Goal: Task Accomplishment & Management: Complete application form

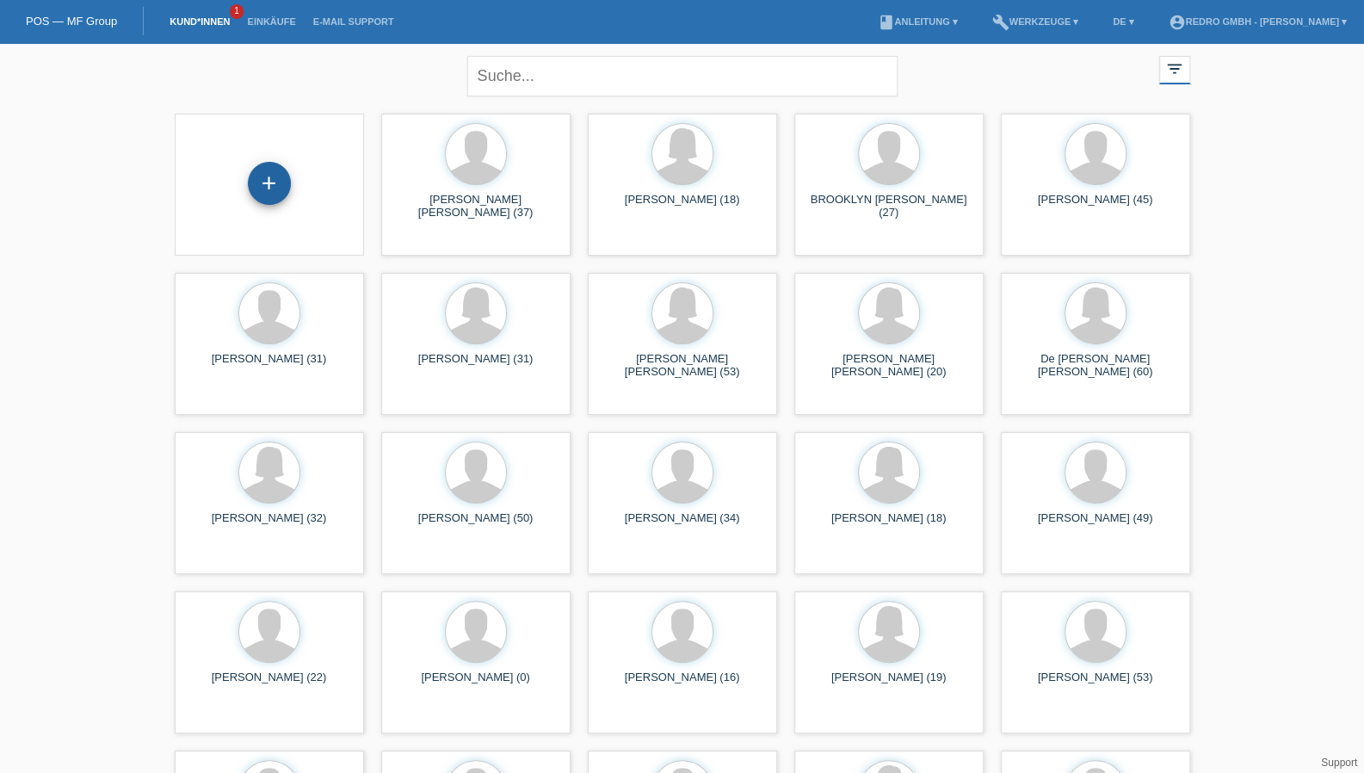
click at [263, 176] on div "+" at bounding box center [269, 183] width 41 height 29
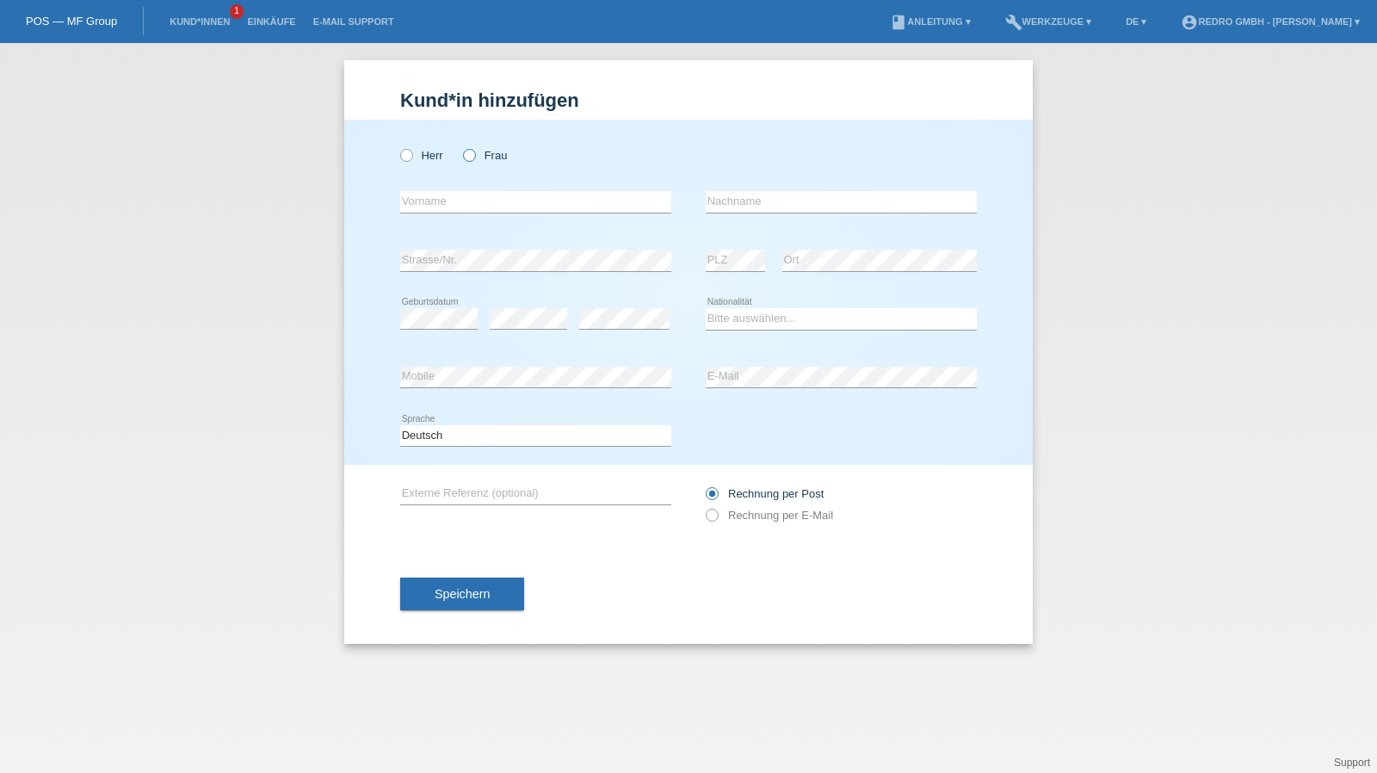
click at [484, 156] on label "Frau" at bounding box center [485, 155] width 44 height 13
click at [474, 156] on input "Frau" at bounding box center [468, 154] width 11 height 11
radio input "true"
click at [472, 197] on input "text" at bounding box center [535, 202] width 271 height 22
type input "Shqipe"
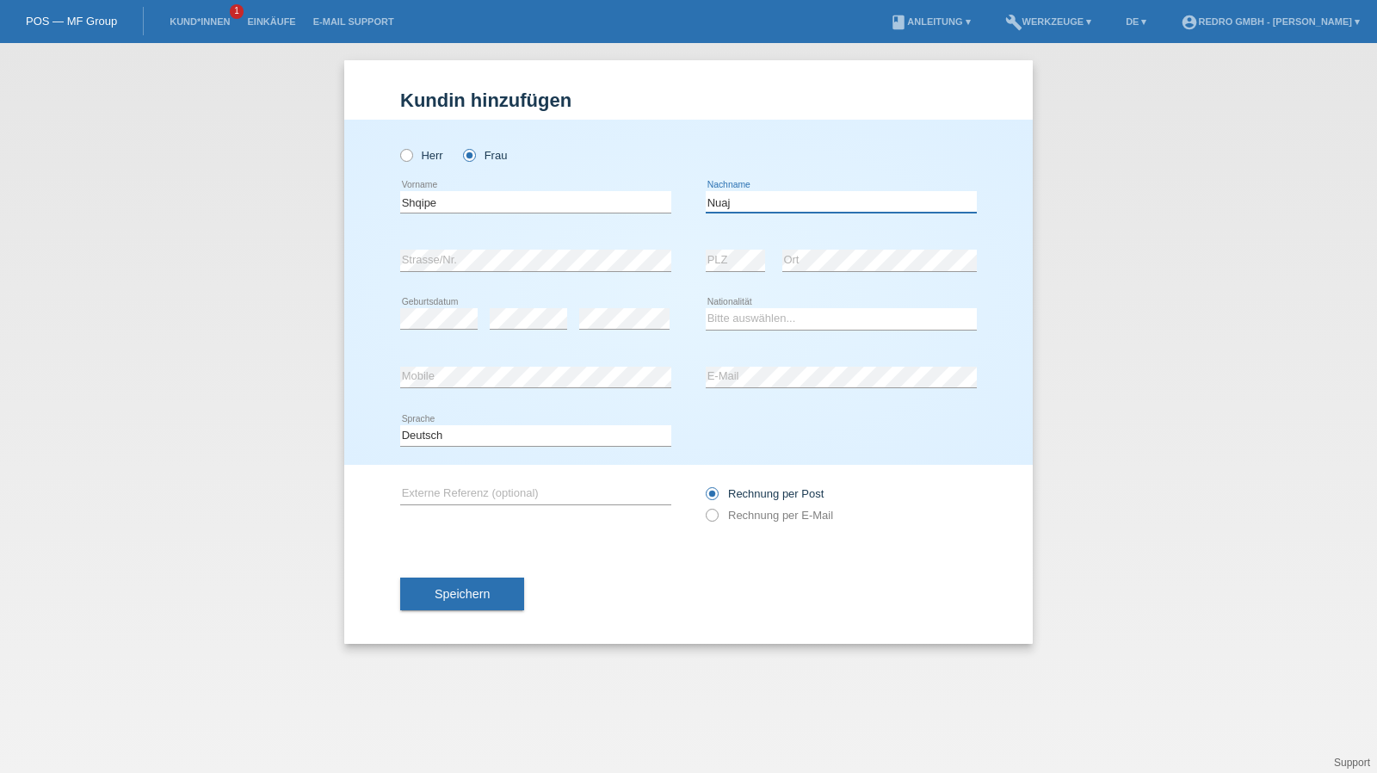
type input "Nuaj"
select select "XK"
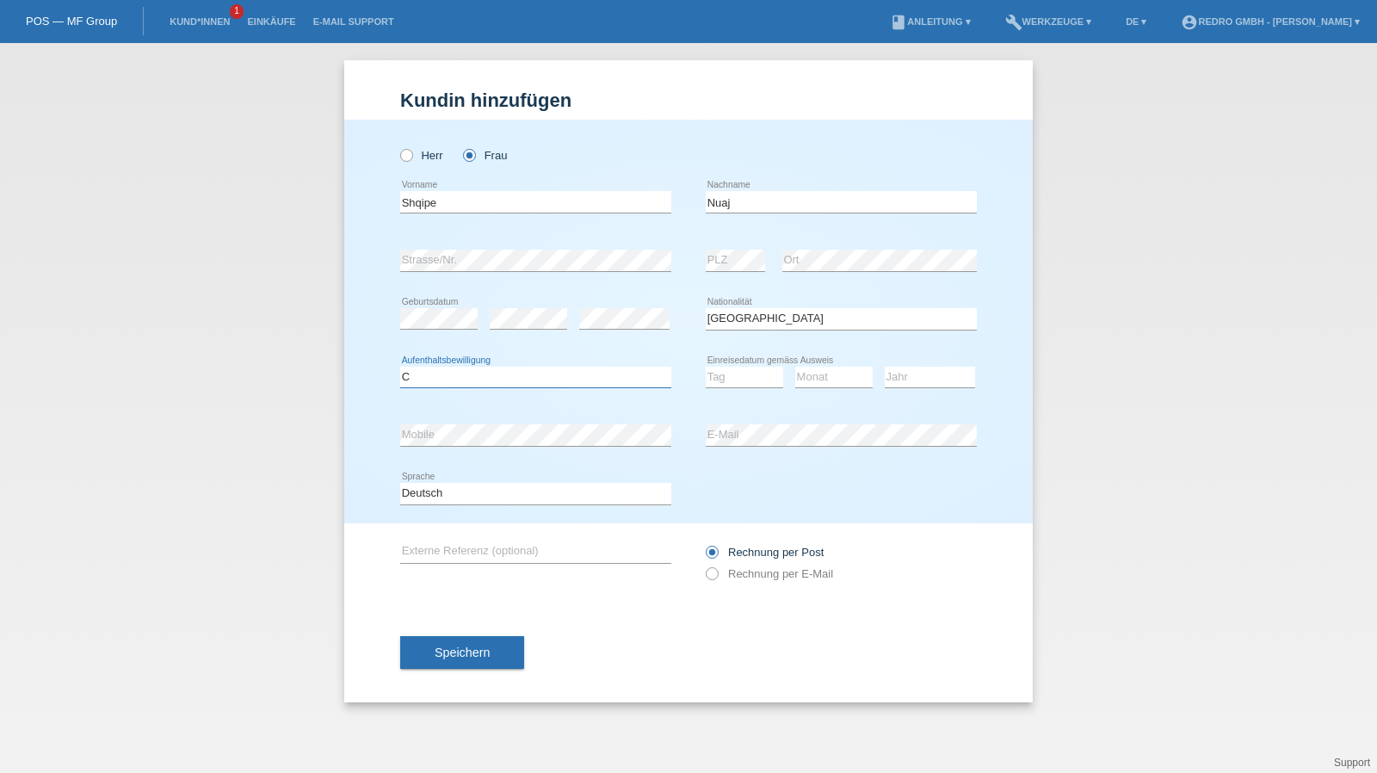
select select "B"
select select "29"
select select "07"
select select "2011"
click at [442, 647] on span "Speichern" at bounding box center [462, 653] width 55 height 14
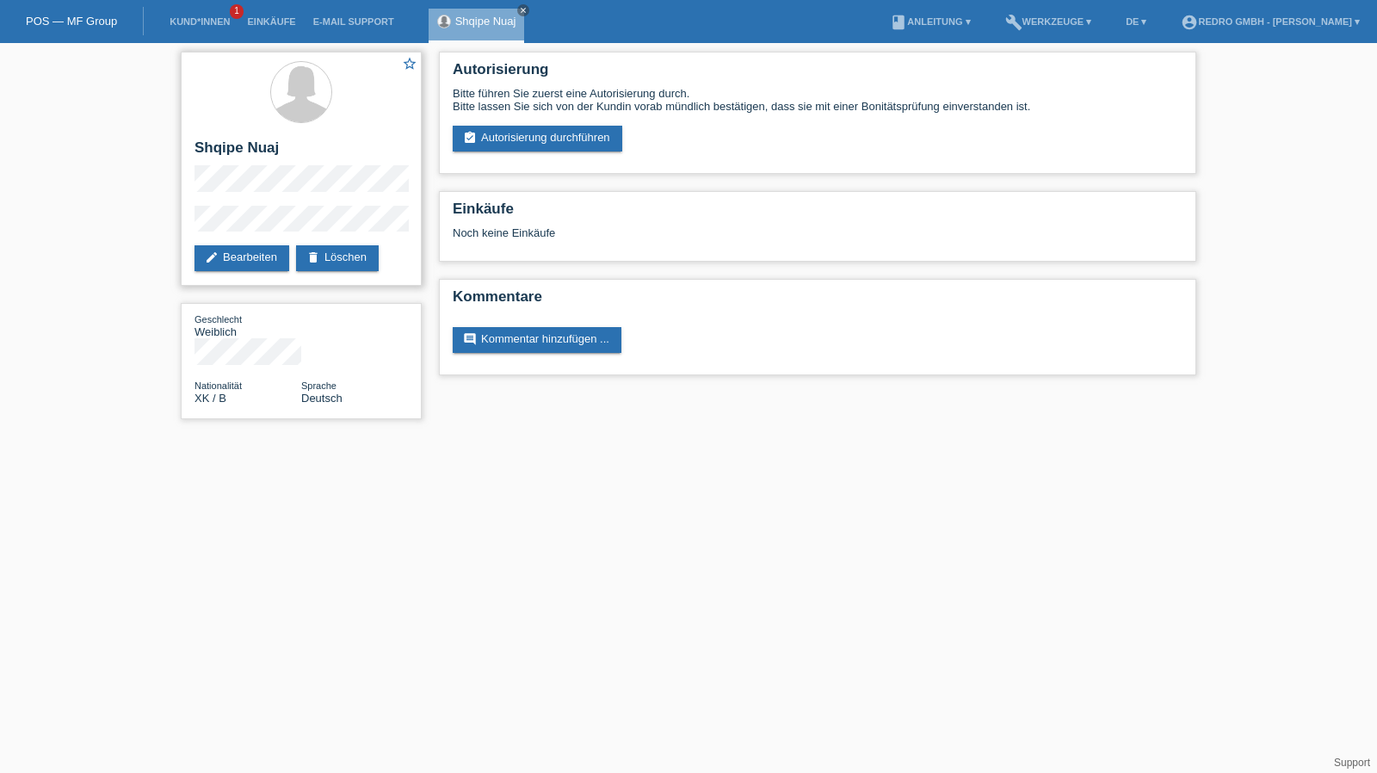
click at [240, 139] on h2 "Shqipe Nuaj" at bounding box center [301, 152] width 213 height 26
copy div "Shqipe Nuaj"
click at [542, 147] on link "assignment_turned_in Autorisierung durchführen" at bounding box center [538, 139] width 170 height 26
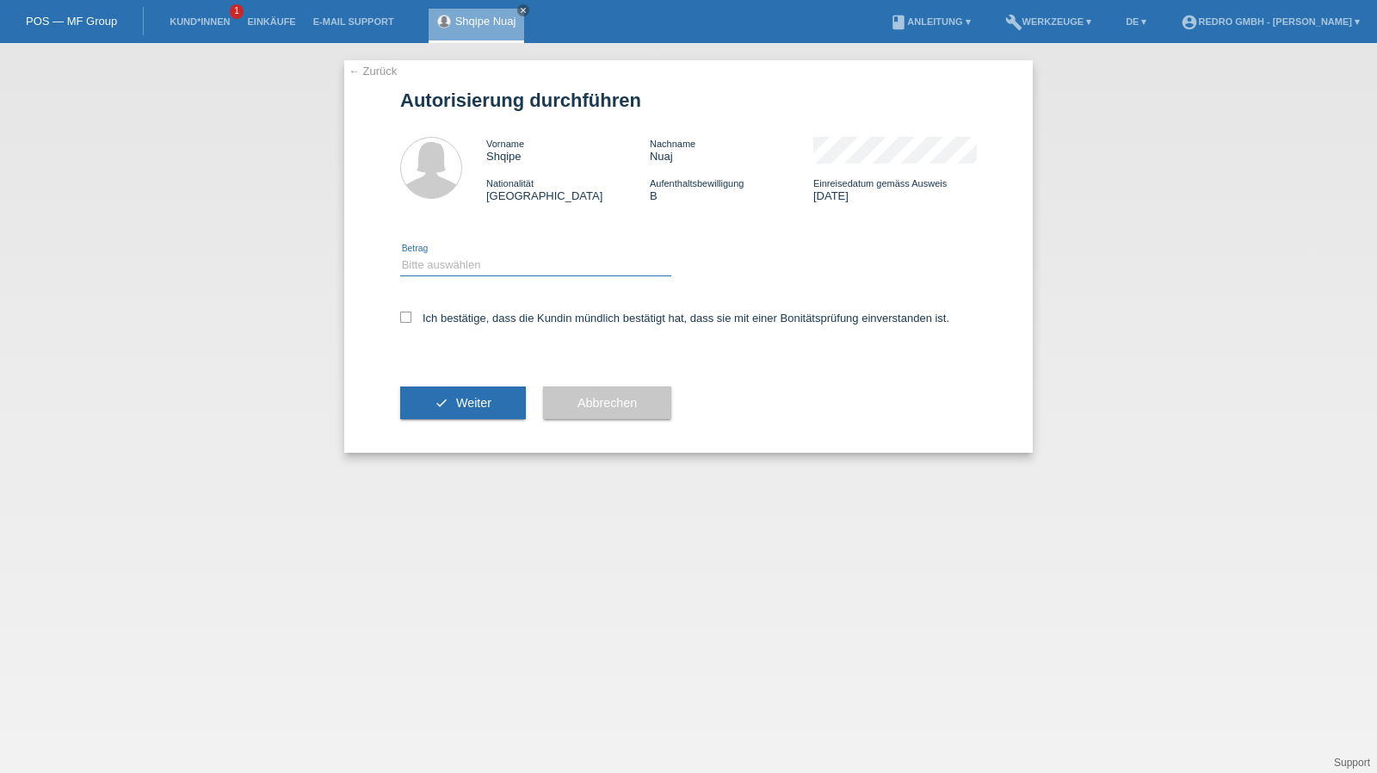
click at [482, 262] on select "Bitte auswählen CHF 1.00 - CHF 499.00 CHF 500.00 - CHF 1'999.00 CHF 2'000.00 - …" at bounding box center [535, 265] width 271 height 21
select select "1"
click at [400, 255] on select "Bitte auswählen CHF 1.00 - CHF 499.00 CHF 500.00 - CHF 1'999.00 CHF 2'000.00 - …" at bounding box center [535, 265] width 271 height 21
click at [459, 312] on div "Ich bestätige, dass die Kundin mündlich bestätigt hat, dass sie mit einer Bonit…" at bounding box center [688, 323] width 577 height 59
click at [464, 319] on label "Ich bestätige, dass die Kundin mündlich bestätigt hat, dass sie mit einer Bonit…" at bounding box center [674, 318] width 549 height 13
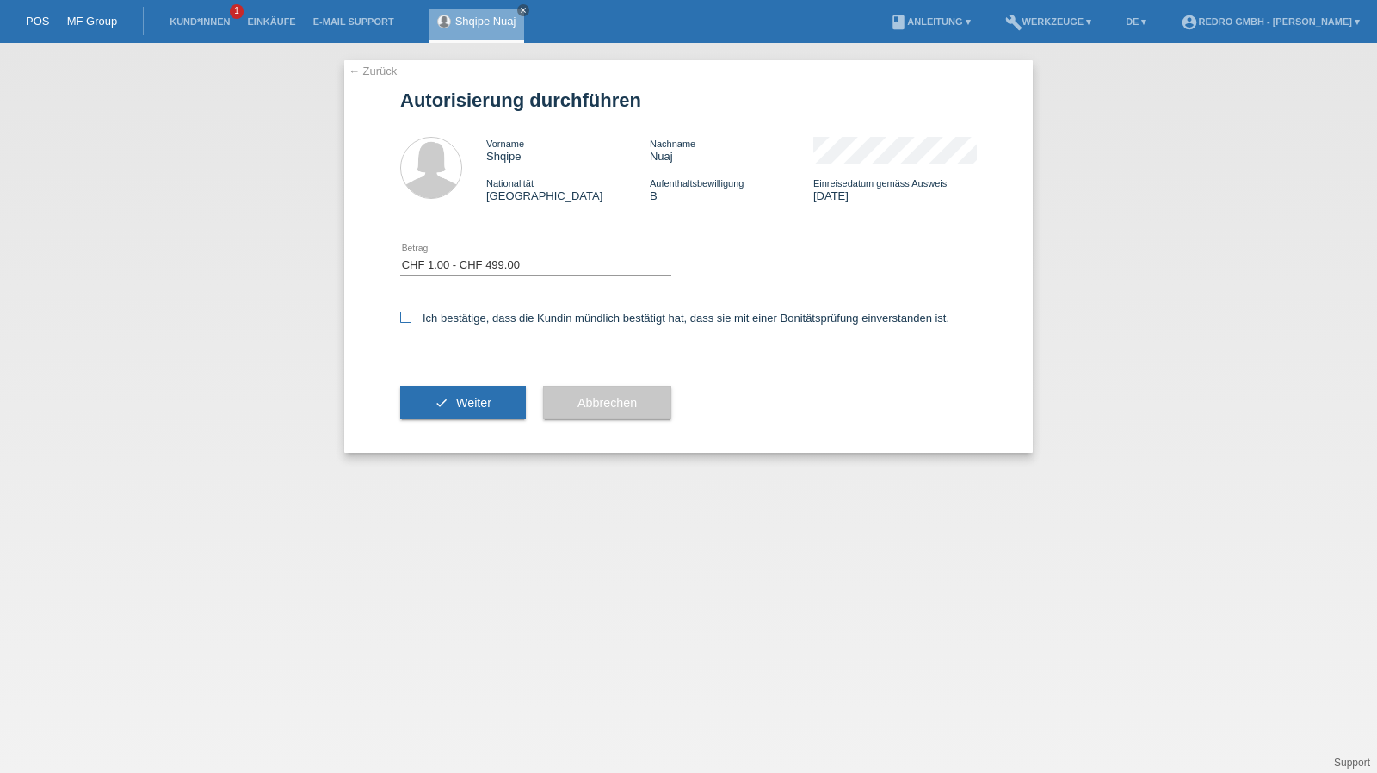
click at [411, 319] on input "Ich bestätige, dass die Kundin mündlich bestätigt hat, dass sie mit einer Bonit…" at bounding box center [405, 317] width 11 height 11
checkbox input "true"
click at [467, 405] on span "Weiter" at bounding box center [473, 403] width 35 height 14
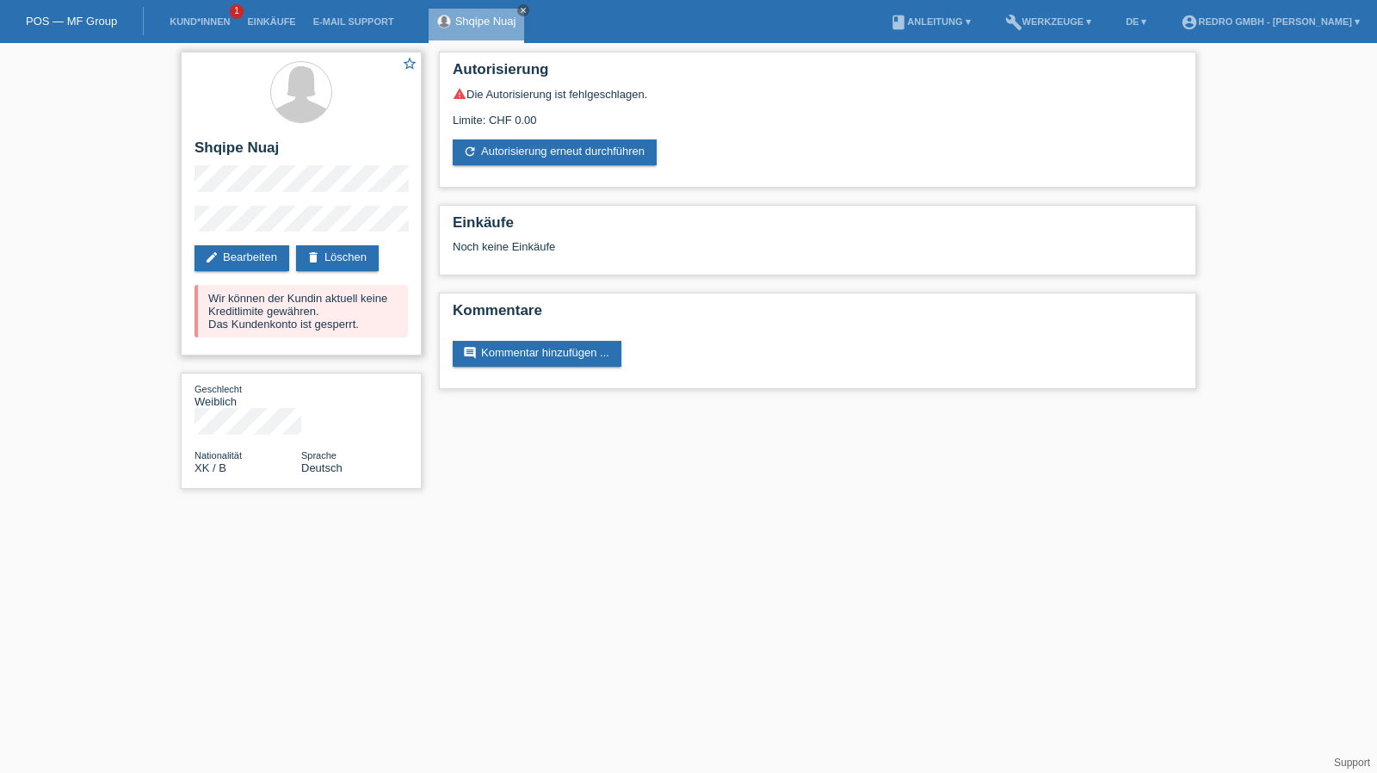
drag, startPoint x: 292, startPoint y: 204, endPoint x: 217, endPoint y: 202, distance: 74.9
click at [217, 202] on div "star_border Shqipe Nuaj edit Bearbeiten delete Löschen Wir können der Kundin ak…" at bounding box center [301, 204] width 241 height 304
click at [180, 232] on div "star_border Shqipe Nuaj edit Bearbeiten delete Löschen Wir können der Kundin ak…" at bounding box center [301, 274] width 258 height 463
click at [151, 225] on div "star_border Shqipe Nuaj edit Bearbeiten delete Löschen Wir können der Kundin ak…" at bounding box center [688, 274] width 1377 height 463
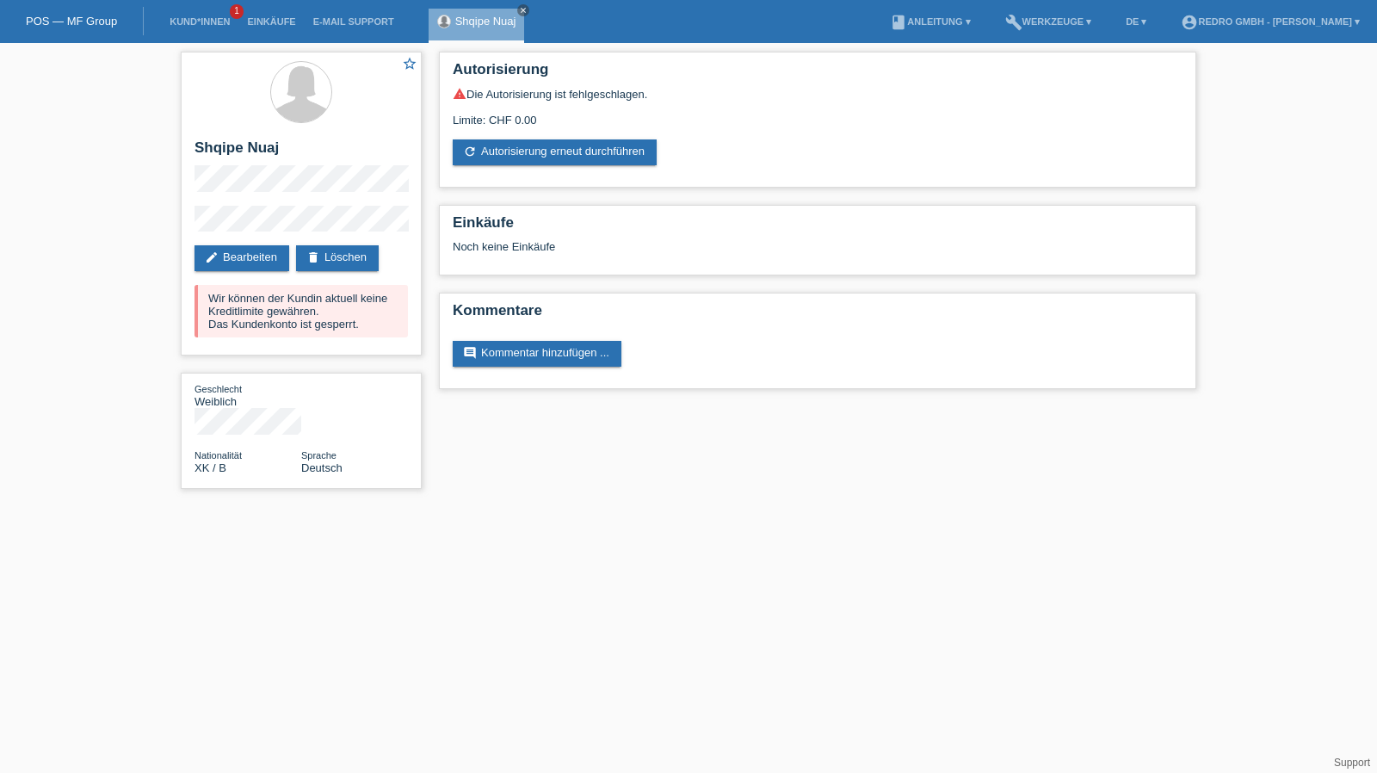
click at [215, 13] on li "Kund*innen 1" at bounding box center [199, 22] width 77 height 44
click at [212, 18] on link "Kund*innen" at bounding box center [199, 21] width 77 height 10
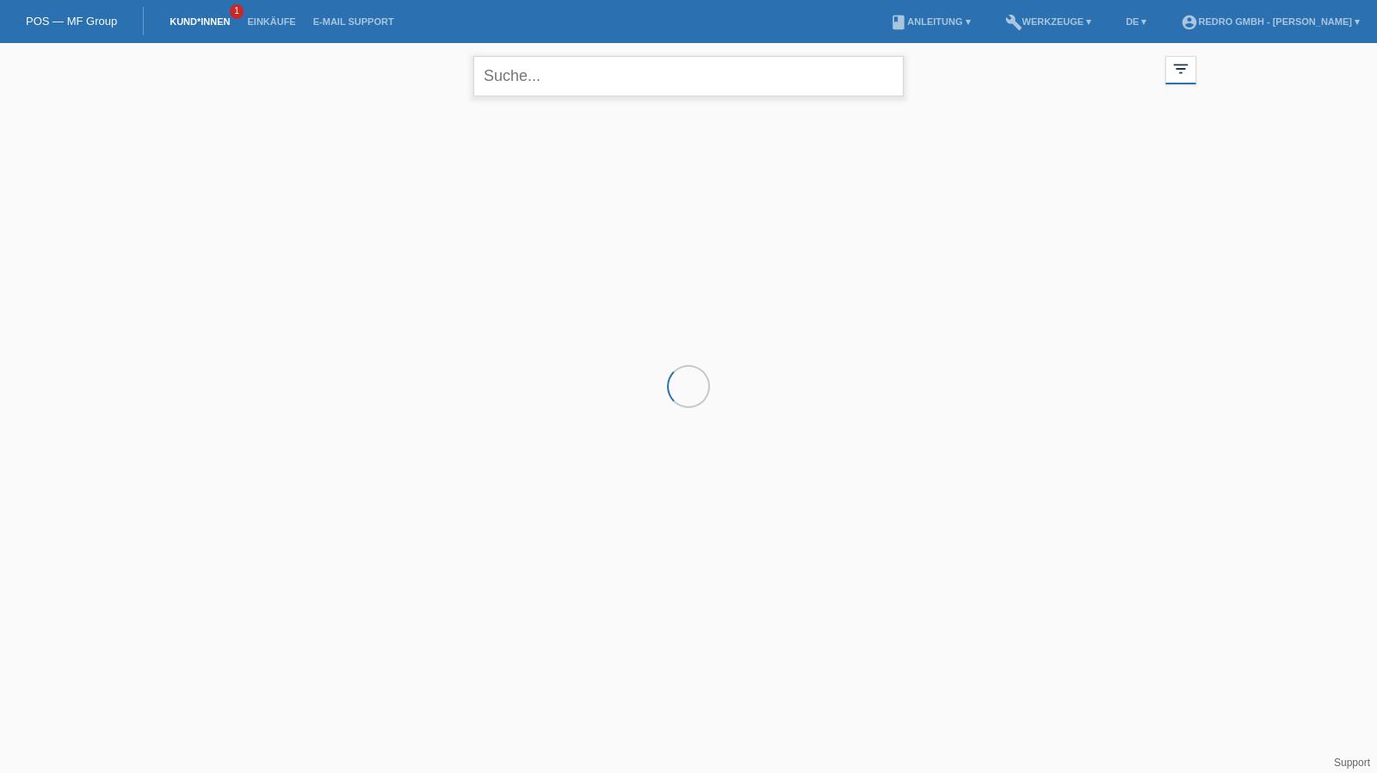
click at [647, 90] on input "text" at bounding box center [688, 76] width 430 height 40
type input "jahir"
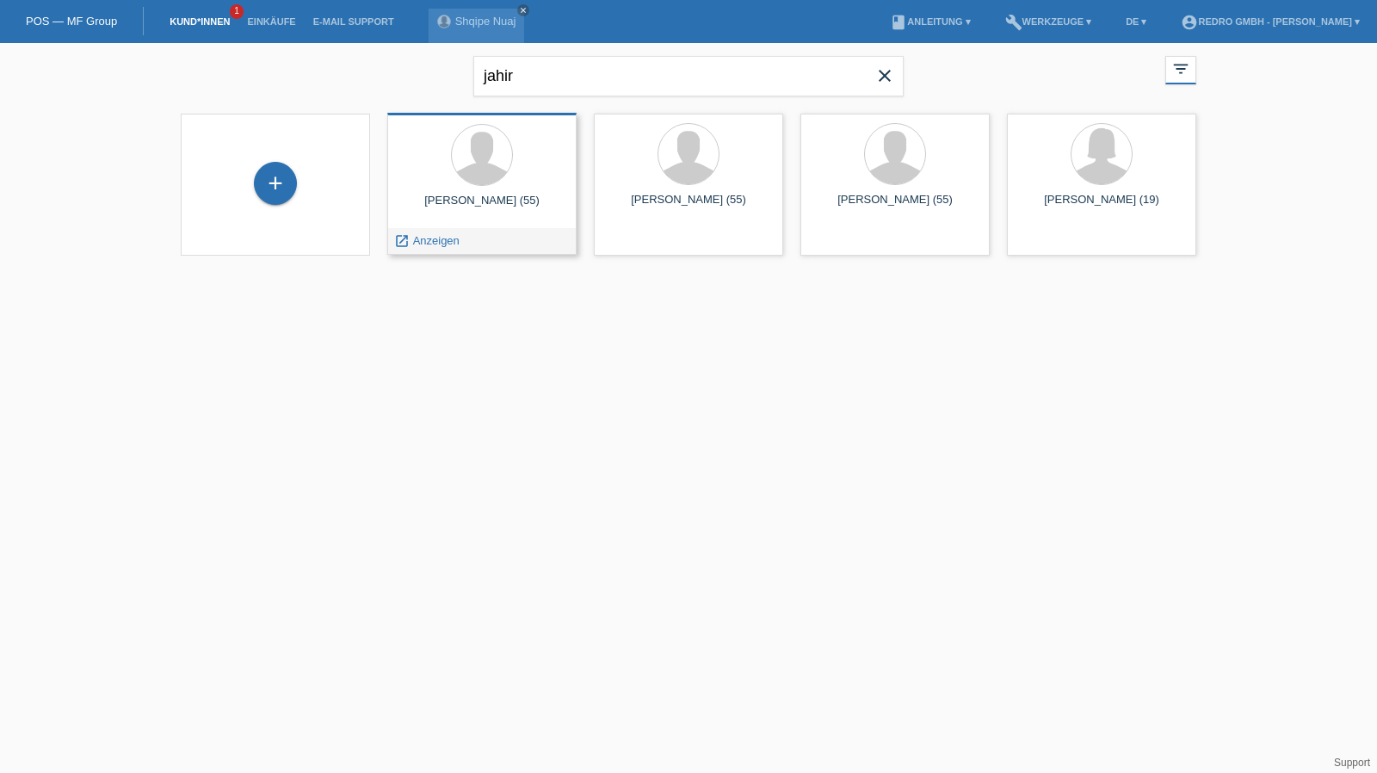
click at [441, 241] on span "Anzeigen" at bounding box center [436, 240] width 46 height 13
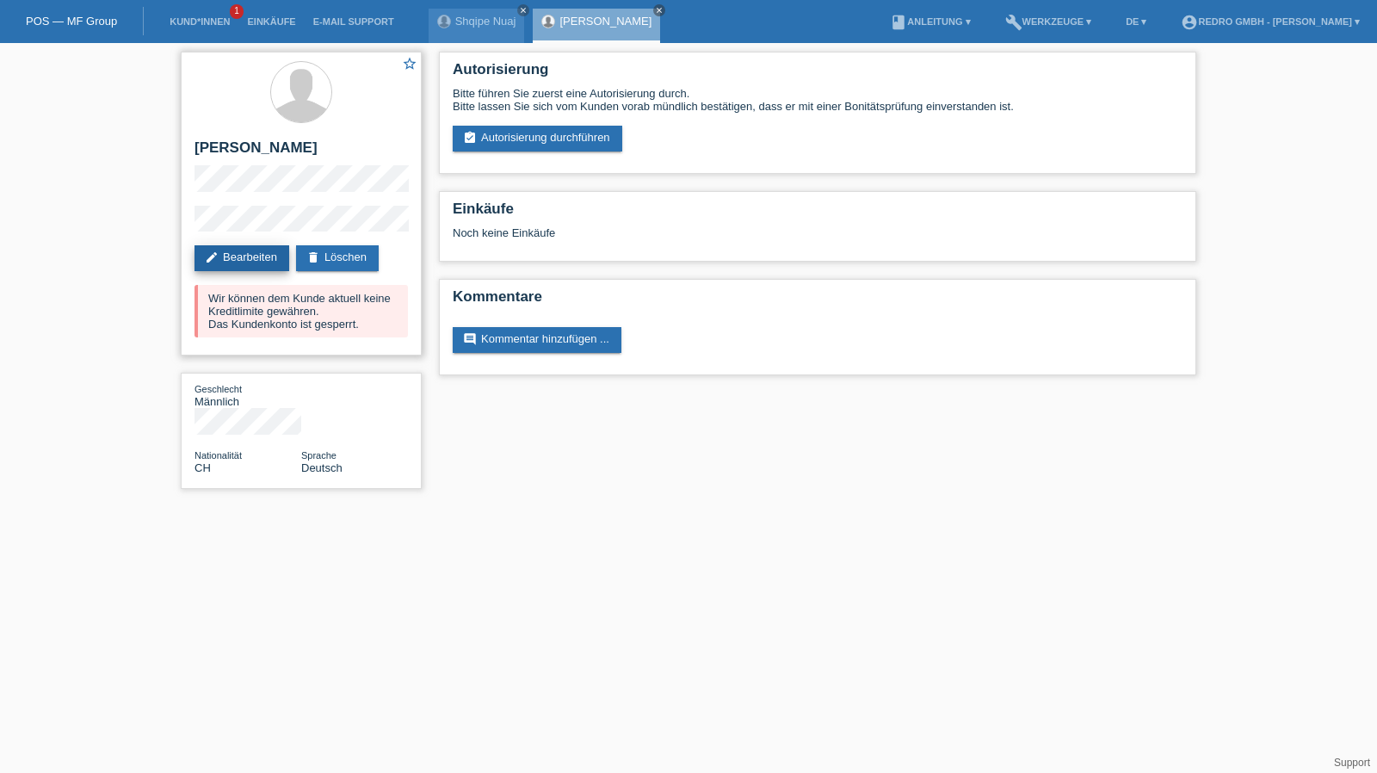
click at [226, 266] on link "edit Bearbeiten" at bounding box center [242, 258] width 95 height 26
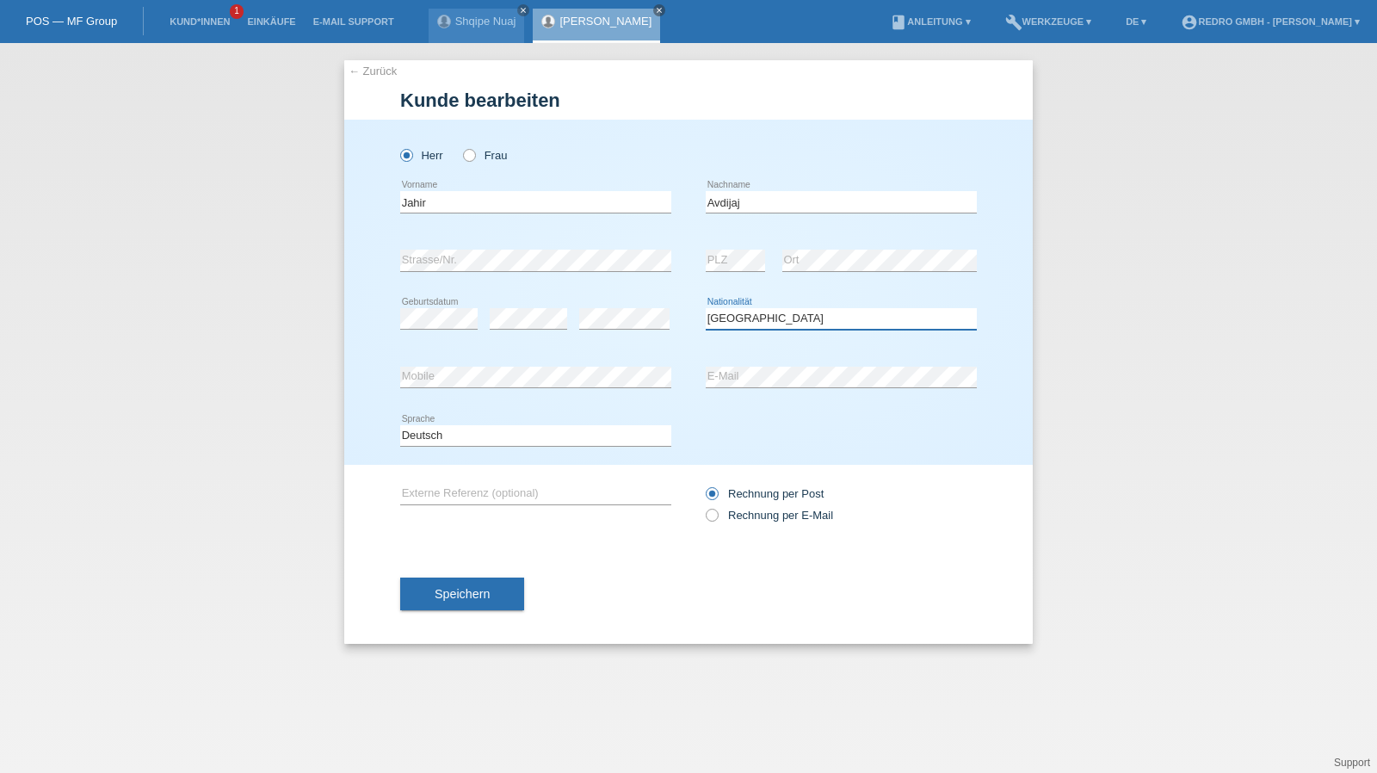
click at [748, 312] on select "Bitte auswählen... Schweiz Deutschland Liechtenstein Österreich ------------ Af…" at bounding box center [841, 318] width 271 height 21
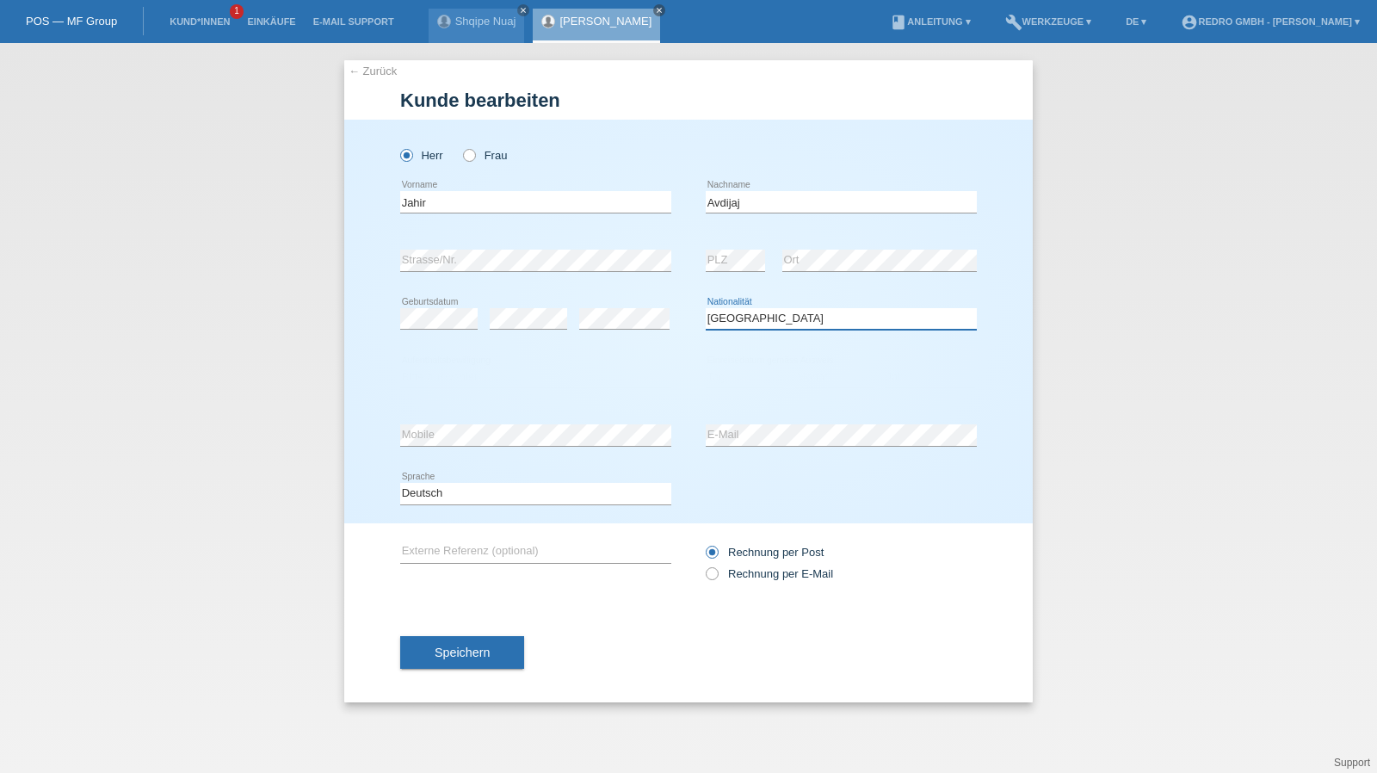
select select "XK"
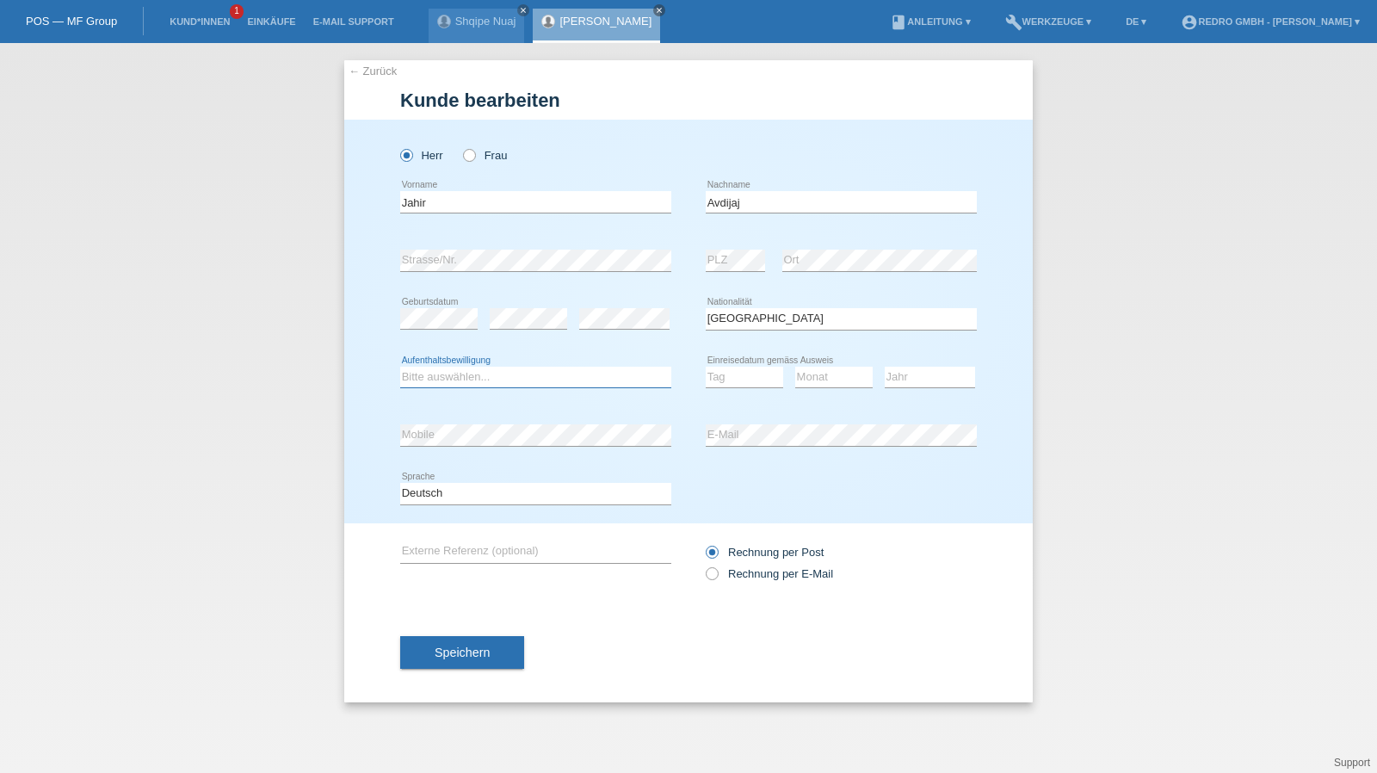
select select "C"
click at [743, 381] on select "Tag 01 02 03 04 05 06 07 08 09 10 11" at bounding box center [744, 377] width 77 height 21
select select "16"
select select "12"
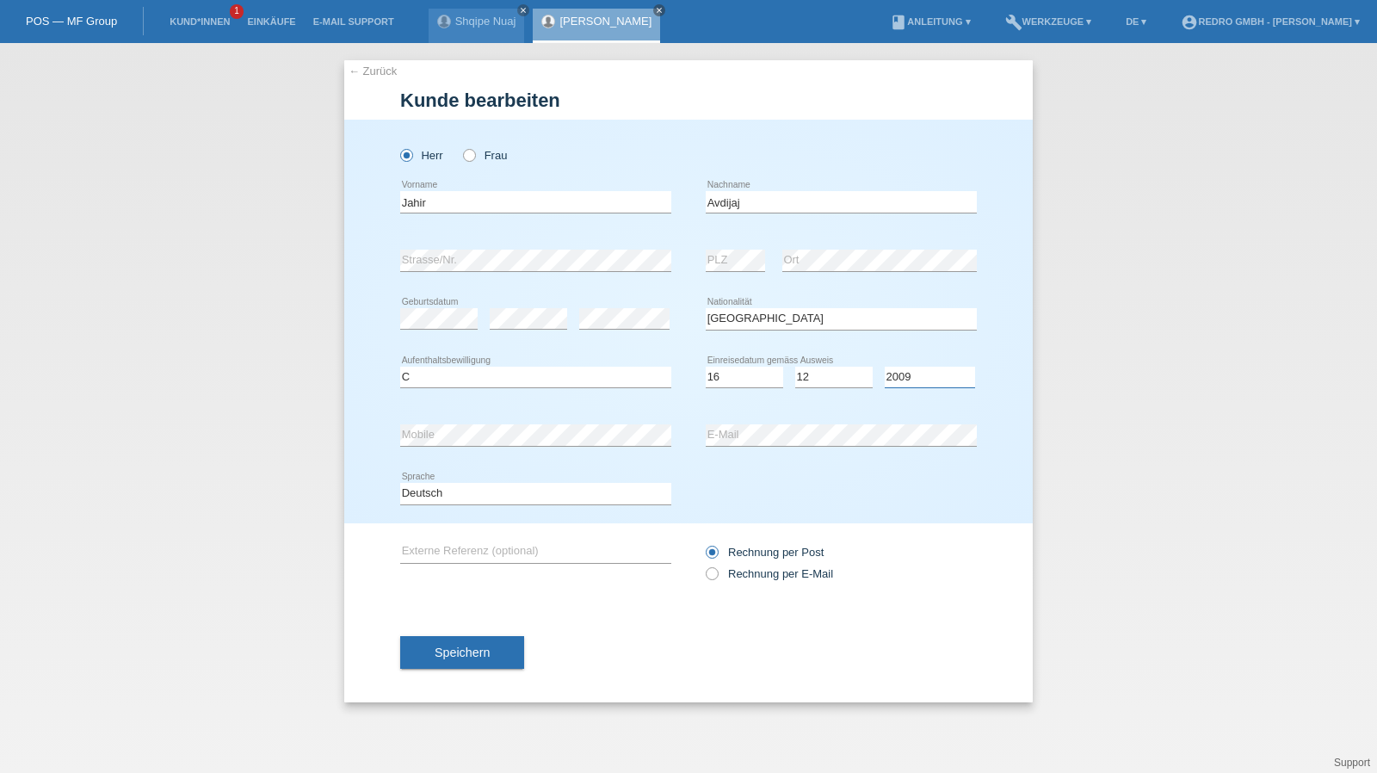
select select "2006"
click at [448, 492] on select "Deutsch Français Italiano English" at bounding box center [535, 493] width 271 height 21
select select "fr"
click at [400, 483] on select "Deutsch Français Italiano English" at bounding box center [535, 493] width 271 height 21
click at [476, 667] on button "Speichern" at bounding box center [462, 652] width 124 height 33
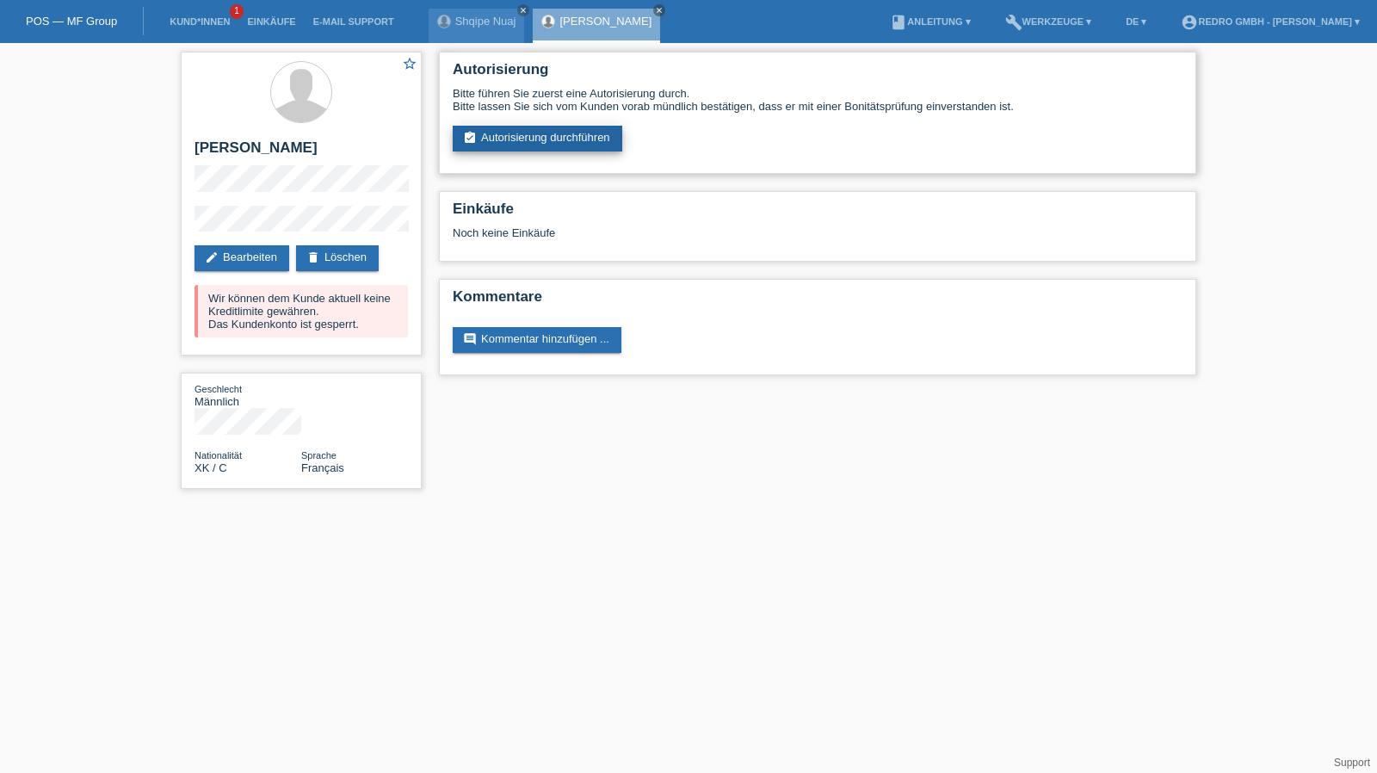
click at [532, 143] on link "assignment_turned_in Autorisierung durchführen" at bounding box center [538, 139] width 170 height 26
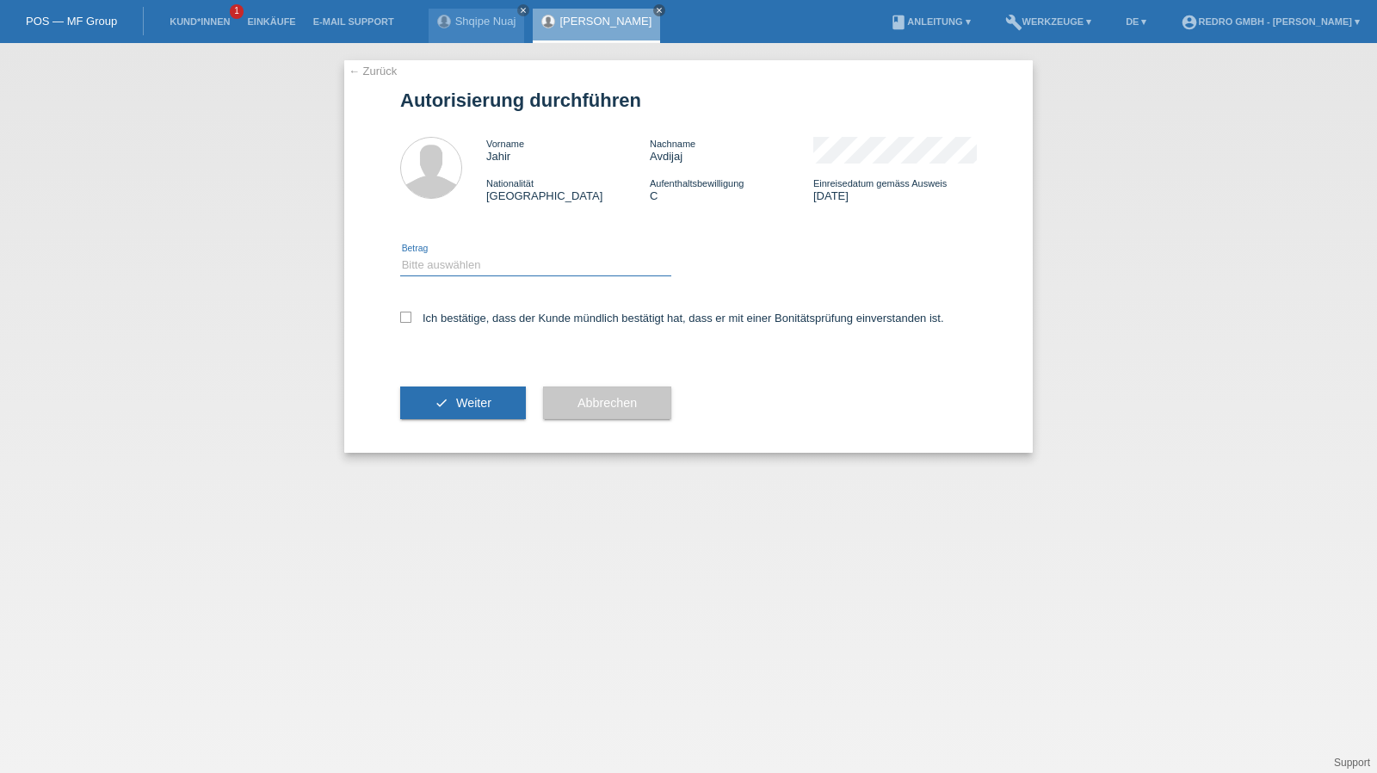
click at [442, 269] on select "Bitte auswählen CHF 1.00 - CHF 499.00 CHF 500.00 - CHF 1'999.00 CHF 2'000.00 - …" at bounding box center [535, 265] width 271 height 21
select select "1"
click at [400, 255] on select "Bitte auswählen CHF 1.00 - CHF 499.00 CHF 500.00 - CHF 1'999.00 CHF 2'000.00 - …" at bounding box center [535, 265] width 271 height 21
click at [447, 316] on label "Ich bestätige, dass der Kunde mündlich bestätigt hat, dass er mit einer Bonität…" at bounding box center [672, 318] width 544 height 13
click at [411, 316] on input "Ich bestätige, dass der Kunde mündlich bestätigt hat, dass er mit einer Bonität…" at bounding box center [405, 317] width 11 height 11
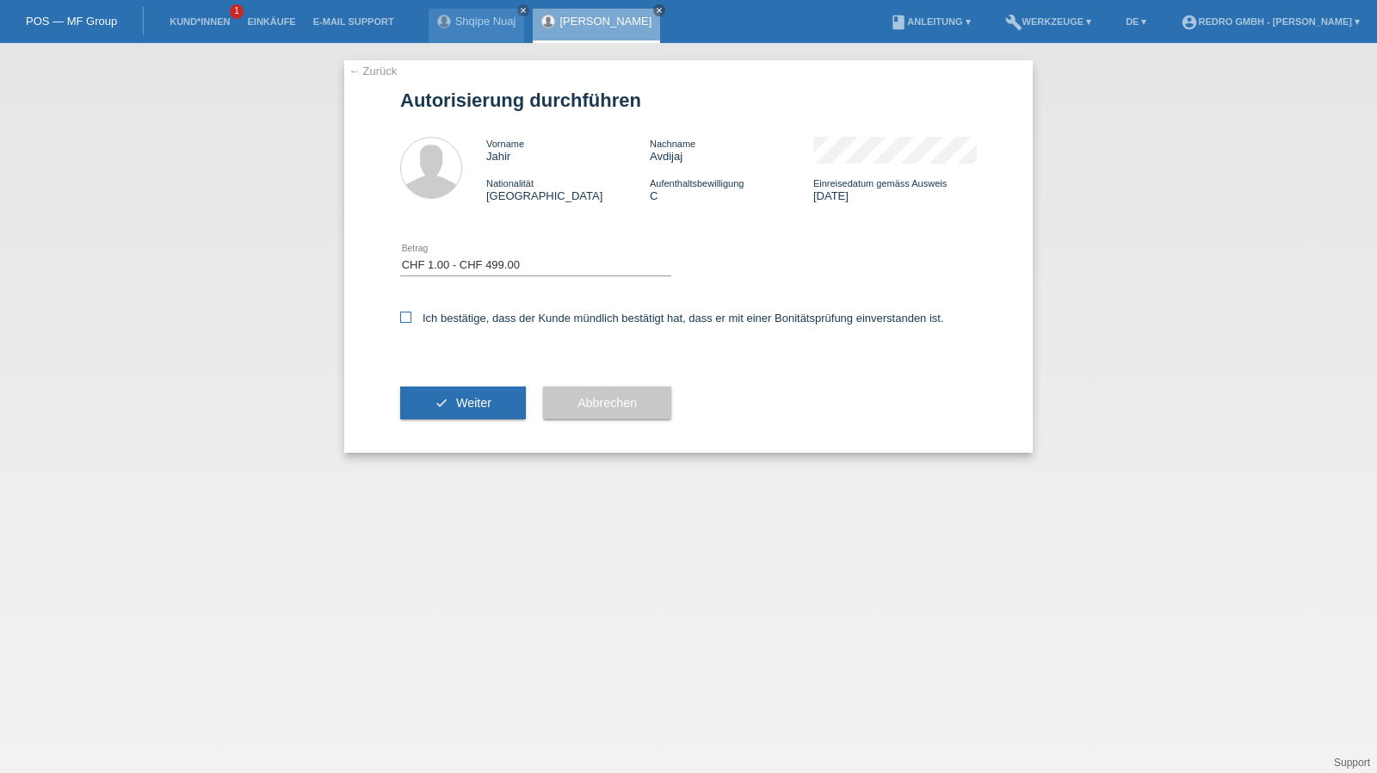
checkbox input "true"
click at [425, 404] on button "check Weiter" at bounding box center [463, 403] width 126 height 33
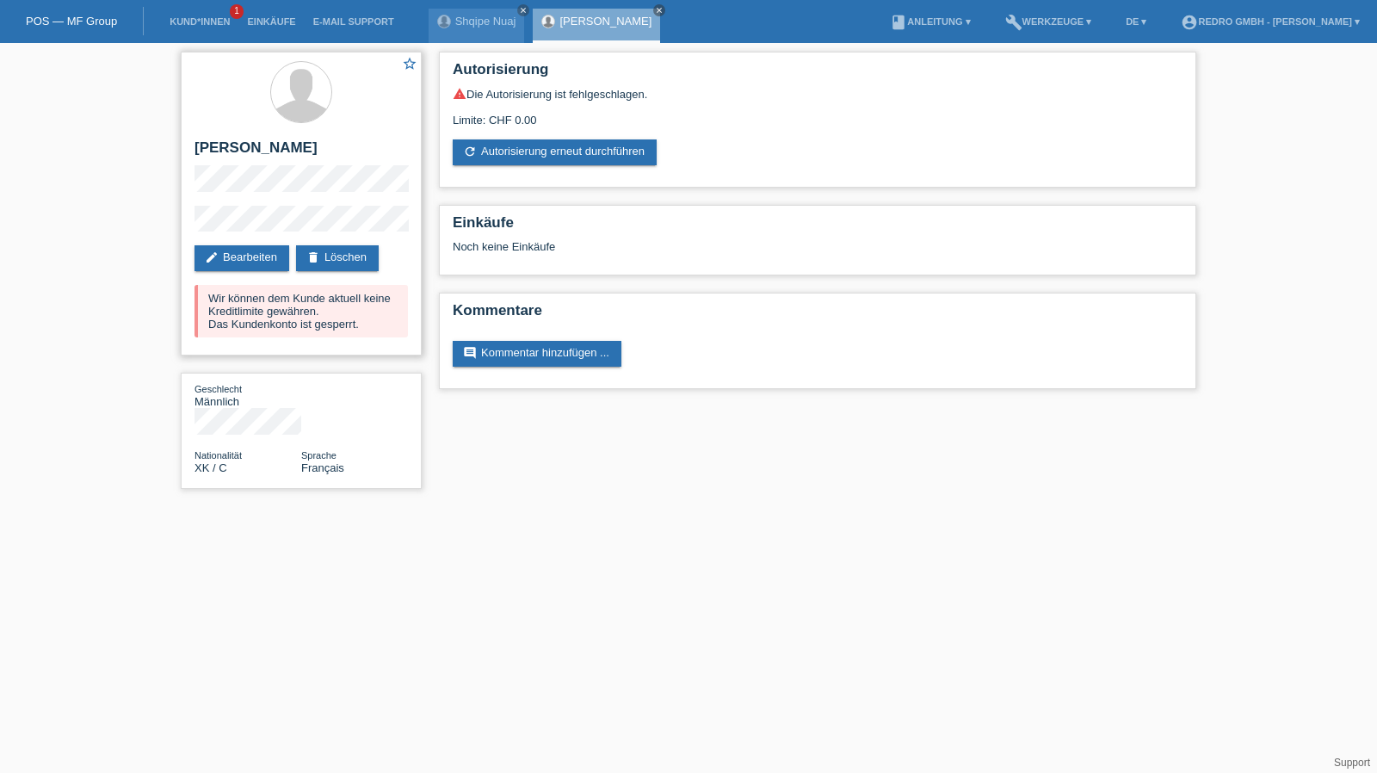
click at [216, 204] on div "star_border [PERSON_NAME] edit Bearbeiten delete Löschen Wir können dem Kunde a…" at bounding box center [301, 204] width 241 height 304
click at [159, 222] on div "star_border [PERSON_NAME] edit Bearbeiten delete Löschen Wir können dem Kunde a…" at bounding box center [688, 274] width 1377 height 463
click at [209, 26] on link "Kund*innen" at bounding box center [199, 21] width 77 height 10
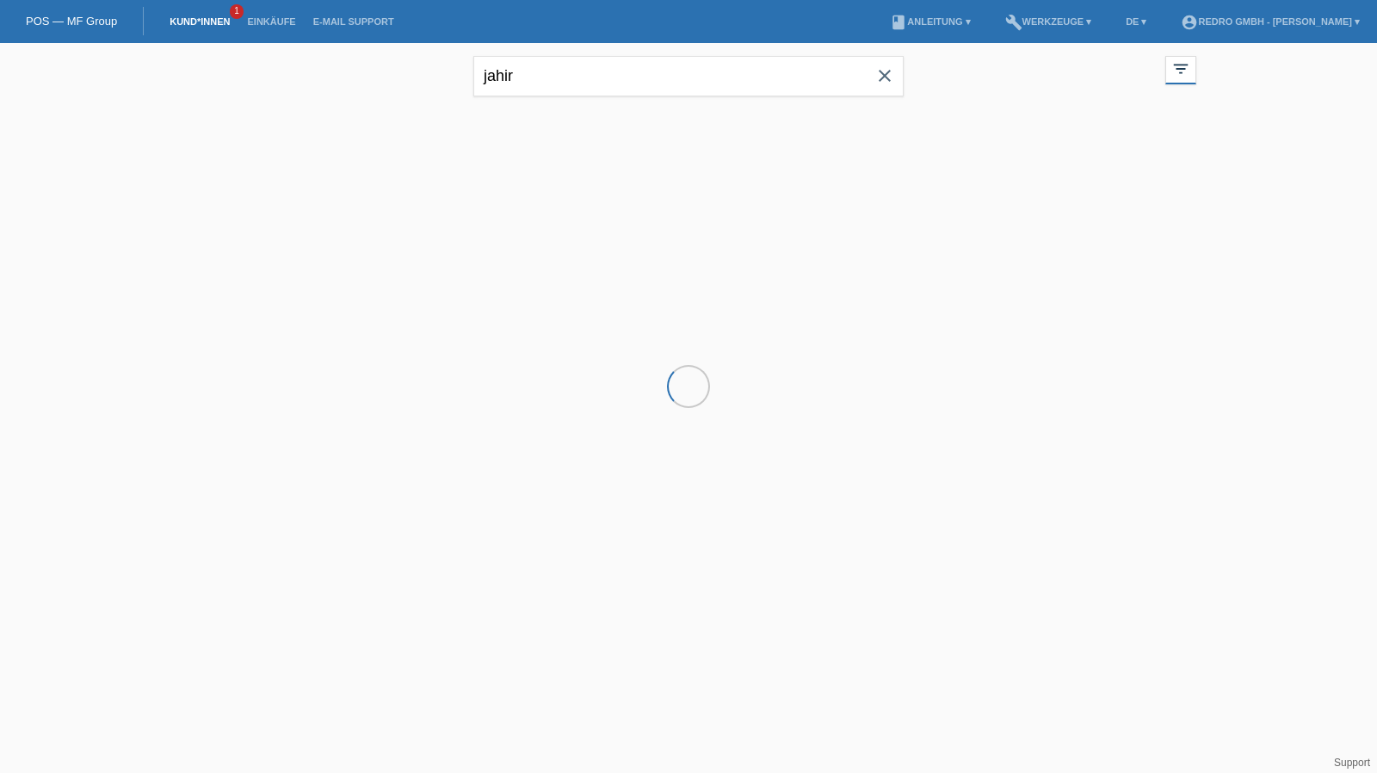
click at [580, 80] on input "jahir" at bounding box center [688, 76] width 430 height 40
type input "Aadhavan"
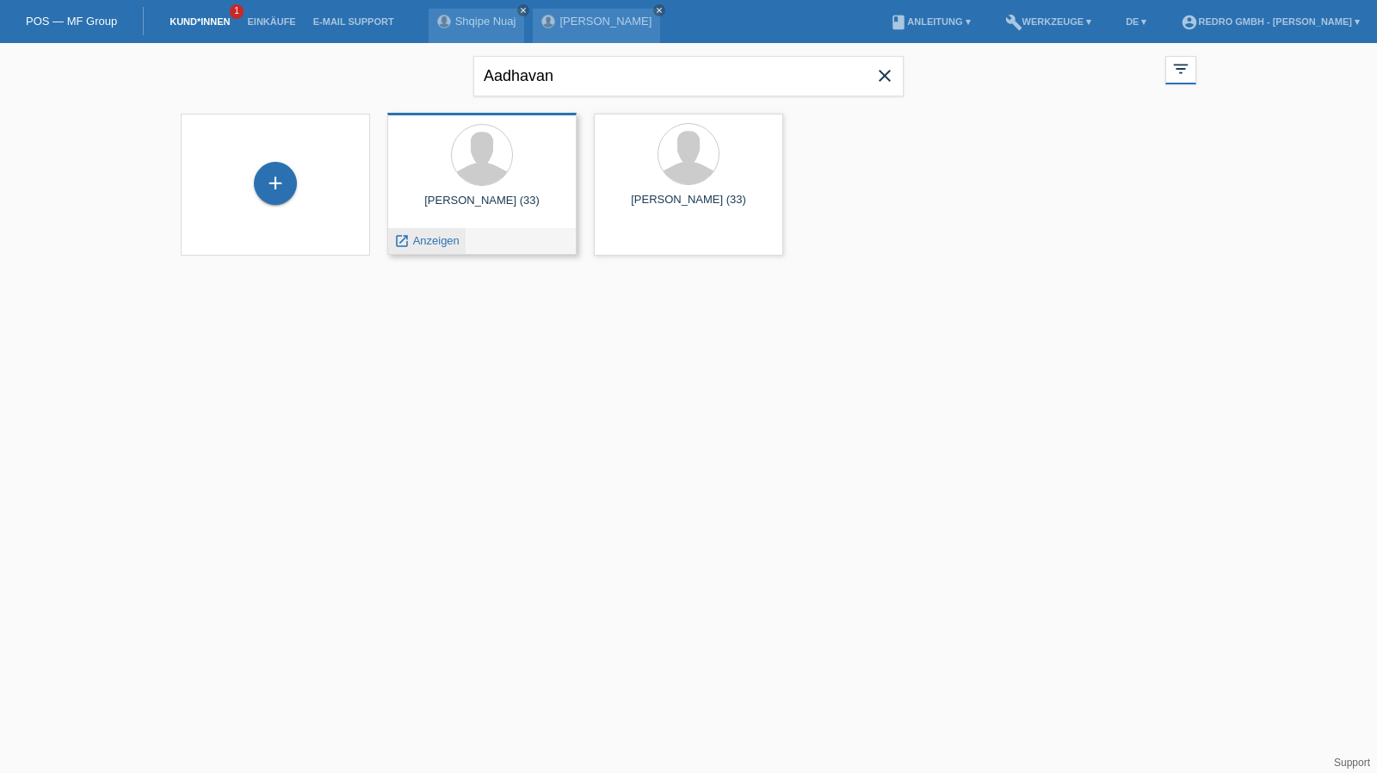
click at [422, 238] on span "Anzeigen" at bounding box center [436, 240] width 46 height 13
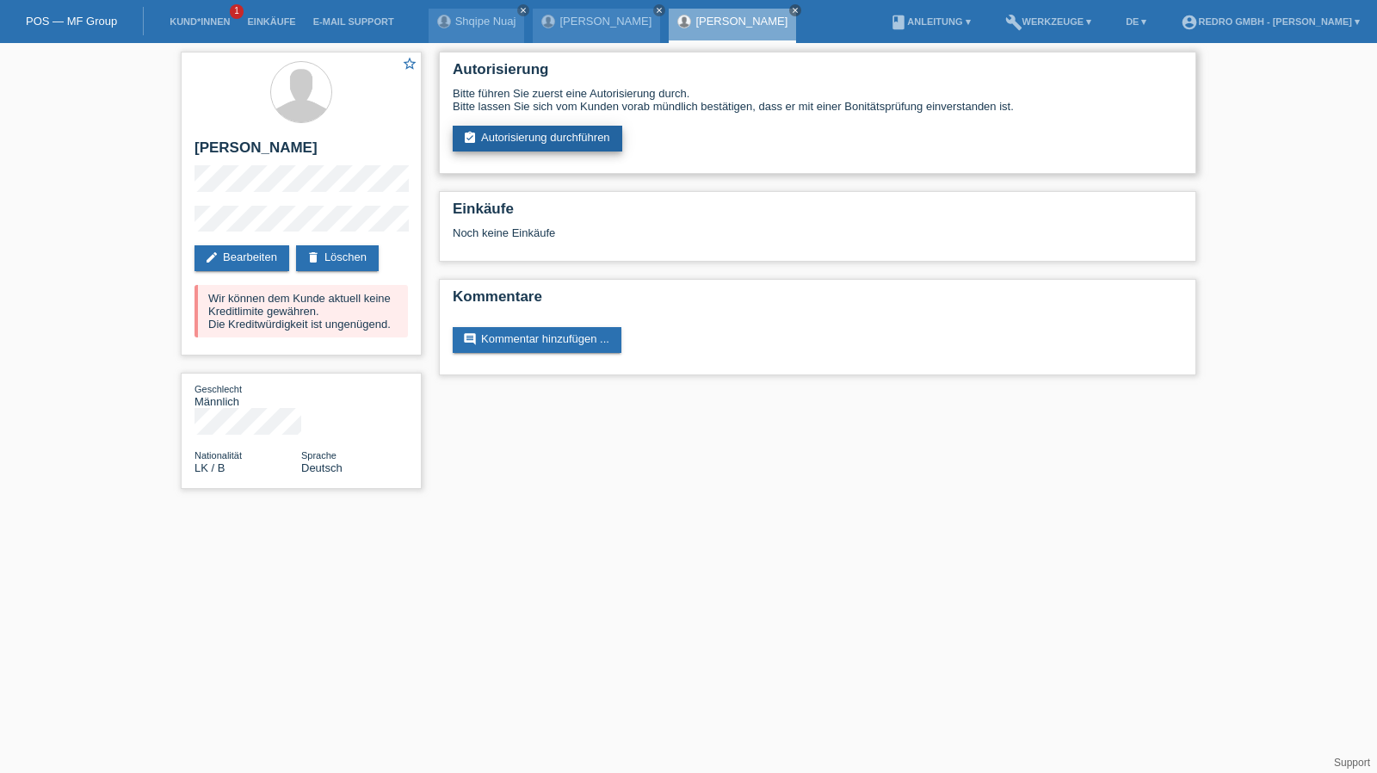
click at [501, 143] on link "assignment_turned_in Autorisierung durchführen" at bounding box center [538, 139] width 170 height 26
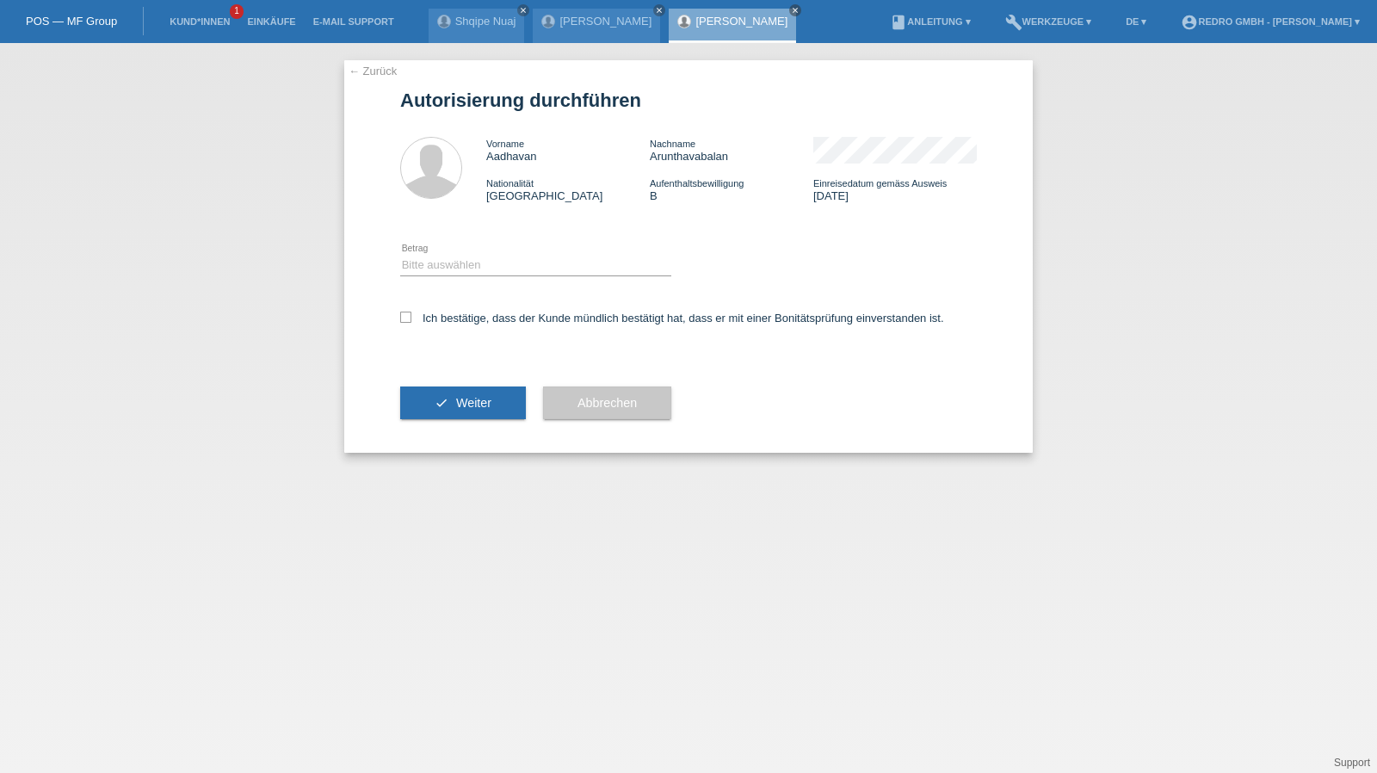
click at [436, 276] on icon at bounding box center [535, 275] width 271 height 1
click at [422, 273] on select "Bitte auswählen CHF 1.00 - CHF 499.00 CHF 500.00 - CHF 1'999.00 CHF 2'000.00 - …" at bounding box center [535, 265] width 271 height 21
select select "1"
click at [400, 255] on select "Bitte auswählen CHF 1.00 - CHF 499.00 CHF 500.00 - CHF 1'999.00 CHF 2'000.00 - …" at bounding box center [535, 265] width 271 height 21
click at [432, 320] on label "Ich bestätige, dass der Kunde mündlich bestätigt hat, dass er mit einer Bonität…" at bounding box center [672, 318] width 544 height 13
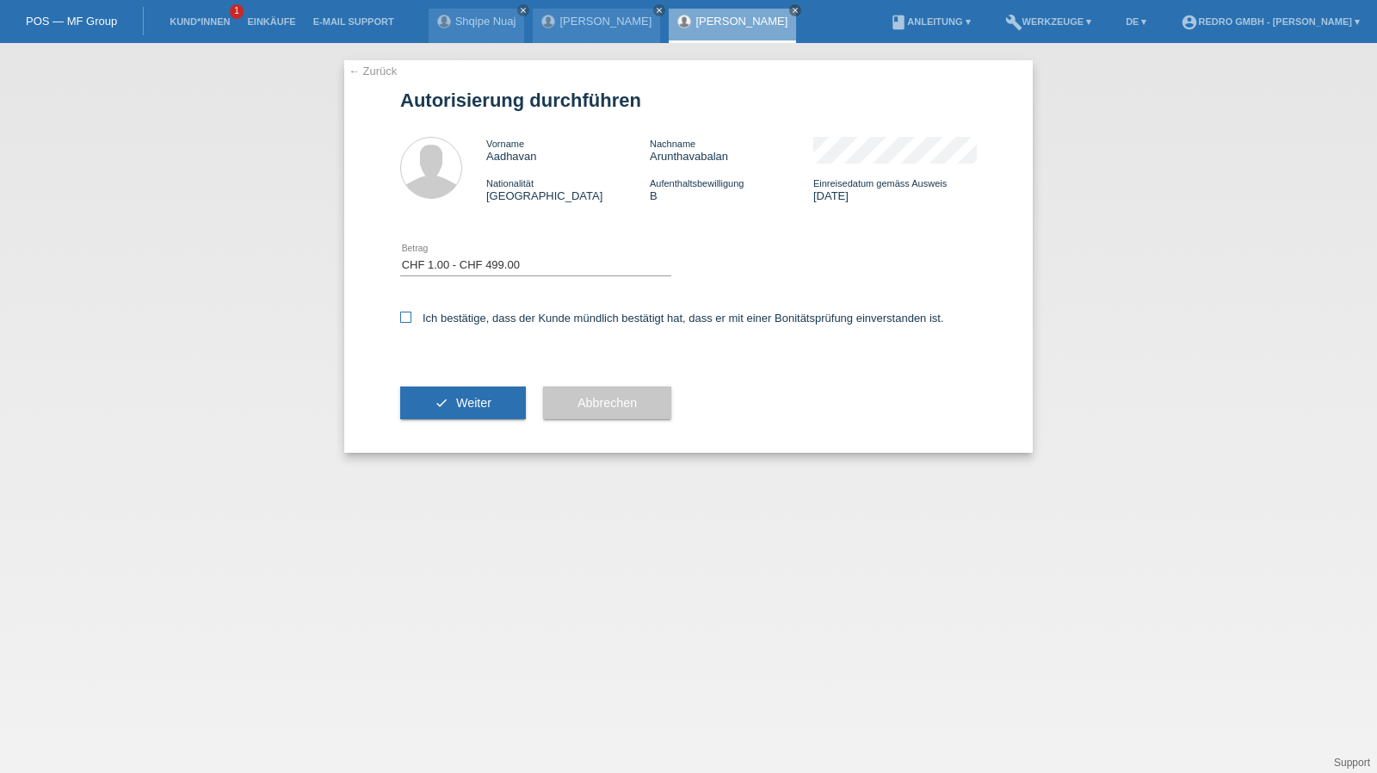
click at [411, 320] on input "Ich bestätige, dass der Kunde mündlich bestätigt hat, dass er mit einer Bonität…" at bounding box center [405, 317] width 11 height 11
checkbox input "true"
click at [441, 379] on div "check Weiter" at bounding box center [463, 403] width 126 height 100
click at [449, 392] on button "check Weiter" at bounding box center [463, 403] width 126 height 33
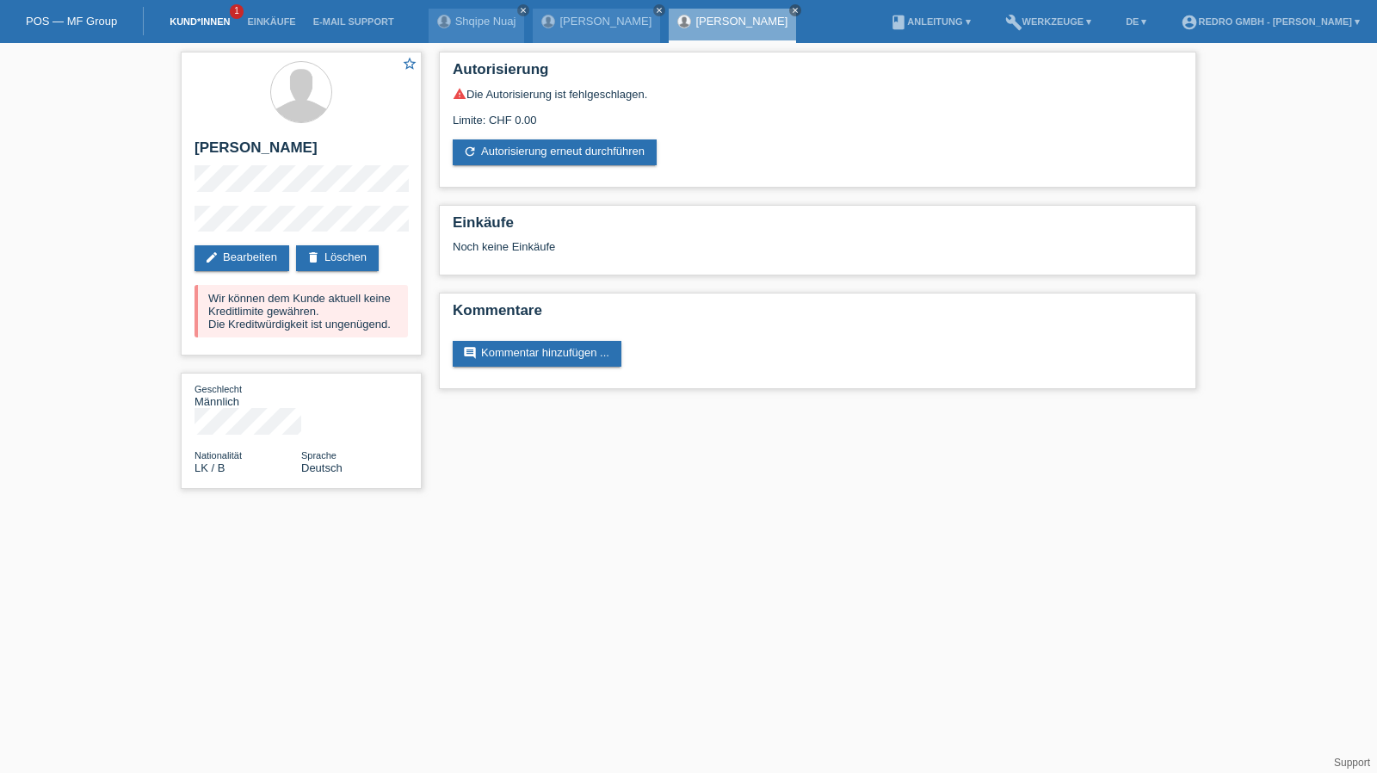
click at [193, 18] on link "Kund*innen" at bounding box center [199, 21] width 77 height 10
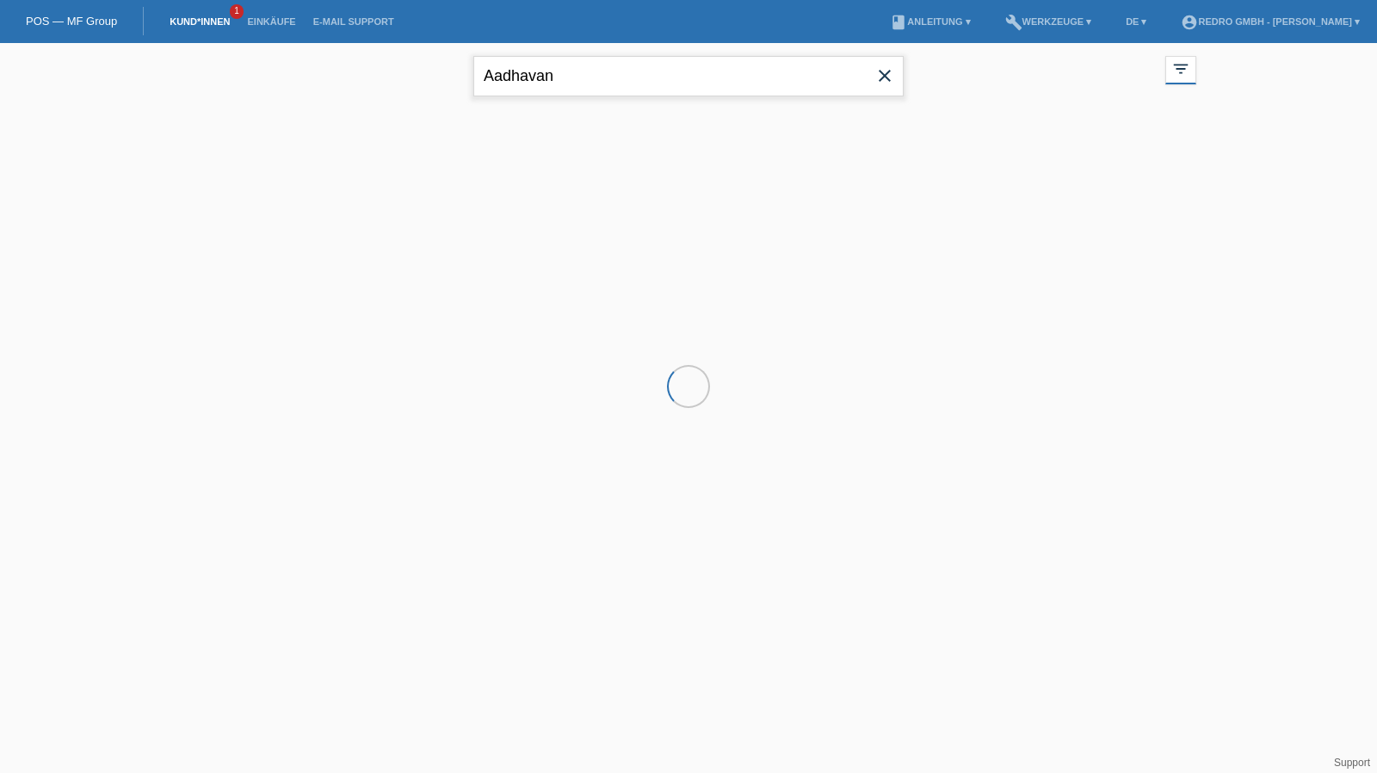
click at [563, 82] on input "Aadhavan" at bounding box center [688, 76] width 430 height 40
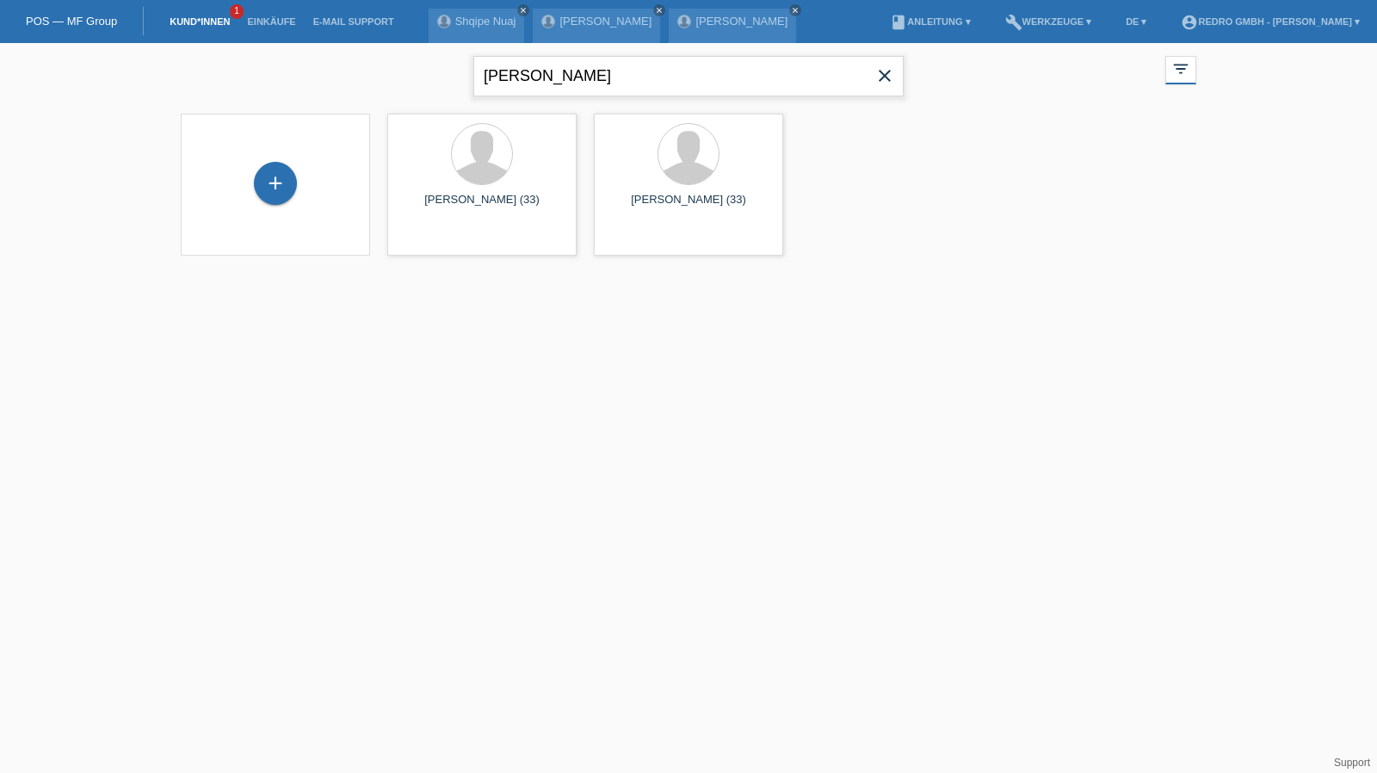
type input "[PERSON_NAME]"
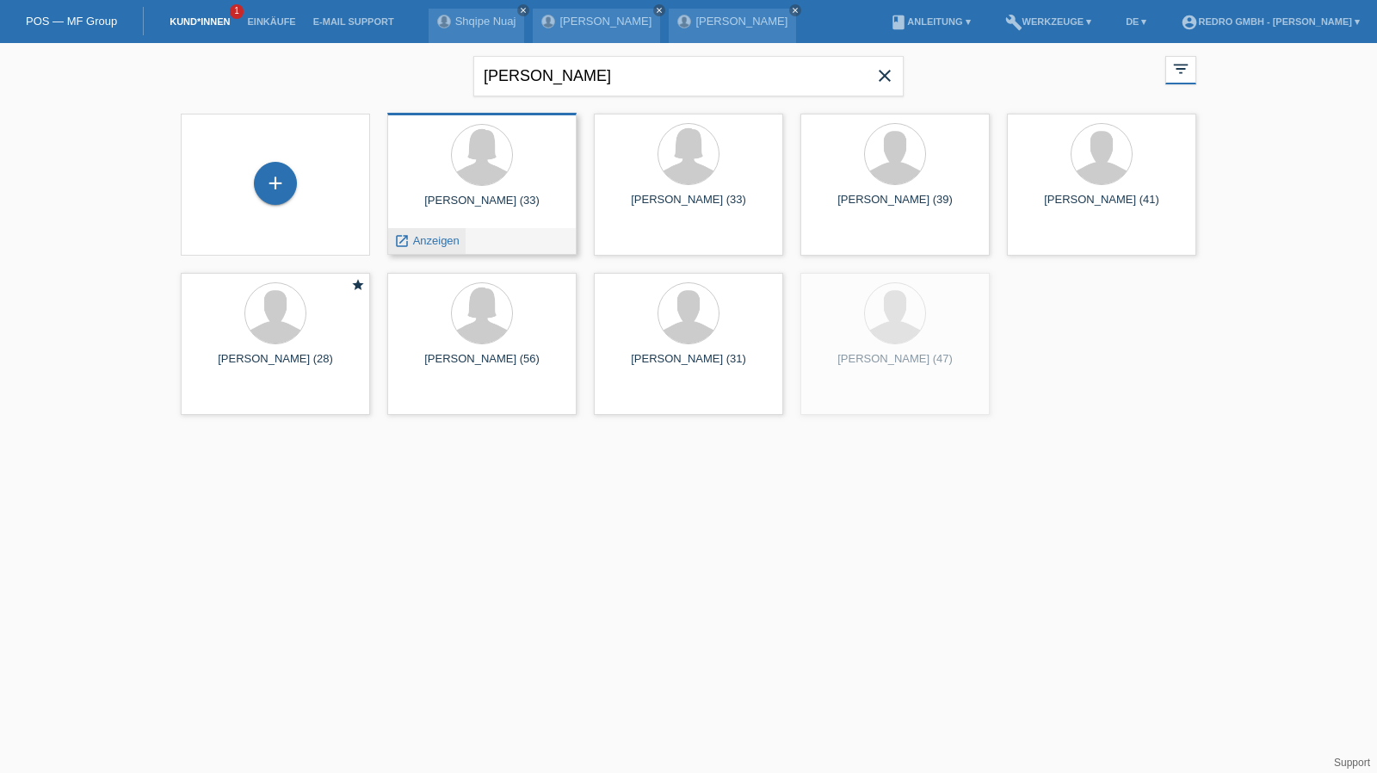
click at [428, 238] on span "Anzeigen" at bounding box center [436, 240] width 46 height 13
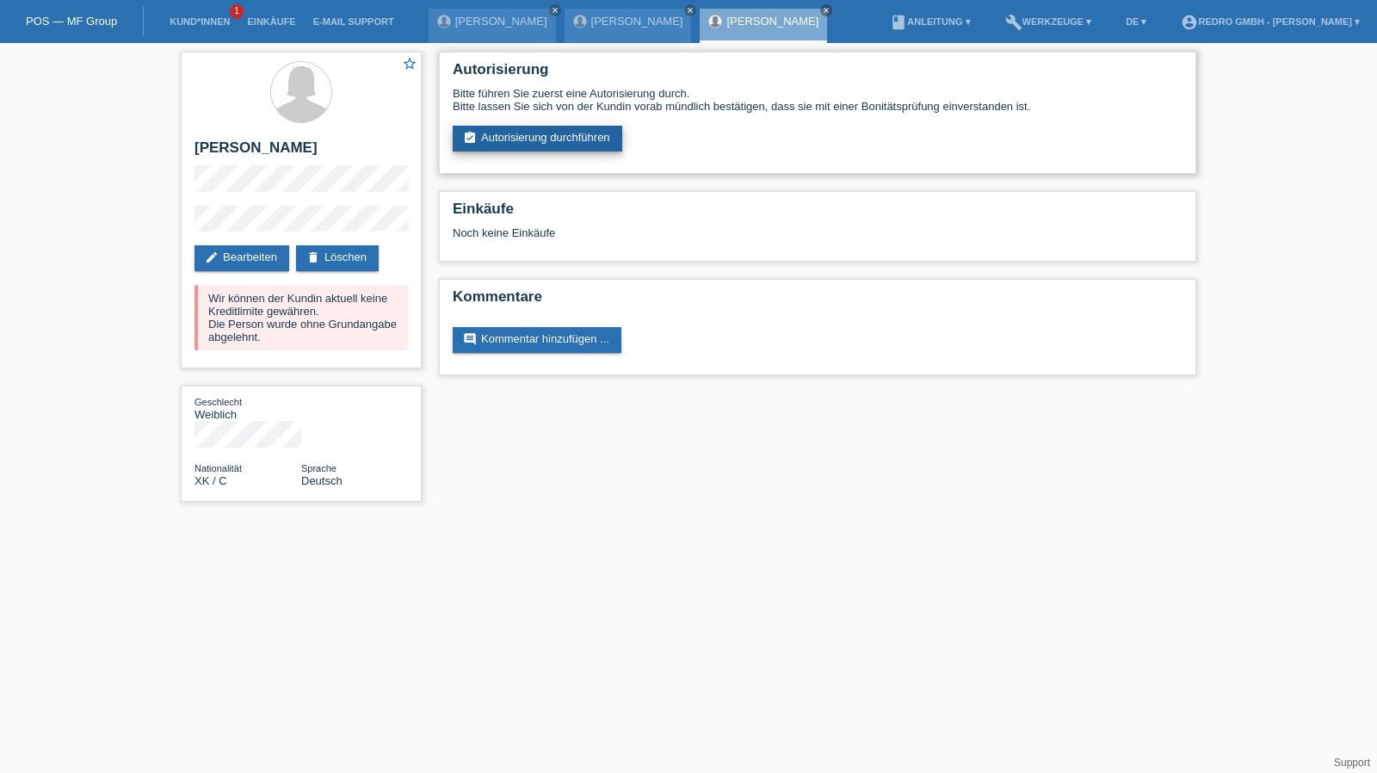
click at [514, 134] on link "assignment_turned_in Autorisierung durchführen" at bounding box center [538, 139] width 170 height 26
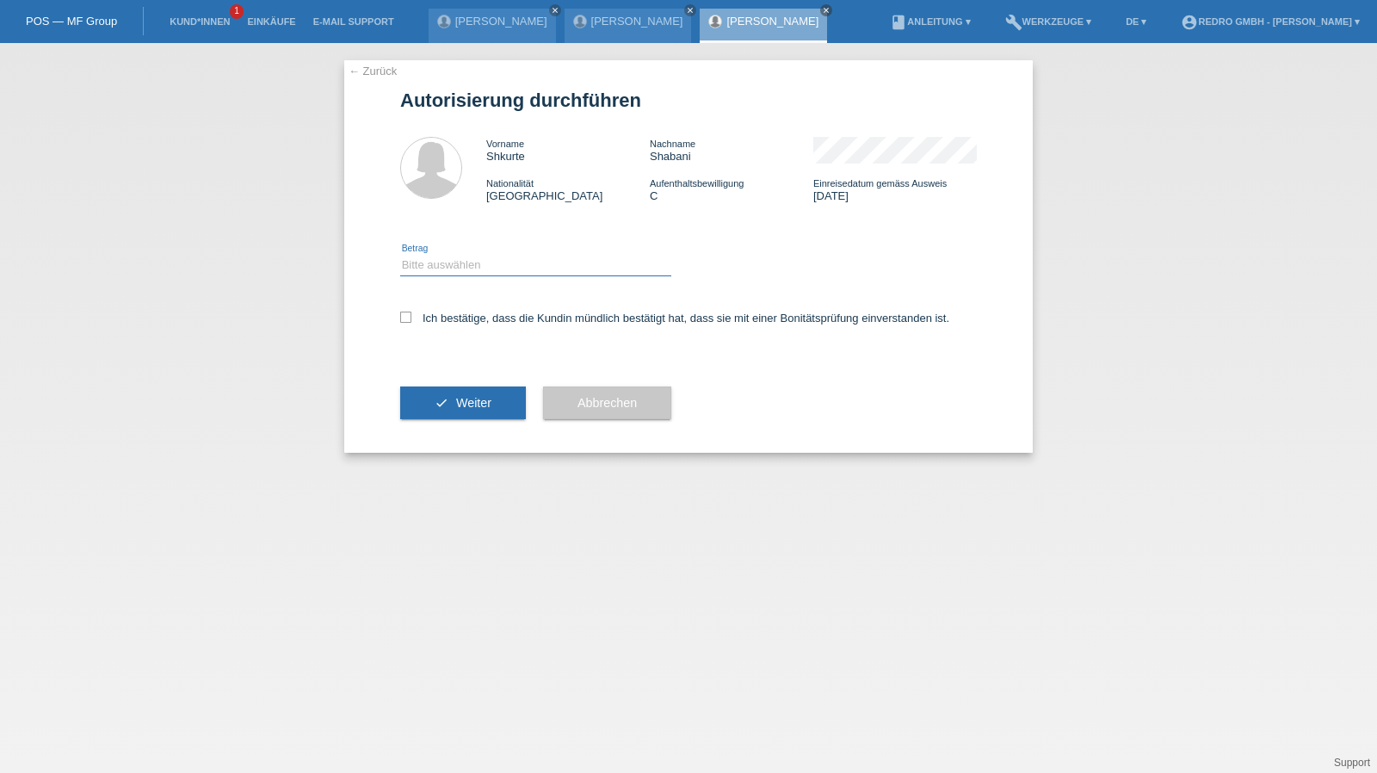
drag, startPoint x: 454, startPoint y: 263, endPoint x: 451, endPoint y: 275, distance: 11.5
click at [454, 263] on select "Bitte auswählen CHF 1.00 - CHF 499.00 CHF 500.00 - CHF 1'999.00 CHF 2'000.00 - …" at bounding box center [535, 265] width 271 height 21
select select "1"
click at [400, 255] on select "Bitte auswählen CHF 1.00 - CHF 499.00 CHF 500.00 - CHF 1'999.00 CHF 2'000.00 - …" at bounding box center [535, 265] width 271 height 21
click at [435, 314] on label "Ich bestätige, dass die Kundin mündlich bestätigt hat, dass sie mit einer Bonit…" at bounding box center [674, 318] width 549 height 13
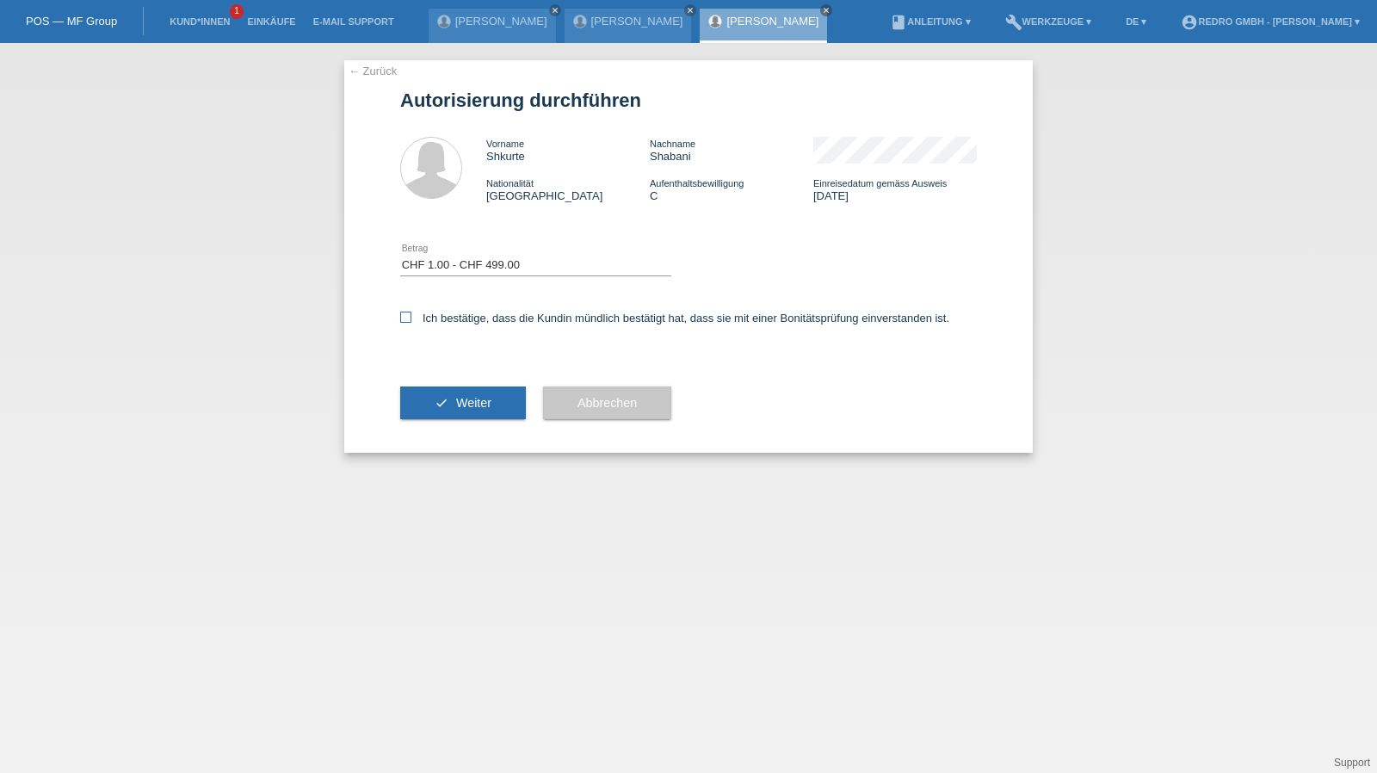
click at [411, 314] on input "Ich bestätige, dass die Kundin mündlich bestätigt hat, dass sie mit einer Bonit…" at bounding box center [405, 317] width 11 height 11
checkbox input "true"
click at [442, 395] on button "check Weiter" at bounding box center [463, 403] width 126 height 33
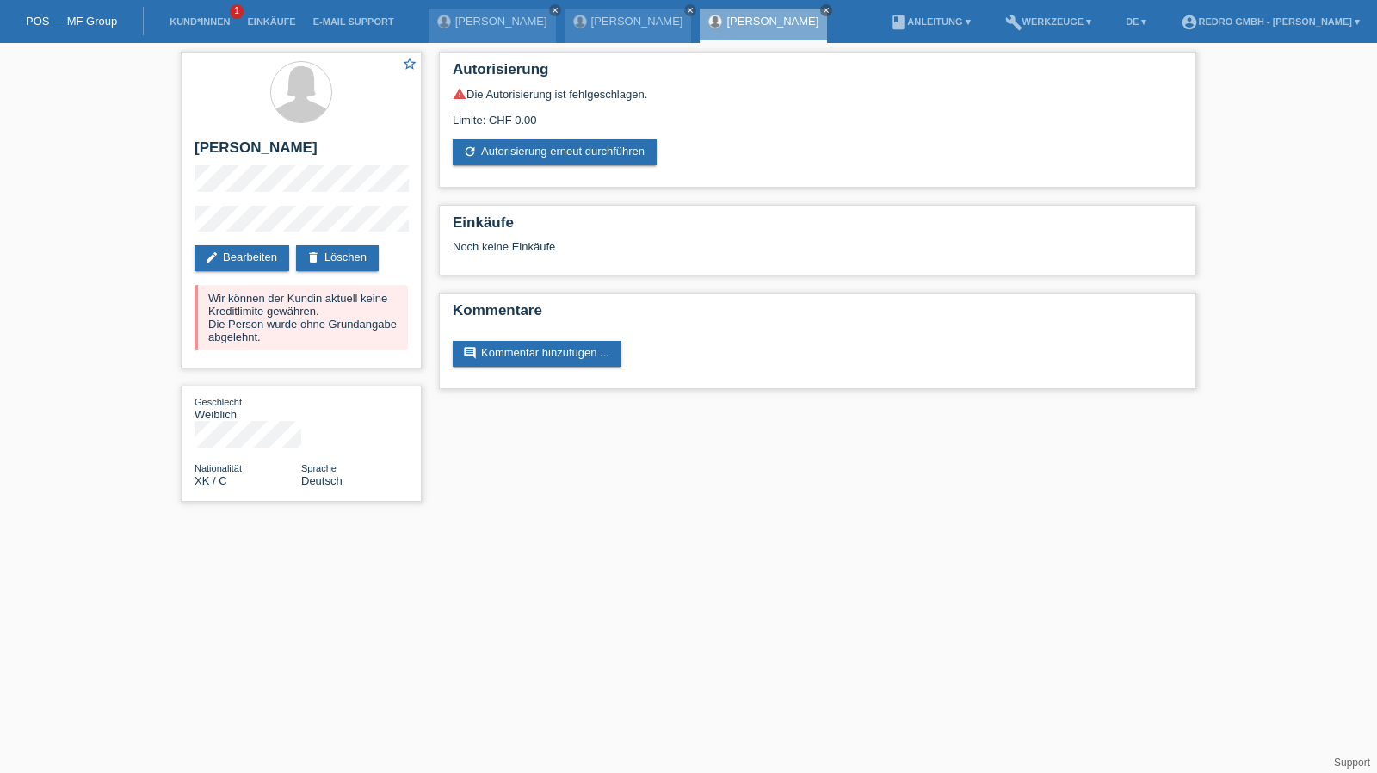
drag, startPoint x: 179, startPoint y: 15, endPoint x: 180, endPoint y: 39, distance: 24.1
click at [179, 15] on li "Kund*innen 1" at bounding box center [199, 22] width 77 height 44
click at [188, 28] on li "Kund*innen 1" at bounding box center [199, 22] width 77 height 44
click at [190, 24] on link "Kund*innen" at bounding box center [199, 21] width 77 height 10
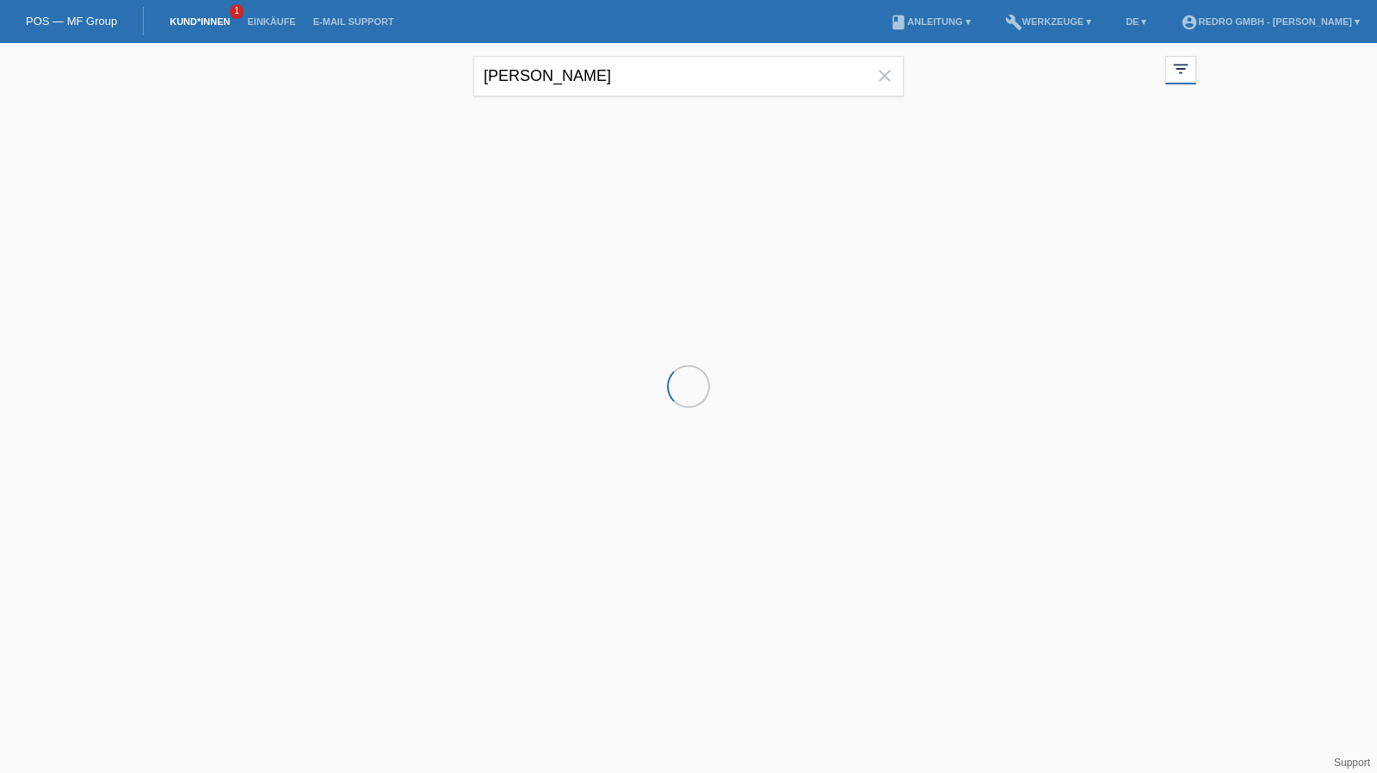
click at [585, 55] on div "[PERSON_NAME] close" at bounding box center [688, 74] width 430 height 62
click at [576, 64] on input "[PERSON_NAME]" at bounding box center [688, 76] width 430 height 40
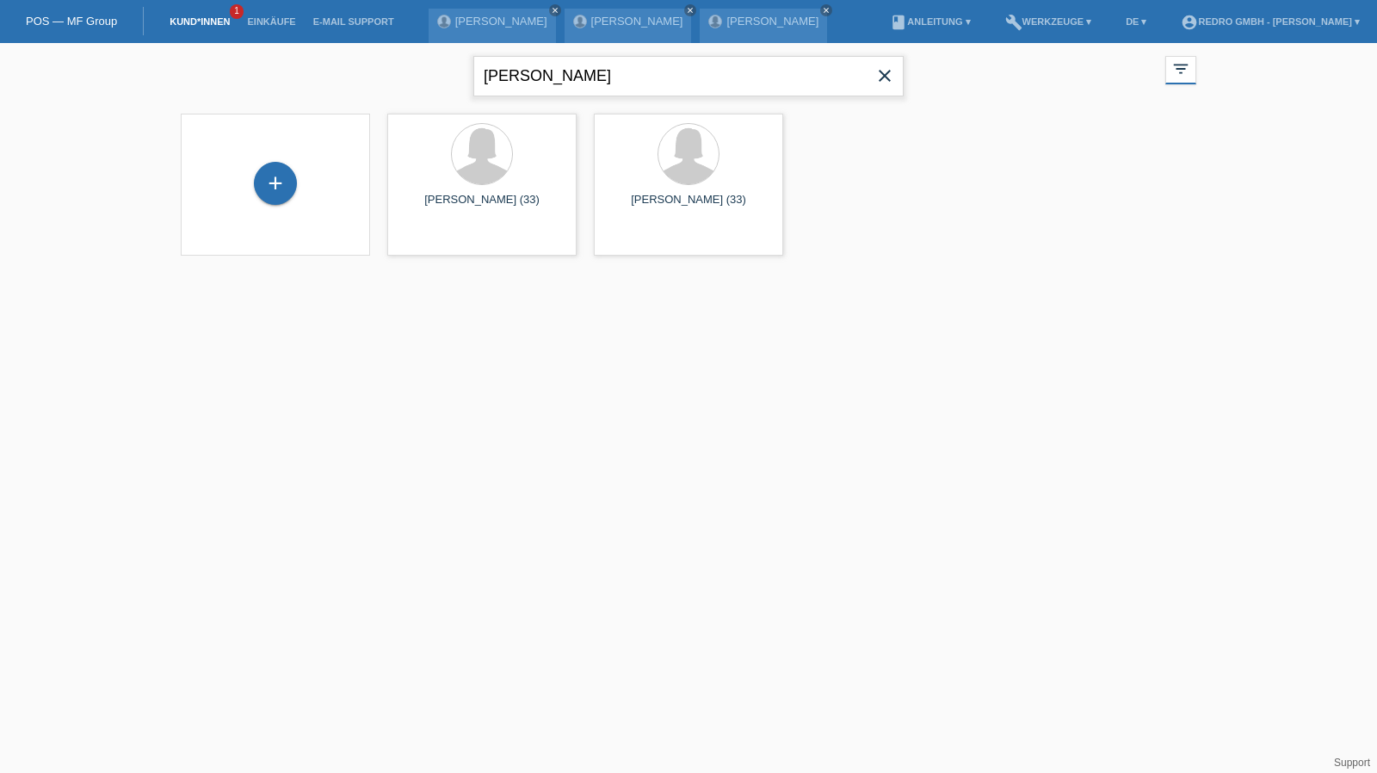
click at [576, 64] on input "[PERSON_NAME]" at bounding box center [688, 76] width 430 height 40
type input "d"
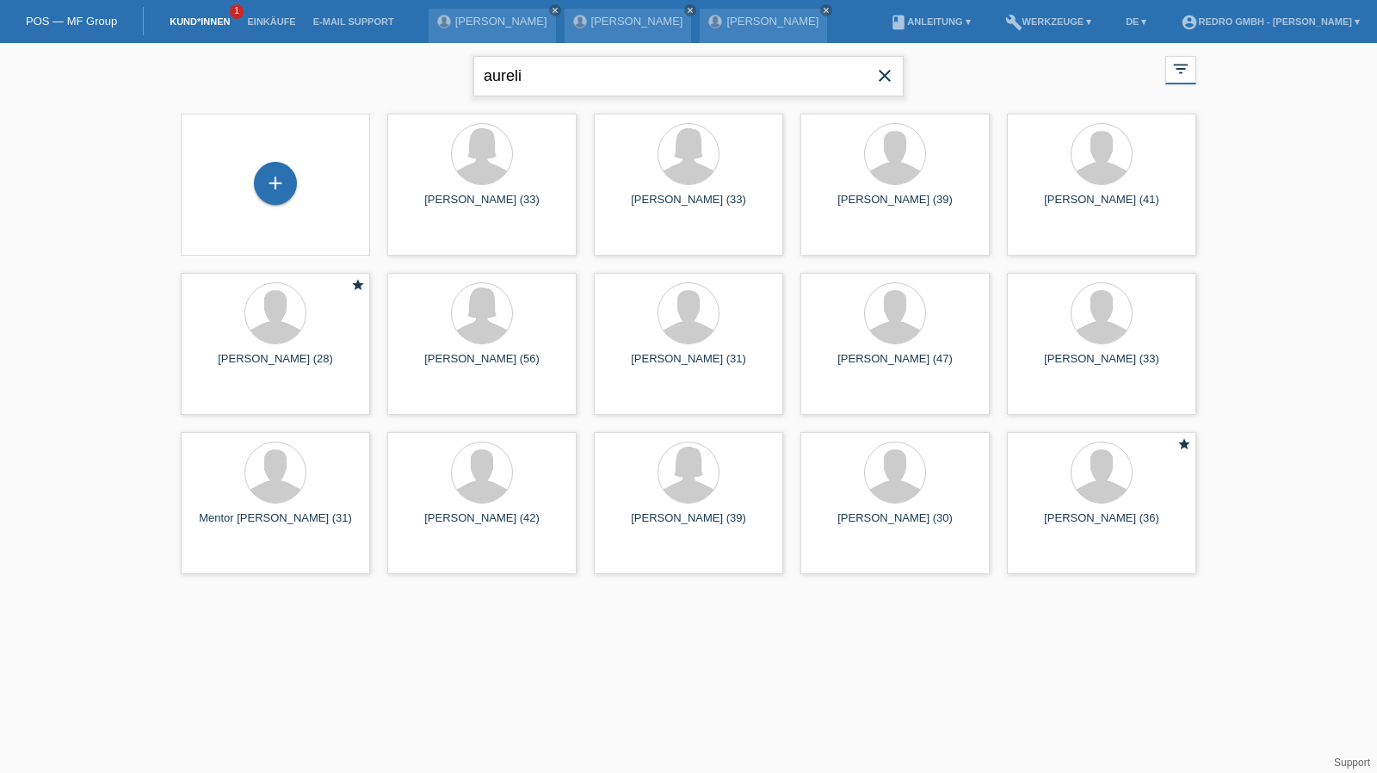
type input "aureli"
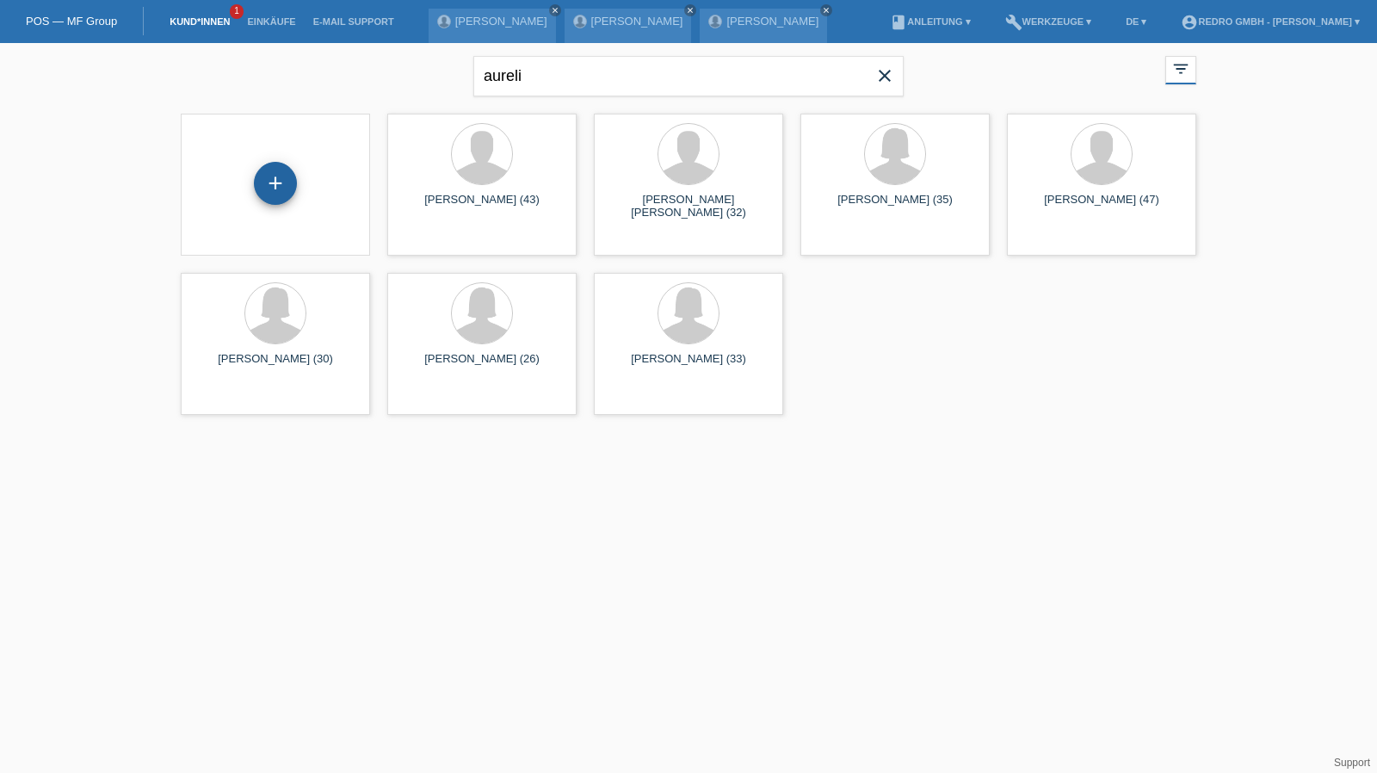
click at [279, 185] on div "+" at bounding box center [275, 183] width 43 height 43
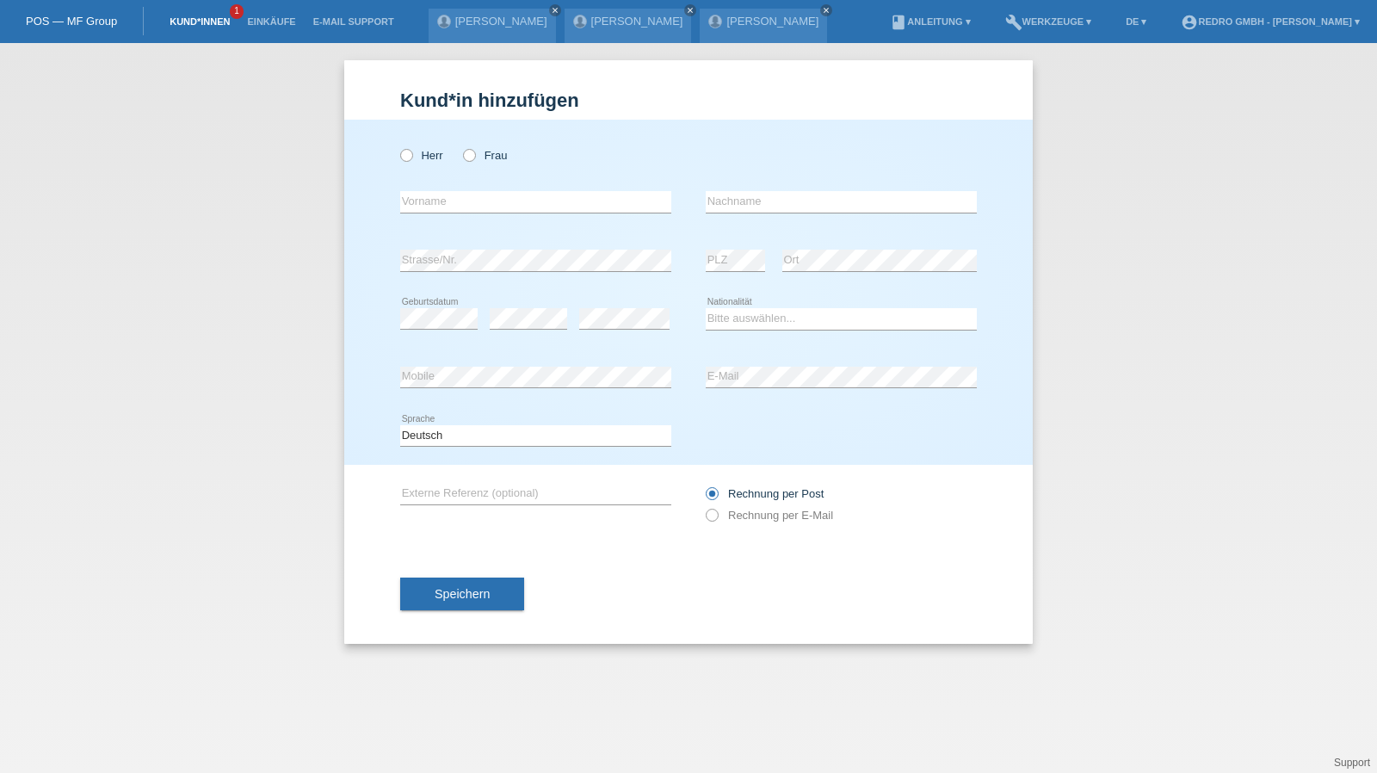
click at [191, 22] on link "Kund*innen" at bounding box center [199, 21] width 77 height 10
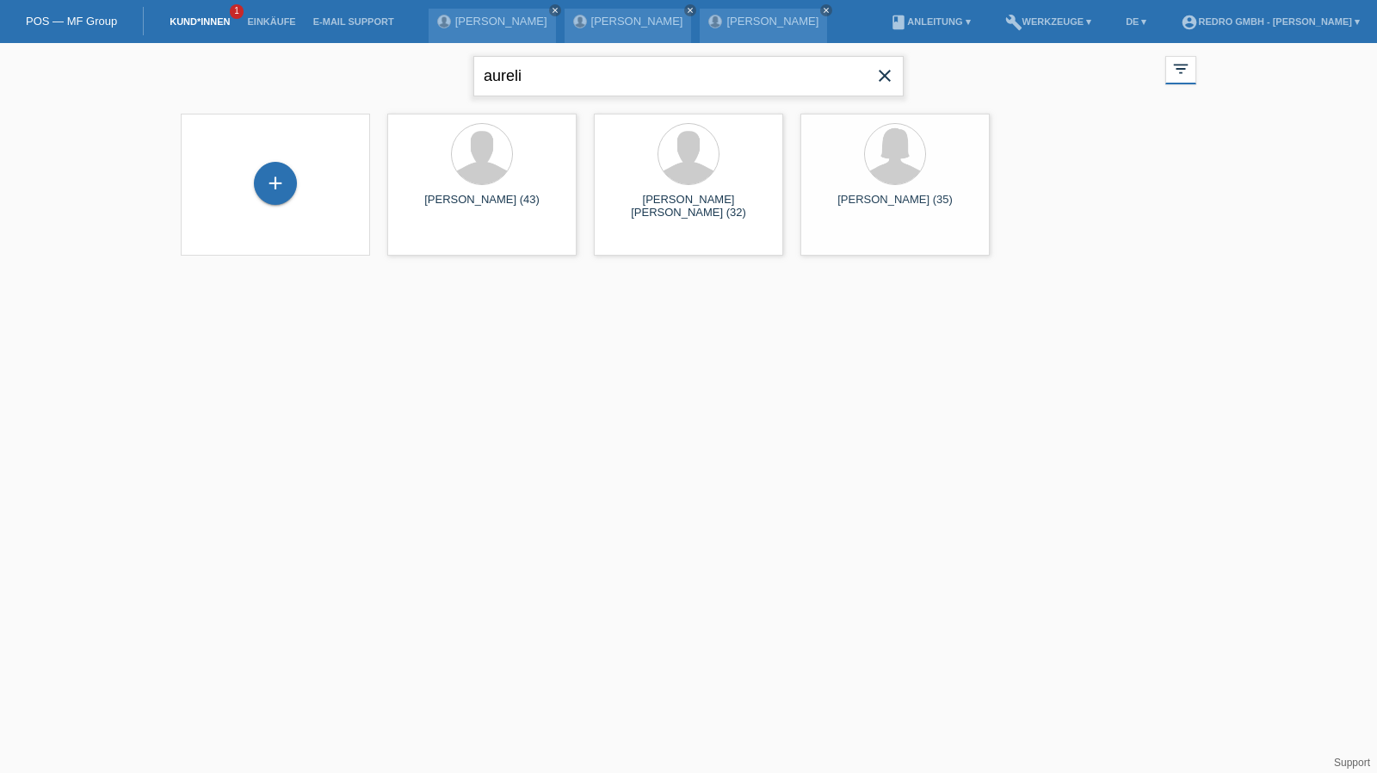
click at [603, 82] on input "aureli" at bounding box center [688, 76] width 430 height 40
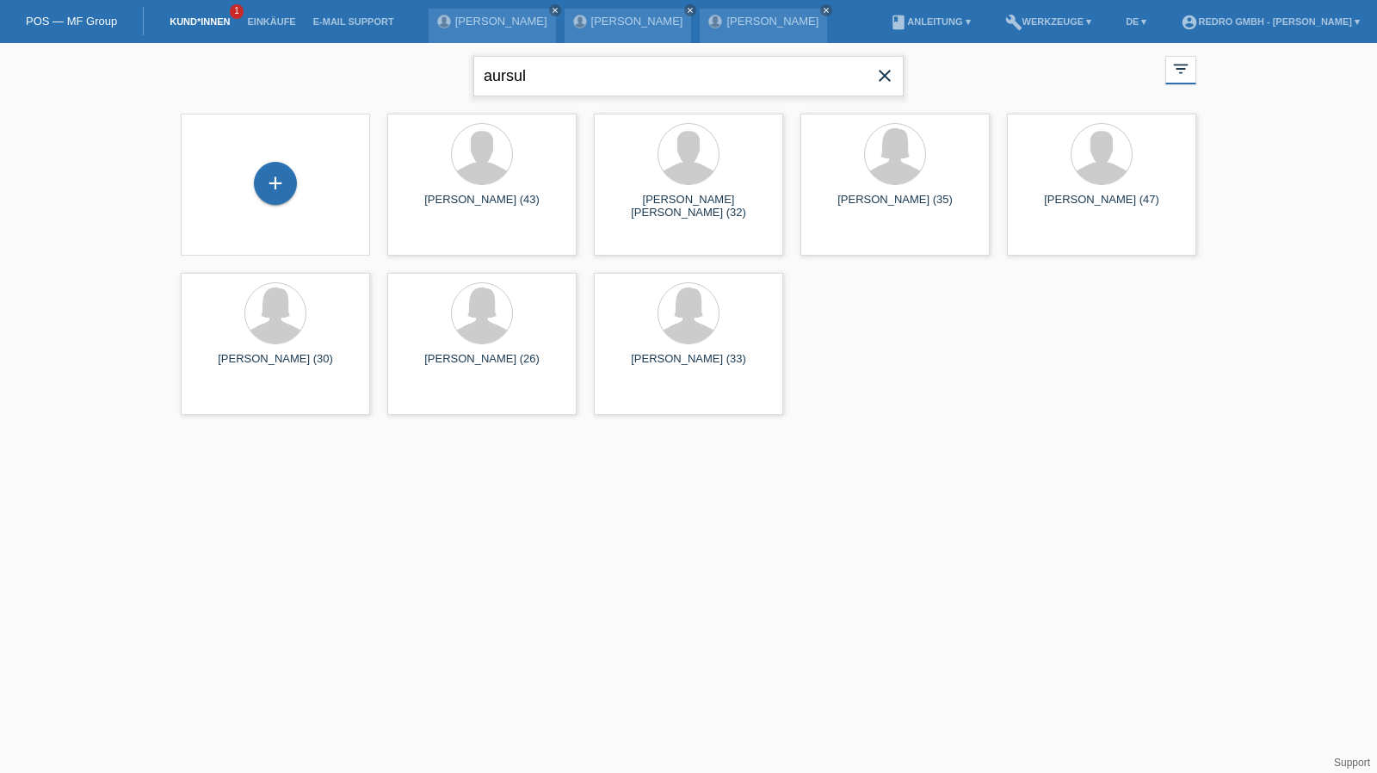
type input "aursul"
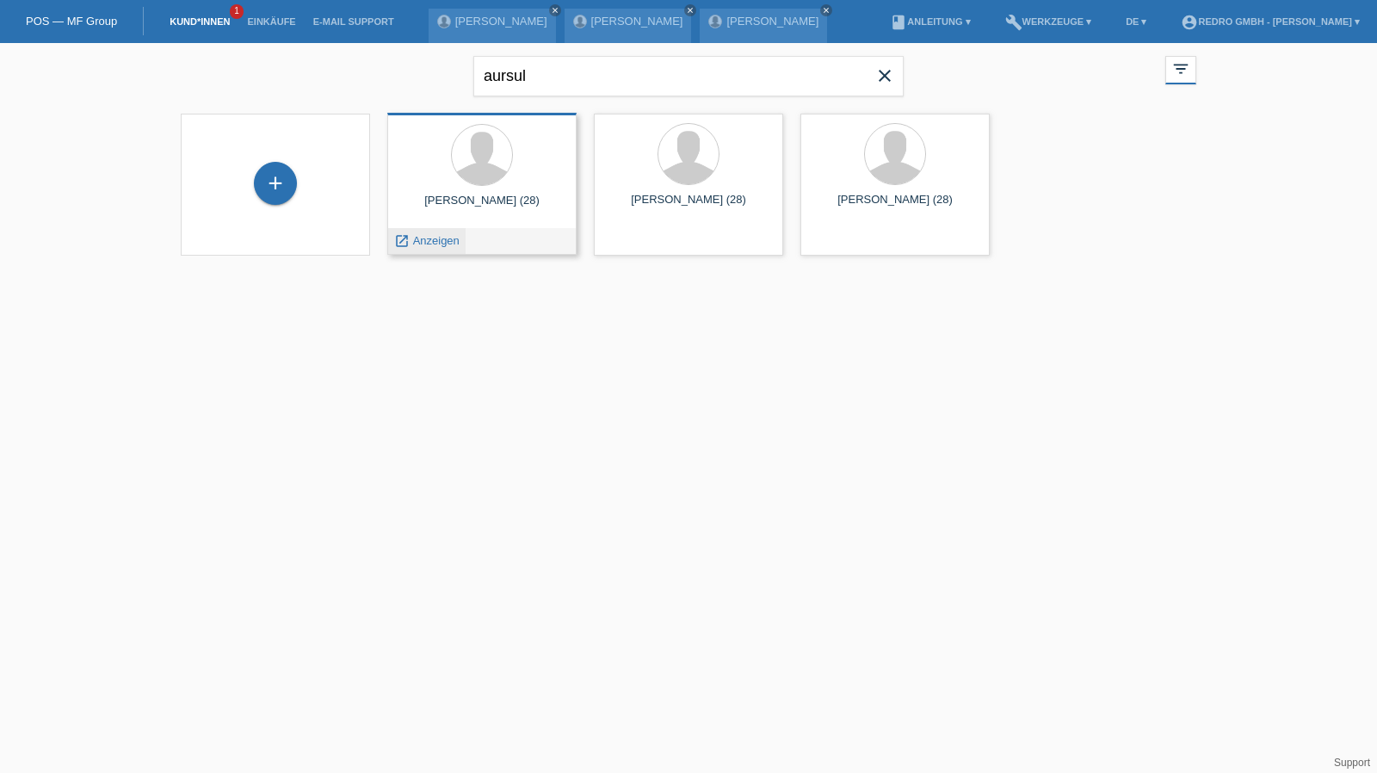
click at [434, 239] on span "Anzeigen" at bounding box center [436, 240] width 46 height 13
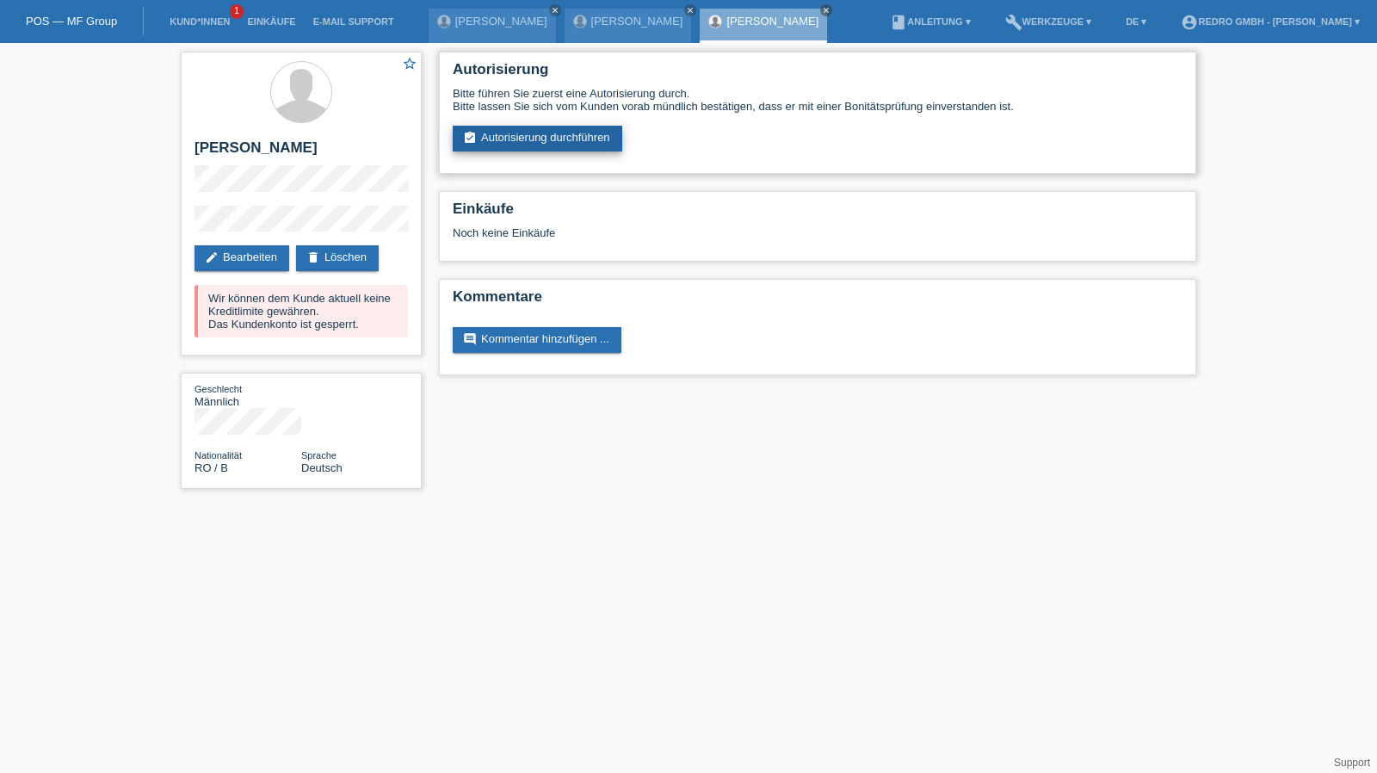
click at [562, 136] on link "assignment_turned_in Autorisierung durchführen" at bounding box center [538, 139] width 170 height 26
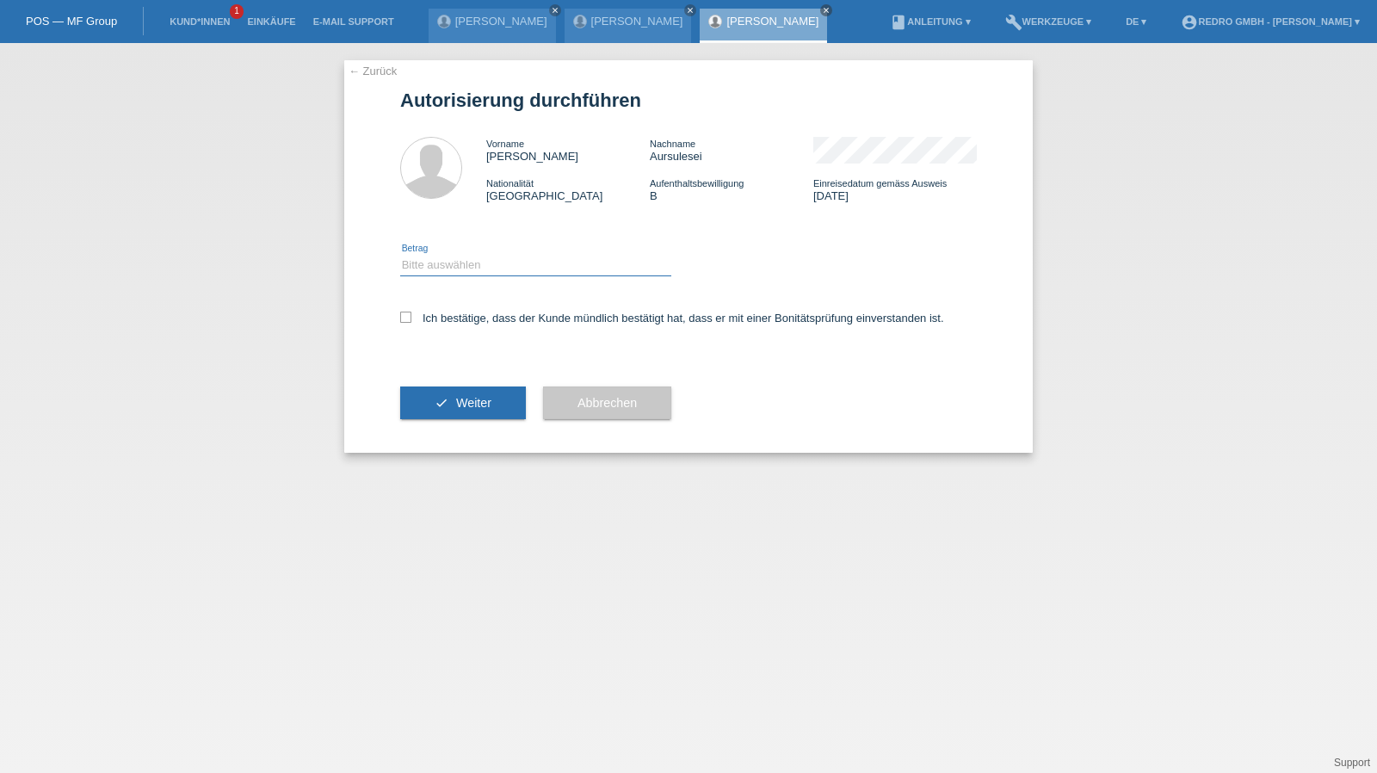
click at [450, 273] on select "Bitte auswählen CHF 1.00 - CHF 499.00 CHF 500.00 - CHF 1'999.00 CHF 2'000.00 - …" at bounding box center [535, 265] width 271 height 21
select select "1"
click at [400, 255] on select "Bitte auswählen CHF 1.00 - CHF 499.00 CHF 500.00 - CHF 1'999.00 CHF 2'000.00 - …" at bounding box center [535, 265] width 271 height 21
click at [444, 312] on label "Ich bestätige, dass der Kunde mündlich bestätigt hat, dass er mit einer Bonität…" at bounding box center [672, 318] width 544 height 13
click at [411, 312] on input "Ich bestätige, dass der Kunde mündlich bestätigt hat, dass er mit einer Bonität…" at bounding box center [405, 317] width 11 height 11
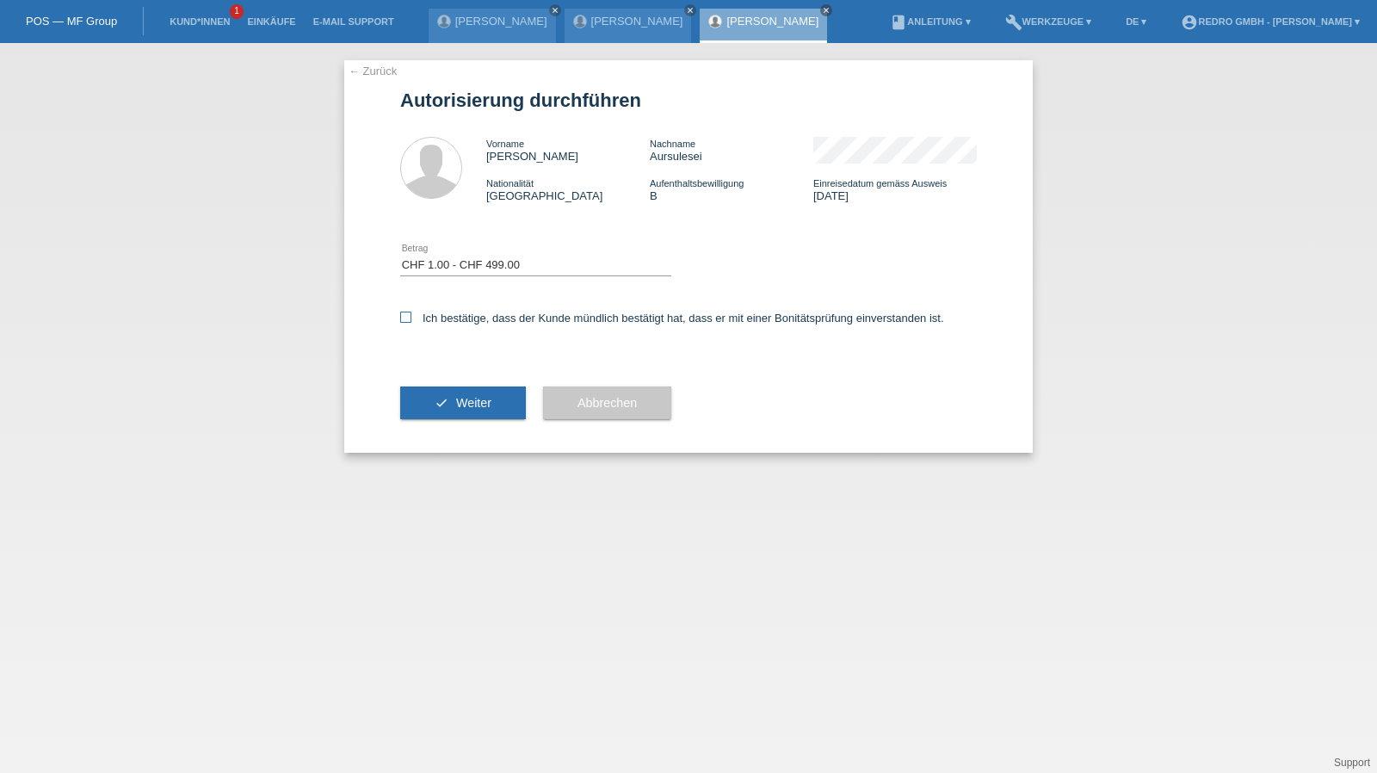
checkbox input "true"
click at [449, 393] on button "check Weiter" at bounding box center [463, 403] width 126 height 33
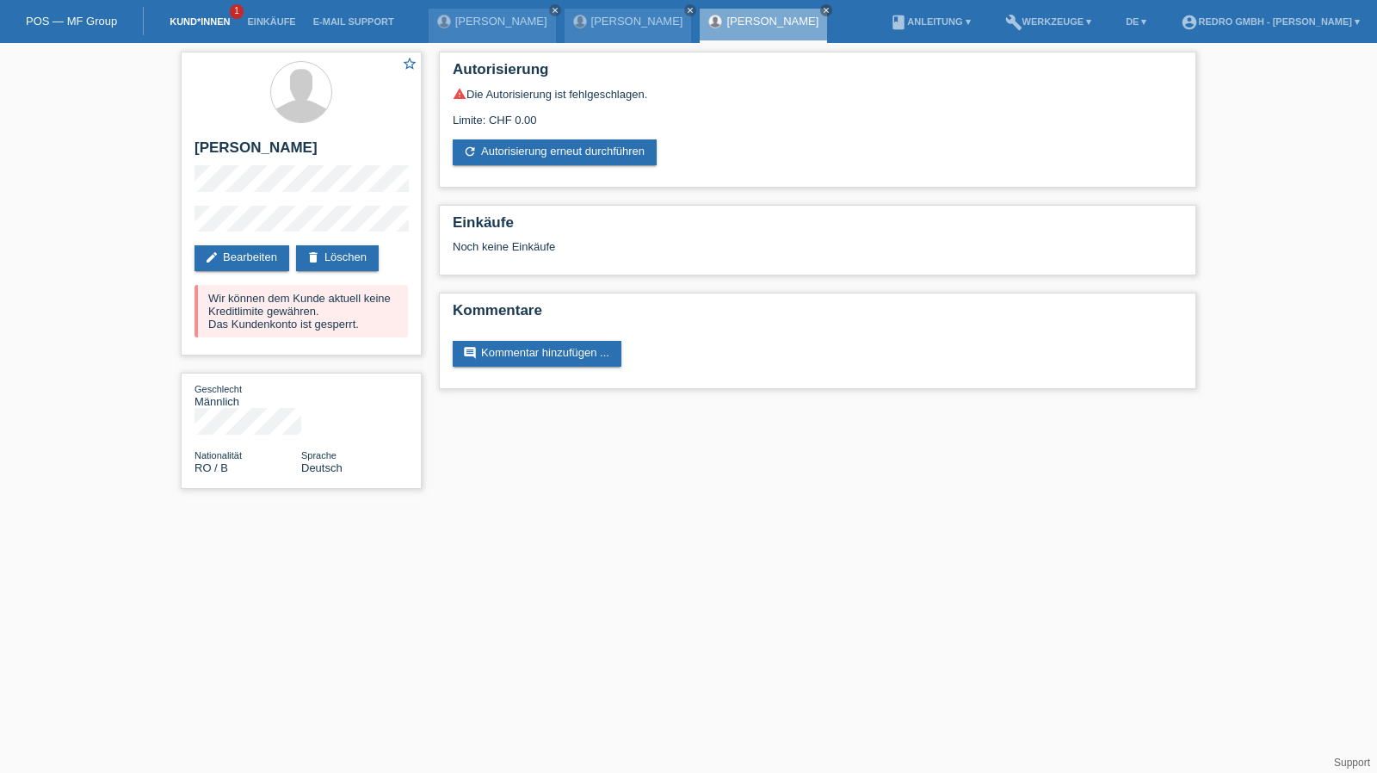
click at [217, 22] on link "Kund*innen" at bounding box center [199, 21] width 77 height 10
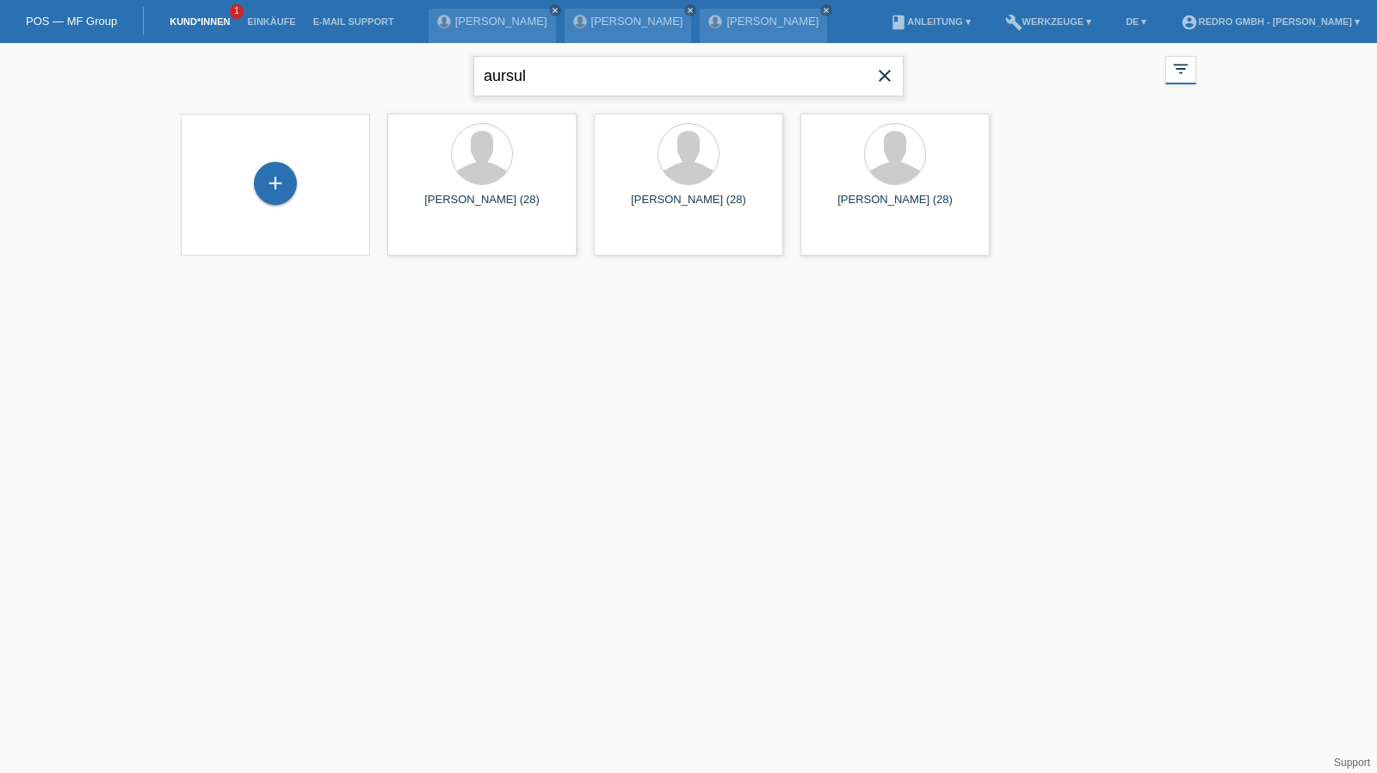
click at [581, 87] on input "aursul" at bounding box center [688, 76] width 430 height 40
type input "[PERSON_NAME]"
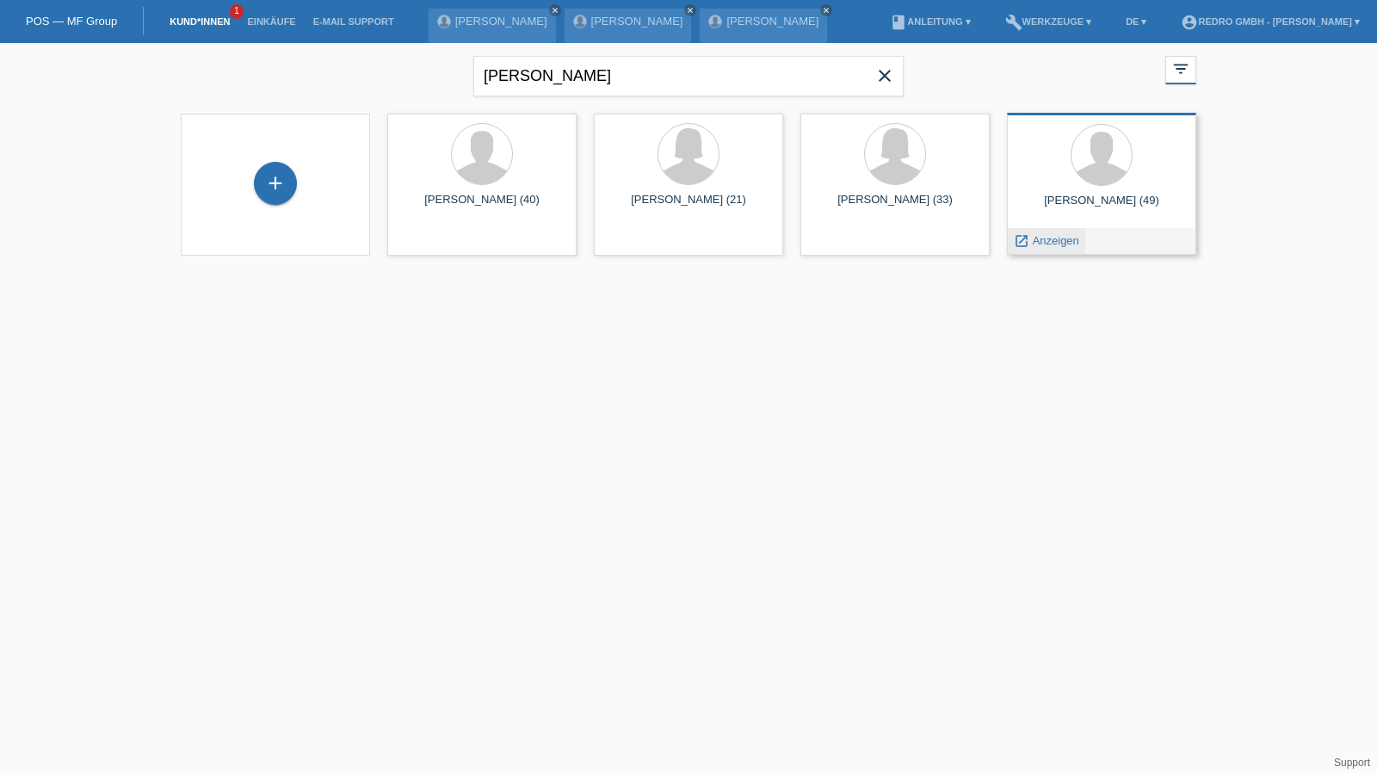
click at [1046, 241] on span "Anzeigen" at bounding box center [1056, 240] width 46 height 13
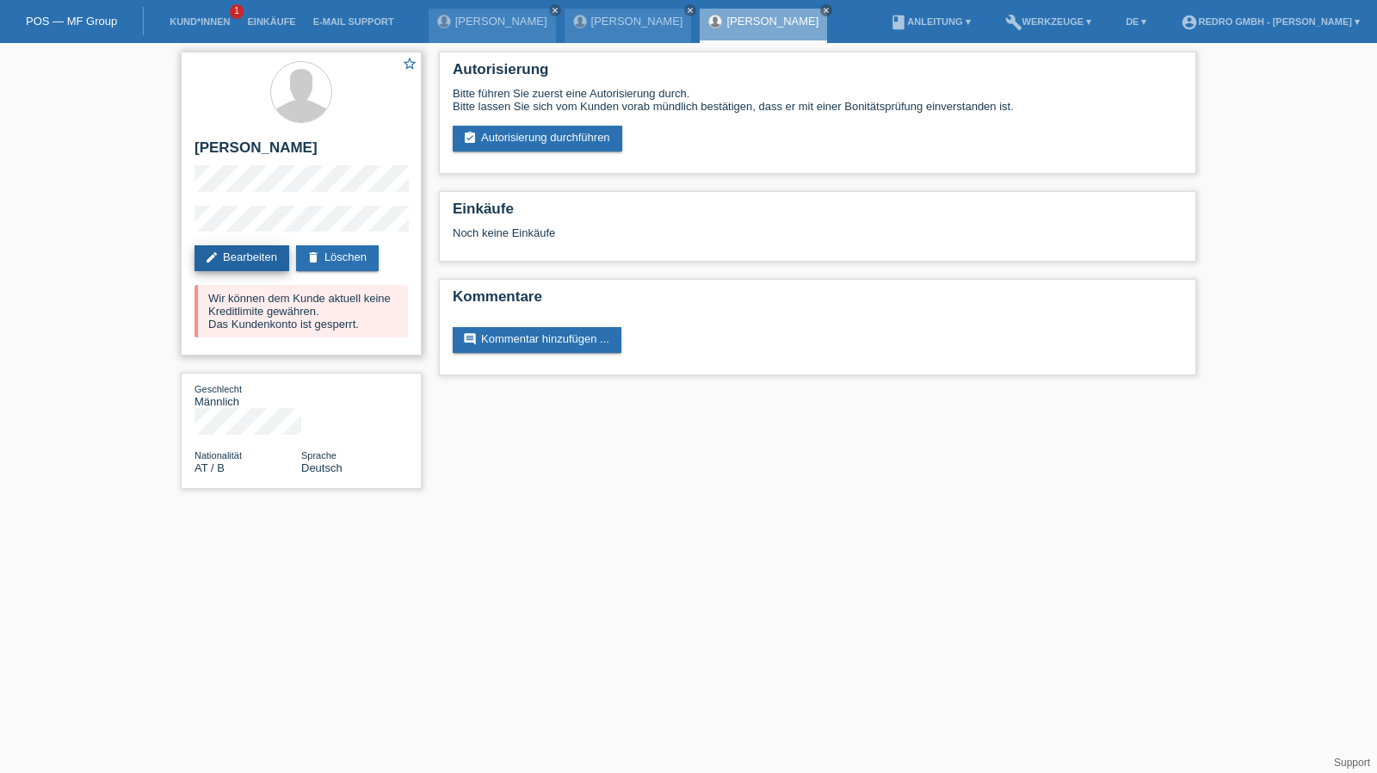
click at [223, 251] on link "edit Bearbeiten" at bounding box center [242, 258] width 95 height 26
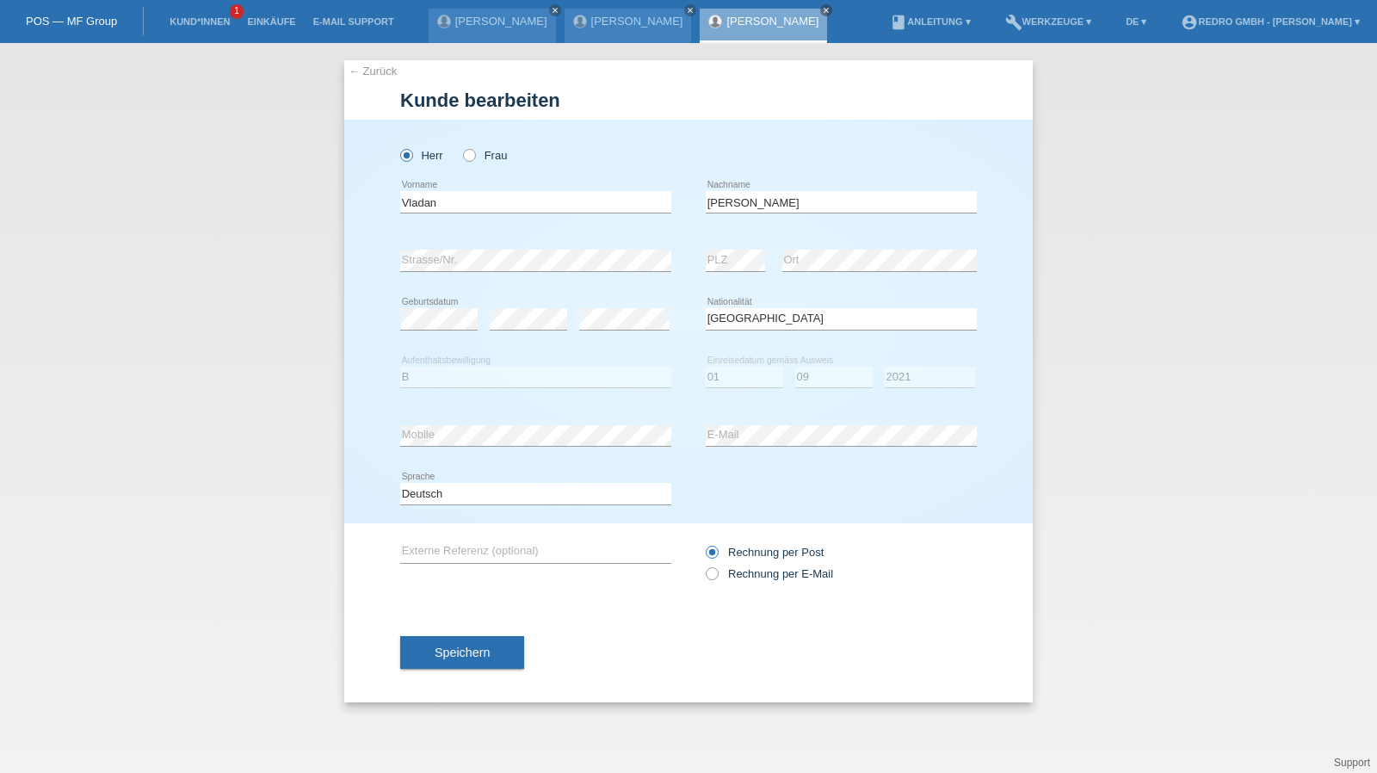
select select "AT"
select select "B"
select select "01"
select select "09"
select select "2021"
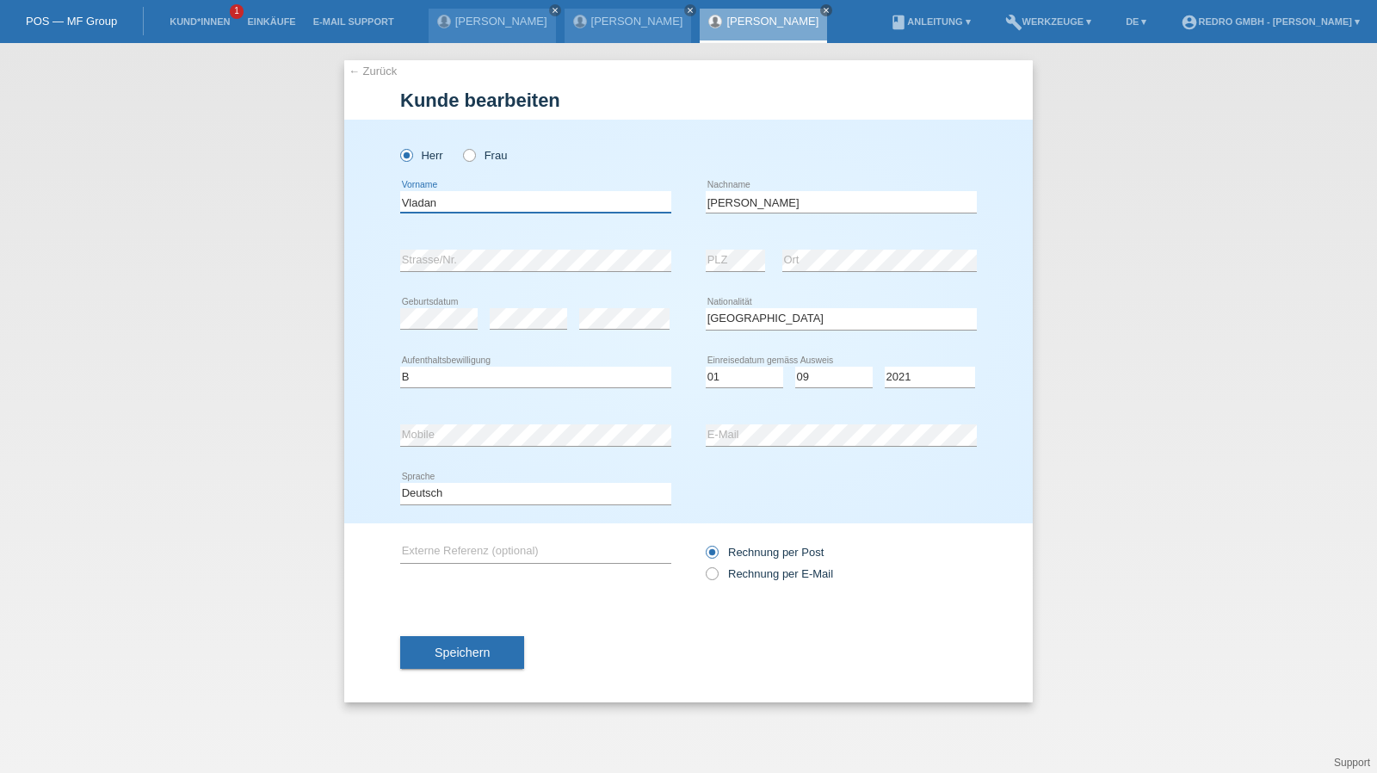
click at [502, 204] on input "Vladan" at bounding box center [535, 202] width 271 height 22
click at [458, 639] on button "Speichern" at bounding box center [462, 652] width 124 height 33
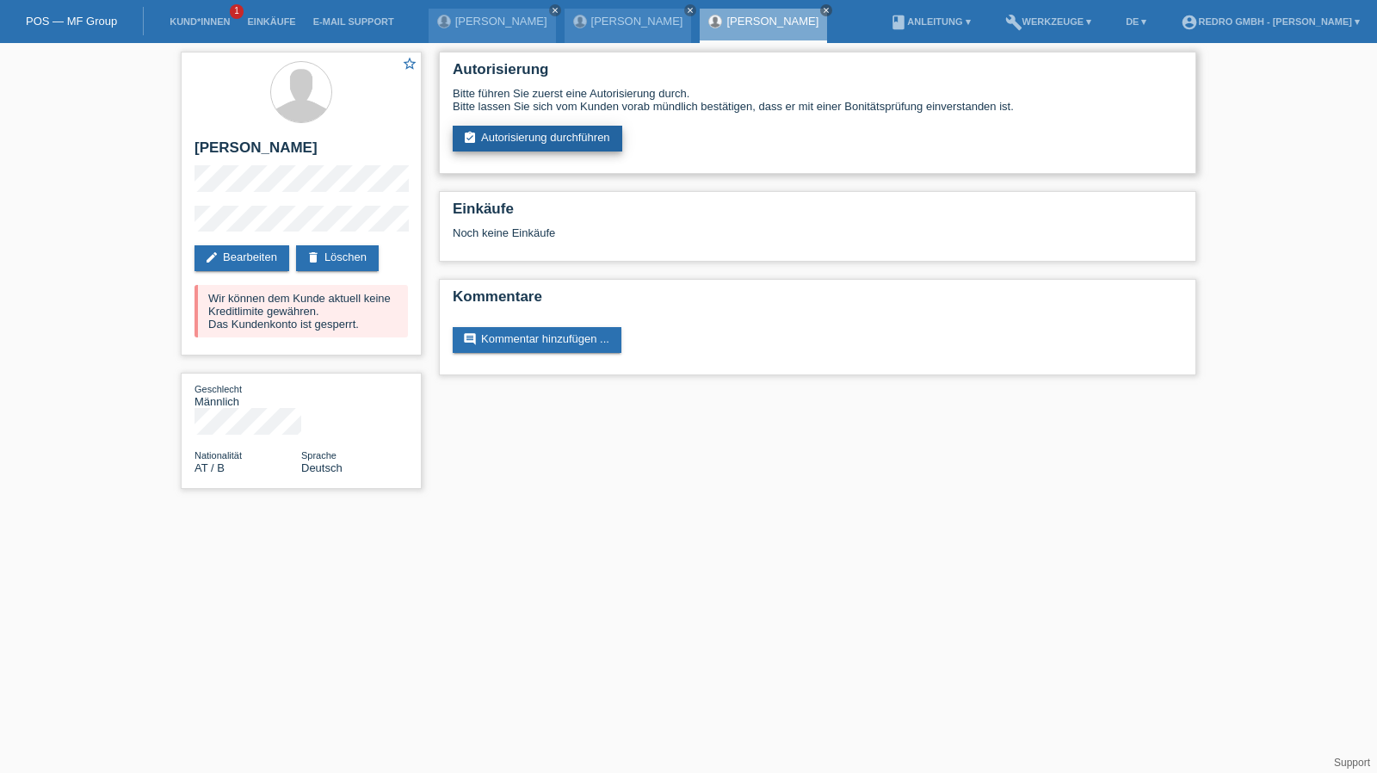
click at [493, 137] on link "assignment_turned_in Autorisierung durchführen" at bounding box center [538, 139] width 170 height 26
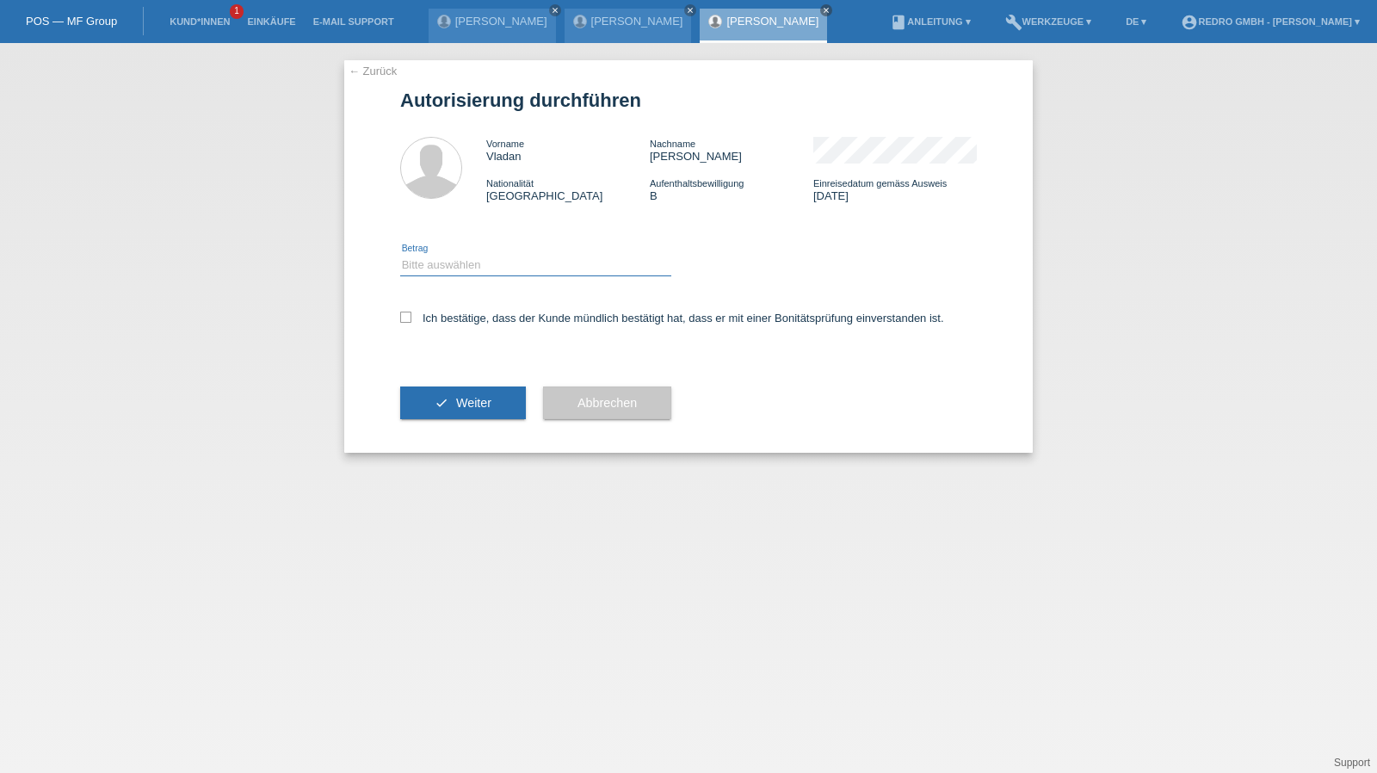
click at [449, 272] on select "Bitte auswählen CHF 1.00 - CHF 499.00 CHF 500.00 - CHF 1'999.00 CHF 2'000.00 - …" at bounding box center [535, 265] width 271 height 21
select select "1"
click at [400, 255] on select "Bitte auswählen CHF 1.00 - CHF 499.00 CHF 500.00 - CHF 1'999.00 CHF 2'000.00 - …" at bounding box center [535, 265] width 271 height 21
click at [442, 322] on label "Ich bestätige, dass der Kunde mündlich bestätigt hat, dass er mit einer Bonität…" at bounding box center [672, 318] width 544 height 13
click at [411, 322] on input "Ich bestätige, dass der Kunde mündlich bestätigt hat, dass er mit einer Bonität…" at bounding box center [405, 317] width 11 height 11
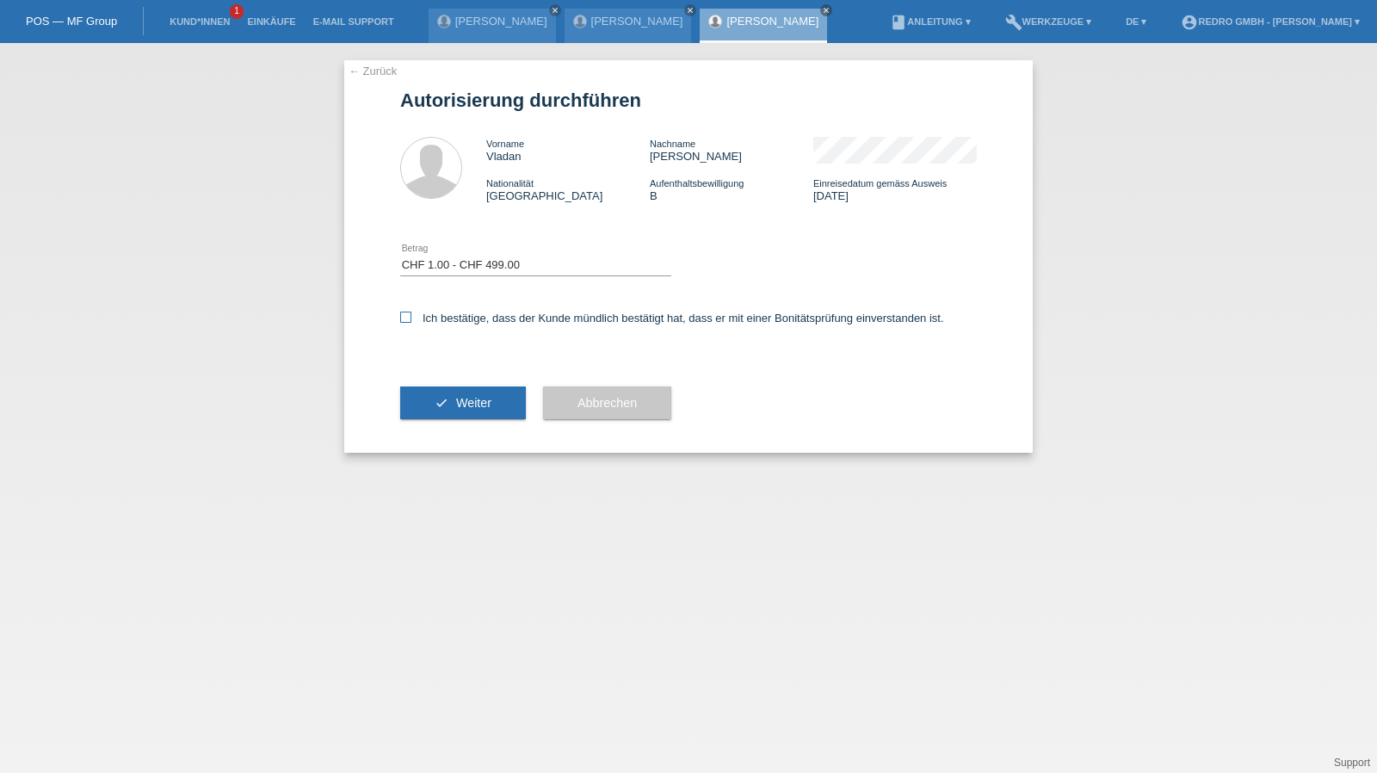
checkbox input "true"
click at [441, 405] on icon "check" at bounding box center [442, 403] width 14 height 14
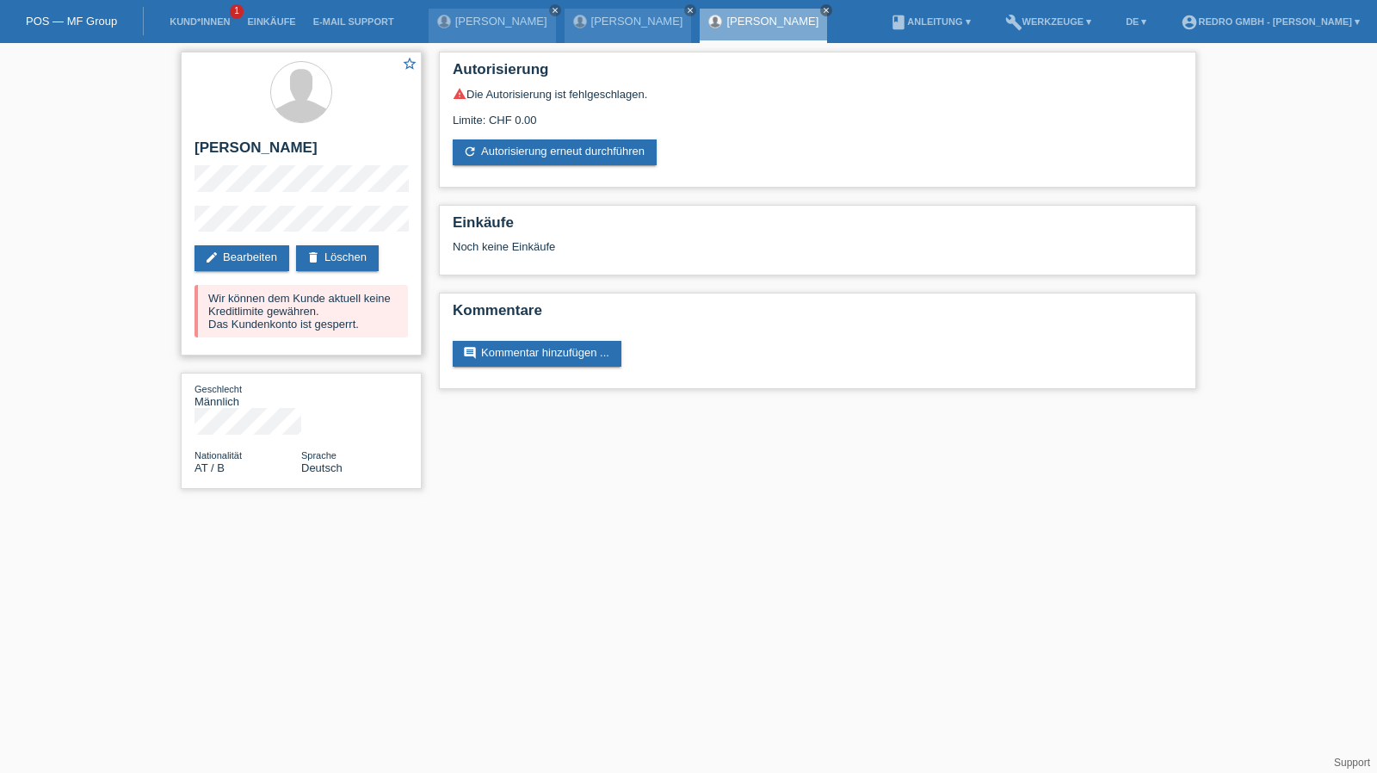
click at [258, 156] on h2 "[PERSON_NAME]" at bounding box center [301, 152] width 213 height 26
copy div "[PERSON_NAME]"
click at [176, 224] on div "star_border Vladan Stankovic edit Bearbeiten delete Löschen Wir können dem Kund…" at bounding box center [301, 274] width 258 height 463
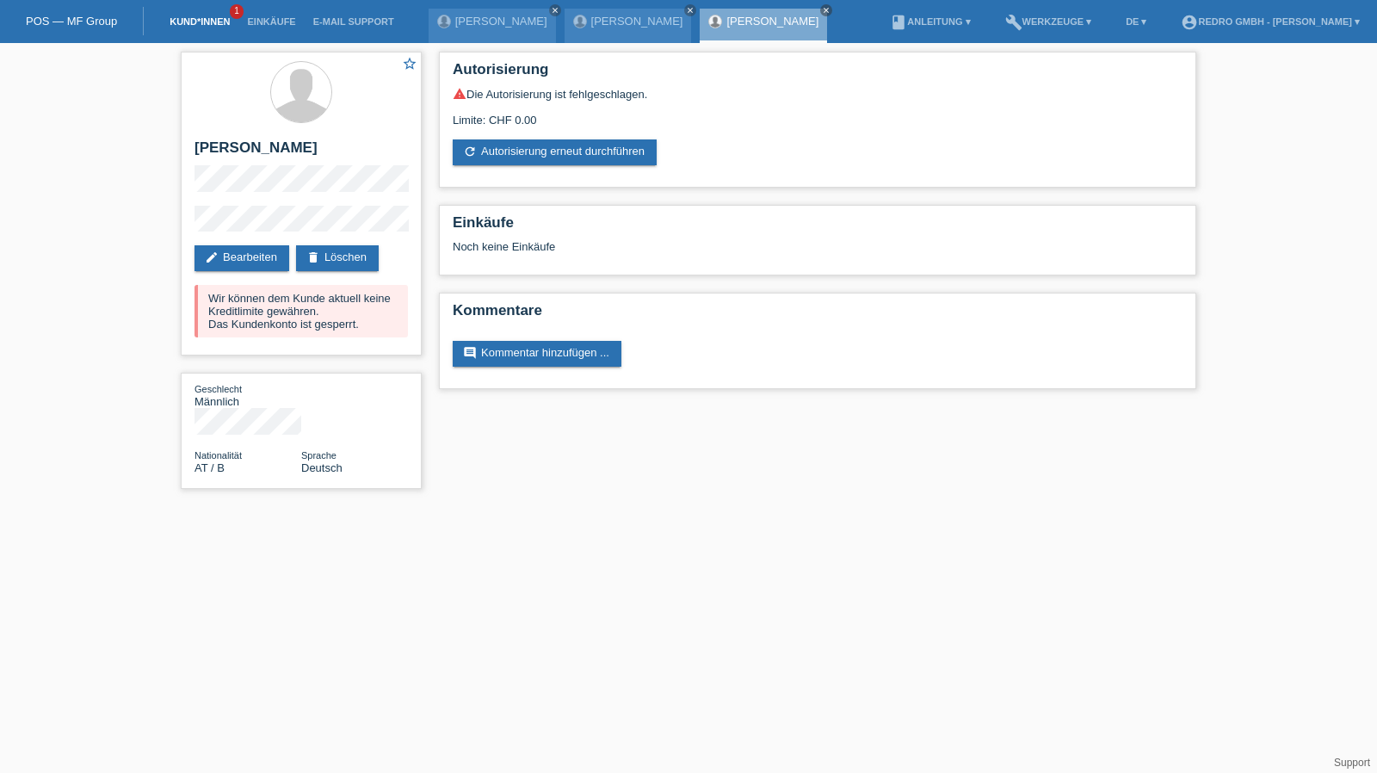
click at [181, 19] on link "Kund*innen" at bounding box center [199, 21] width 77 height 10
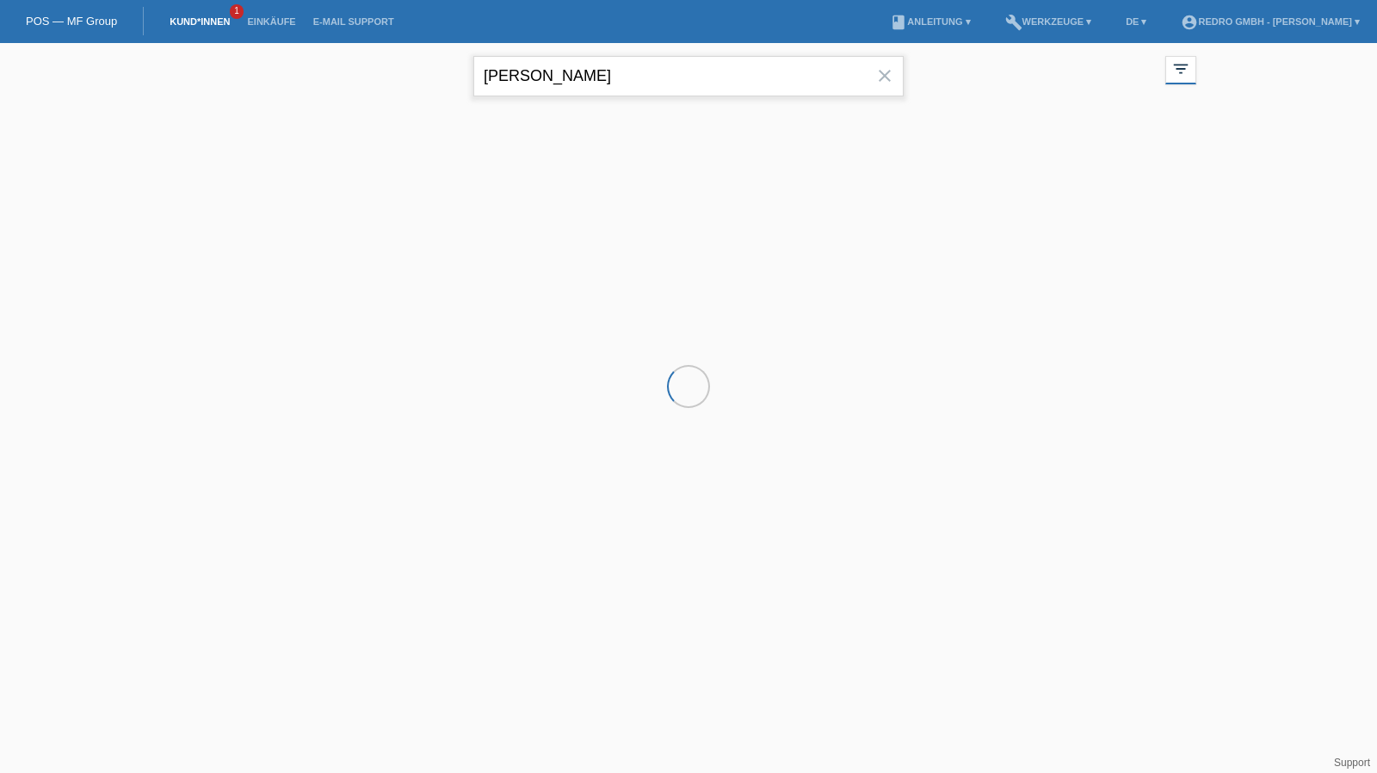
click at [635, 71] on input "[PERSON_NAME]" at bounding box center [688, 76] width 430 height 40
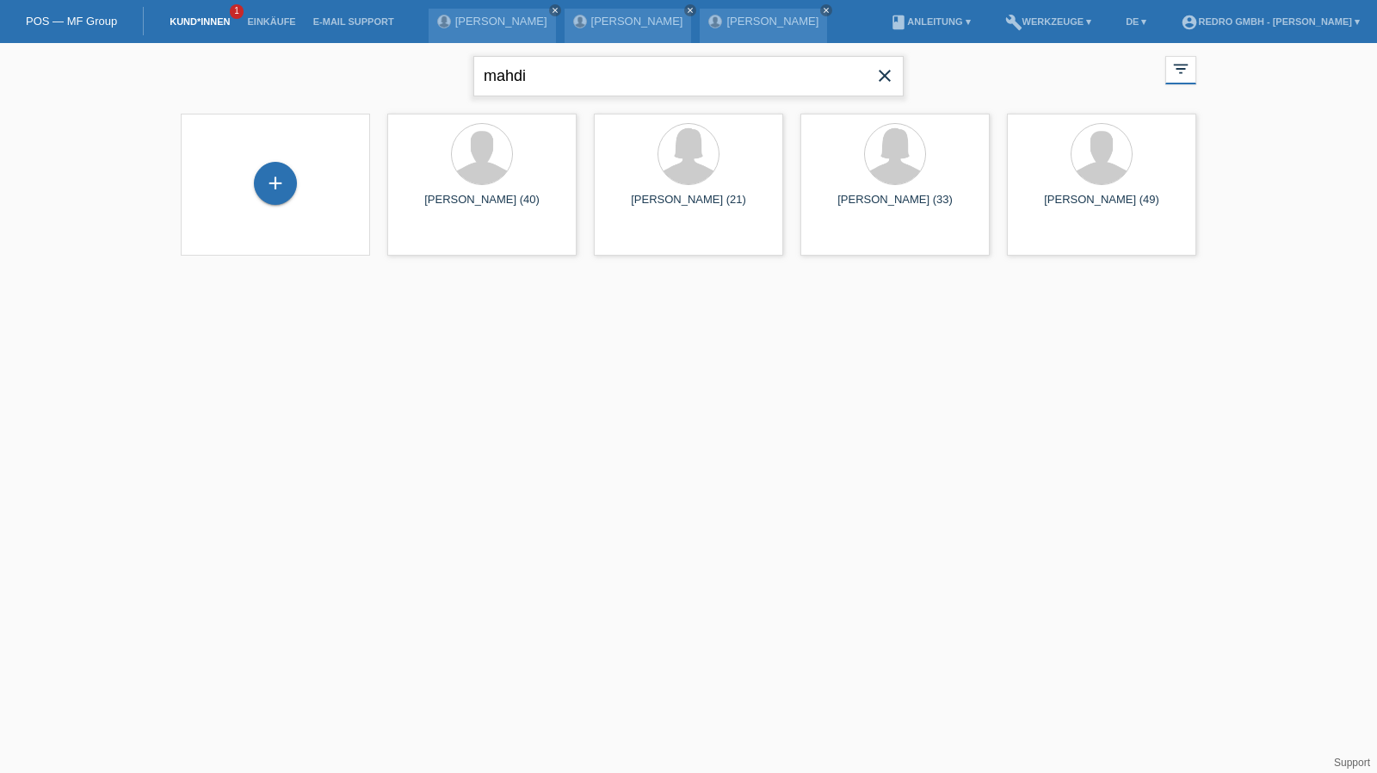
type input "mahdi"
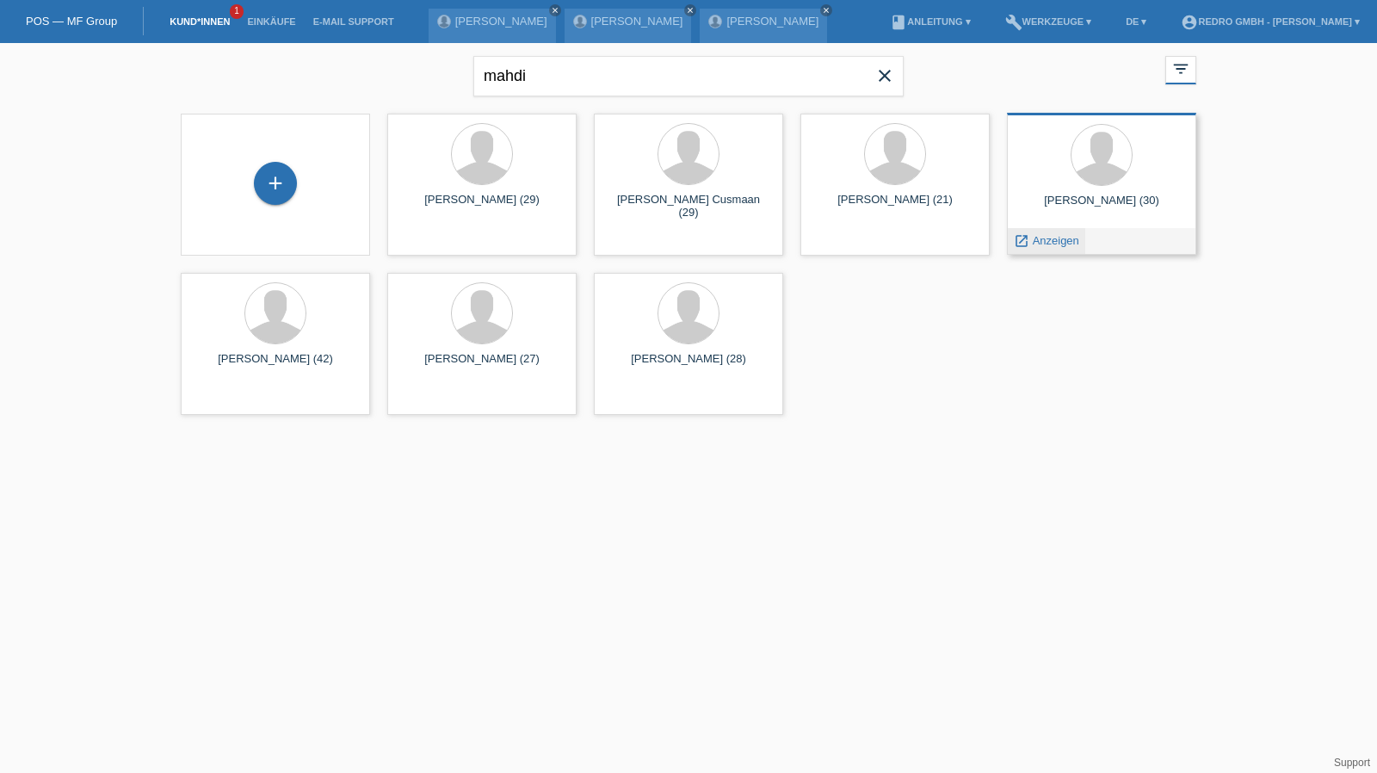
click at [1049, 243] on span "Anzeigen" at bounding box center [1056, 240] width 46 height 13
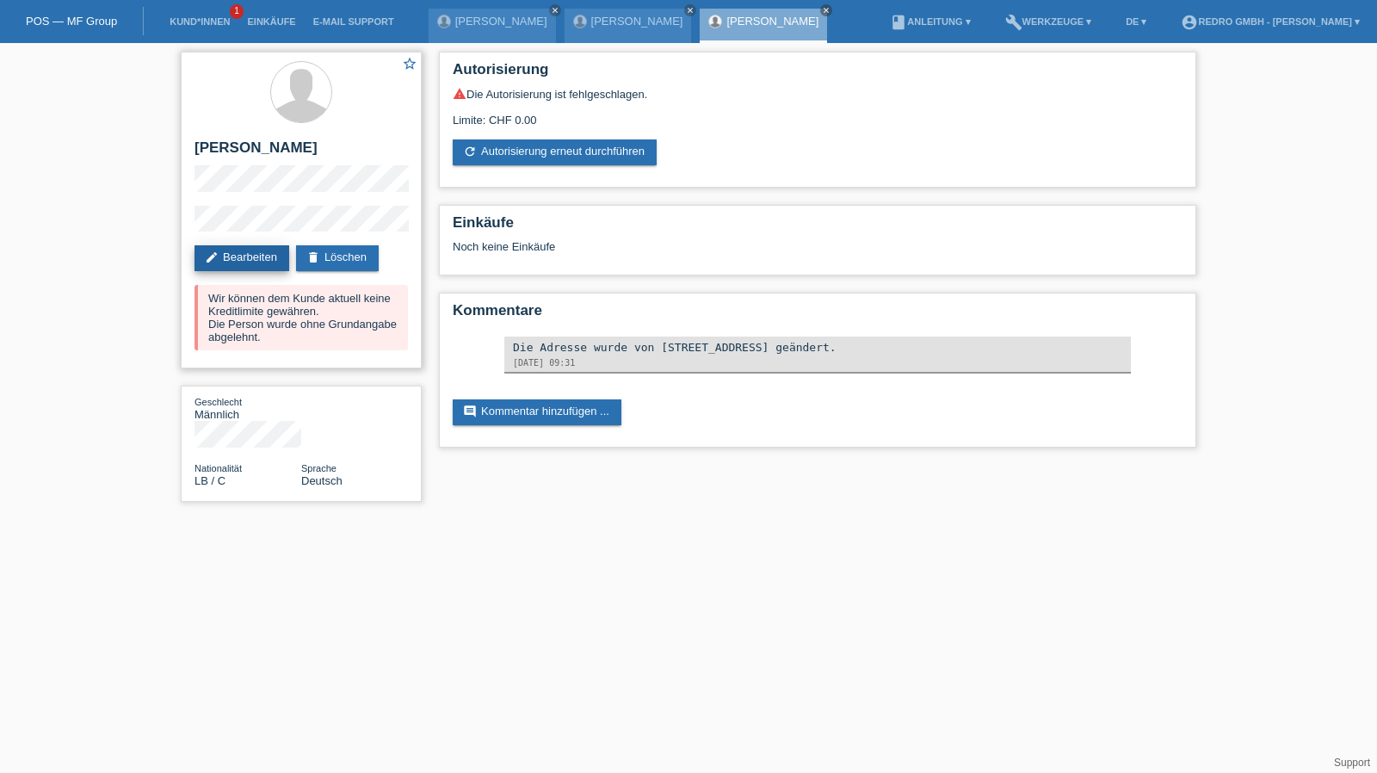
click at [241, 268] on link "edit Bearbeiten" at bounding box center [242, 258] width 95 height 26
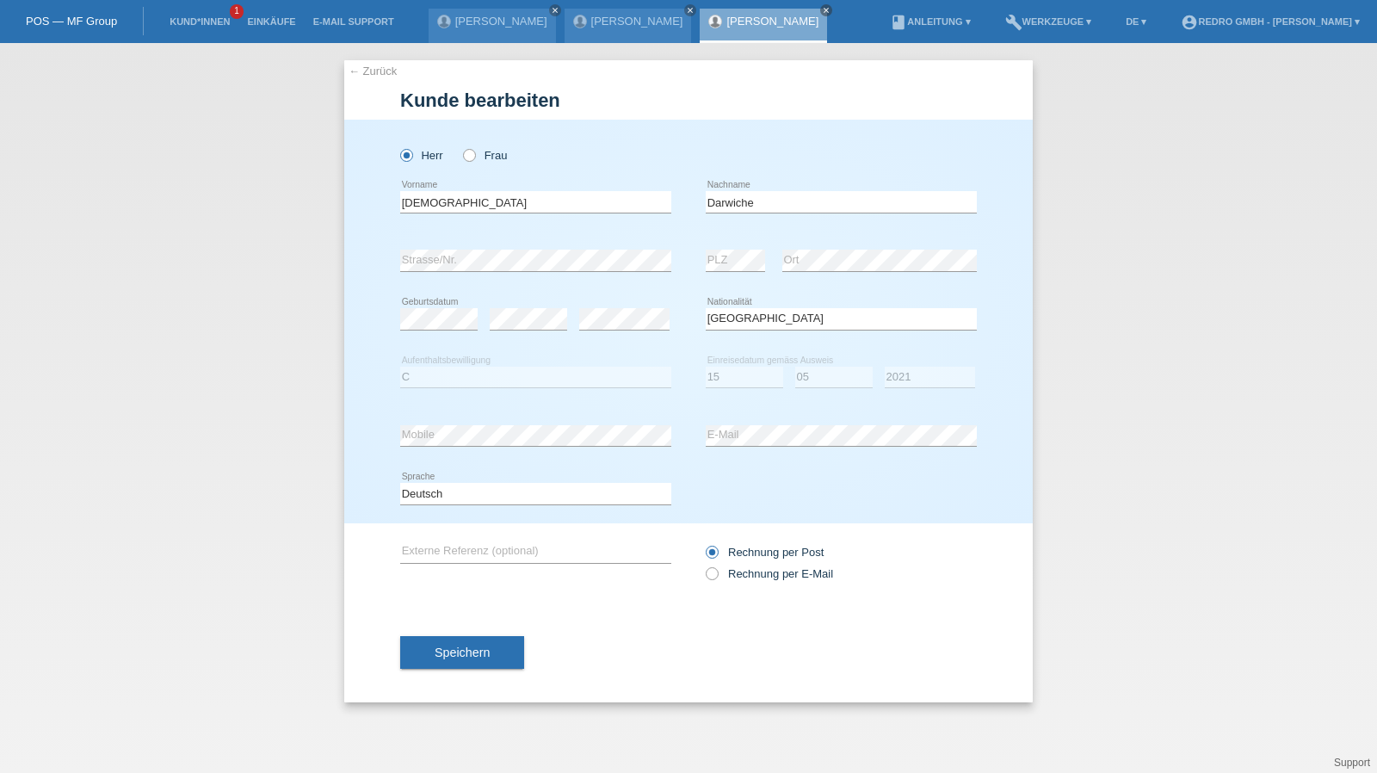
select select "LB"
select select "C"
select select "15"
select select "05"
select select "2021"
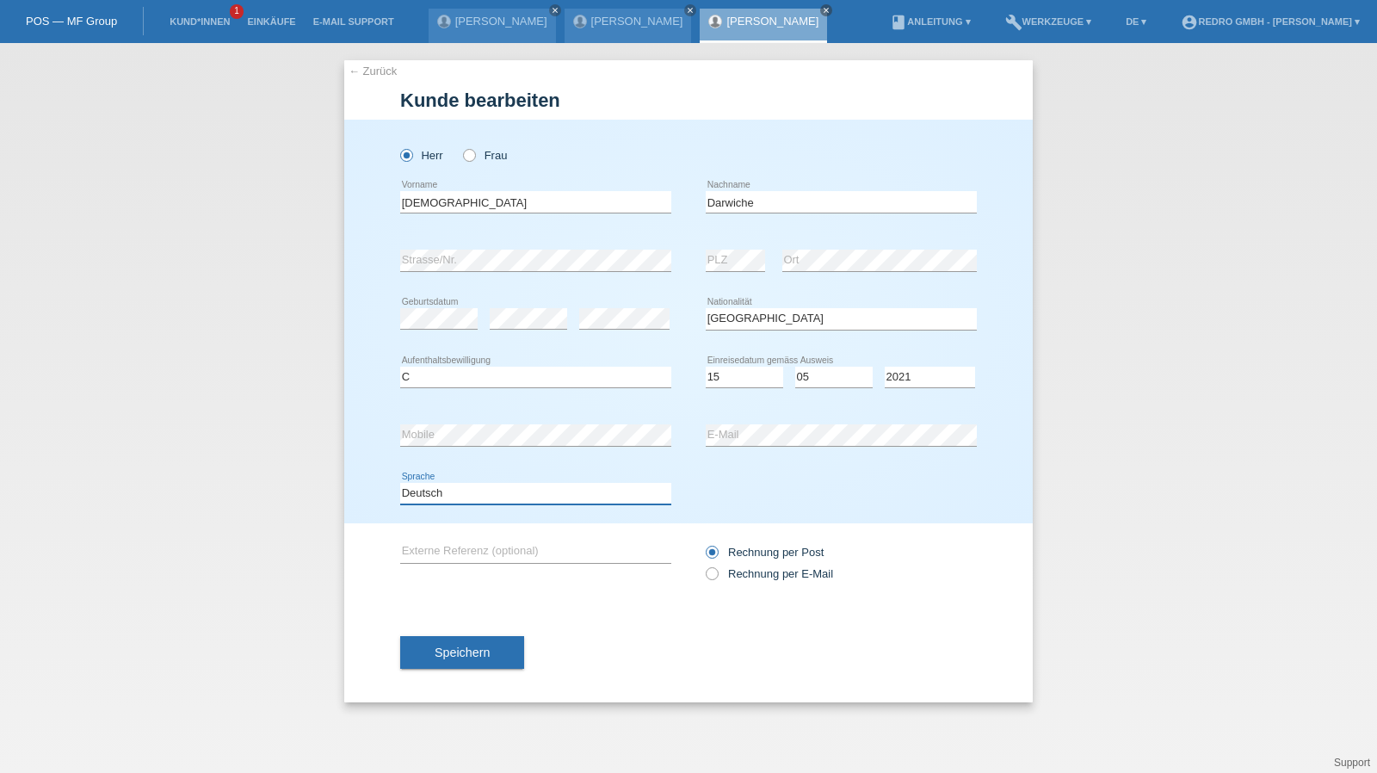
click at [442, 498] on select "Deutsch Français Italiano English" at bounding box center [535, 493] width 271 height 21
select select "en"
click at [400, 483] on select "Deutsch Français Italiano English" at bounding box center [535, 493] width 271 height 21
click at [458, 647] on span "Speichern" at bounding box center [462, 653] width 55 height 14
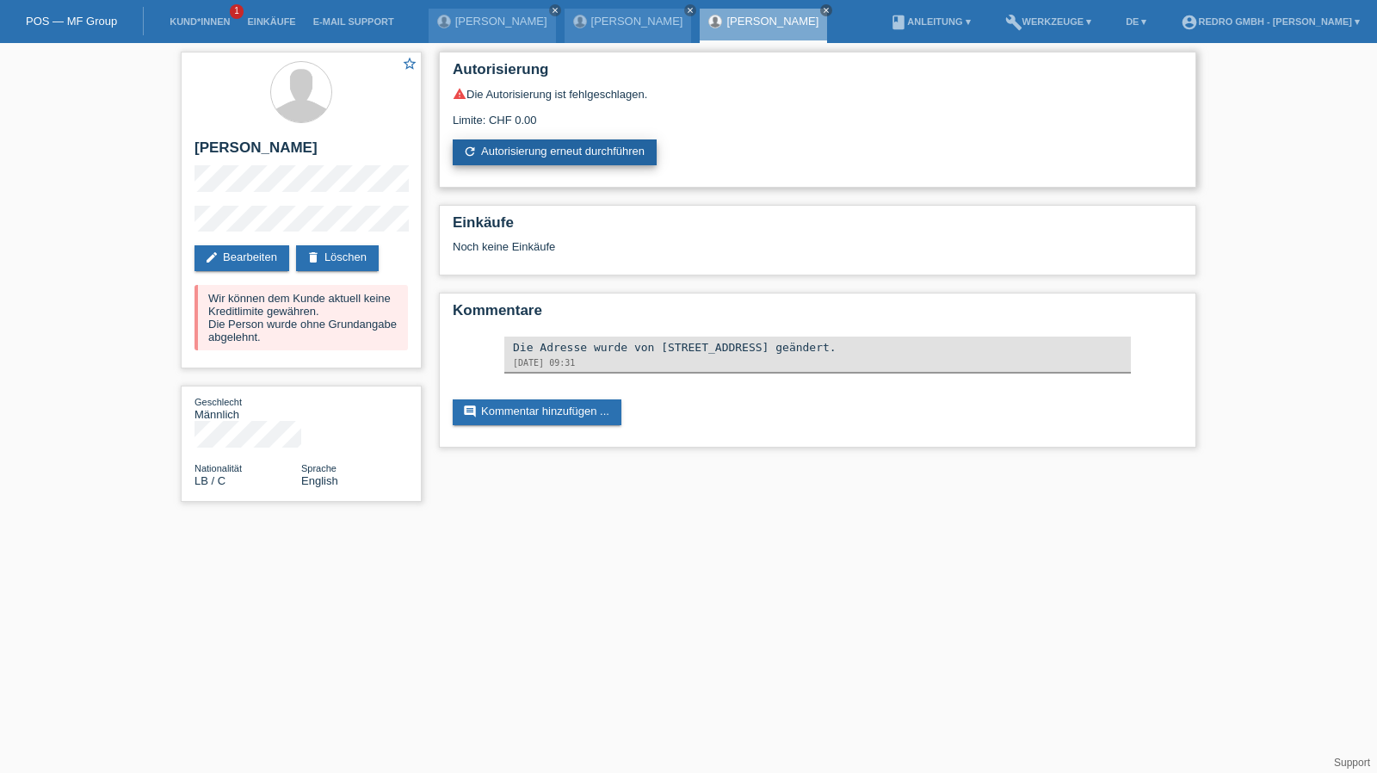
click at [615, 152] on link "refresh Autorisierung erneut durchführen" at bounding box center [555, 152] width 204 height 26
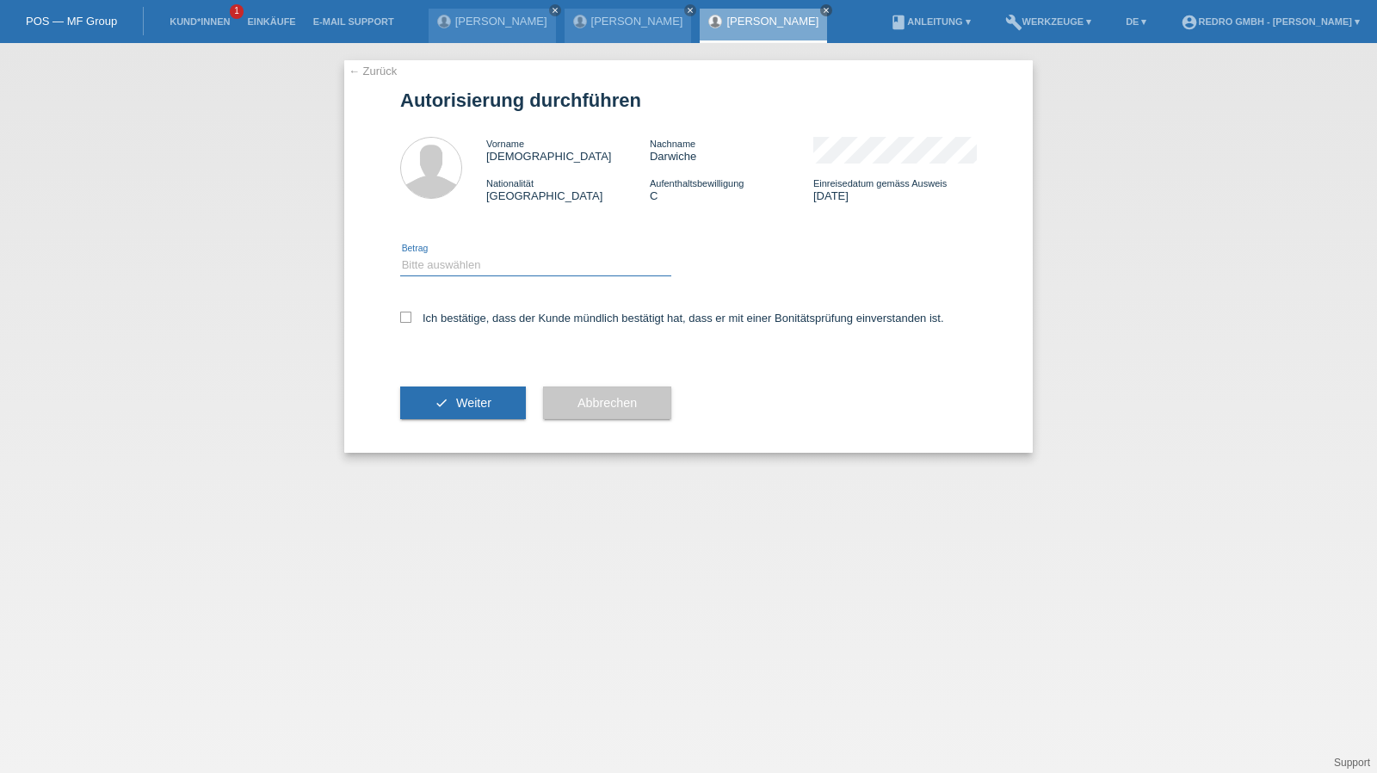
click at [502, 265] on select "Bitte auswählen CHF 1.00 - CHF 499.00 CHF 500.00 - CHF 1'999.00 CHF 2'000.00 - …" at bounding box center [535, 265] width 271 height 21
select select "1"
click at [400, 255] on select "Bitte auswählen CHF 1.00 - CHF 499.00 CHF 500.00 - CHF 1'999.00 CHF 2'000.00 - …" at bounding box center [535, 265] width 271 height 21
click at [480, 325] on label "Ich bestätige, dass der Kunde mündlich bestätigt hat, dass er mit einer Bonität…" at bounding box center [672, 318] width 544 height 13
click at [411, 323] on input "Ich bestätige, dass der Kunde mündlich bestätigt hat, dass er mit einer Bonität…" at bounding box center [405, 317] width 11 height 11
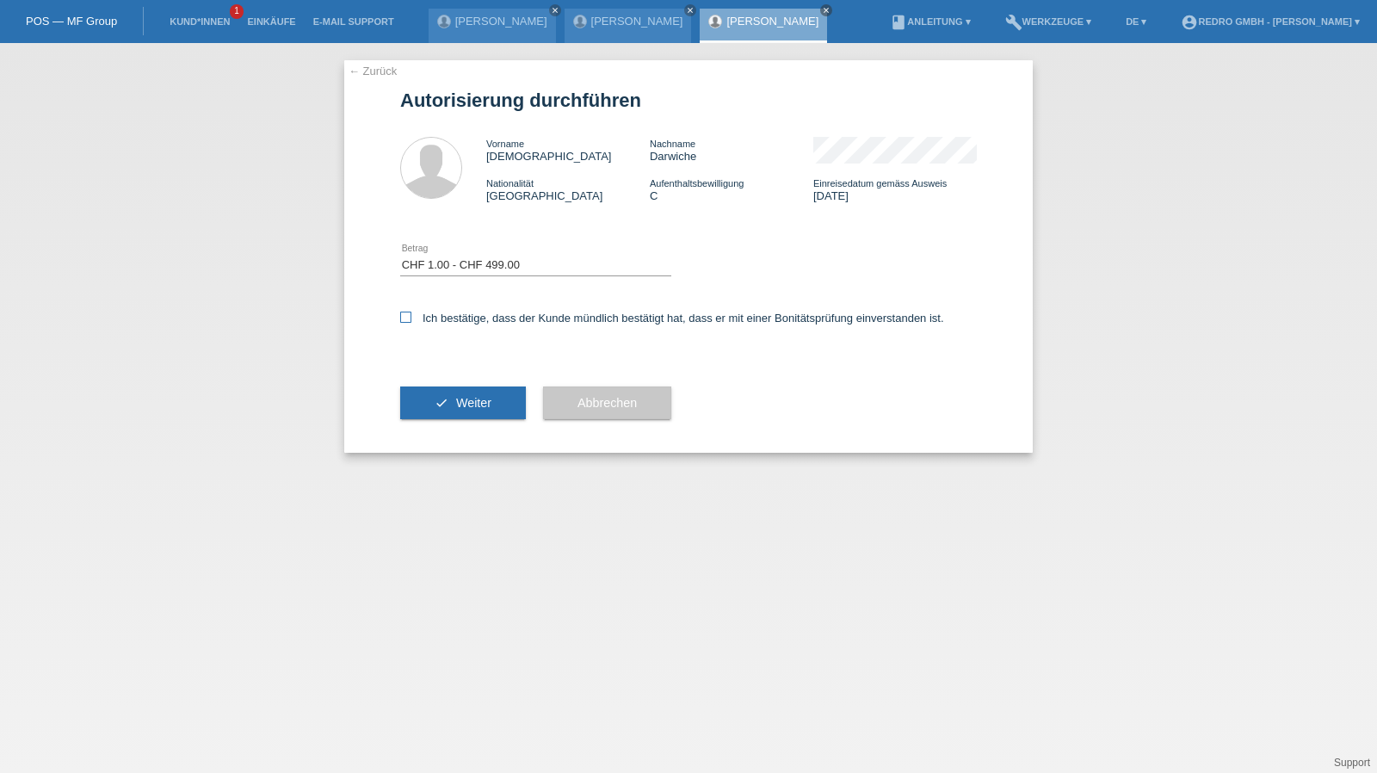
checkbox input "true"
click at [475, 413] on button "check Weiter" at bounding box center [463, 403] width 126 height 33
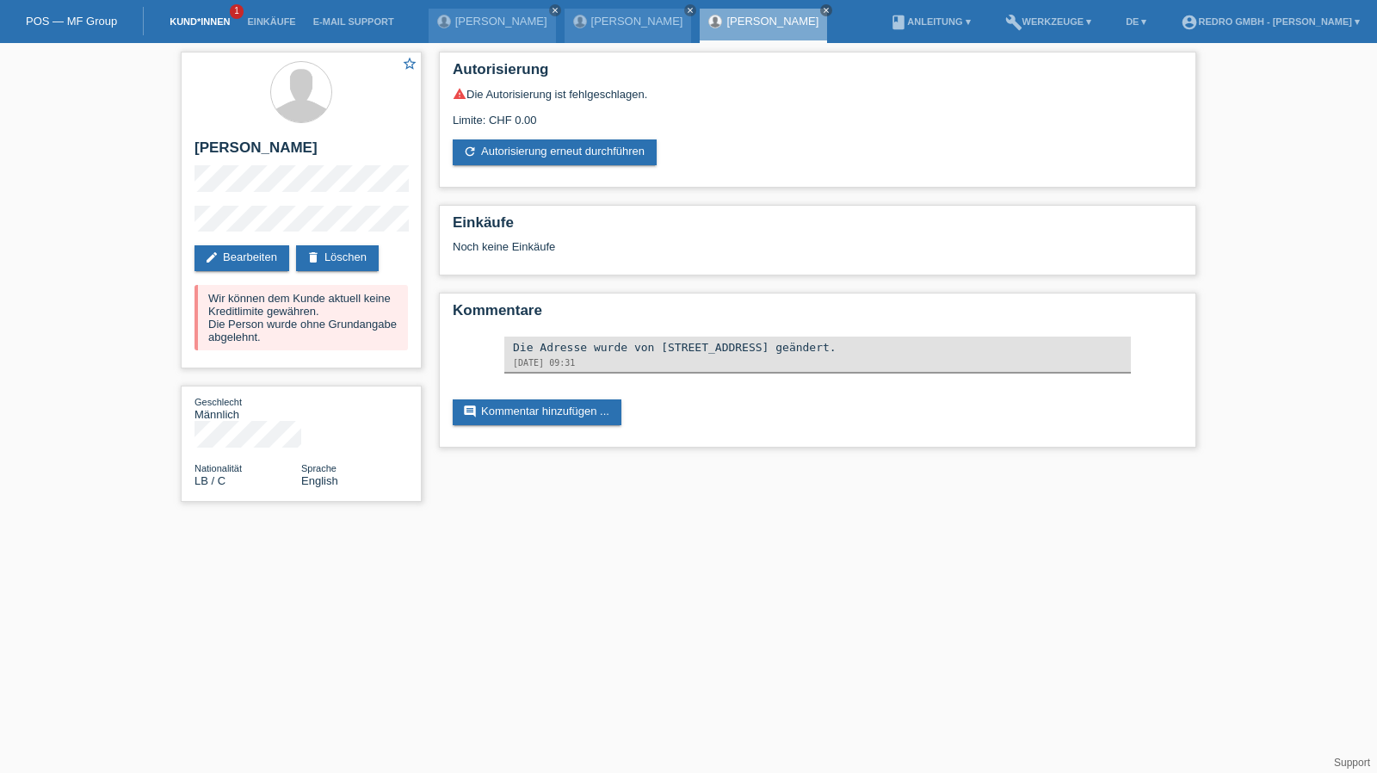
click at [183, 22] on link "Kund*innen" at bounding box center [199, 21] width 77 height 10
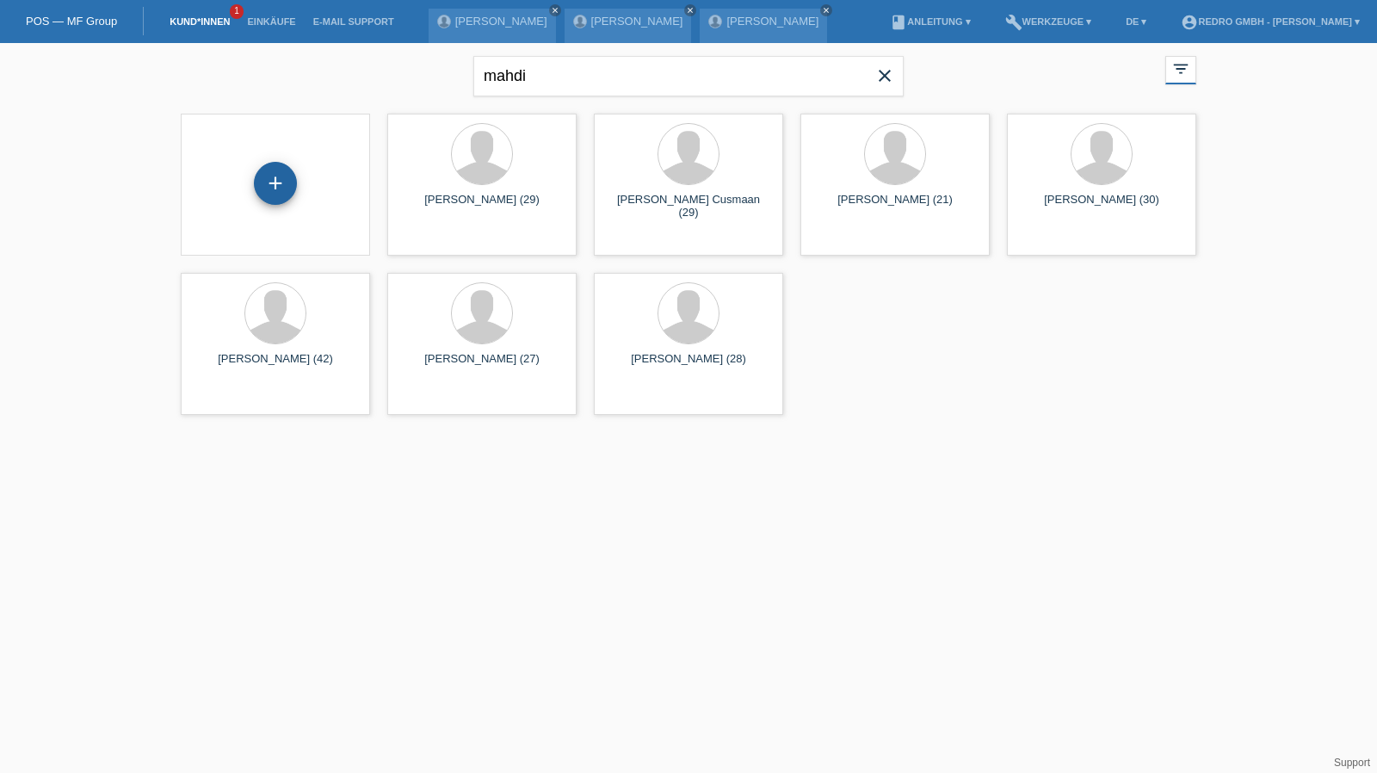
click at [274, 189] on div "+" at bounding box center [275, 183] width 41 height 29
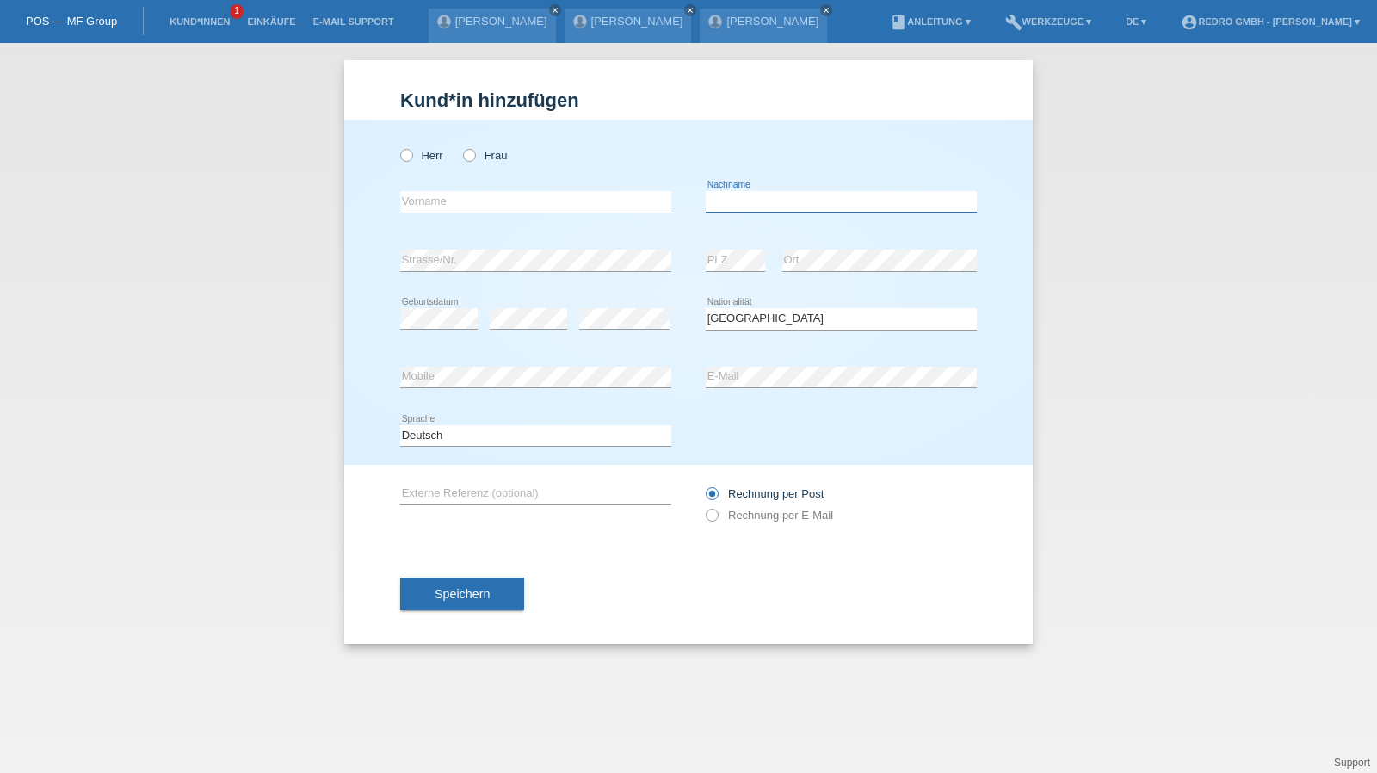
click at [771, 199] on input "text" at bounding box center [841, 202] width 271 height 22
type input "[PERSON_NAME]"
click at [546, 206] on input "text" at bounding box center [535, 202] width 271 height 22
paste input "Fernando"
drag, startPoint x: 427, startPoint y: 201, endPoint x: 267, endPoint y: 197, distance: 160.2
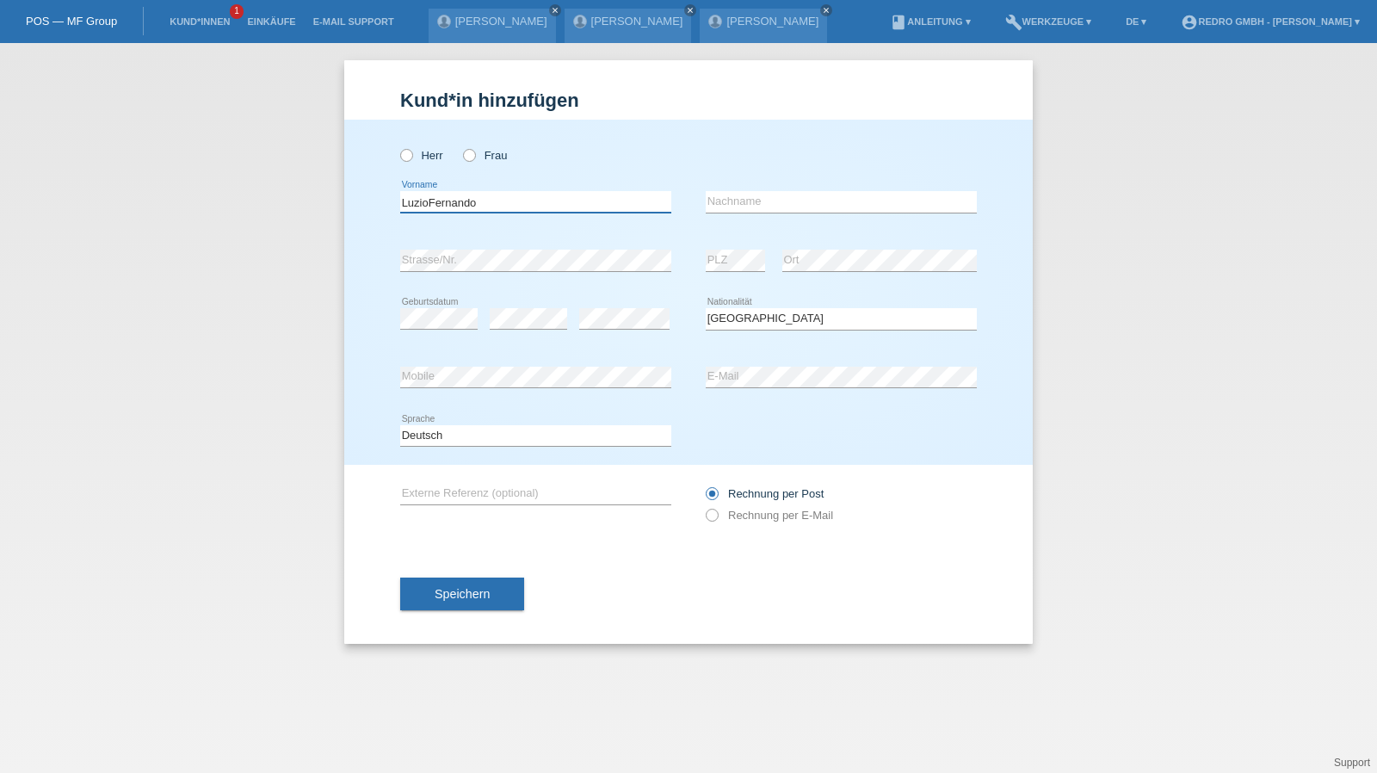
click at [267, 197] on div "Kund*in hinzufügen Kunde hinzufügen Kundin hinzufügen Herr Frau LuzioFernando e…" at bounding box center [688, 408] width 1377 height 730
type input "Fernando"
click at [899, 204] on input "text" at bounding box center [841, 202] width 271 height 22
paste input "Luzio"
type input "Luzio"
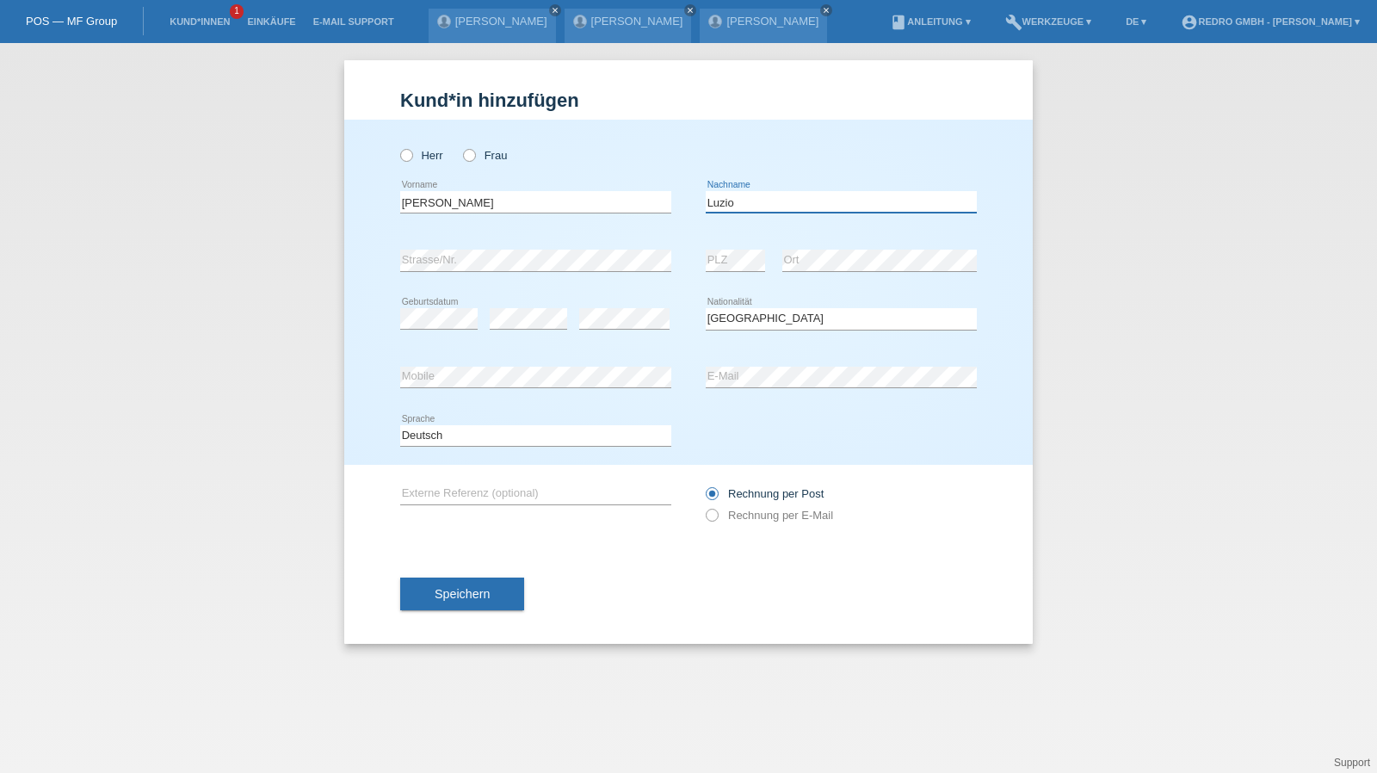
click at [878, 205] on input "Luzio" at bounding box center [841, 202] width 271 height 22
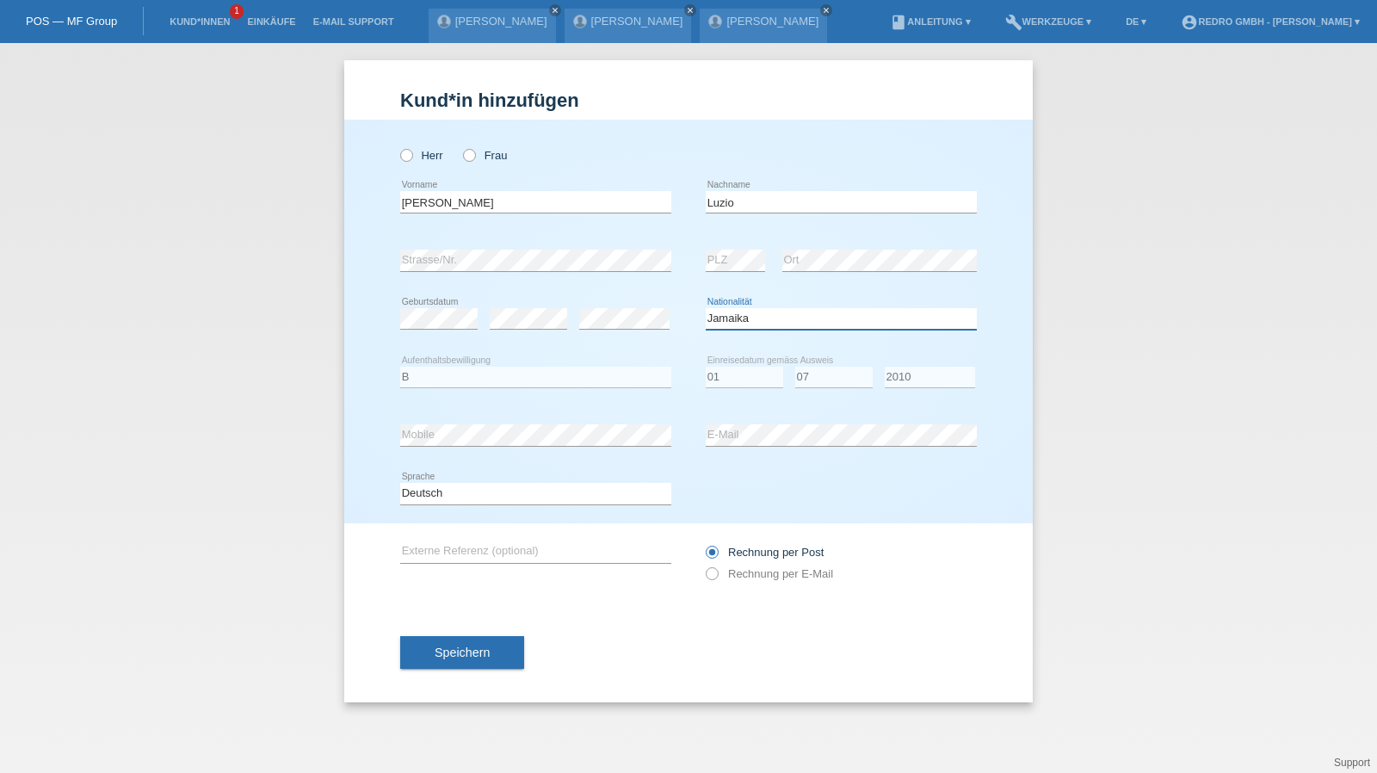
select select "IT"
click at [451, 646] on span "Speichern" at bounding box center [462, 653] width 55 height 14
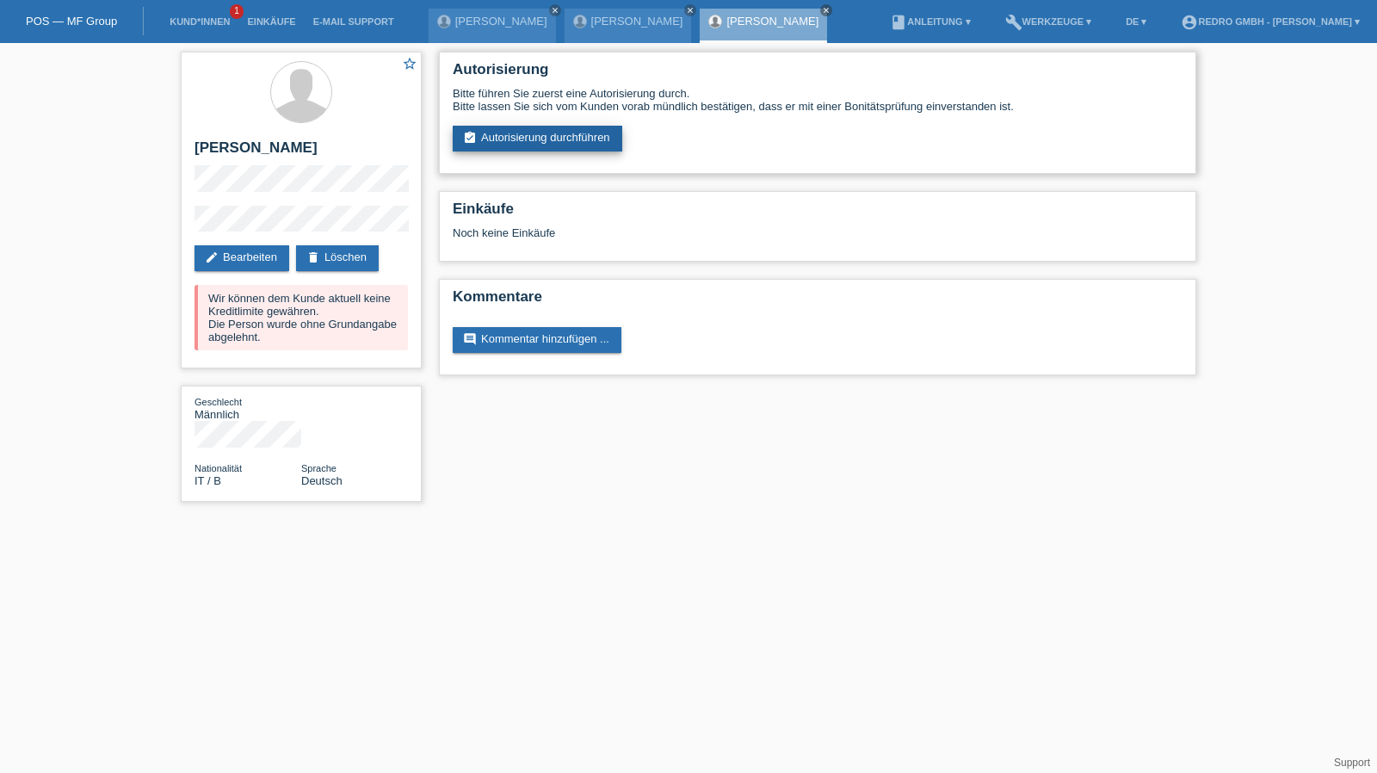
click at [511, 143] on link "assignment_turned_in Autorisierung durchführen" at bounding box center [538, 139] width 170 height 26
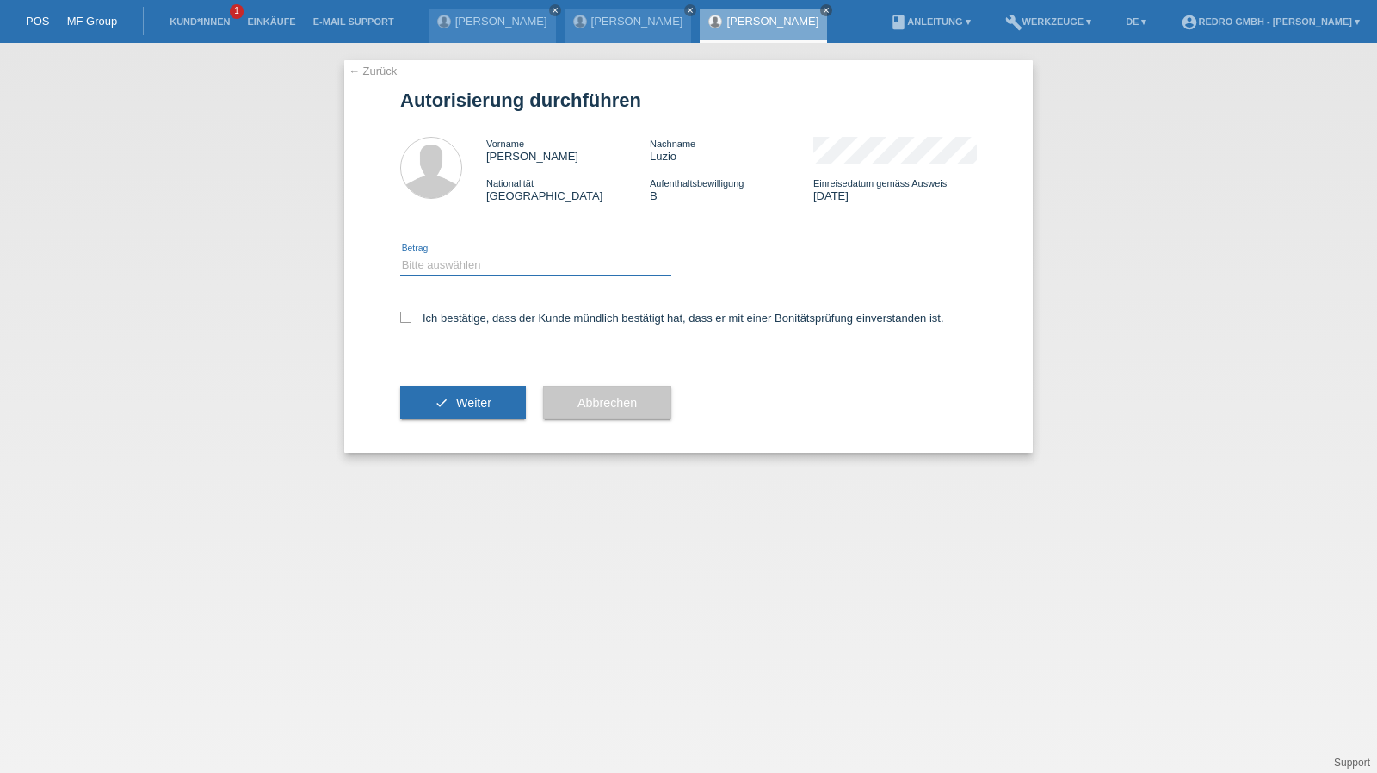
drag, startPoint x: 421, startPoint y: 261, endPoint x: 418, endPoint y: 275, distance: 14.9
click at [421, 261] on select "Bitte auswählen CHF 1.00 - CHF 499.00 CHF 500.00 - CHF 1'999.00 CHF 2'000.00 - …" at bounding box center [535, 265] width 271 height 21
select select "1"
click at [400, 255] on select "Bitte auswählen CHF 1.00 - CHF 499.00 CHF 500.00 - CHF 1'999.00 CHF 2'000.00 - …" at bounding box center [535, 265] width 271 height 21
click at [425, 323] on label "Ich bestätige, dass der Kunde mündlich bestätigt hat, dass er mit einer Bonität…" at bounding box center [672, 318] width 544 height 13
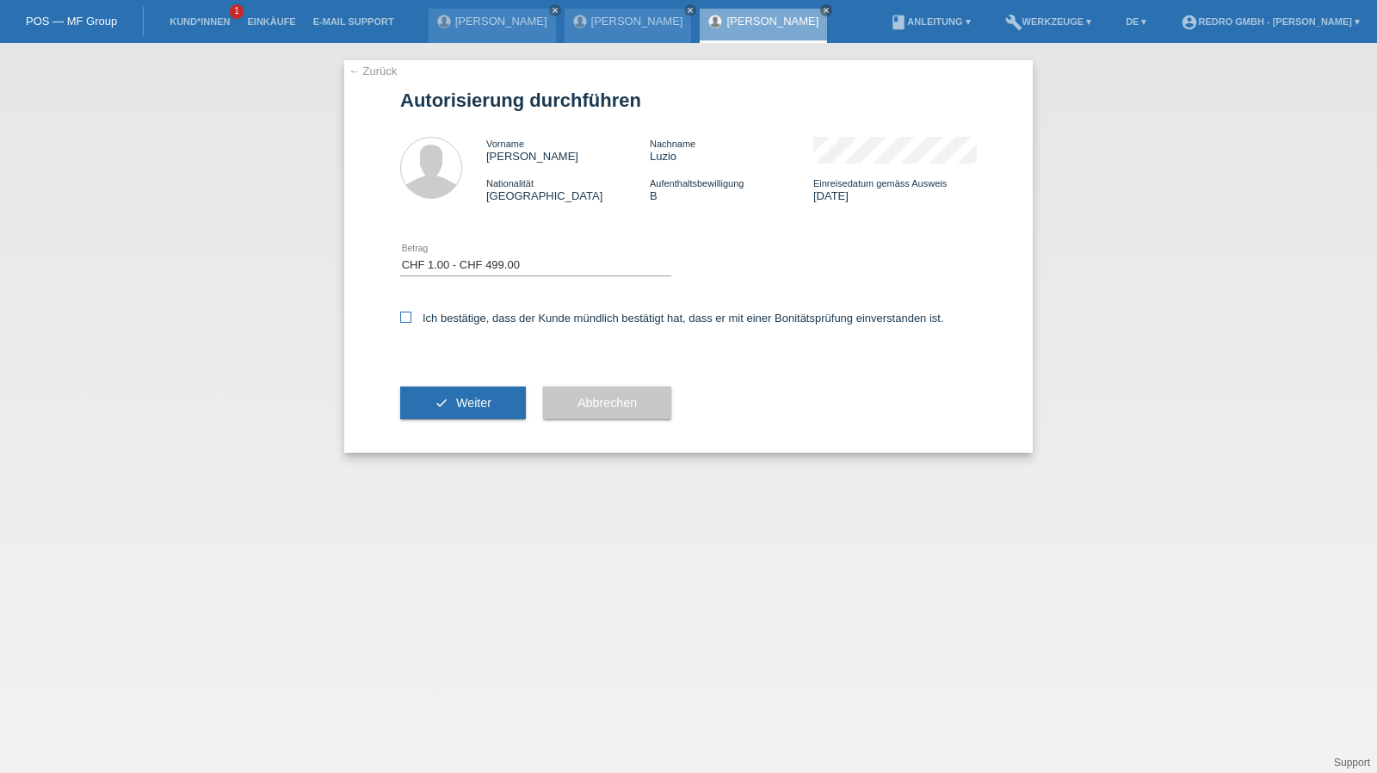
click at [411, 323] on input "Ich bestätige, dass der Kunde mündlich bestätigt hat, dass er mit einer Bonität…" at bounding box center [405, 317] width 11 height 11
checkbox input "true"
click at [442, 426] on div "check Weiter" at bounding box center [463, 403] width 126 height 100
click at [449, 405] on button "check Weiter" at bounding box center [463, 403] width 126 height 33
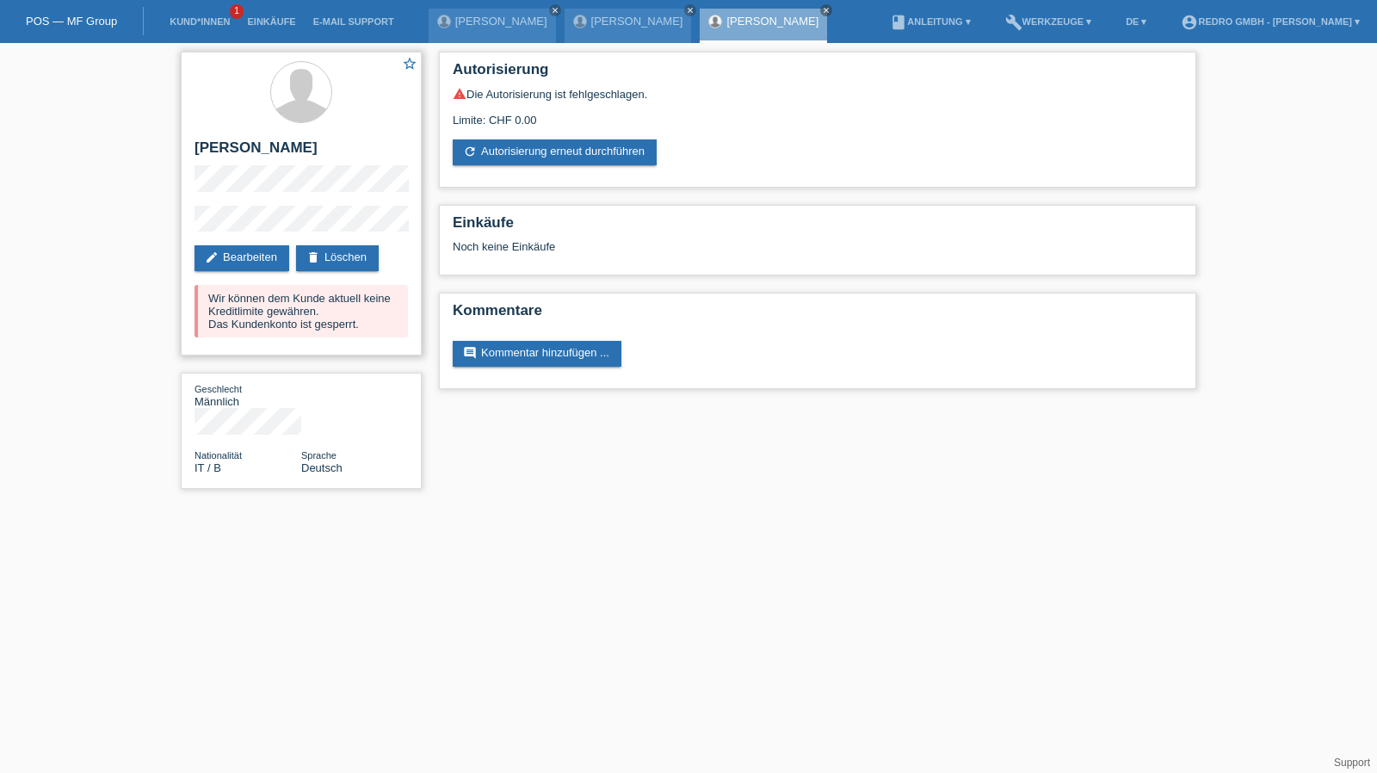
click at [256, 163] on h2 "[PERSON_NAME]" at bounding box center [301, 152] width 213 height 26
click at [257, 160] on h2 "[PERSON_NAME]" at bounding box center [301, 152] width 213 height 26
click at [258, 153] on h2 "[PERSON_NAME]" at bounding box center [301, 152] width 213 height 26
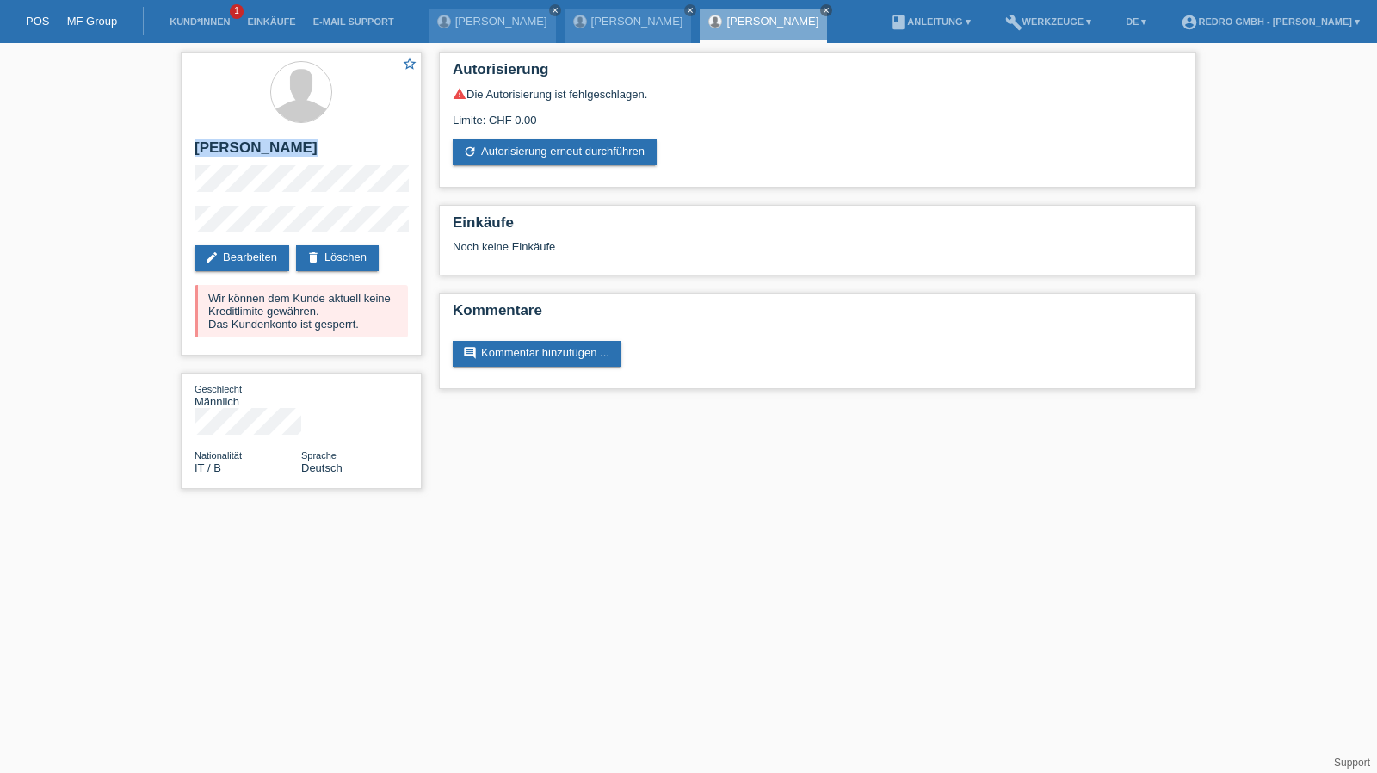
copy div "[PERSON_NAME]"
click at [176, 22] on link "Kund*innen" at bounding box center [199, 21] width 77 height 10
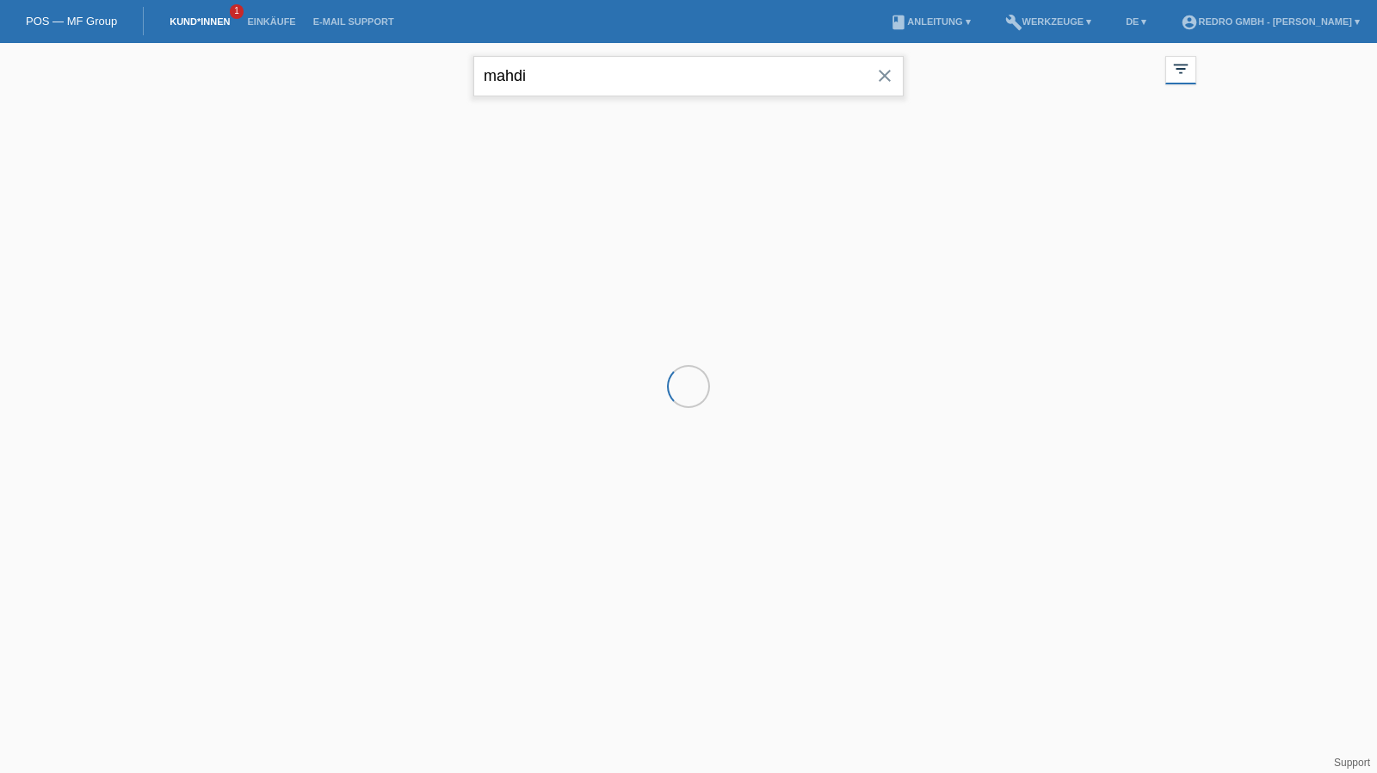
drag, startPoint x: 0, startPoint y: 0, endPoint x: 534, endPoint y: 76, distance: 539.1
click at [534, 76] on input "mahdi" at bounding box center [688, 76] width 430 height 40
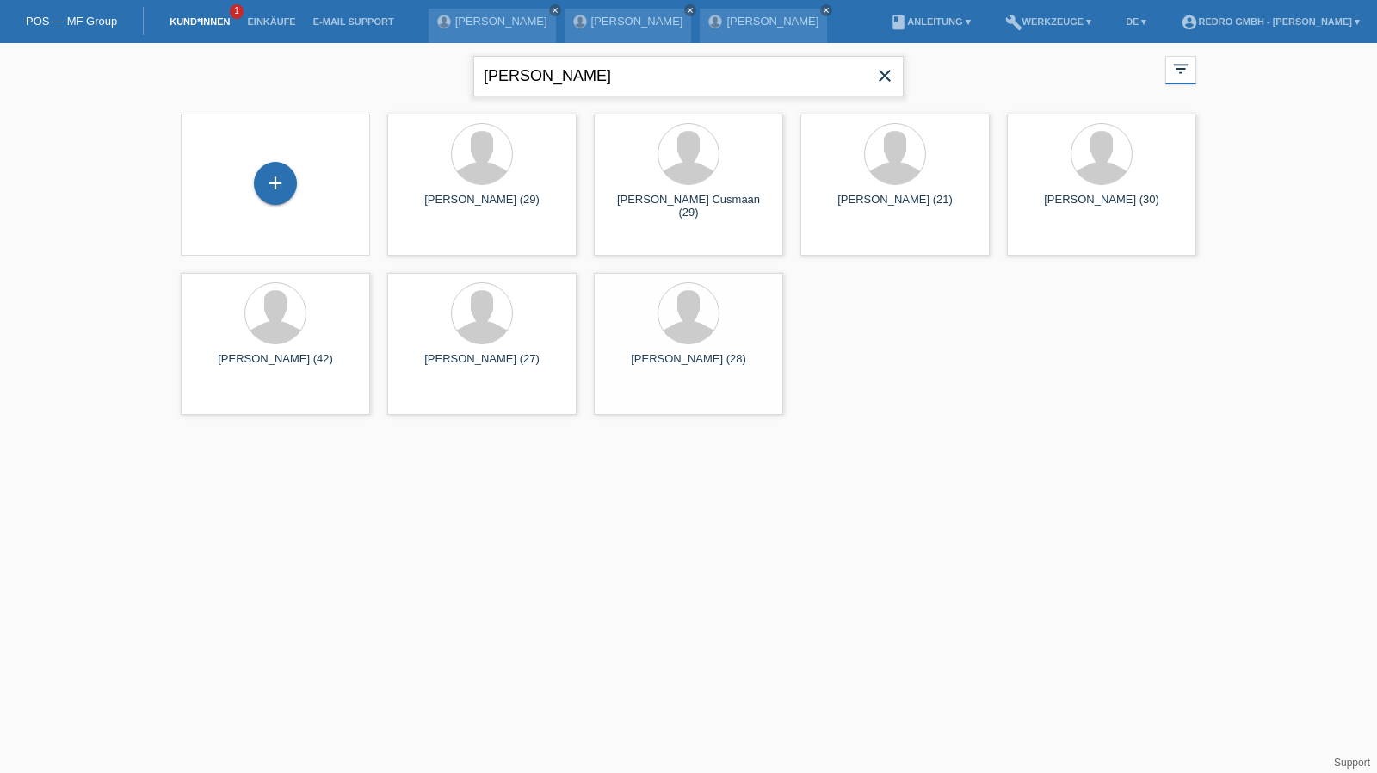
type input "[PERSON_NAME]"
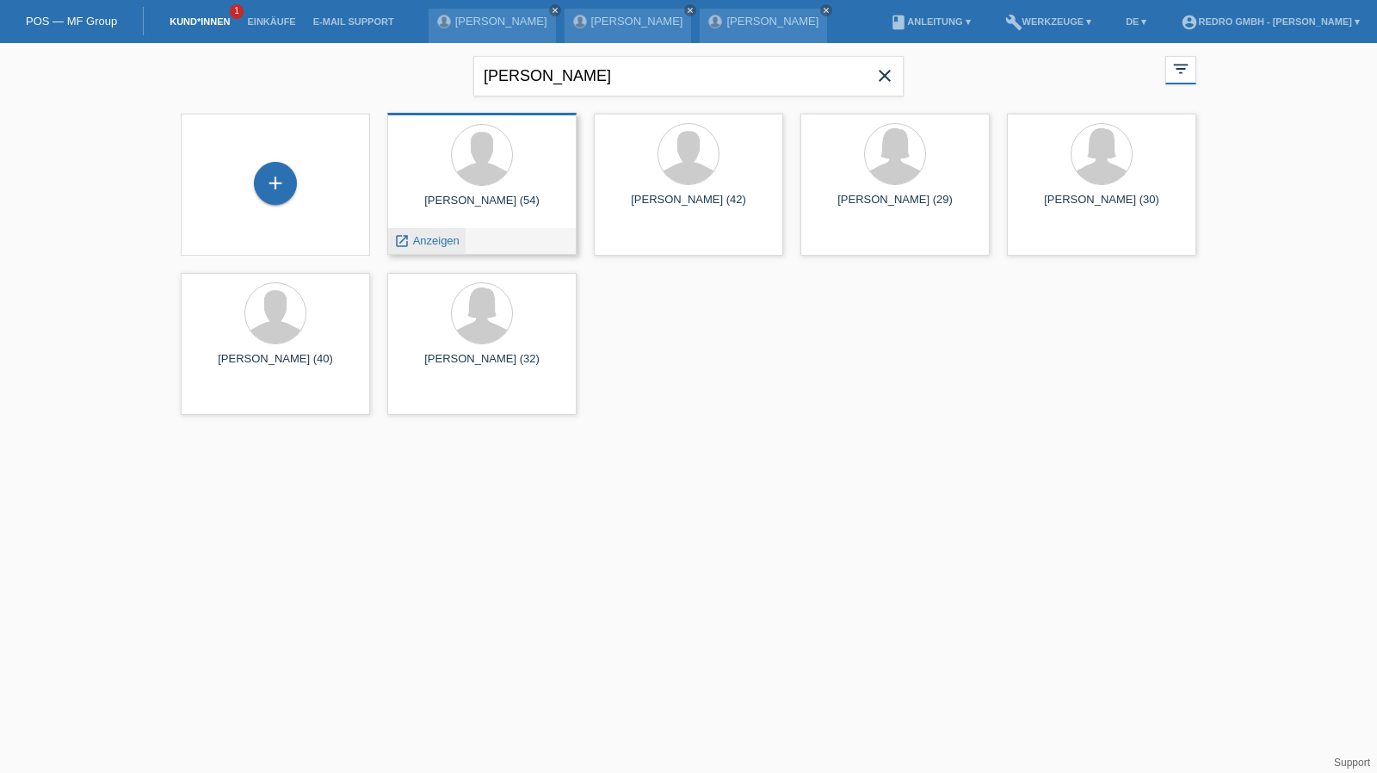
click at [439, 239] on span "Anzeigen" at bounding box center [436, 240] width 46 height 13
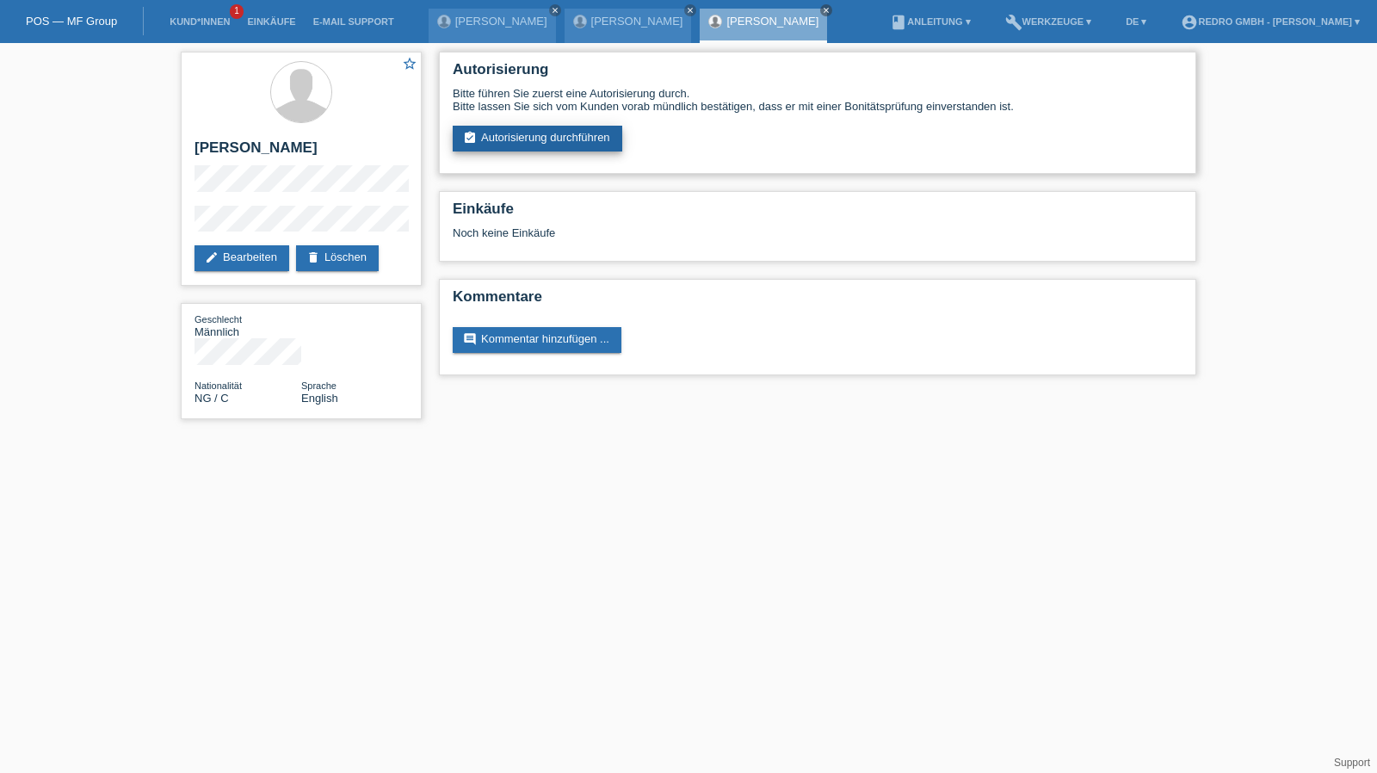
click at [566, 145] on link "assignment_turned_in Autorisierung durchführen" at bounding box center [538, 139] width 170 height 26
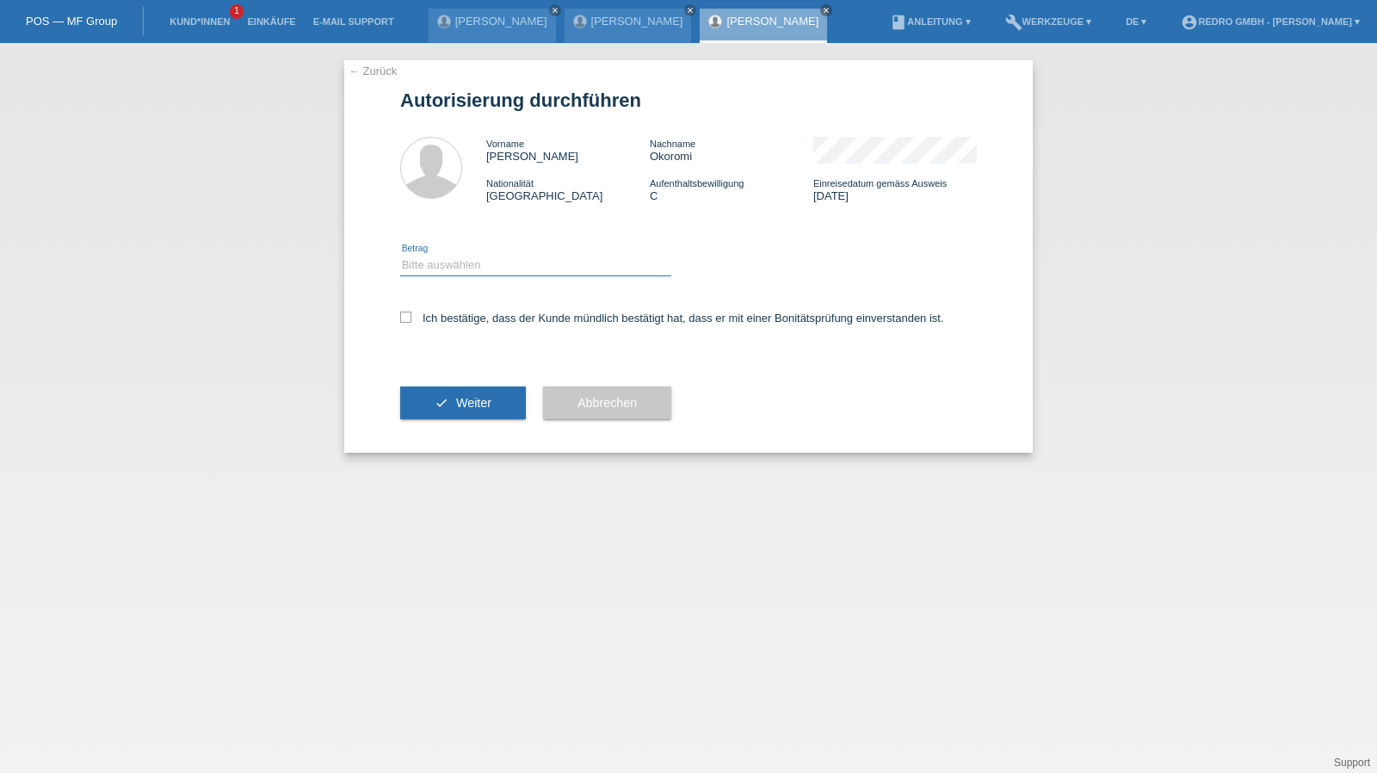
drag, startPoint x: 466, startPoint y: 262, endPoint x: 465, endPoint y: 271, distance: 9.5
click at [466, 262] on select "Bitte auswählen CHF 1.00 - CHF 499.00 CHF 500.00 - CHF 1'999.00 CHF 2'000.00 - …" at bounding box center [535, 265] width 271 height 21
select select "1"
click at [400, 255] on select "Bitte auswählen CHF 1.00 - CHF 499.00 CHF 500.00 - CHF 1'999.00 CHF 2'000.00 - …" at bounding box center [535, 265] width 271 height 21
drag, startPoint x: 465, startPoint y: 318, endPoint x: 463, endPoint y: 345, distance: 27.6
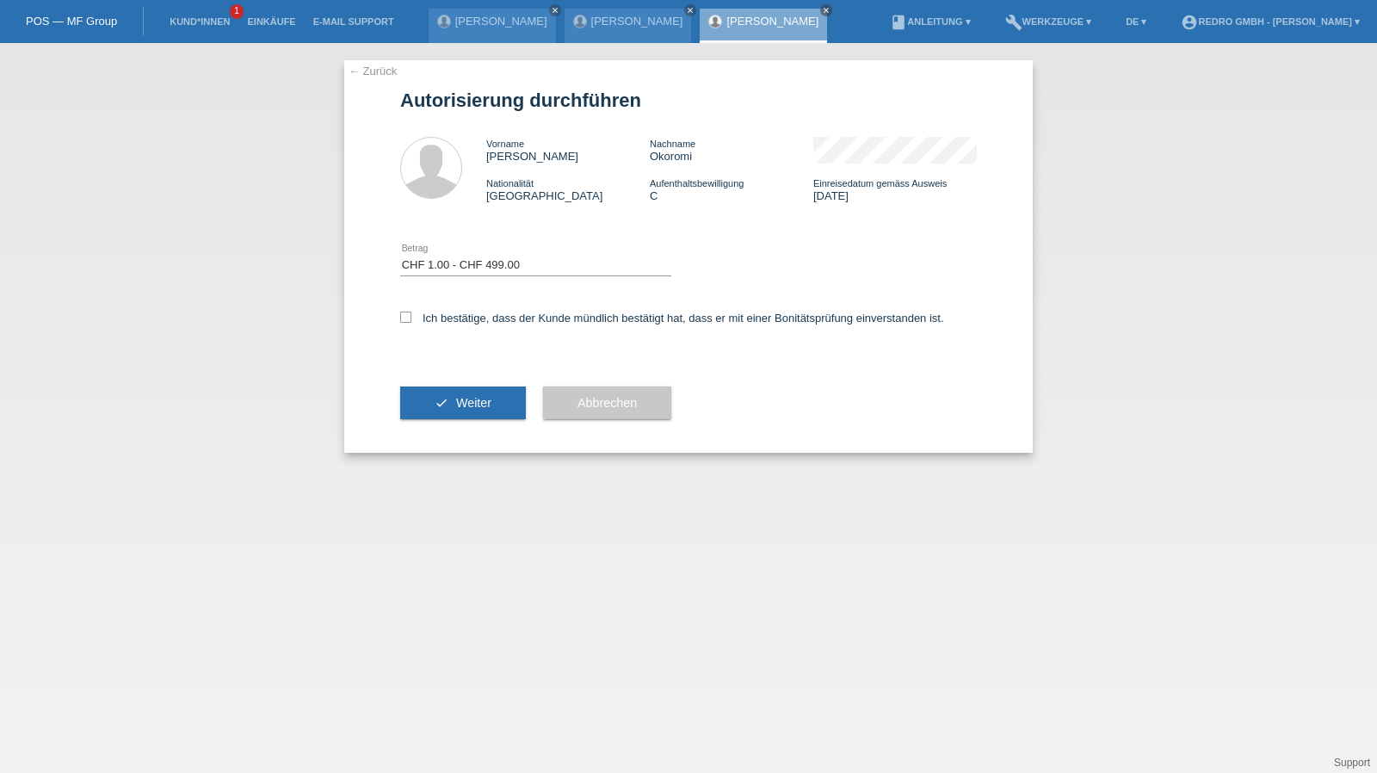
click at [465, 318] on label "Ich bestätige, dass der Kunde mündlich bestätigt hat, dass er mit einer Bonität…" at bounding box center [672, 318] width 544 height 13
click at [444, 405] on button "check Weiter" at bounding box center [463, 403] width 126 height 33
click at [429, 315] on label "Ich bestätige, dass der Kunde mündlich bestätigt hat, dass er mit einer Bonität…" at bounding box center [672, 318] width 544 height 13
click at [411, 315] on input "Ich bestätige, dass der Kunde mündlich bestätigt hat, dass er mit einer Bonität…" at bounding box center [405, 317] width 11 height 11
checkbox input "true"
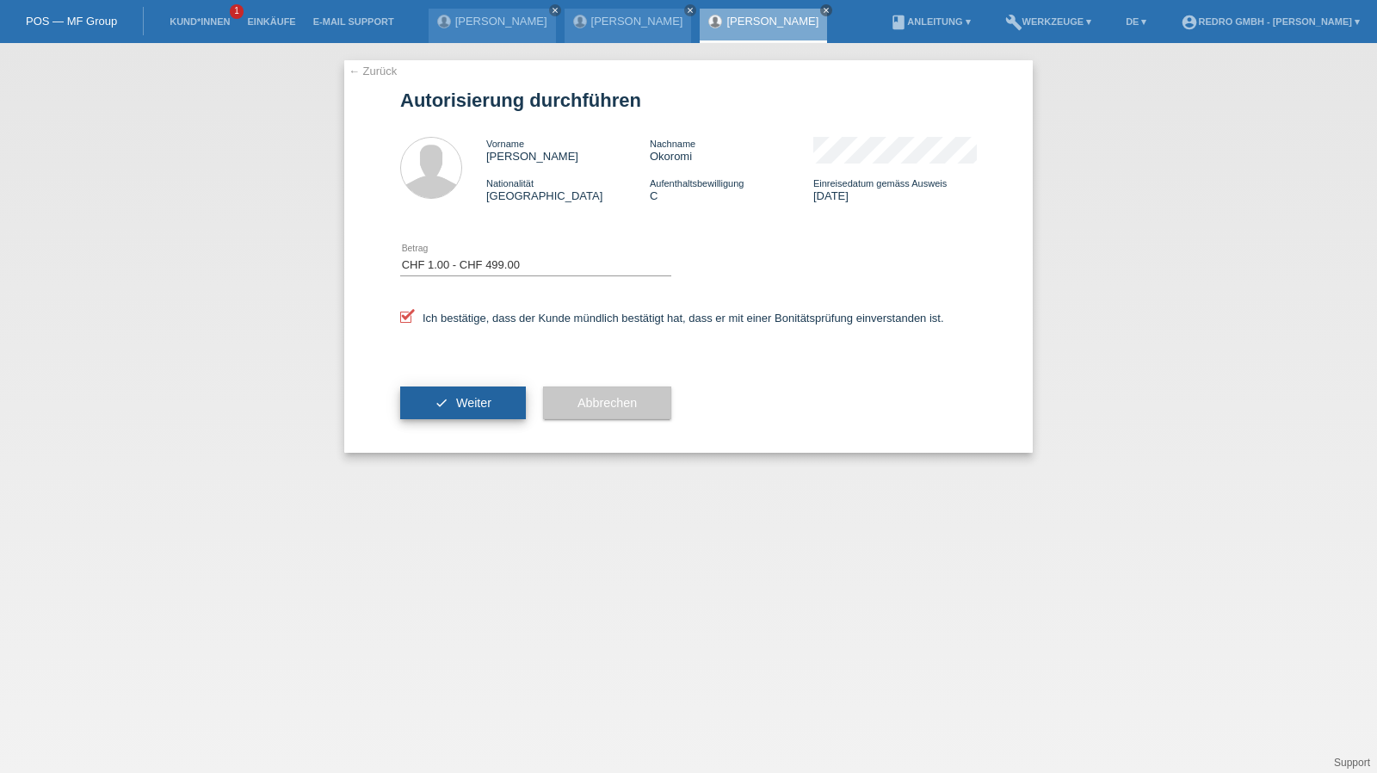
click at [434, 395] on button "check Weiter" at bounding box center [463, 403] width 126 height 33
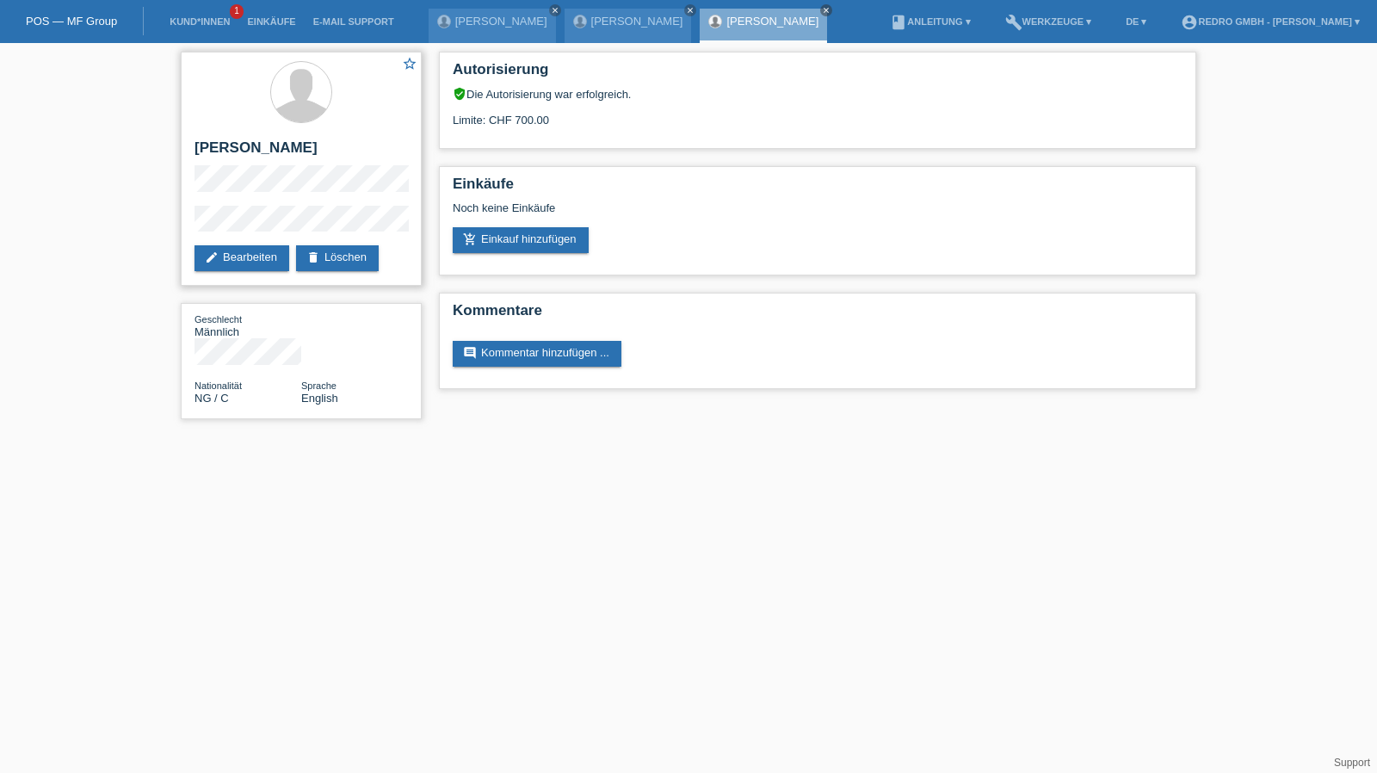
click at [290, 151] on h2 "[PERSON_NAME]" at bounding box center [301, 152] width 213 height 26
copy div "[PERSON_NAME]"
click at [219, 202] on div "star_border Ernest Ebhoniye Okoromi edit Bearbeiten delete Löschen" at bounding box center [301, 169] width 241 height 234
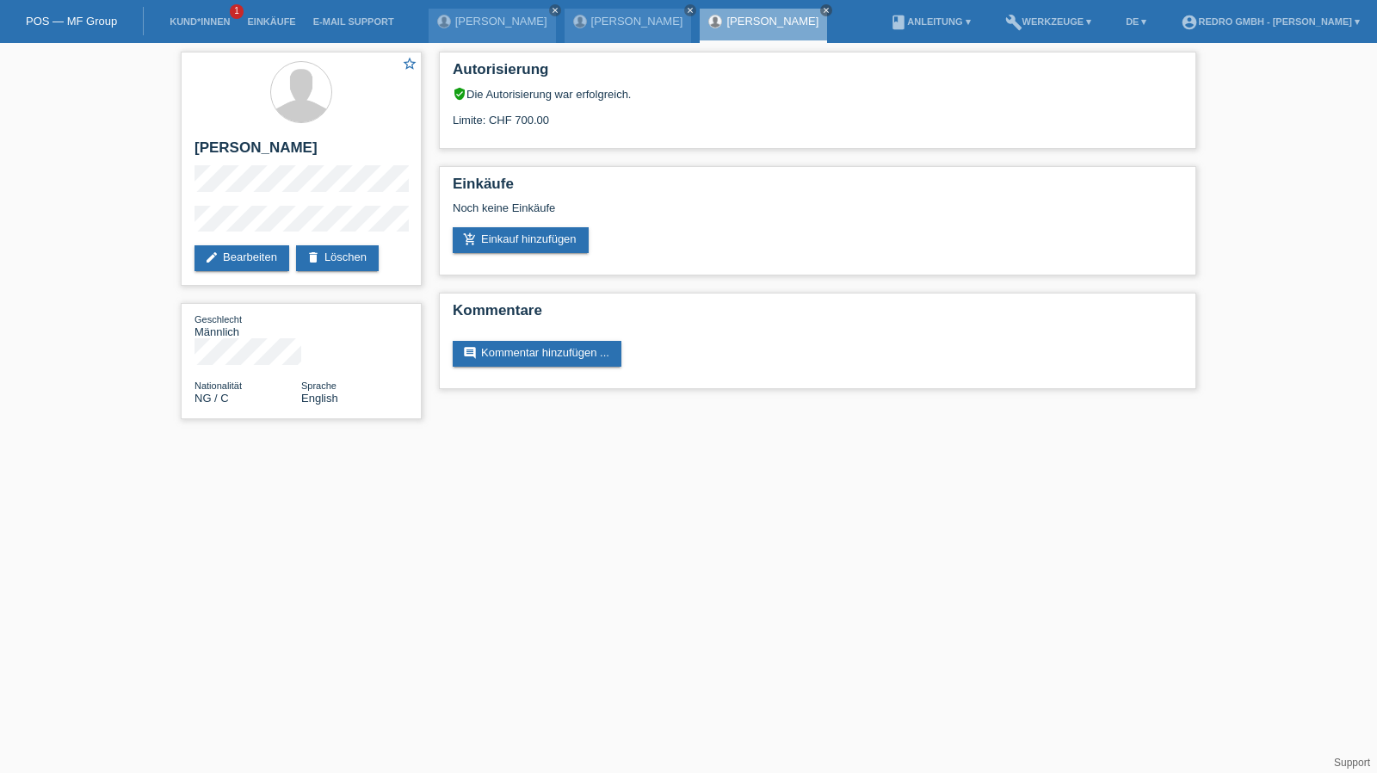
click at [160, 220] on div "star_border Ernest Ebhoniye Okoromi edit Bearbeiten delete Löschen Geschlecht M…" at bounding box center [688, 239] width 1377 height 393
click at [213, 25] on link "Kund*innen" at bounding box center [199, 21] width 77 height 10
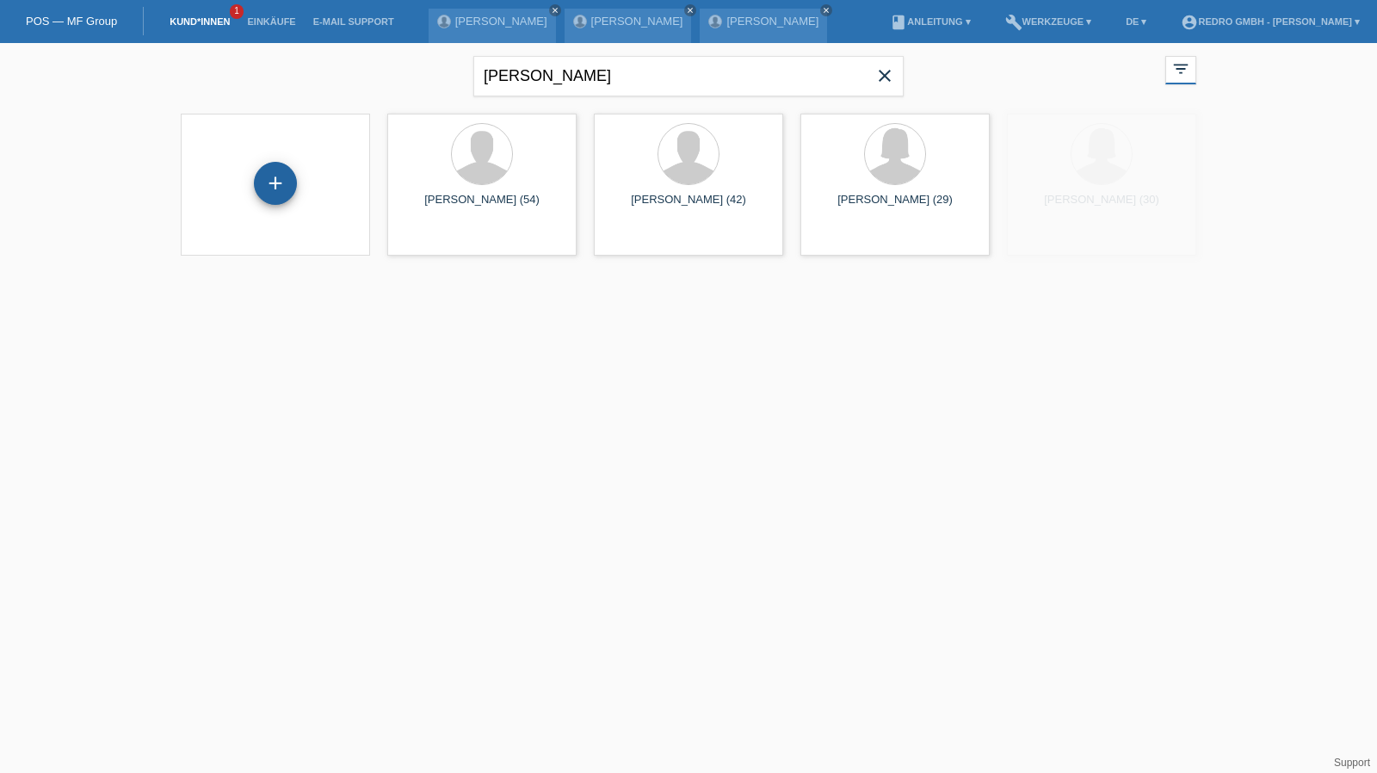
click at [267, 167] on div "+" at bounding box center [275, 183] width 43 height 43
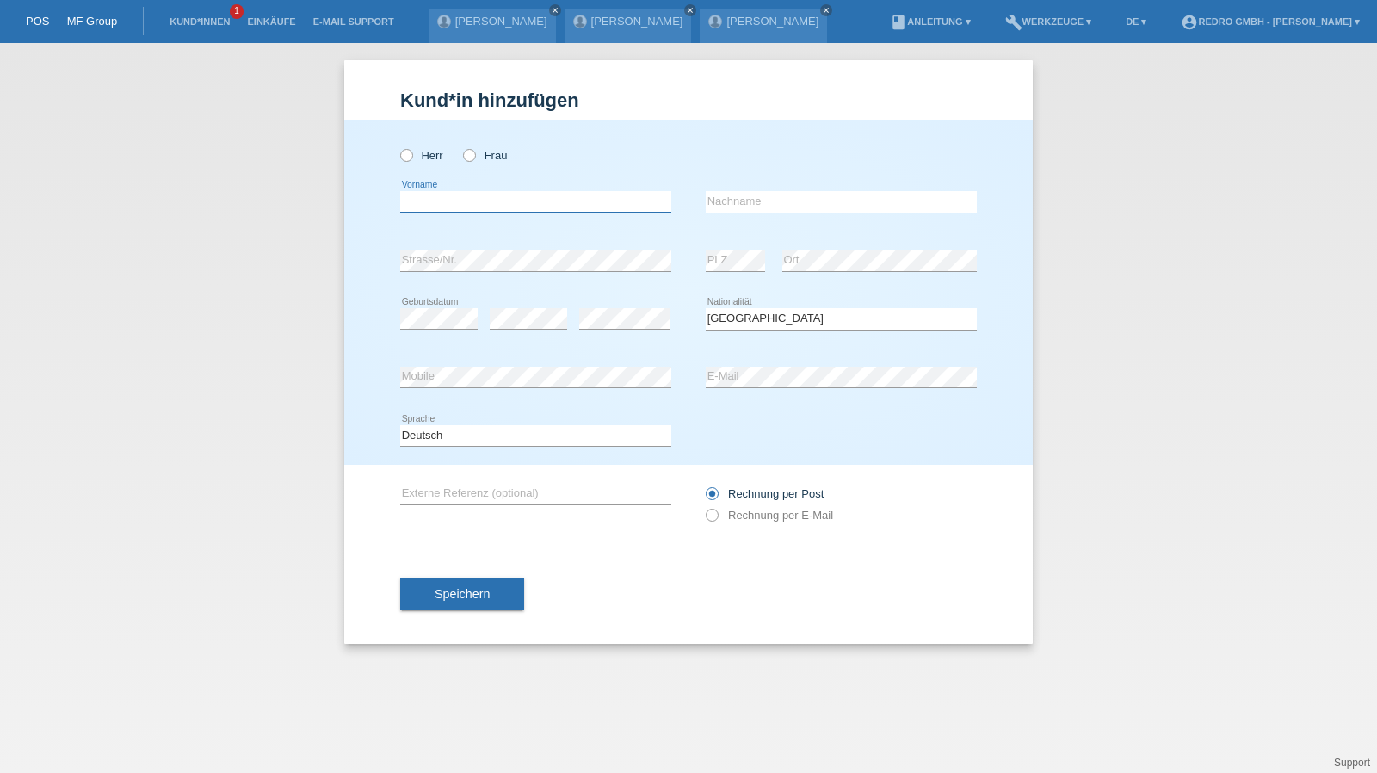
click at [462, 202] on input "text" at bounding box center [535, 202] width 271 height 22
click at [786, 312] on select "Bitte auswählen... Schweiz Deutschland Liechtenstein Österreich ------------ Af…" at bounding box center [841, 318] width 271 height 21
select select "IT"
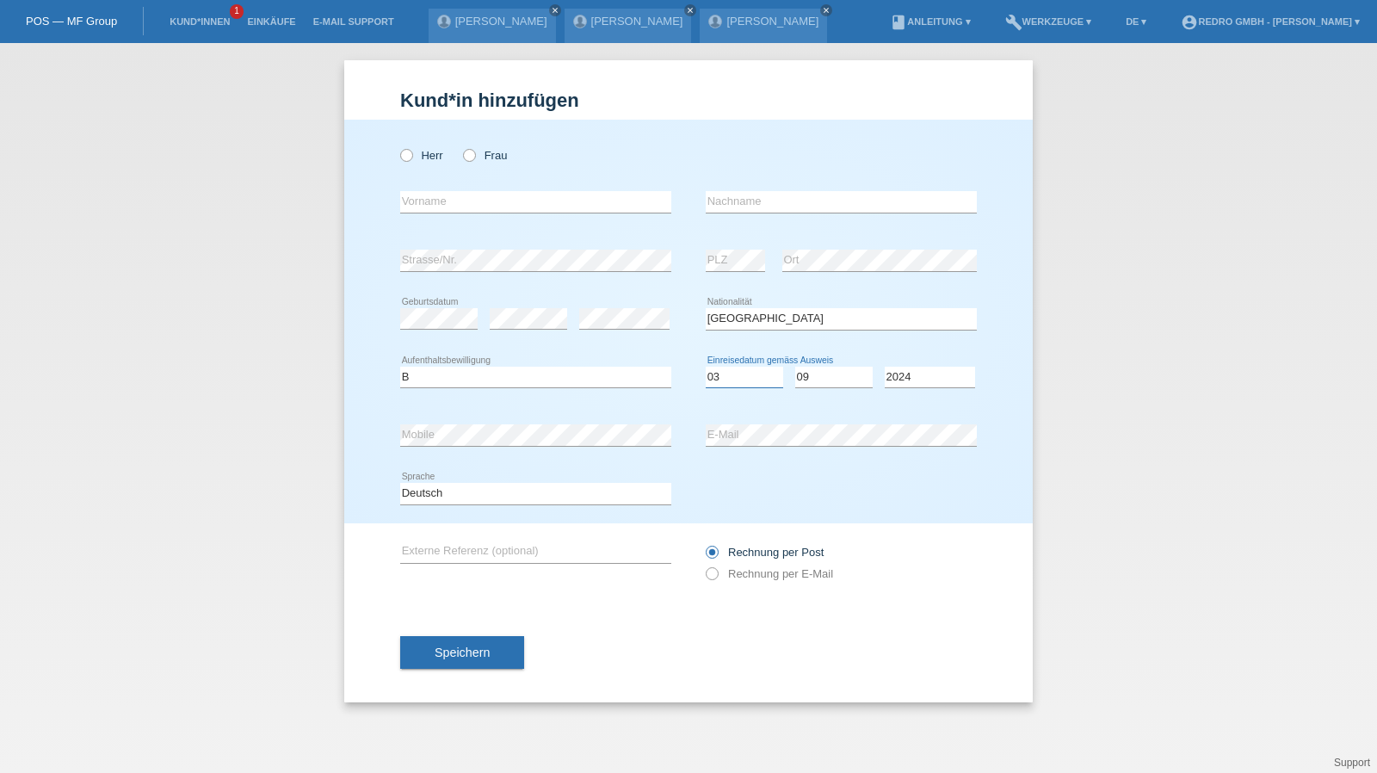
click at [726, 373] on select "Tag 01 02 03 04 05 06 07 08 09 10 11" at bounding box center [744, 377] width 77 height 21
select select "28"
select select "08"
select select "2022"
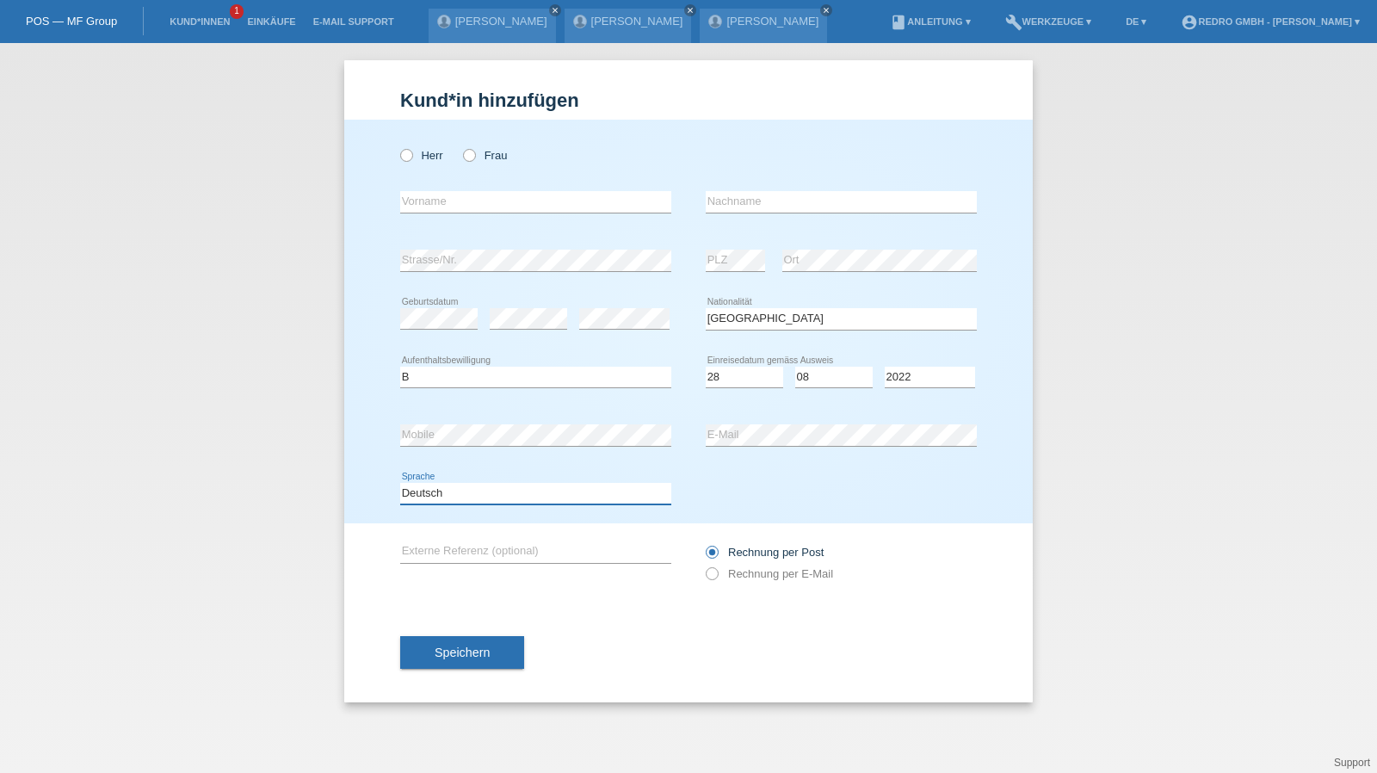
click at [442, 486] on select "Deutsch Français Italiano English" at bounding box center [535, 493] width 271 height 21
click at [501, 637] on button "Speichern" at bounding box center [462, 652] width 124 height 33
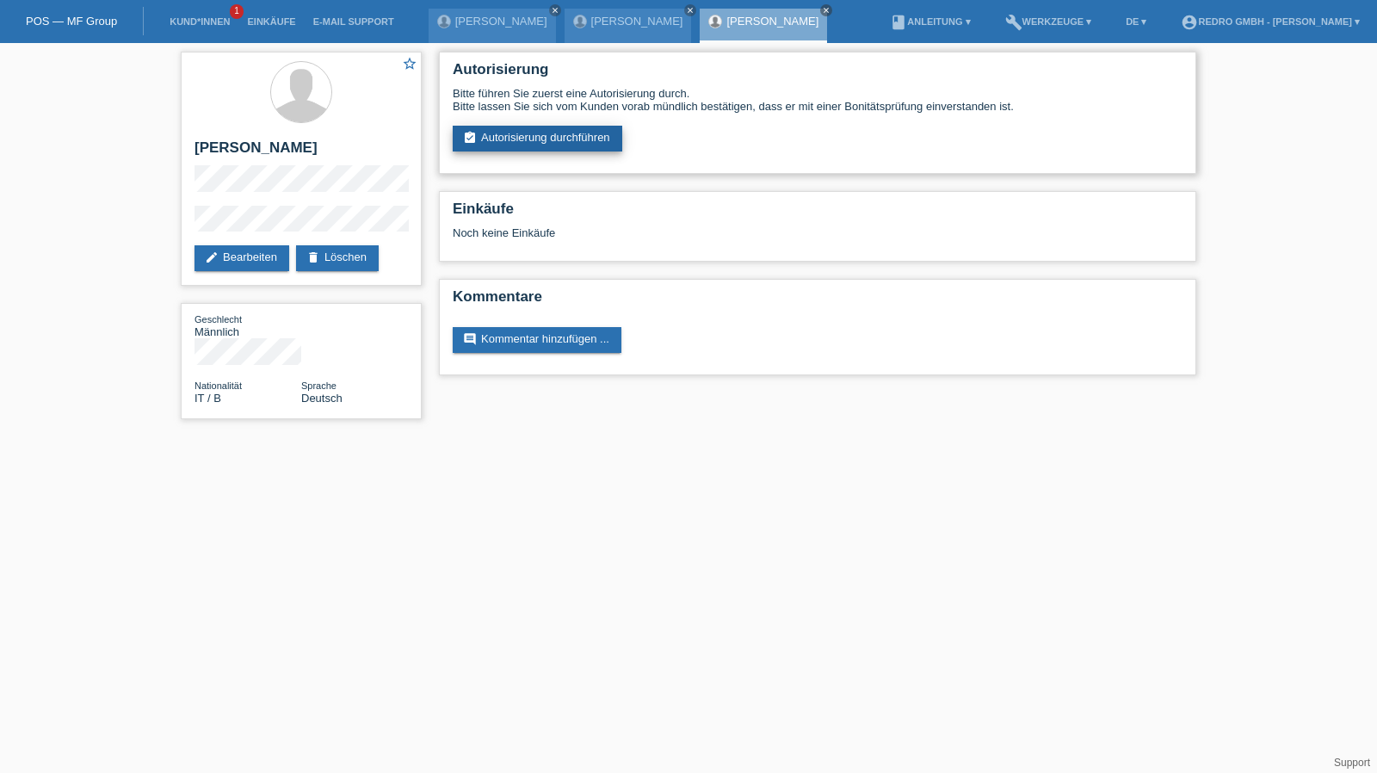
click at [566, 137] on link "assignment_turned_in Autorisierung durchführen" at bounding box center [538, 139] width 170 height 26
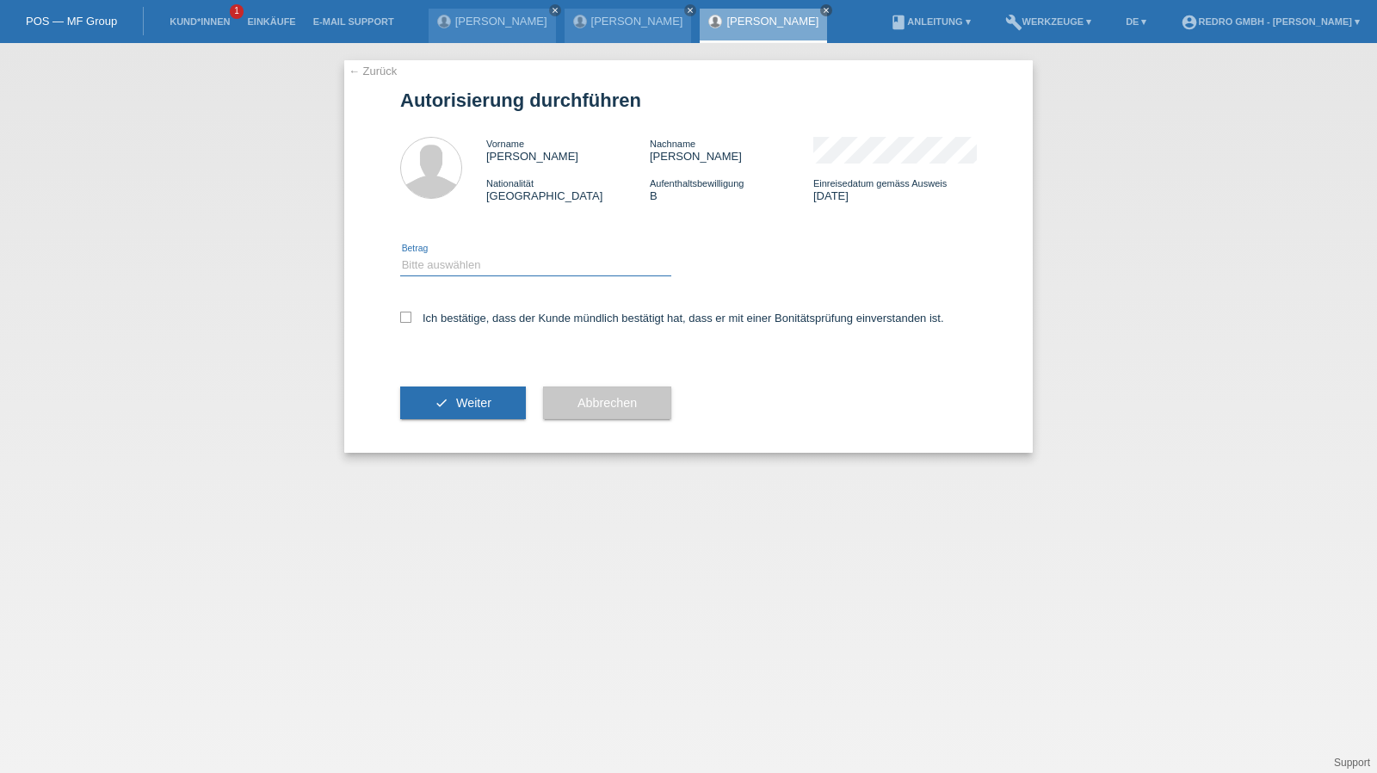
click at [467, 271] on select "Bitte auswählen CHF 1.00 - CHF 499.00 CHF 500.00 - CHF 1'999.00 CHF 2'000.00 - …" at bounding box center [535, 265] width 271 height 21
select select "1"
click at [400, 255] on select "Bitte auswählen CHF 1.00 - CHF 499.00 CHF 500.00 - CHF 1'999.00 CHF 2'000.00 - …" at bounding box center [535, 265] width 271 height 21
click at [458, 312] on label "Ich bestätige, dass der Kunde mündlich bestätigt hat, dass er mit einer Bonität…" at bounding box center [672, 318] width 544 height 13
click at [411, 312] on input "Ich bestätige, dass der Kunde mündlich bestätigt hat, dass er mit einer Bonität…" at bounding box center [405, 317] width 11 height 11
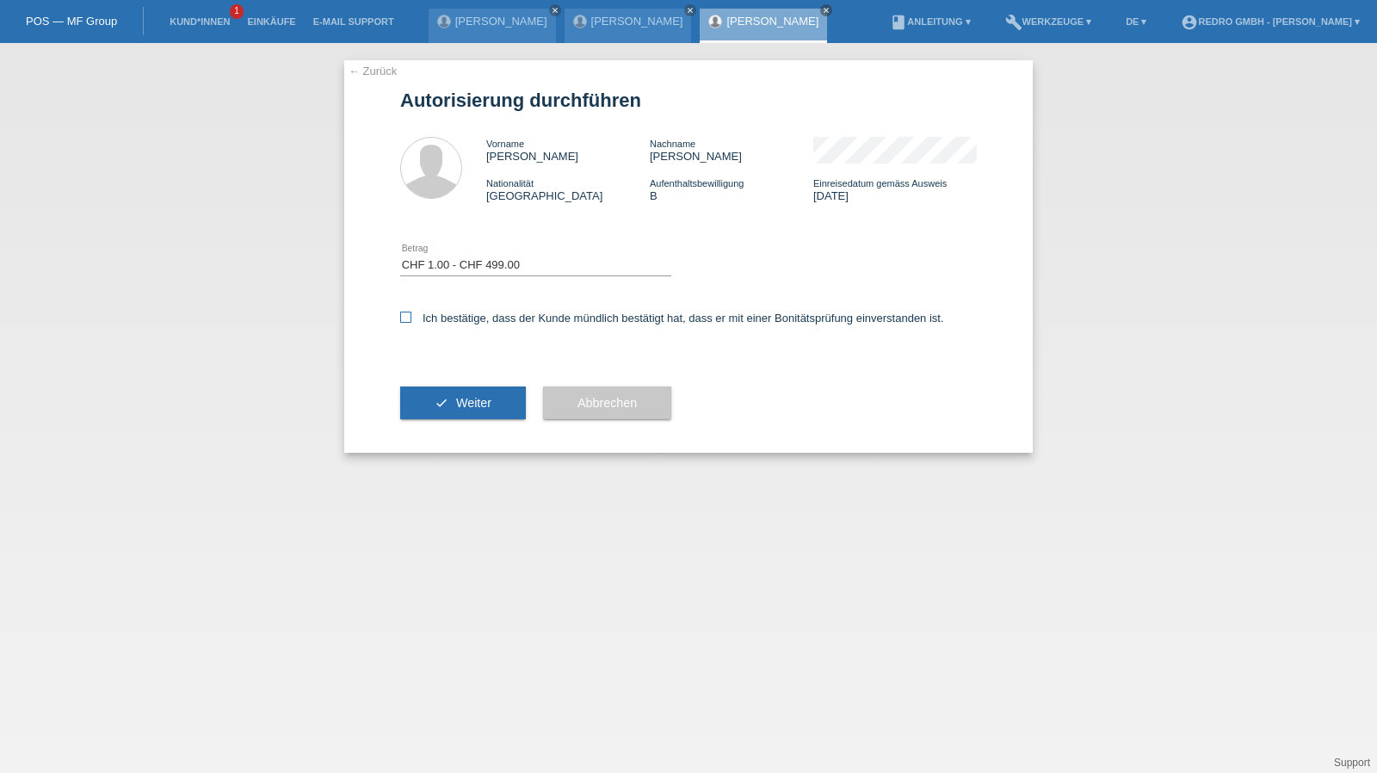
checkbox input "true"
click at [460, 401] on span "Weiter" at bounding box center [473, 403] width 35 height 14
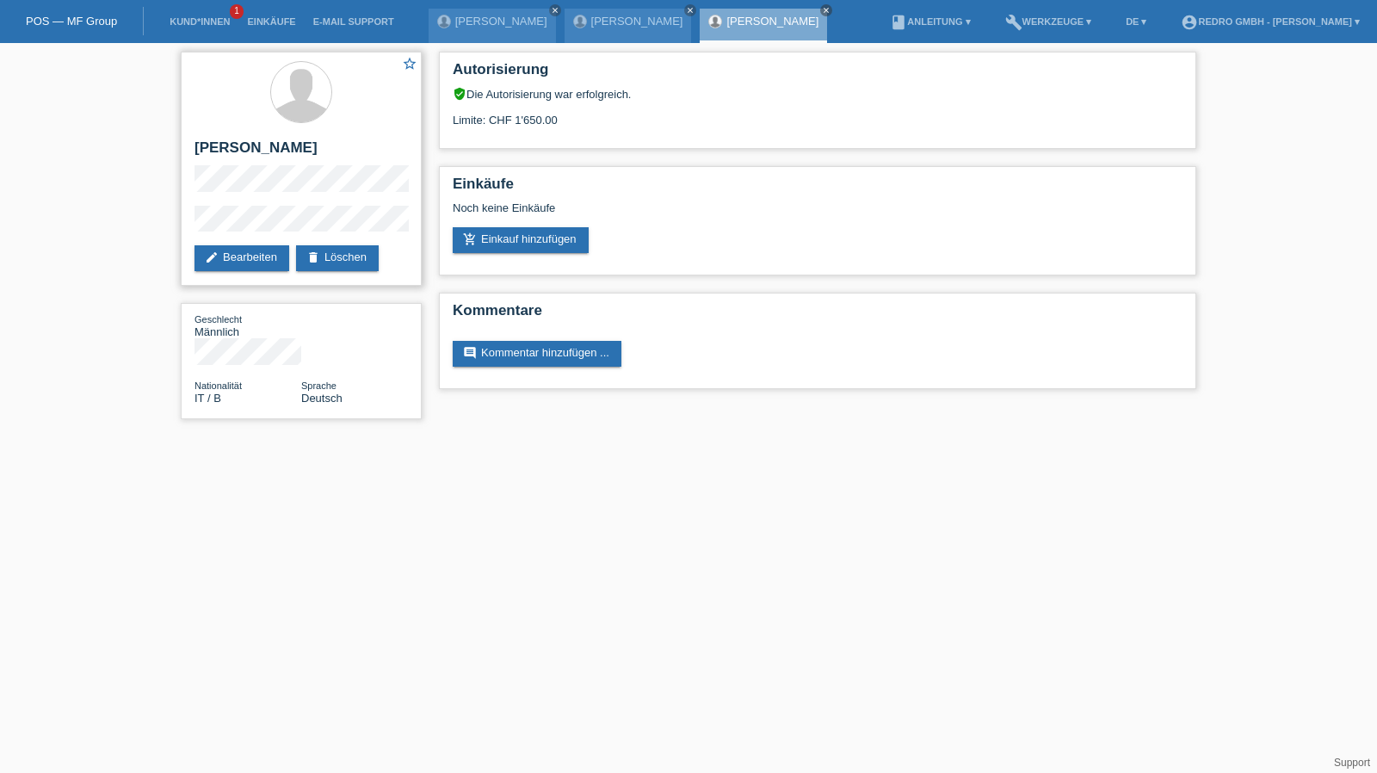
click at [247, 154] on h2 "[PERSON_NAME]" at bounding box center [301, 152] width 213 height 26
copy div "[PERSON_NAME]"
click at [191, 221] on div "star_border Alessandro Leggieri edit Bearbeiten delete Löschen" at bounding box center [301, 169] width 241 height 234
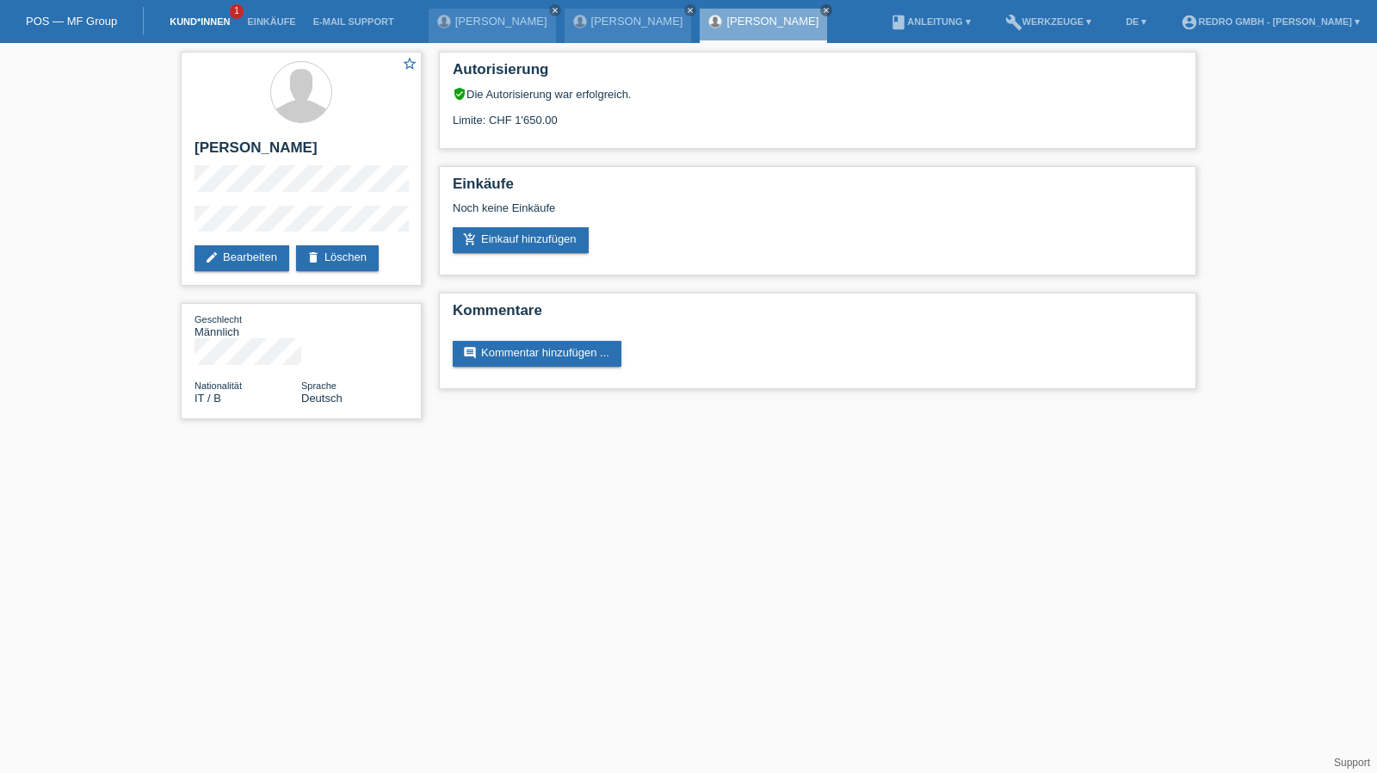
click at [181, 22] on link "Kund*innen" at bounding box center [199, 21] width 77 height 10
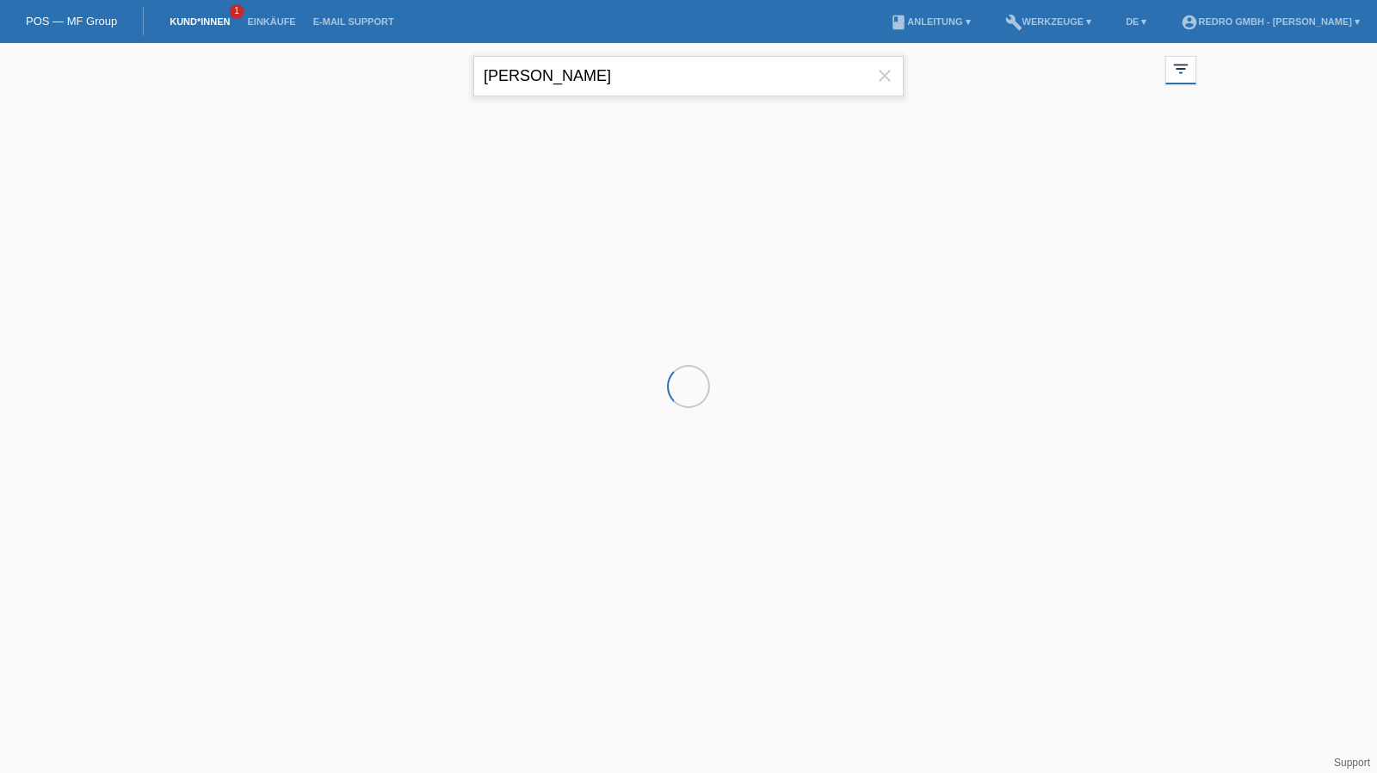
click at [547, 77] on input "ernest" at bounding box center [688, 76] width 430 height 40
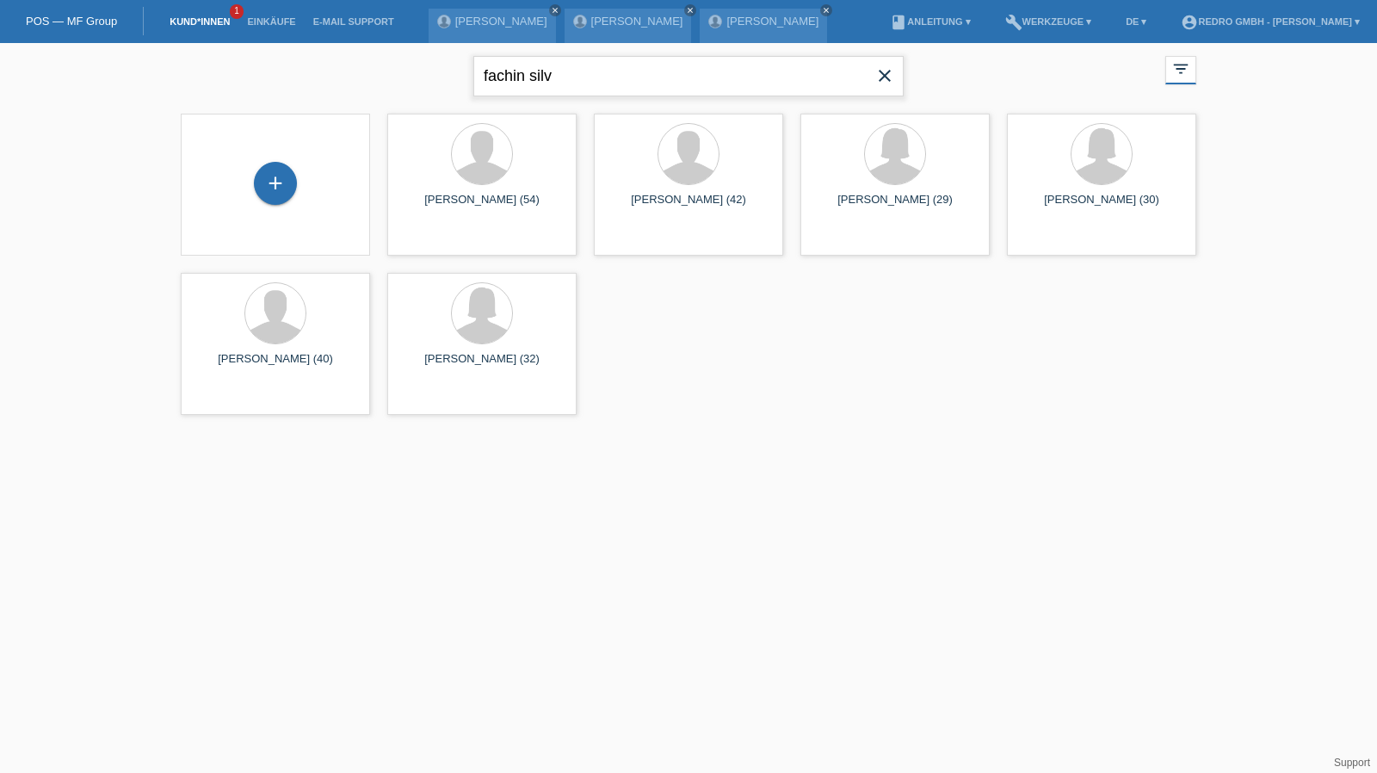
type input "fachin silv"
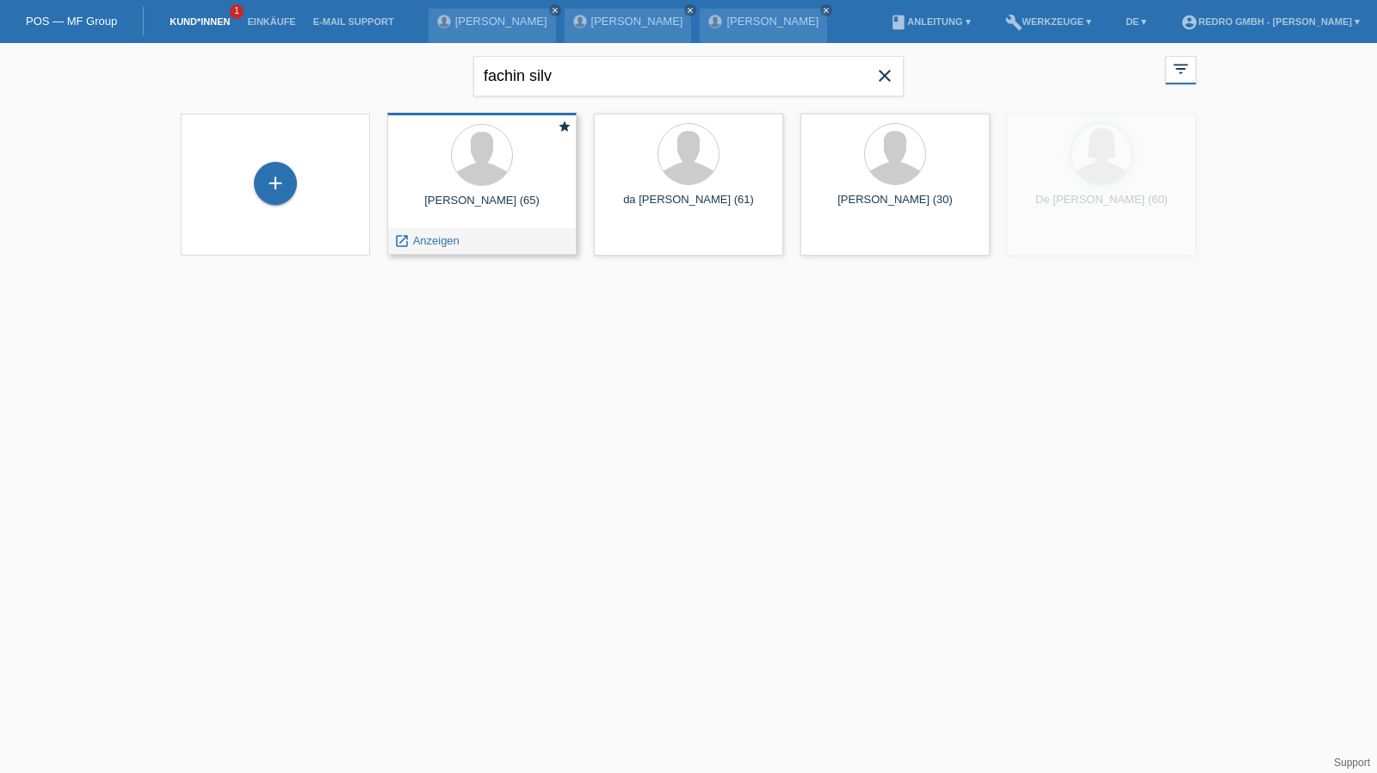
click at [457, 244] on span "Anzeigen" at bounding box center [436, 240] width 46 height 13
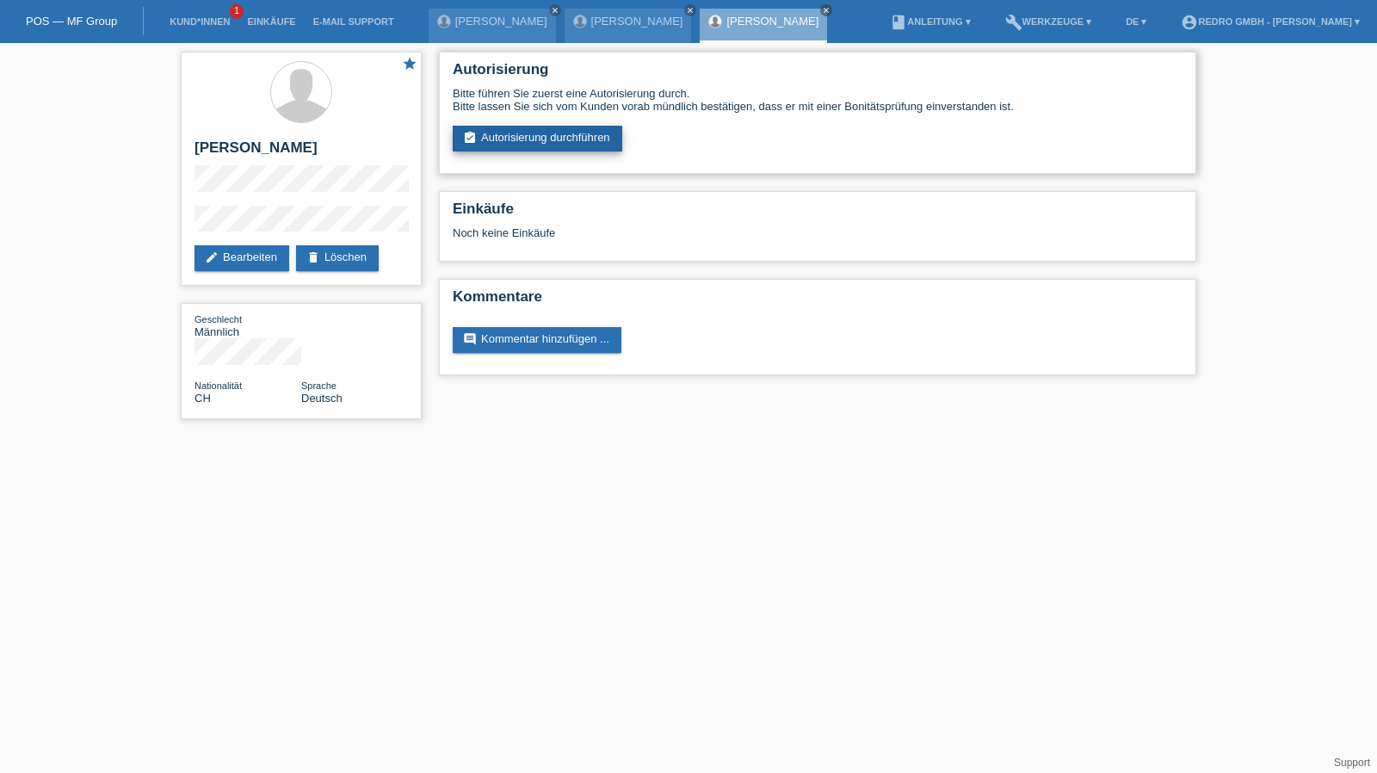
click at [513, 140] on link "assignment_turned_in Autorisierung durchführen" at bounding box center [538, 139] width 170 height 26
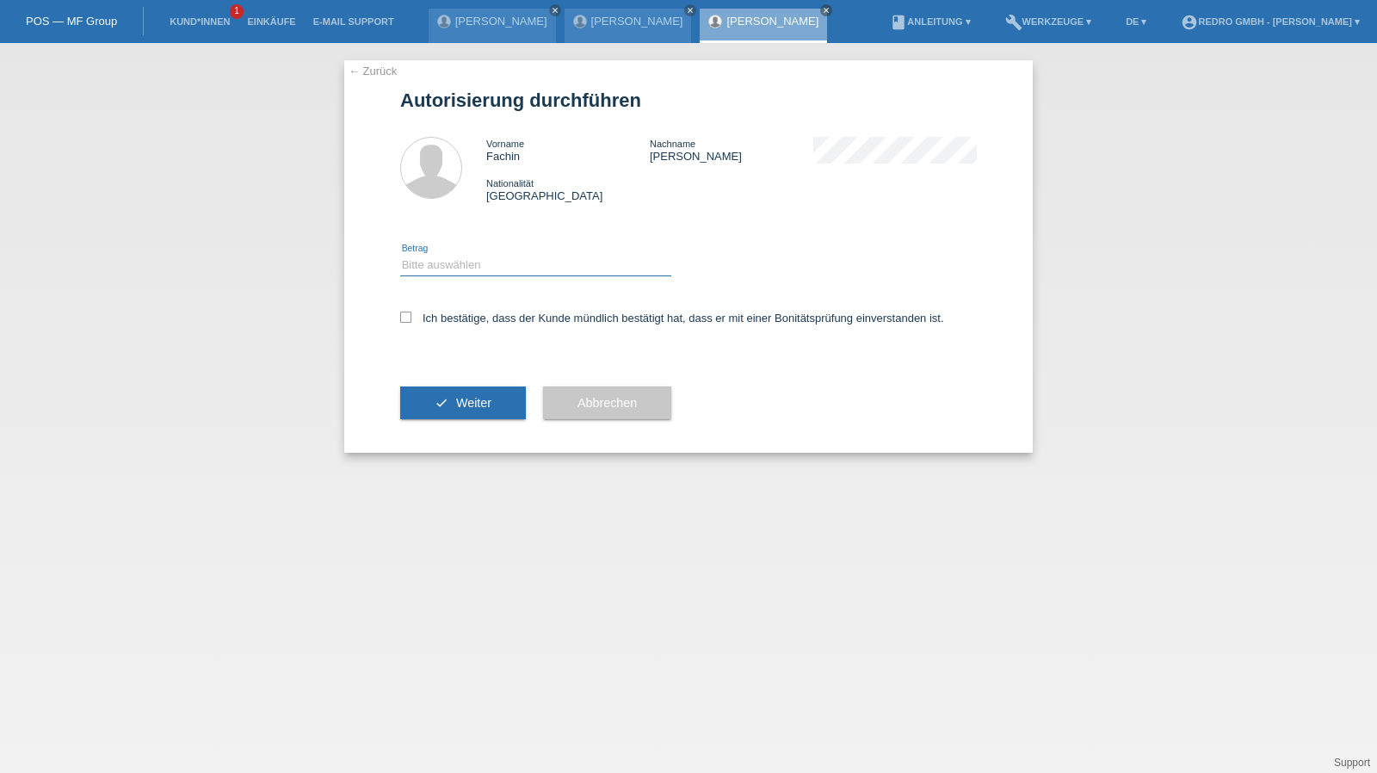
click at [463, 263] on select "Bitte auswählen CHF 1.00 - CHF 499.00 CHF 500.00 - CHF 1'999.00 CHF 2'000.00 - …" at bounding box center [535, 265] width 271 height 21
select select "1"
click at [400, 255] on select "Bitte auswählen CHF 1.00 - CHF 499.00 CHF 500.00 - CHF 1'999.00 CHF 2'000.00 - …" at bounding box center [535, 265] width 271 height 21
click at [432, 319] on label "Ich bestätige, dass der Kunde mündlich bestätigt hat, dass er mit einer Bonität…" at bounding box center [672, 318] width 544 height 13
click at [411, 319] on input "Ich bestätige, dass der Kunde mündlich bestätigt hat, dass er mit einer Bonität…" at bounding box center [405, 317] width 11 height 11
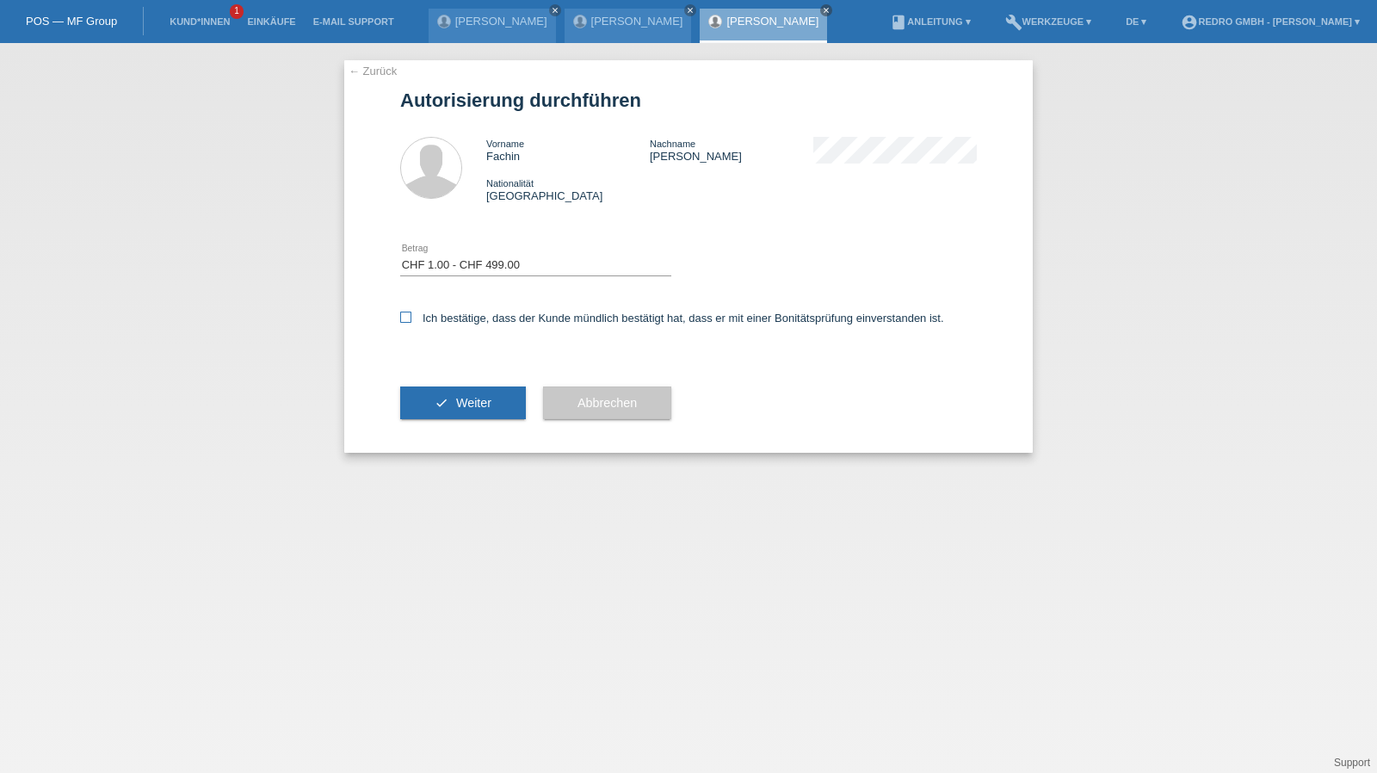
checkbox input "true"
click at [436, 408] on icon "check" at bounding box center [442, 403] width 14 height 14
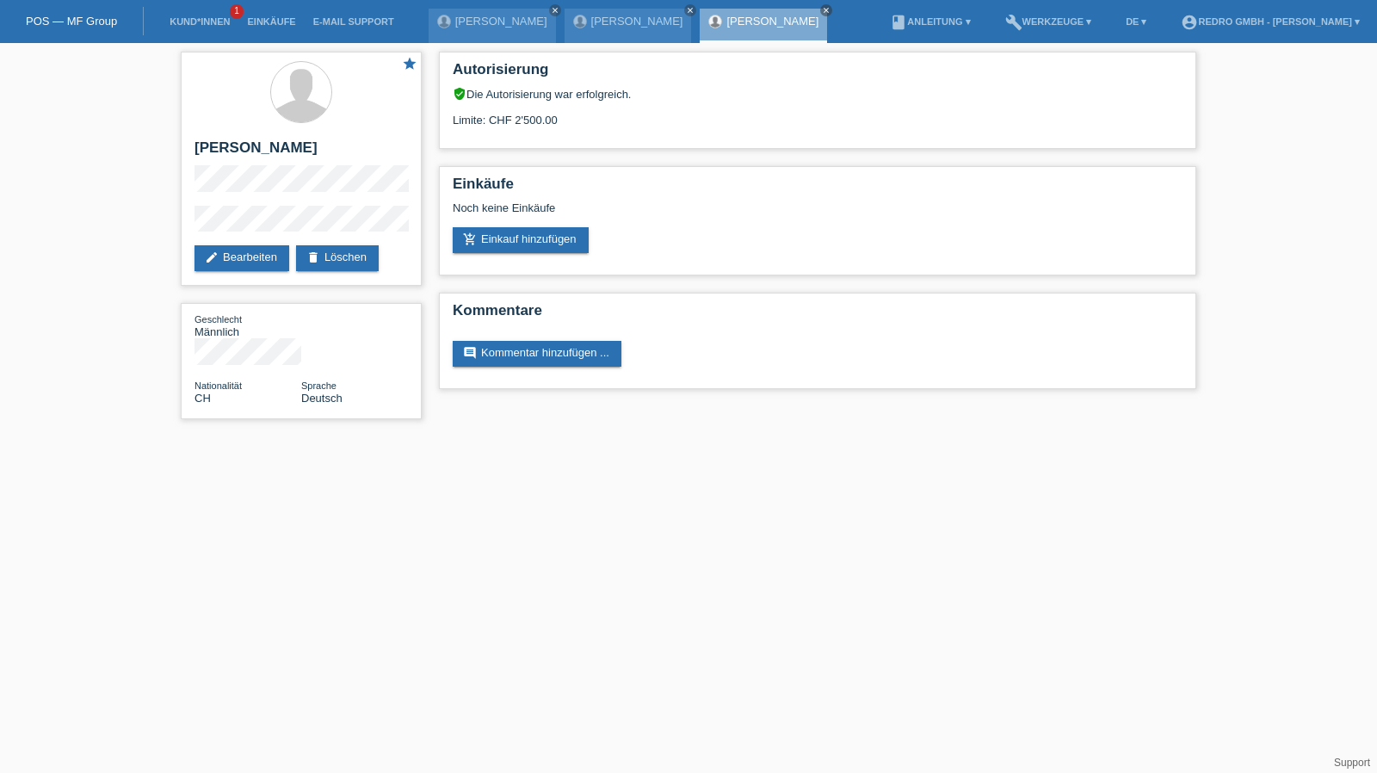
click at [219, 28] on li "Kund*innen 1" at bounding box center [199, 22] width 77 height 44
click at [215, 14] on li "Kund*innen 1" at bounding box center [199, 22] width 77 height 44
click at [208, 22] on link "Kund*innen" at bounding box center [199, 21] width 77 height 10
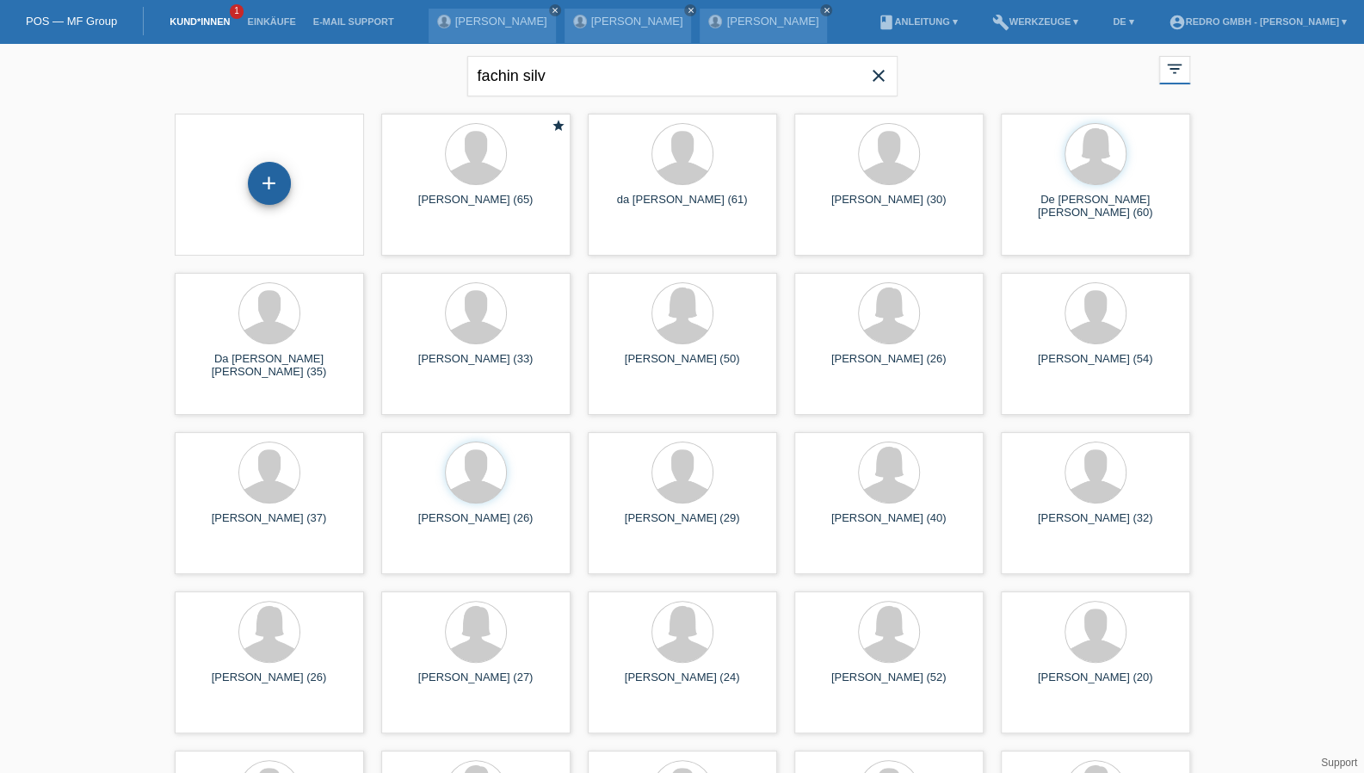
click at [284, 174] on div "+" at bounding box center [269, 183] width 41 height 29
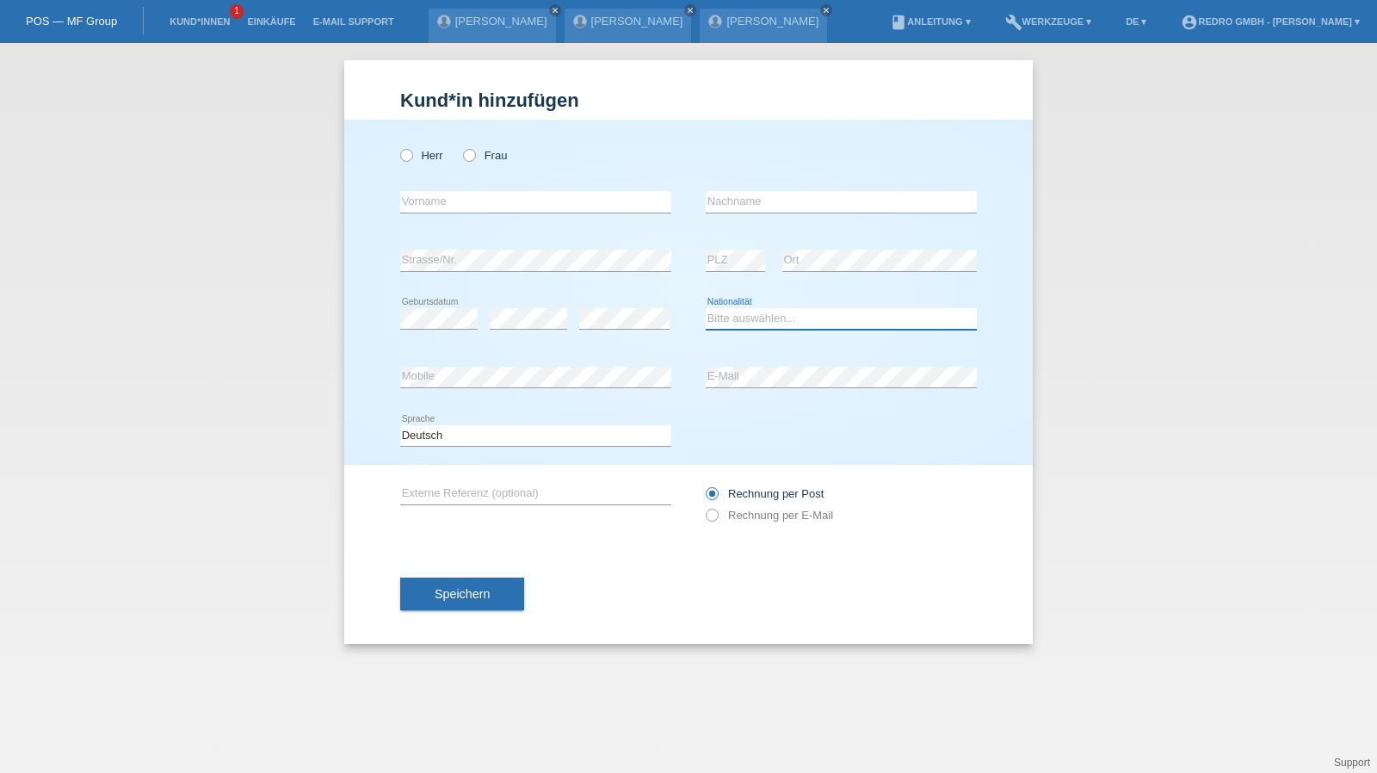
click at [746, 326] on select "Bitte auswählen... Schweiz Deutschland Liechtenstein Österreich ------------ Af…" at bounding box center [841, 318] width 271 height 21
click at [747, 323] on select "Bitte auswählen... Schweiz Deutschland Liechtenstein Österreich ------------ Af…" at bounding box center [841, 318] width 271 height 21
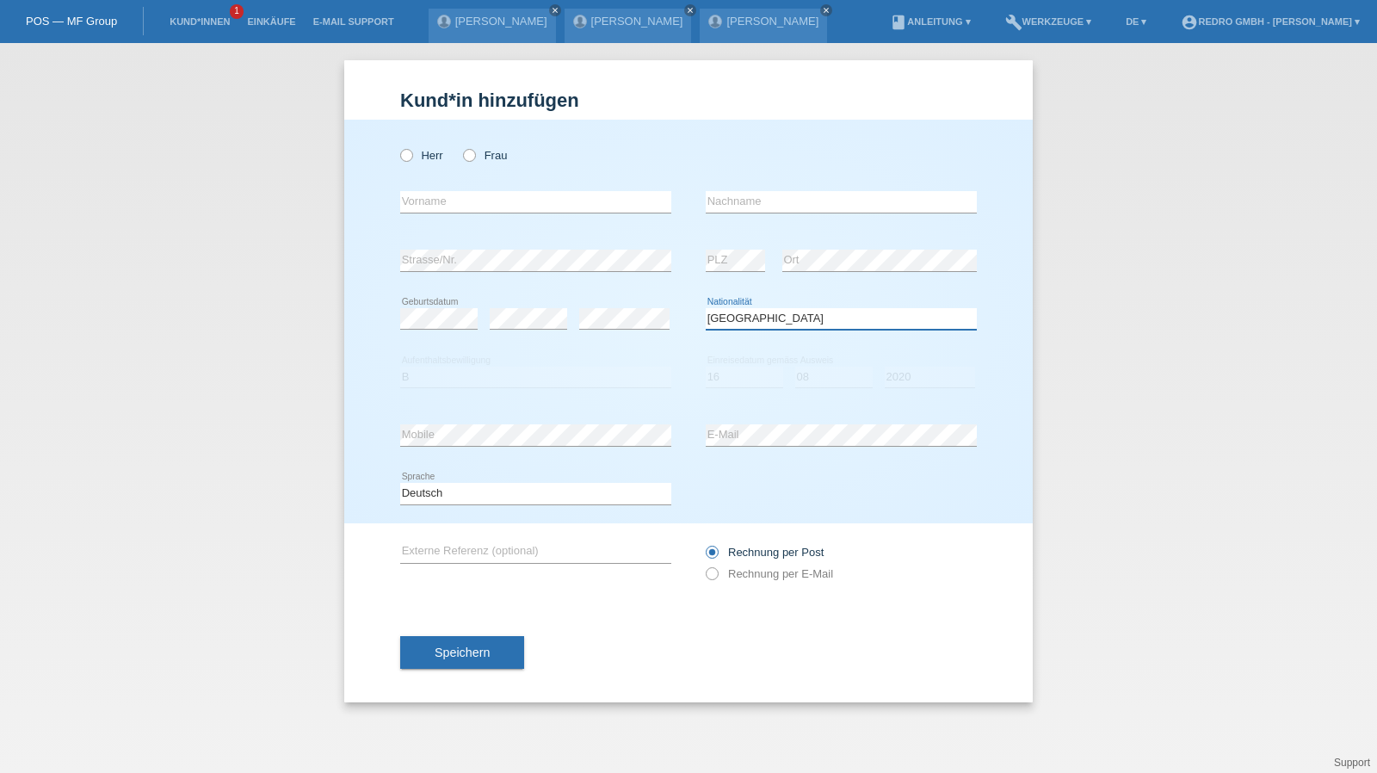
select select "RO"
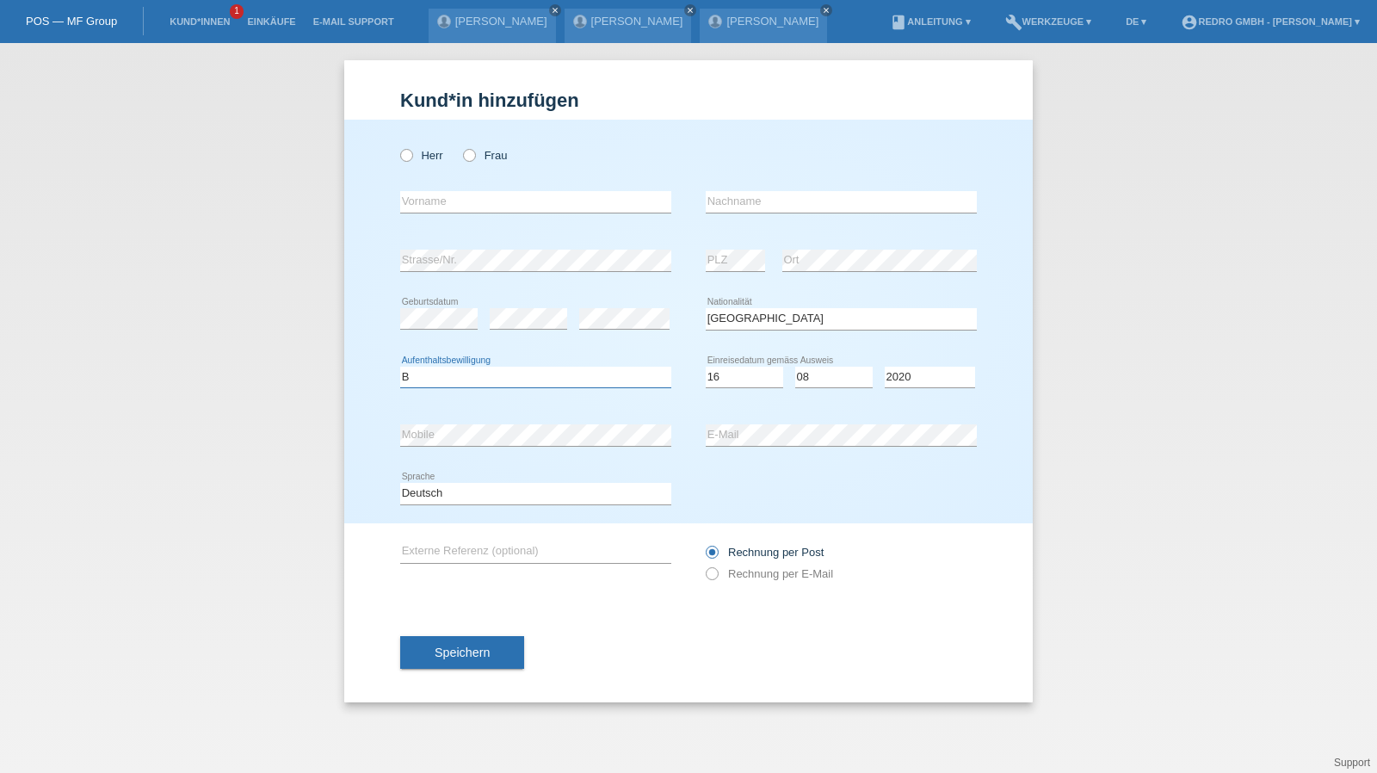
select select "B"
click at [425, 640] on button "Speichern" at bounding box center [462, 652] width 124 height 33
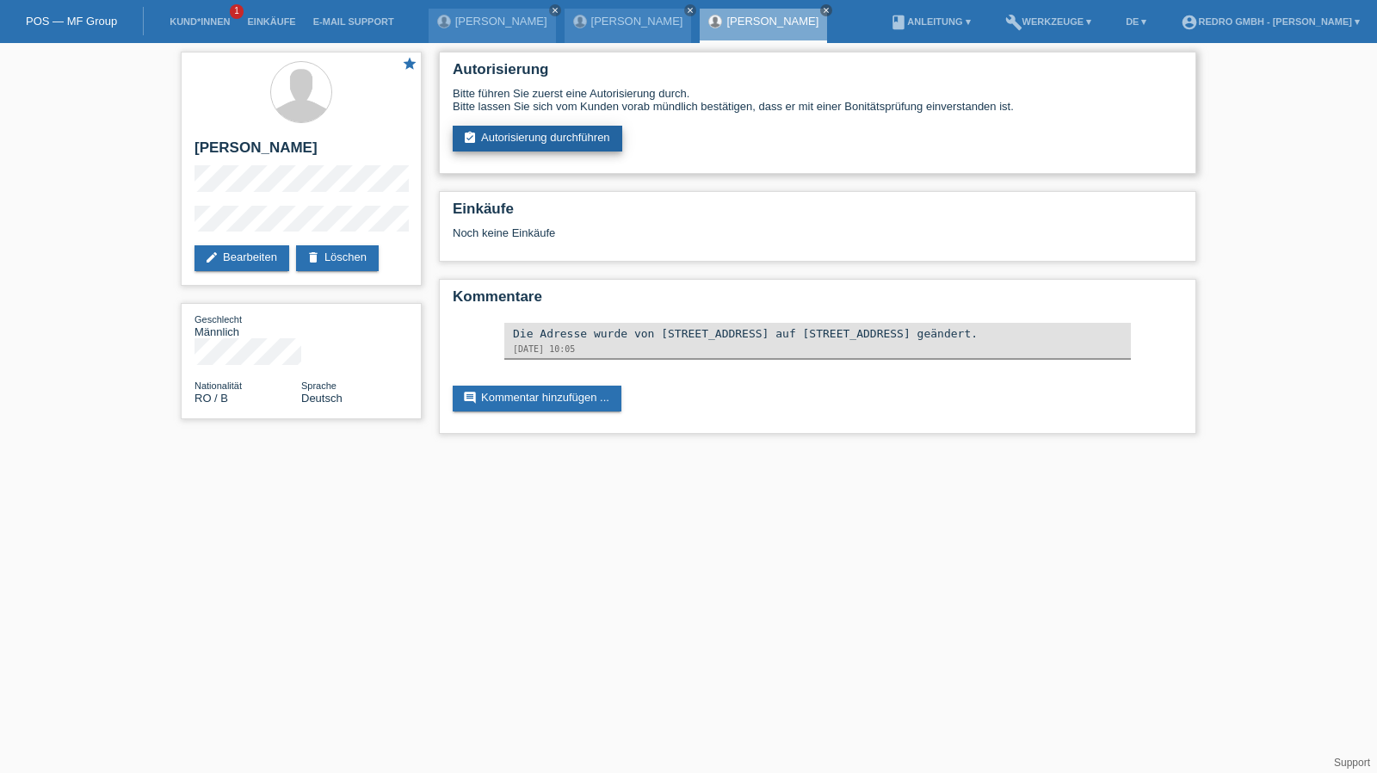
click at [567, 139] on link "assignment_turned_in Autorisierung durchführen" at bounding box center [538, 139] width 170 height 26
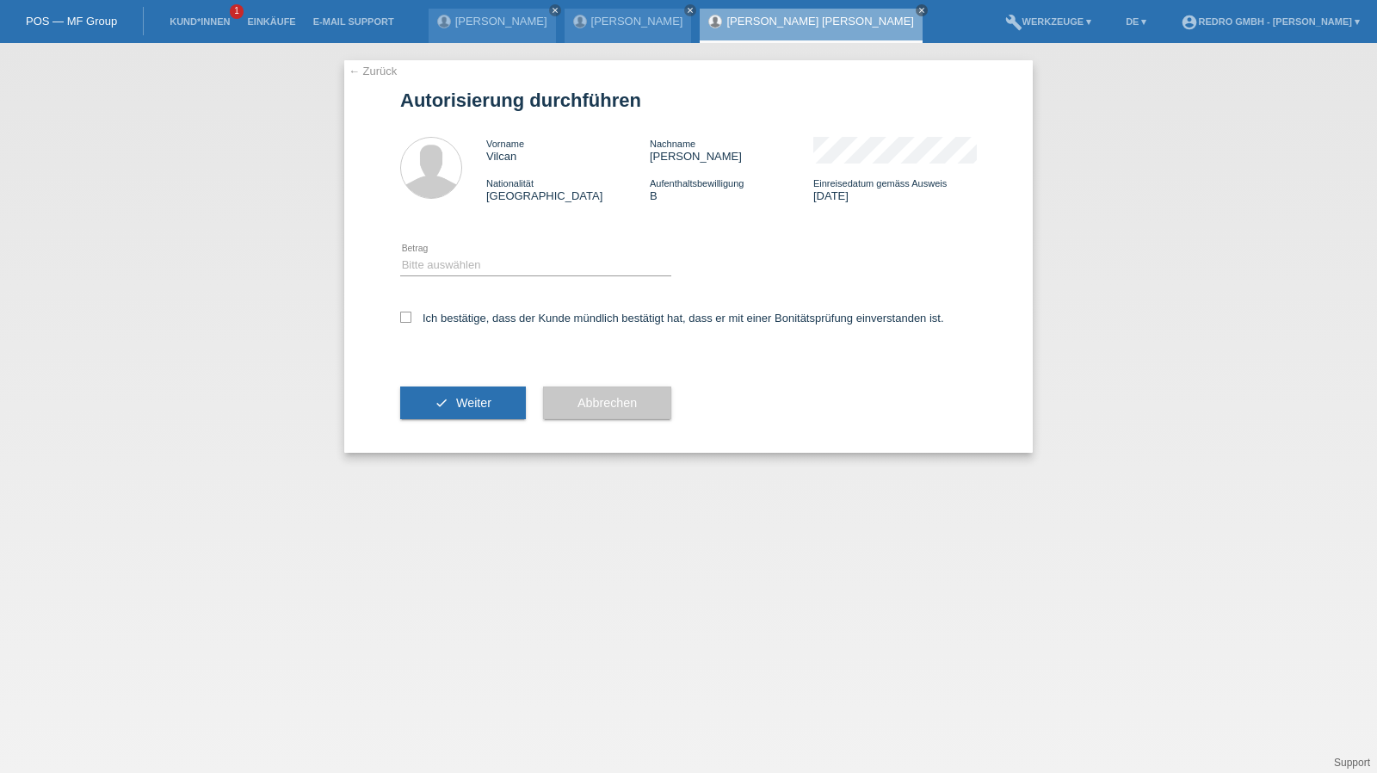
click at [482, 254] on div "Bitte auswählen CHF 1.00 - CHF 499.00 CHF 500.00 - CHF 1'999.00 CHF 2'000.00 - …" at bounding box center [535, 266] width 271 height 59
click at [460, 269] on select "Bitte auswählen CHF 1.00 - CHF 499.00 CHF 500.00 - CHF 1'999.00 CHF 2'000.00 - …" at bounding box center [535, 265] width 271 height 21
select select "1"
click at [400, 255] on select "Bitte auswählen CHF 1.00 - CHF 499.00 CHF 500.00 - CHF 1'999.00 CHF 2'000.00 - …" at bounding box center [535, 265] width 271 height 21
click at [436, 319] on label "Ich bestätige, dass der Kunde mündlich bestätigt hat, dass er mit einer Bonität…" at bounding box center [672, 318] width 544 height 13
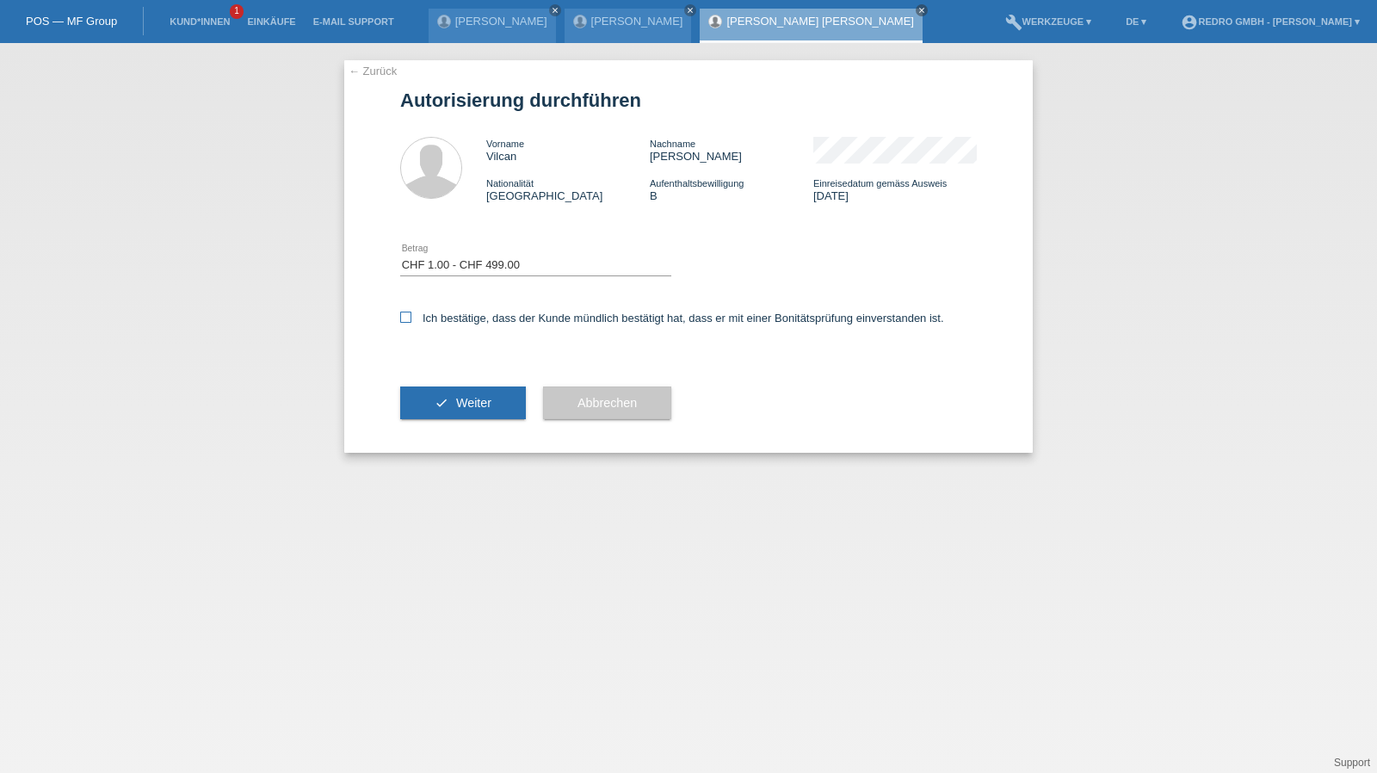
click at [411, 319] on input "Ich bestätige, dass der Kunde mündlich bestätigt hat, dass er mit einer Bonität…" at bounding box center [405, 317] width 11 height 11
checkbox input "true"
click at [452, 405] on button "check Weiter" at bounding box center [463, 403] width 126 height 33
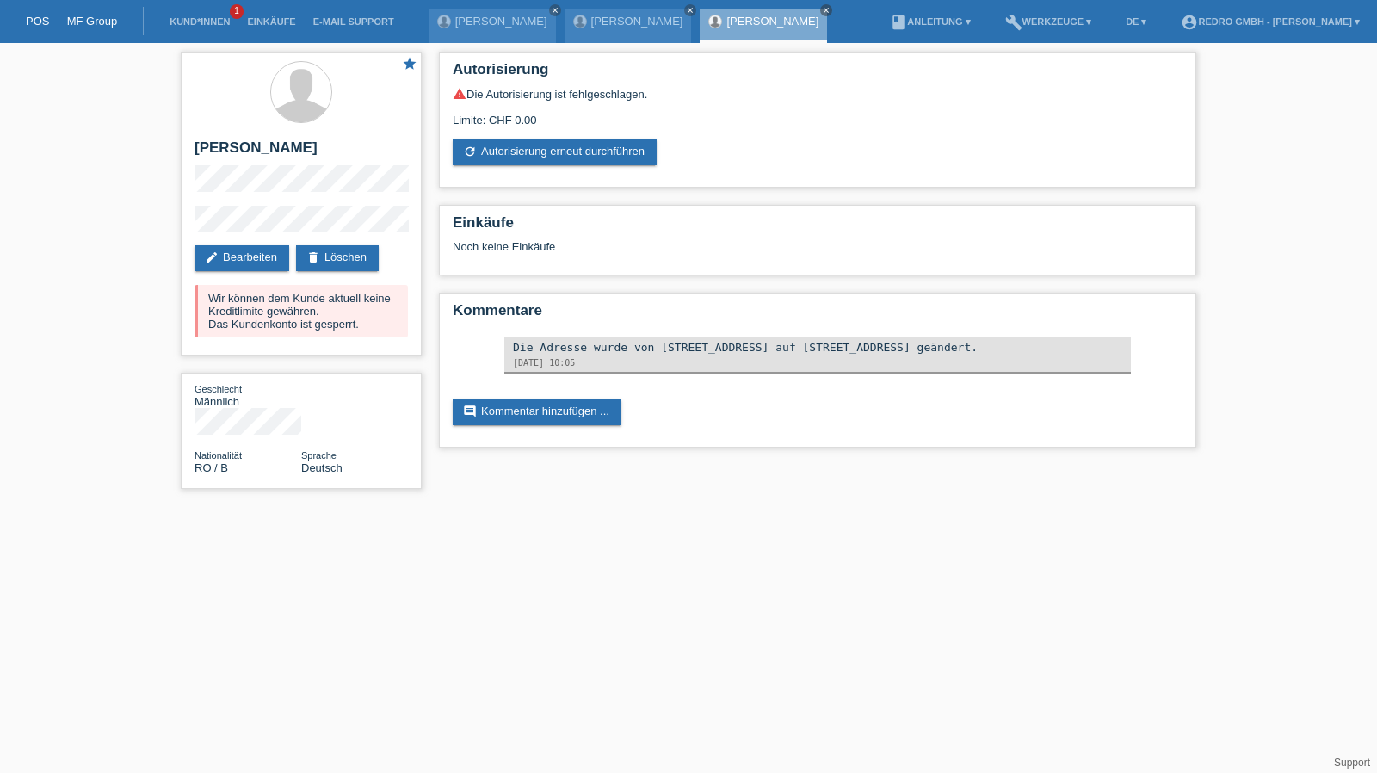
click at [204, 31] on li "Kund*innen 1" at bounding box center [199, 22] width 77 height 44
click at [205, 25] on link "Kund*innen" at bounding box center [199, 21] width 77 height 10
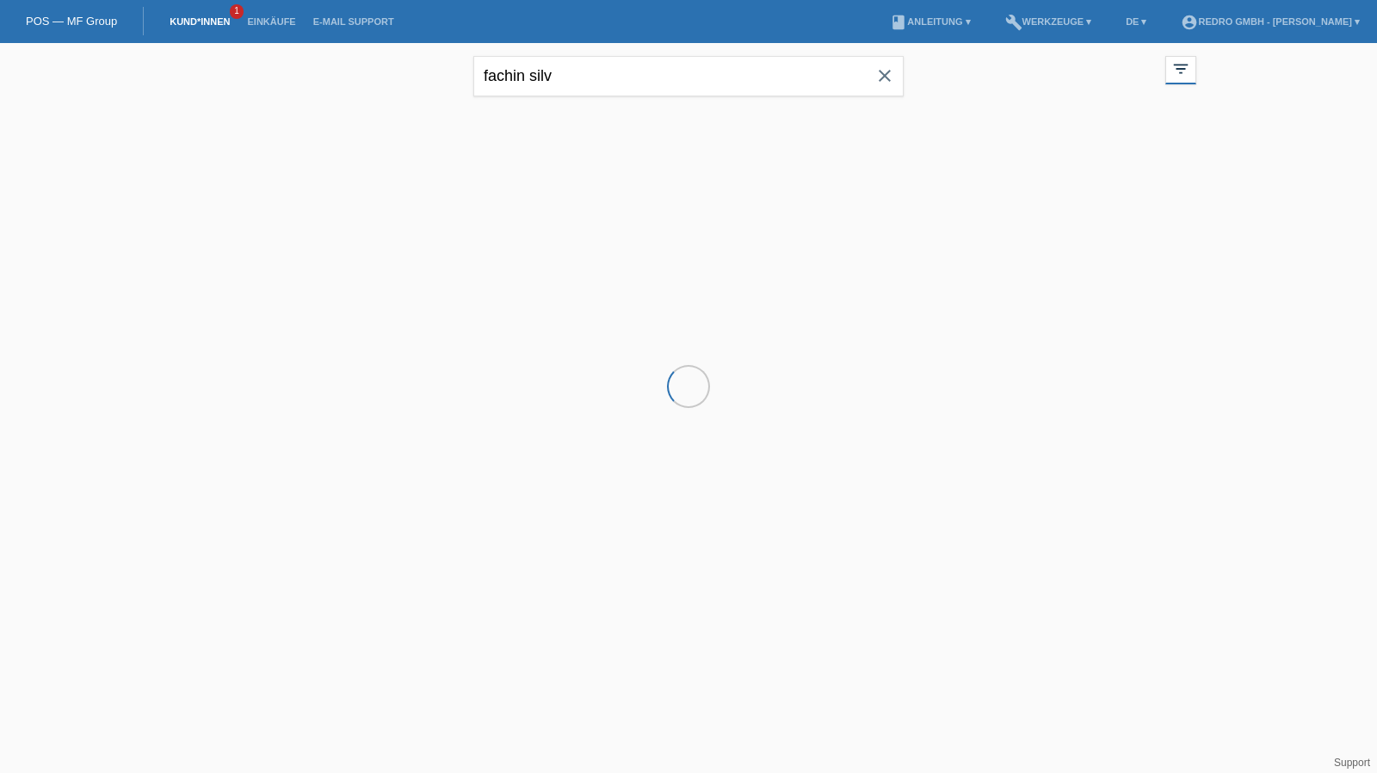
click at [599, 54] on div "fachin silv close" at bounding box center [688, 74] width 430 height 62
drag, startPoint x: 0, startPoint y: 0, endPoint x: 599, endPoint y: 55, distance: 601.7
click at [599, 54] on div "fachin silv close" at bounding box center [688, 74] width 430 height 62
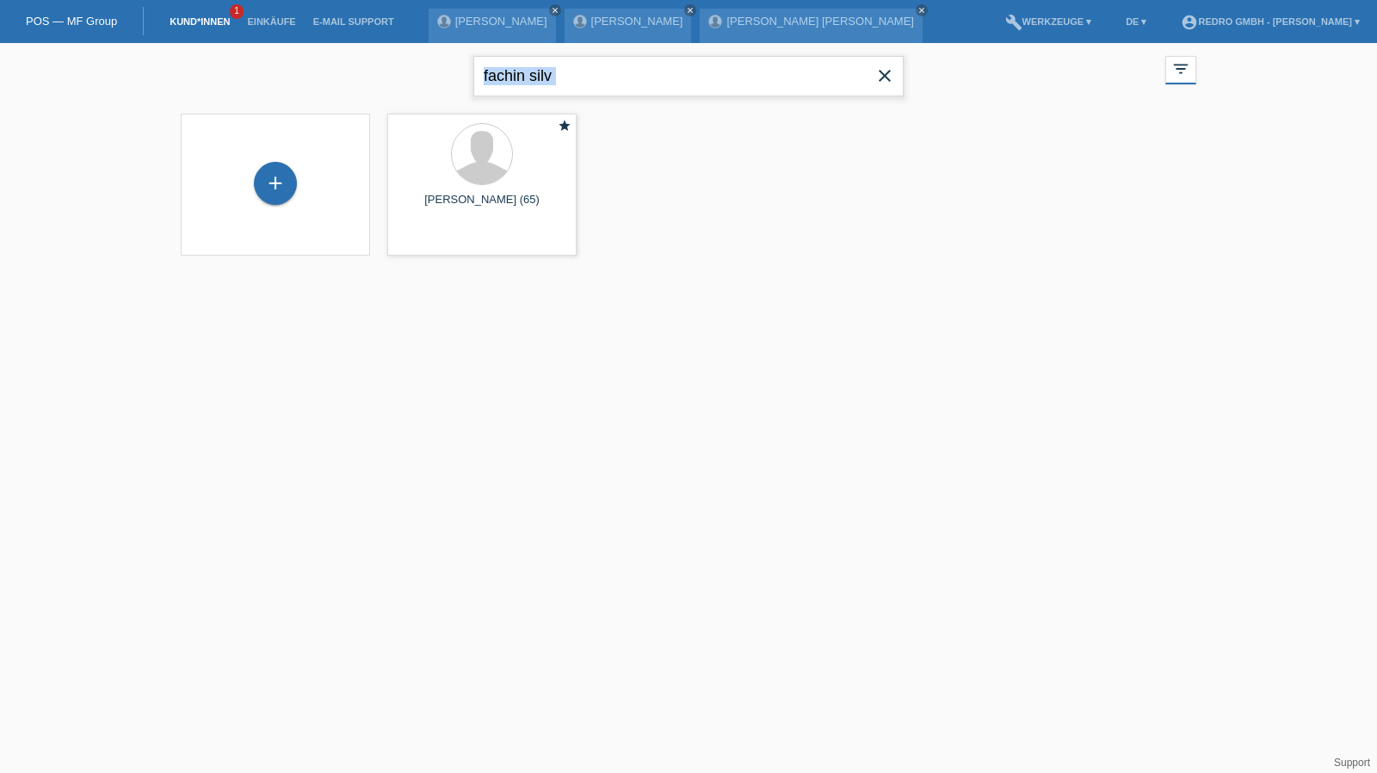
click at [589, 77] on input "fachin silv" at bounding box center [688, 76] width 430 height 40
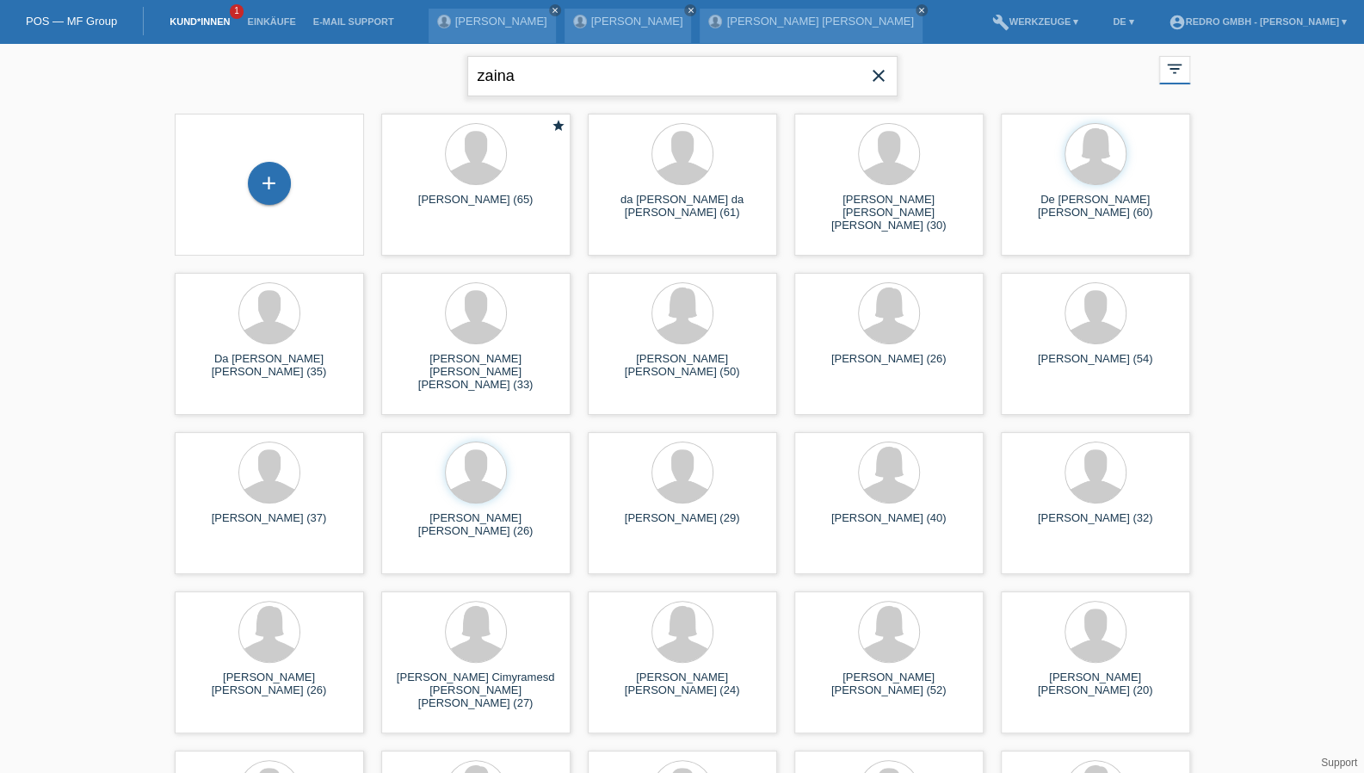
type input "zaina"
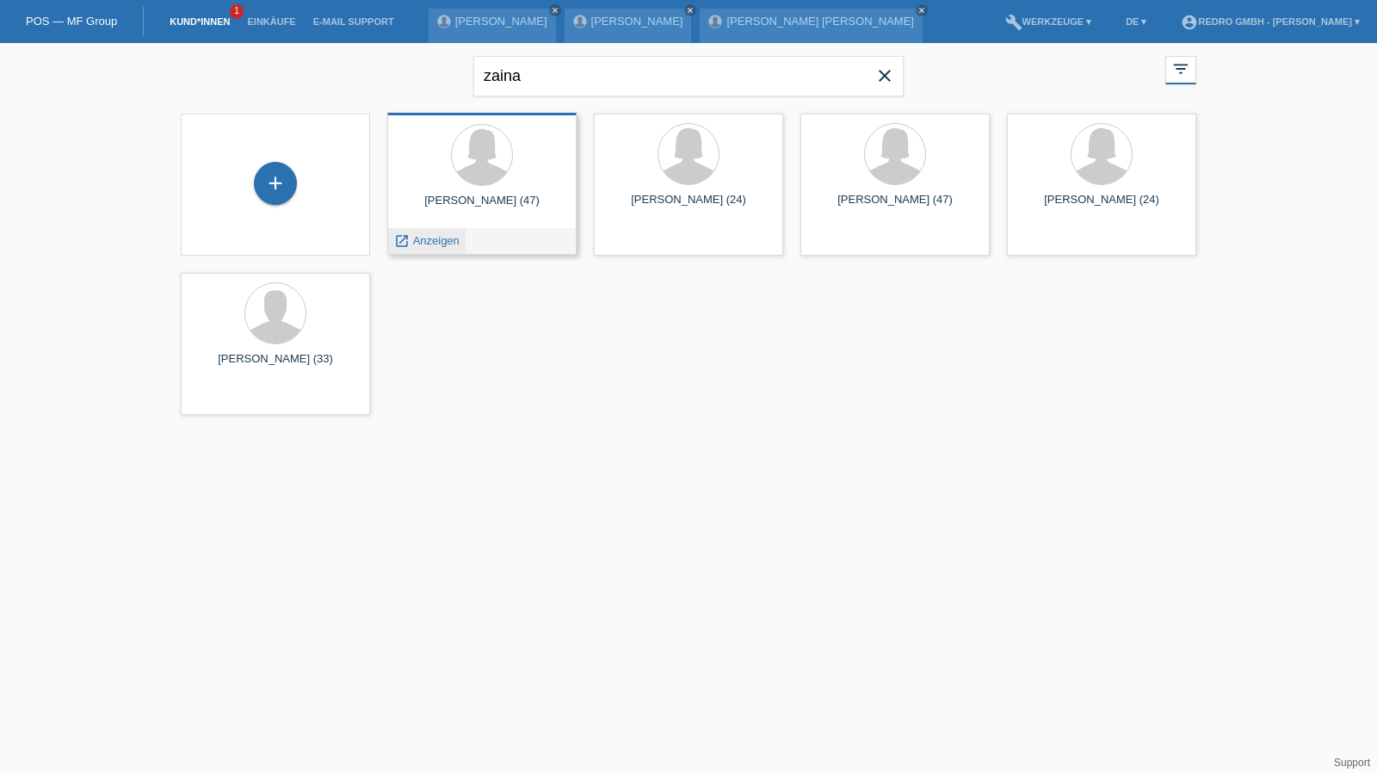
click at [451, 244] on span "Anzeigen" at bounding box center [436, 240] width 46 height 13
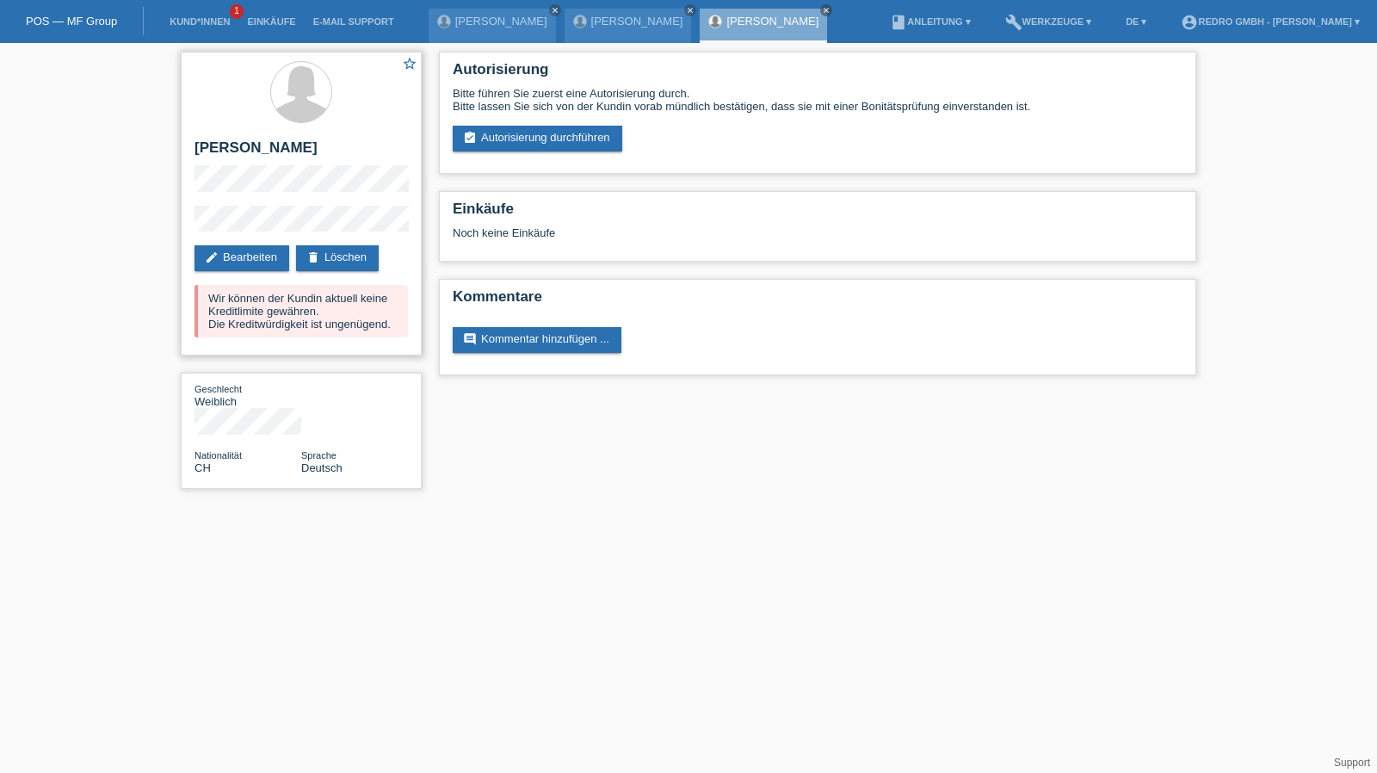
click at [213, 145] on h2 "[PERSON_NAME]" at bounding box center [301, 152] width 213 height 26
copy div "[PERSON_NAME]"
click at [216, 203] on div "star_border [PERSON_NAME] edit Bearbeiten delete Löschen Wir können der Kundin …" at bounding box center [301, 204] width 241 height 304
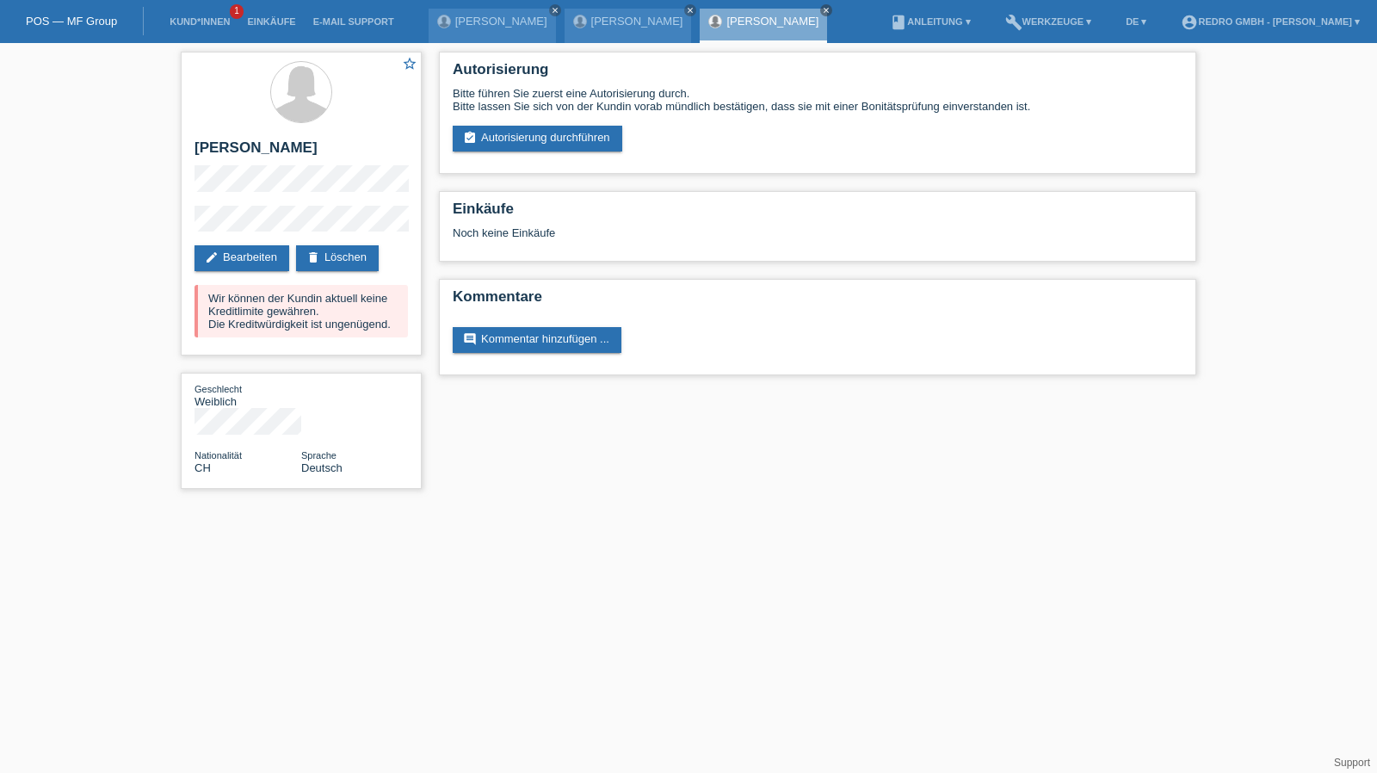
click at [155, 224] on div "star_border Zaina Buoite-Saidi edit Bearbeiten delete Löschen Wir können der Ku…" at bounding box center [688, 274] width 1377 height 463
click at [513, 131] on link "assignment_turned_in Autorisierung durchführen" at bounding box center [538, 139] width 170 height 26
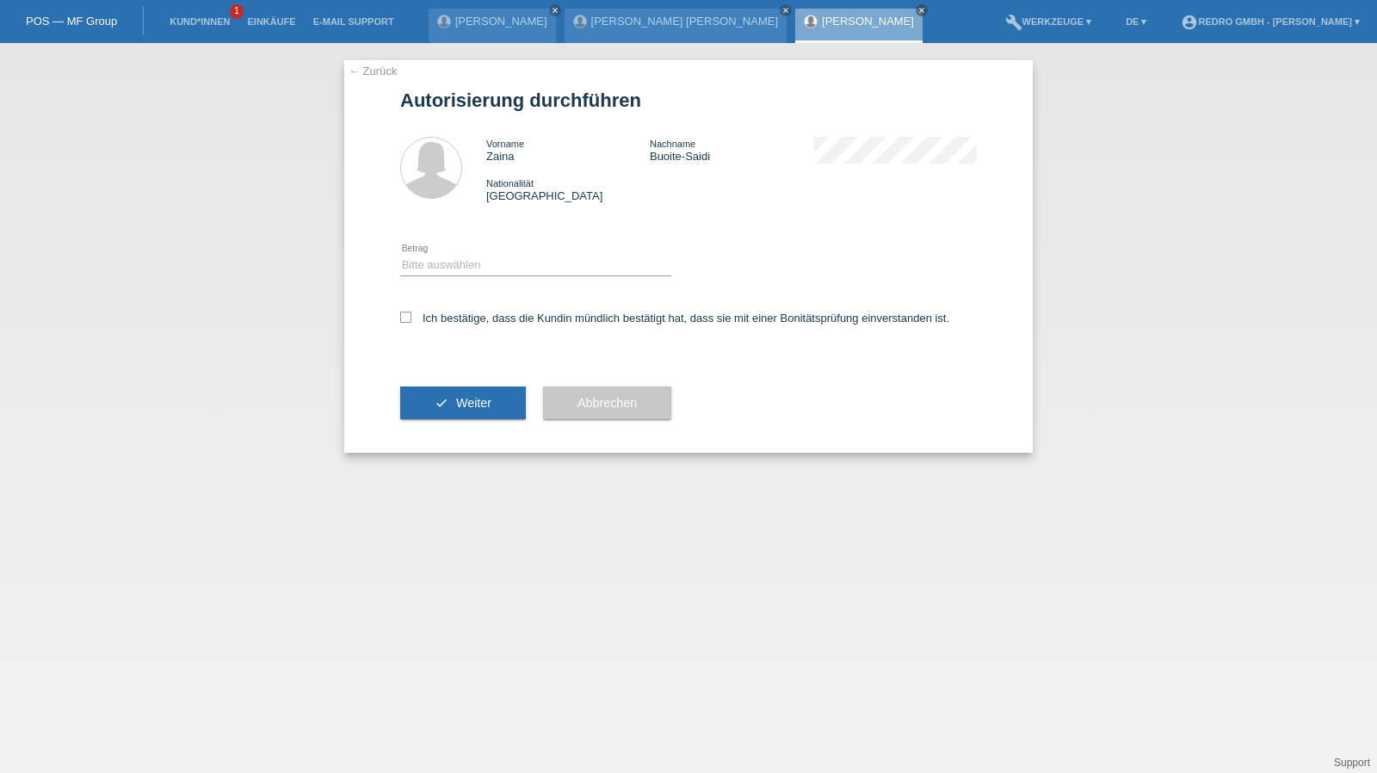
click at [424, 254] on div "Bitte auswählen CHF 1.00 - CHF 499.00 CHF 500.00 - CHF 1'999.00 CHF 2'000.00 - …" at bounding box center [535, 266] width 271 height 59
click at [433, 265] on select "Bitte auswählen CHF 1.00 - CHF 499.00 CHF 500.00 - CHF 1'999.00 CHF 2'000.00 - …" at bounding box center [535, 265] width 271 height 21
select select "1"
click at [400, 255] on select "Bitte auswählen CHF 1.00 - CHF 499.00 CHF 500.00 - CHF 1'999.00 CHF 2'000.00 - …" at bounding box center [535, 265] width 271 height 21
click at [428, 320] on label "Ich bestätige, dass die Kundin mündlich bestätigt hat, dass sie mit einer Bonit…" at bounding box center [674, 318] width 549 height 13
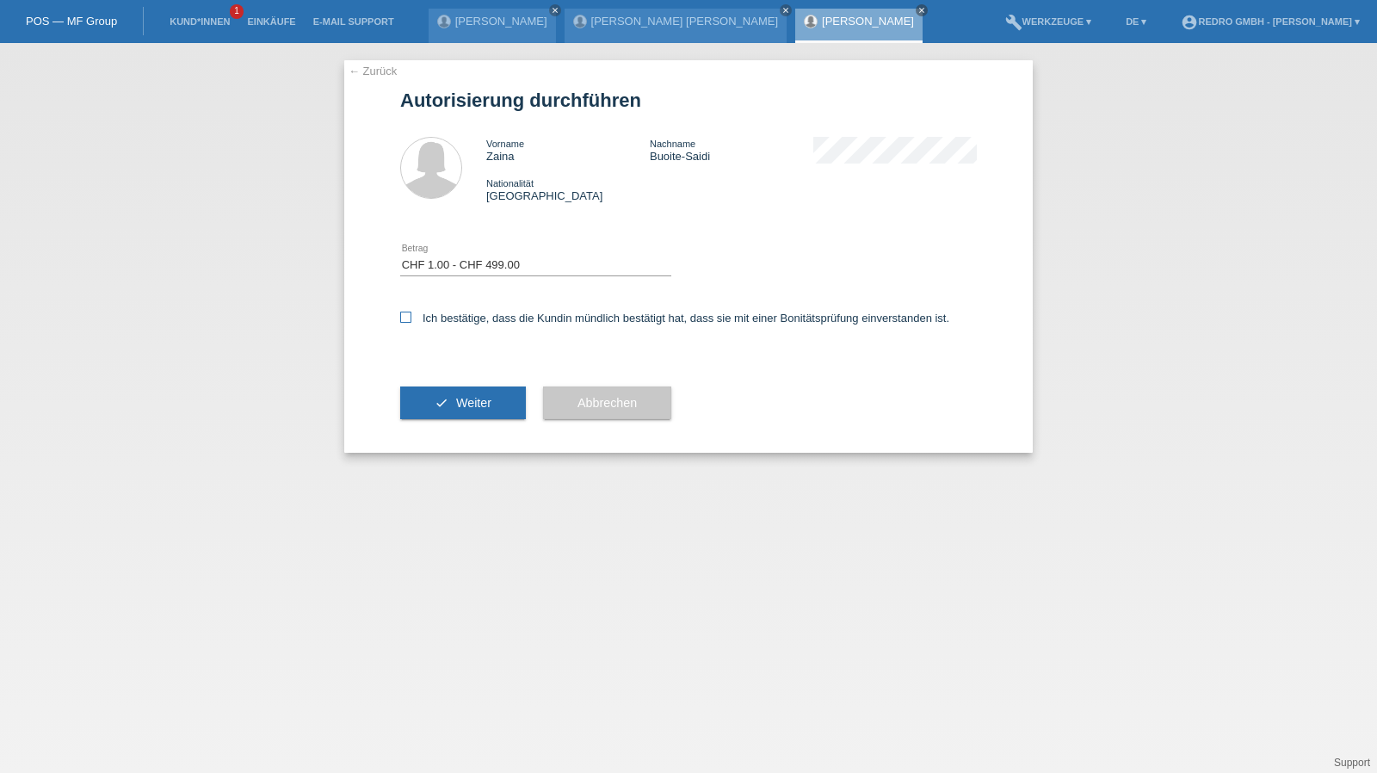
click at [411, 320] on input "Ich bestätige, dass die Kundin mündlich bestätigt hat, dass sie mit einer Bonit…" at bounding box center [405, 317] width 11 height 11
checkbox input "true"
click at [441, 416] on button "check Weiter" at bounding box center [463, 403] width 126 height 33
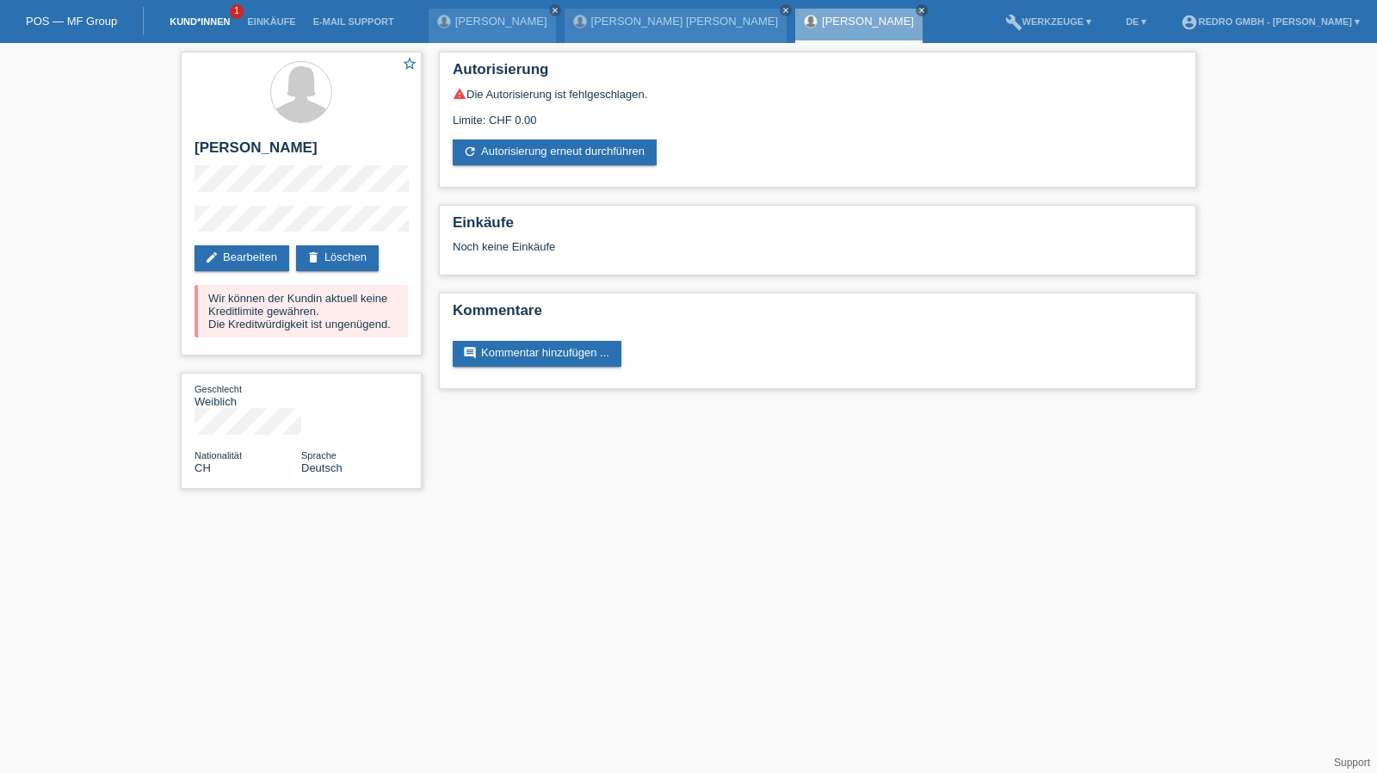
click at [210, 24] on link "Kund*innen" at bounding box center [199, 21] width 77 height 10
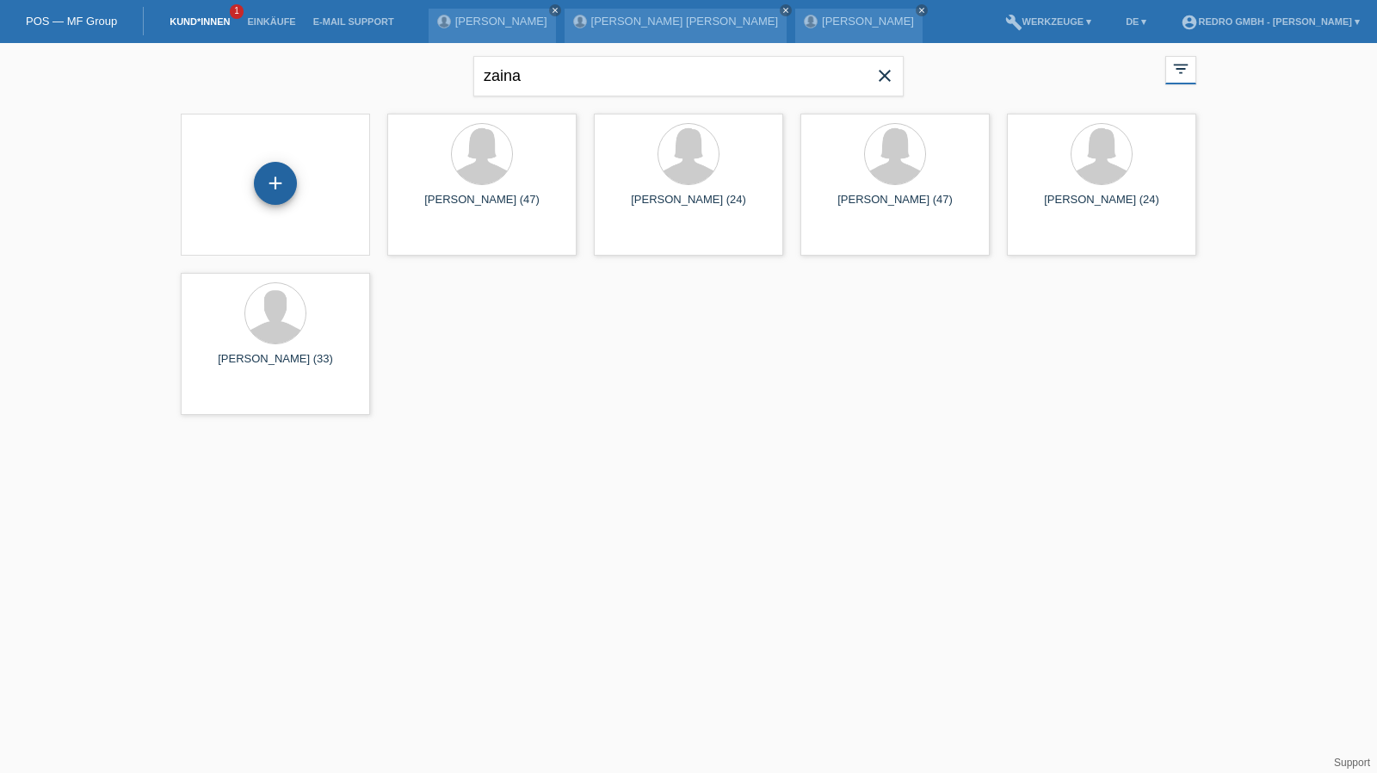
click at [274, 180] on div "+" at bounding box center [275, 183] width 43 height 43
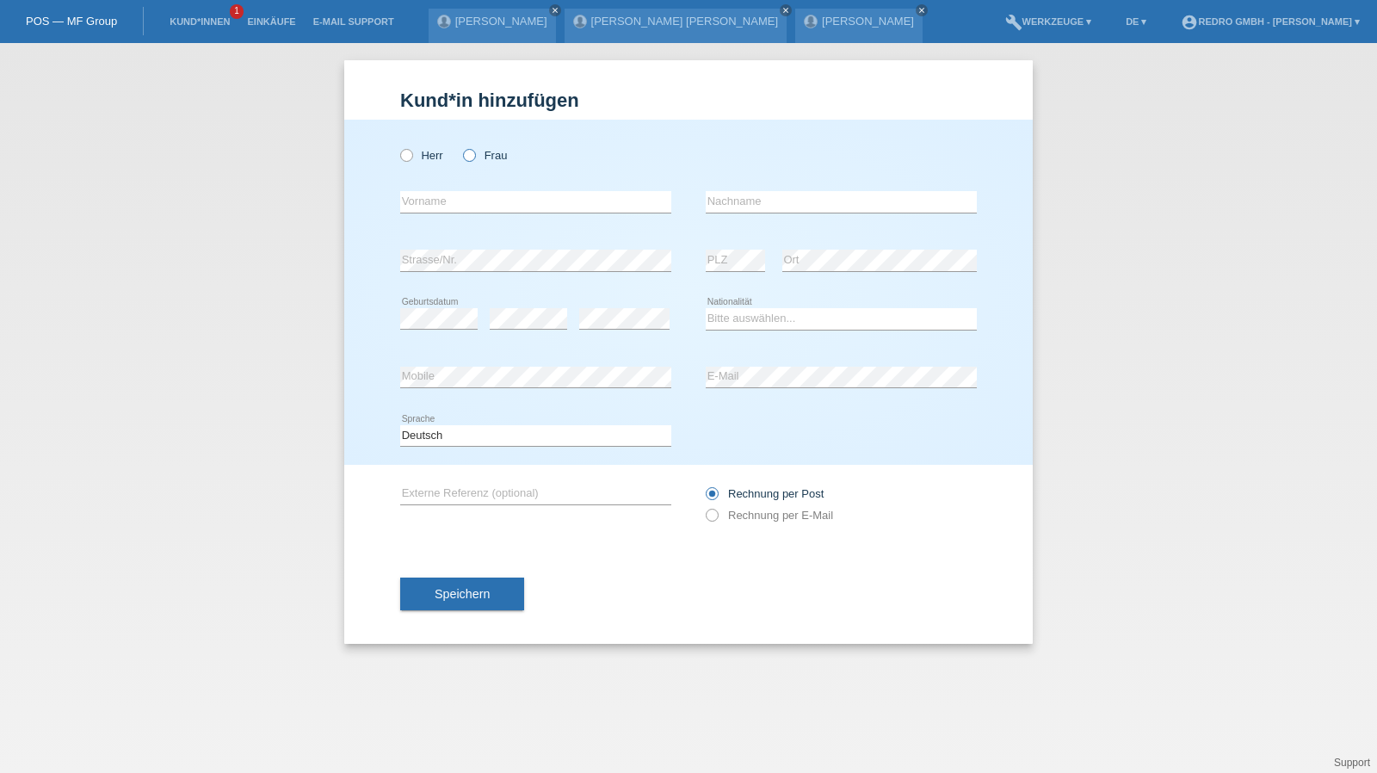
click at [482, 152] on label "Frau" at bounding box center [485, 155] width 44 height 13
click at [474, 152] on input "Frau" at bounding box center [468, 154] width 11 height 11
radio input "true"
click at [455, 194] on input "text" at bounding box center [535, 202] width 271 height 22
type input "Nithiyananthakumary"
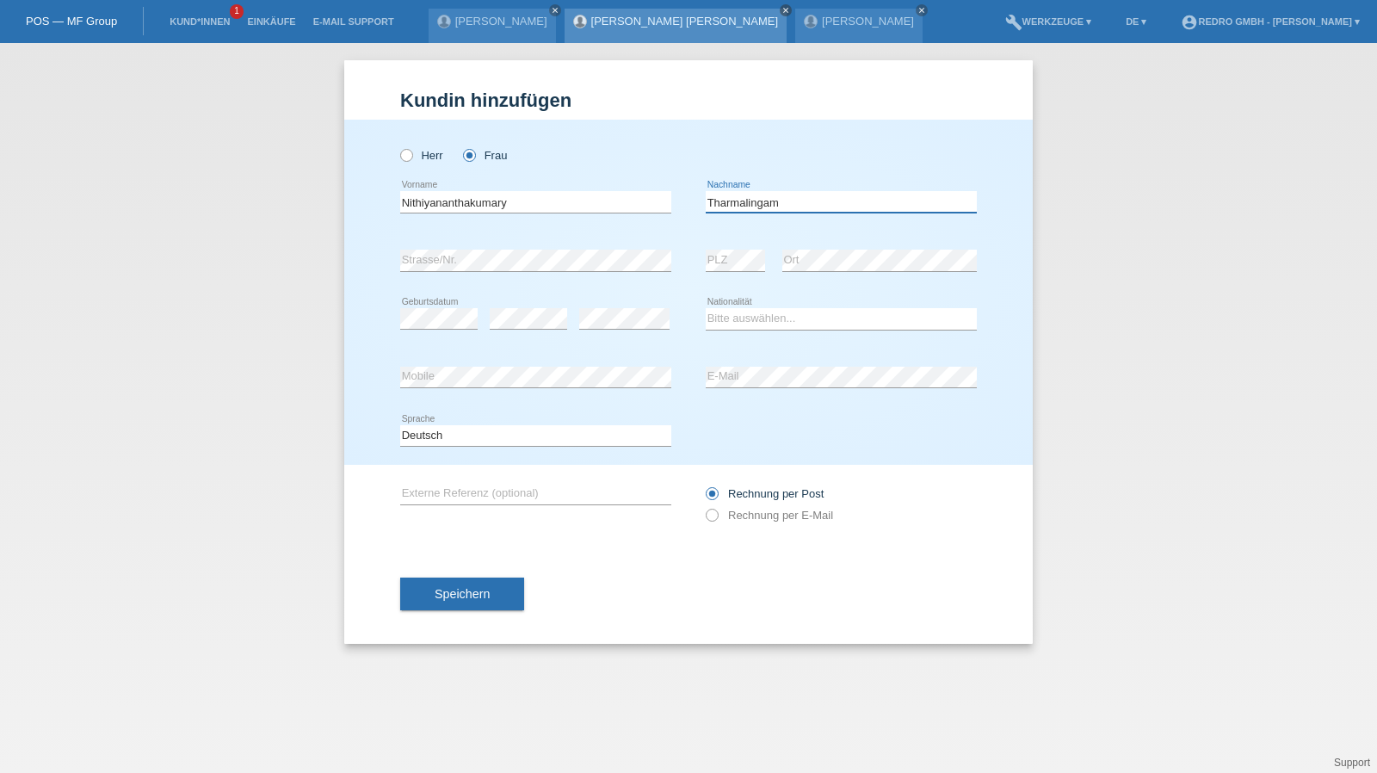
type input "Tharmalingam"
select select "CH"
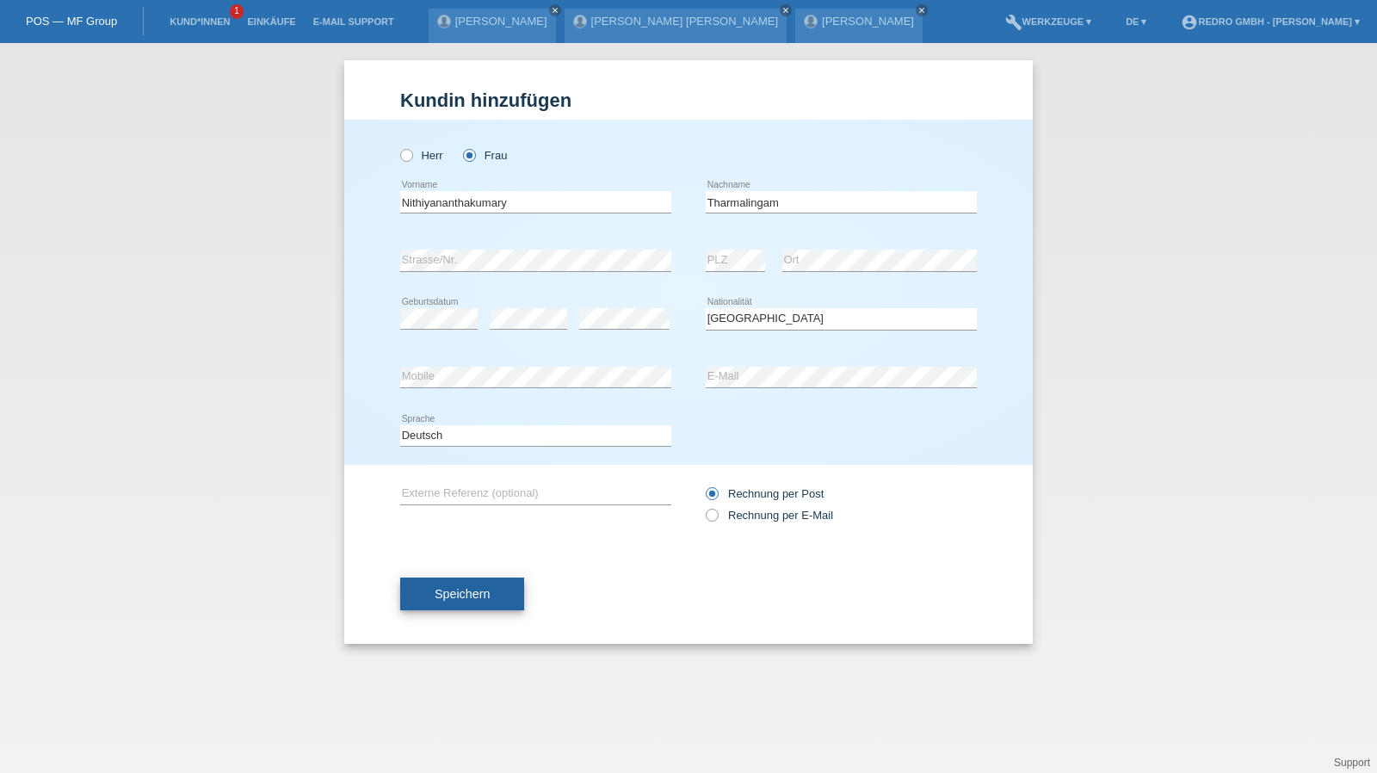
click at [464, 587] on span "Speichern" at bounding box center [462, 594] width 55 height 14
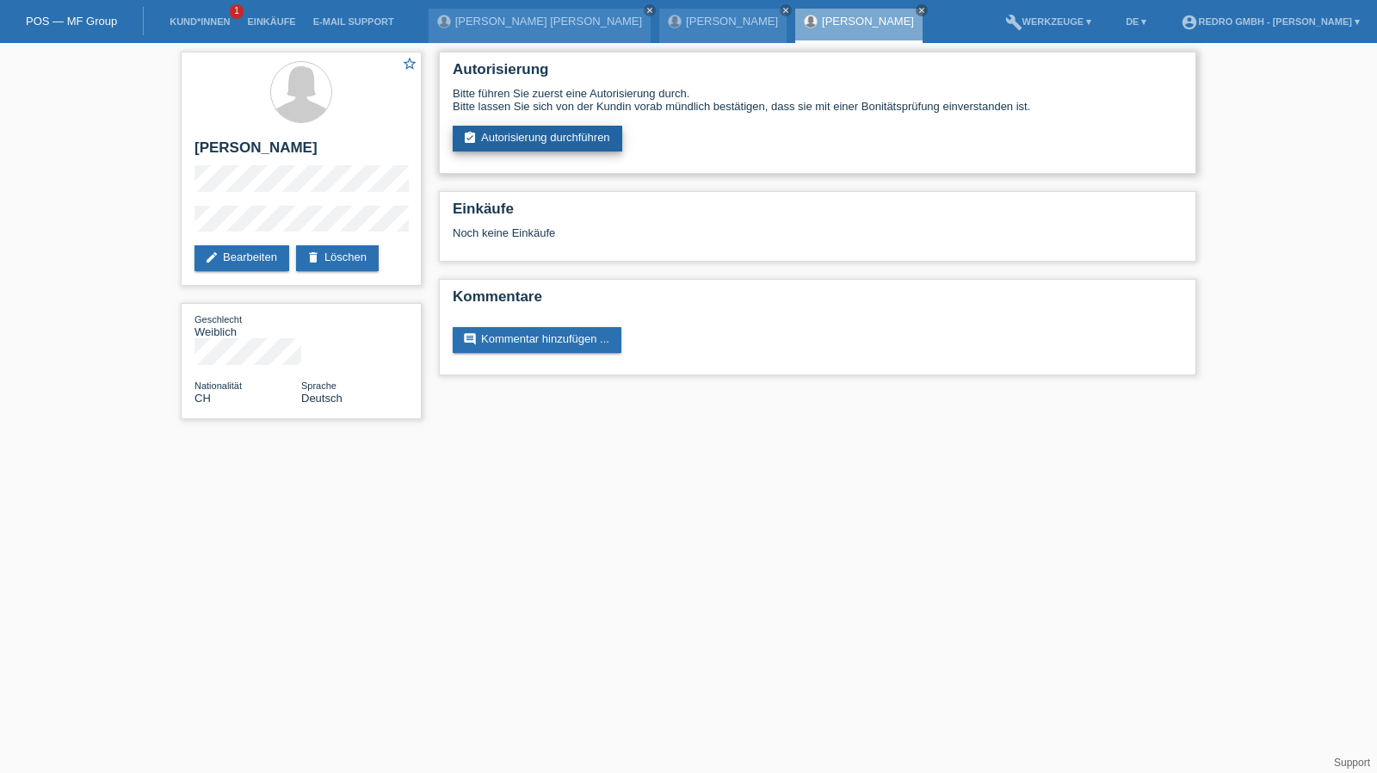
click at [535, 139] on link "assignment_turned_in Autorisierung durchführen" at bounding box center [538, 139] width 170 height 26
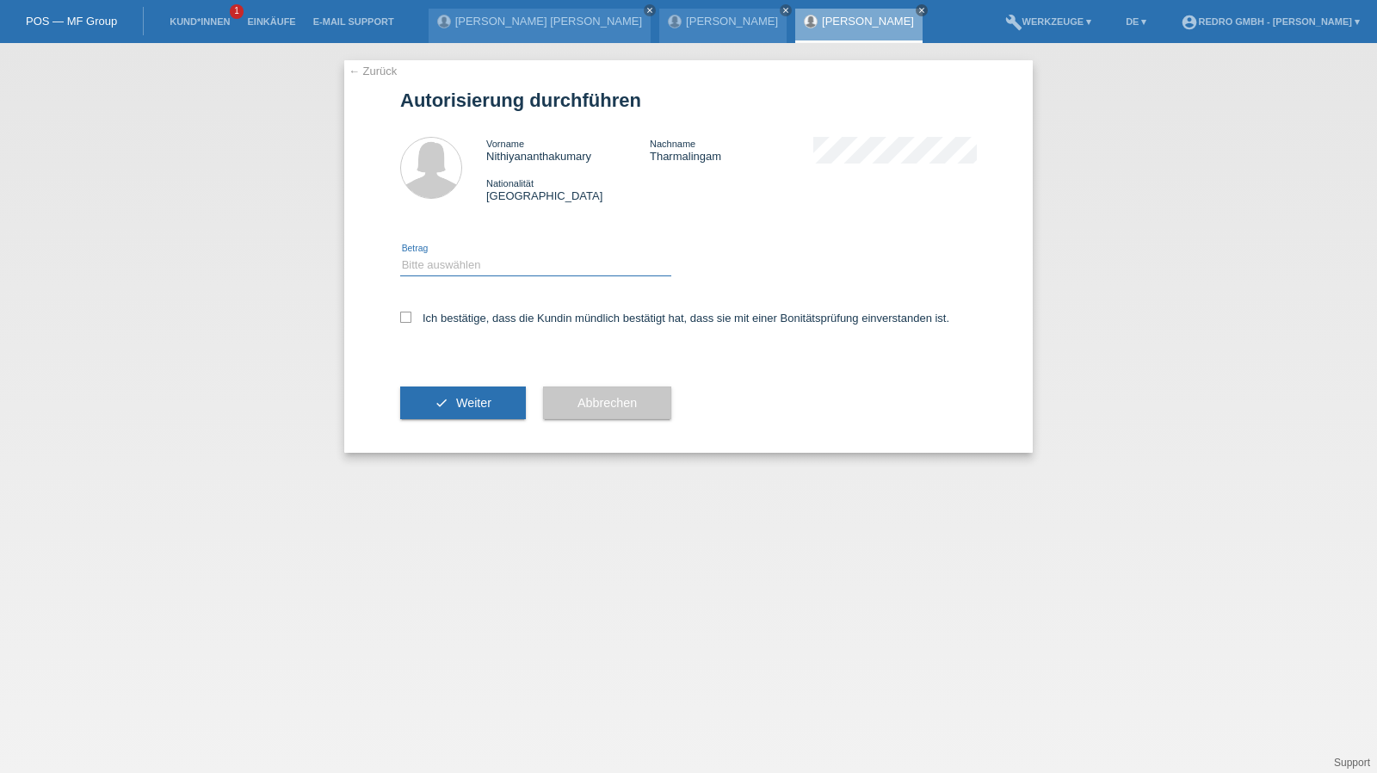
click at [439, 266] on select "Bitte auswählen CHF 1.00 - CHF 499.00 CHF 500.00 - CHF 1'999.00 CHF 2'000.00 - …" at bounding box center [535, 265] width 271 height 21
select select "1"
click at [400, 255] on select "Bitte auswählen CHF 1.00 - CHF 499.00 CHF 500.00 - CHF 1'999.00 CHF 2'000.00 - …" at bounding box center [535, 265] width 271 height 21
click at [430, 318] on label "Ich bestätige, dass die Kundin mündlich bestätigt hat, dass sie mit einer Bonit…" at bounding box center [674, 318] width 549 height 13
click at [411, 318] on input "Ich bestätige, dass die Kundin mündlich bestätigt hat, dass sie mit einer Bonit…" at bounding box center [405, 317] width 11 height 11
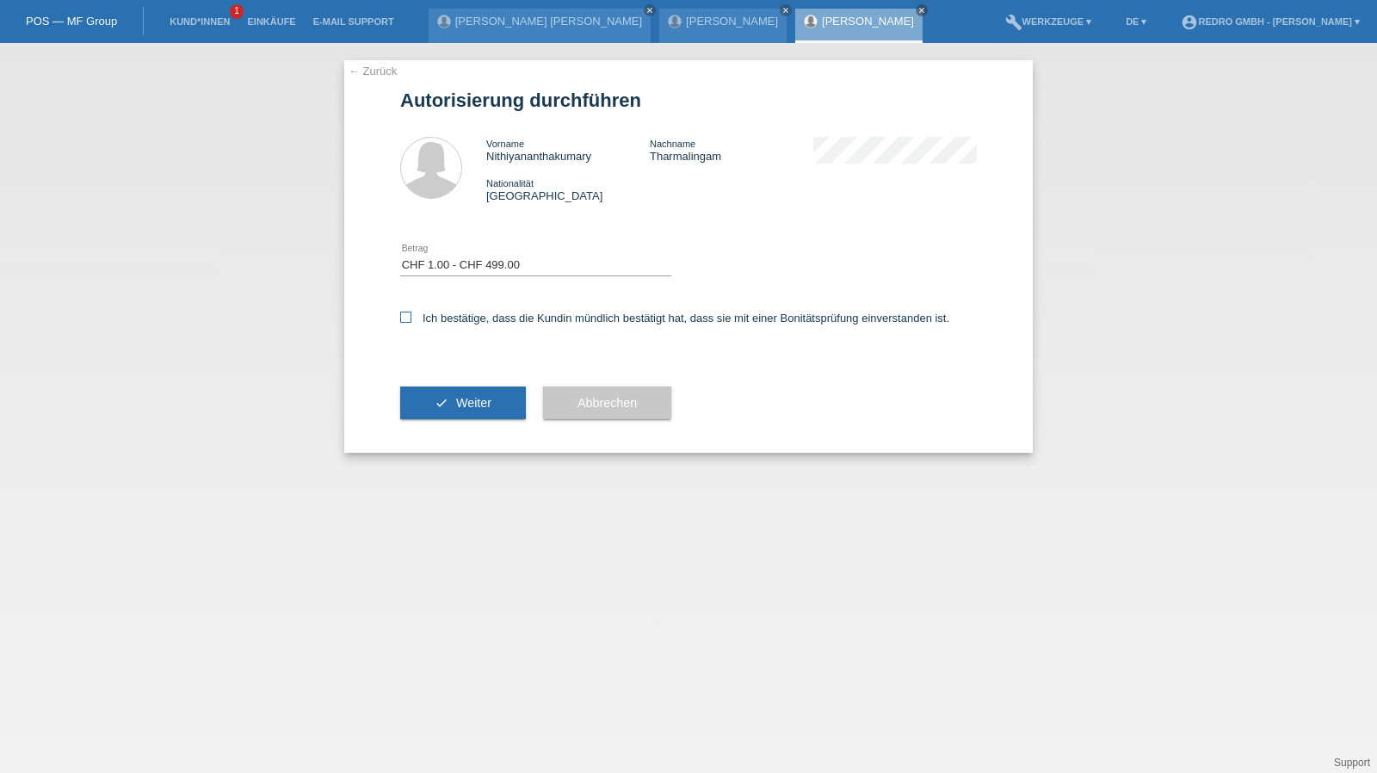
checkbox input "true"
click at [436, 404] on icon "check" at bounding box center [442, 403] width 14 height 14
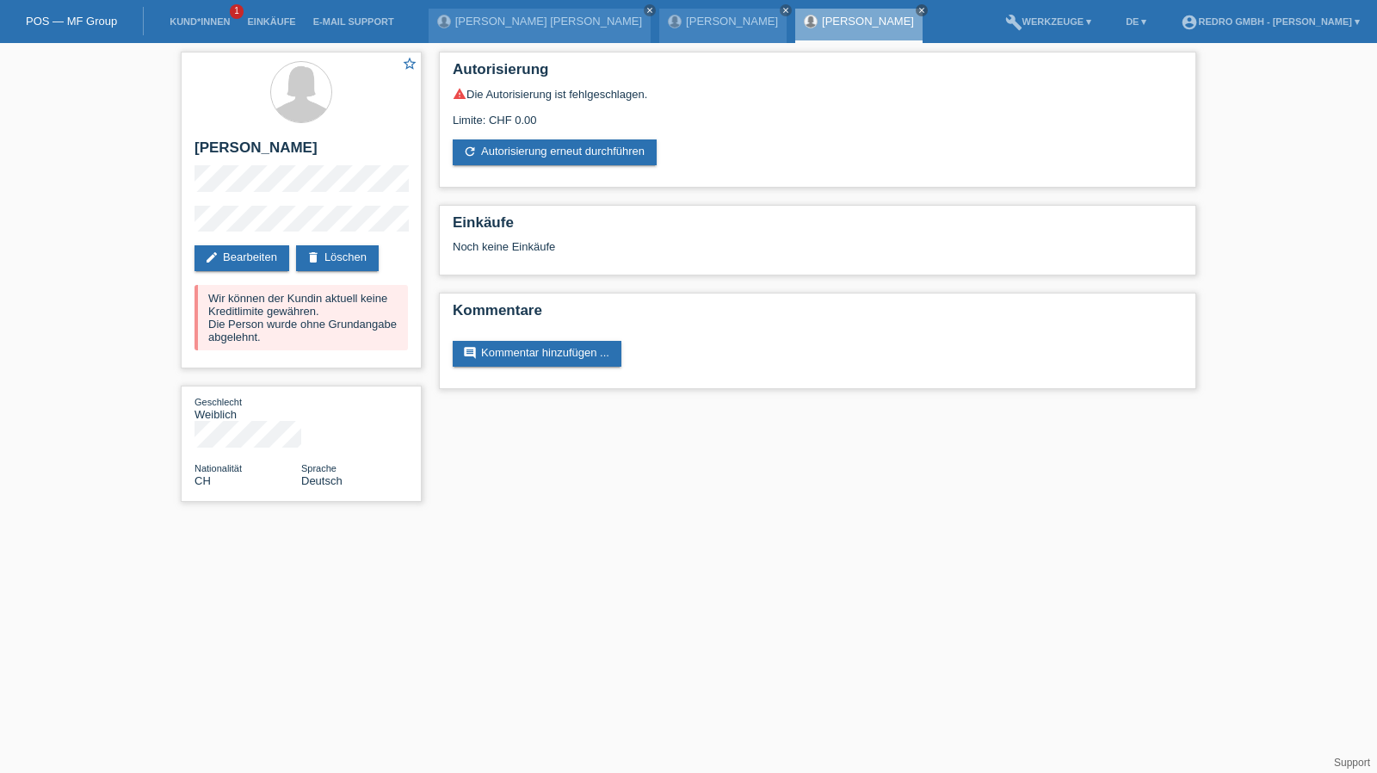
click at [158, 240] on div "star_border Nithiyananthakumary Tharmalingam edit Bearbeiten delete Löschen Wir…" at bounding box center [688, 281] width 1377 height 476
click at [232, 158] on h2 "[PERSON_NAME]" at bounding box center [301, 152] width 213 height 26
copy h2 "Tharmalingam"
click at [259, 145] on h2 "[PERSON_NAME]" at bounding box center [301, 152] width 213 height 26
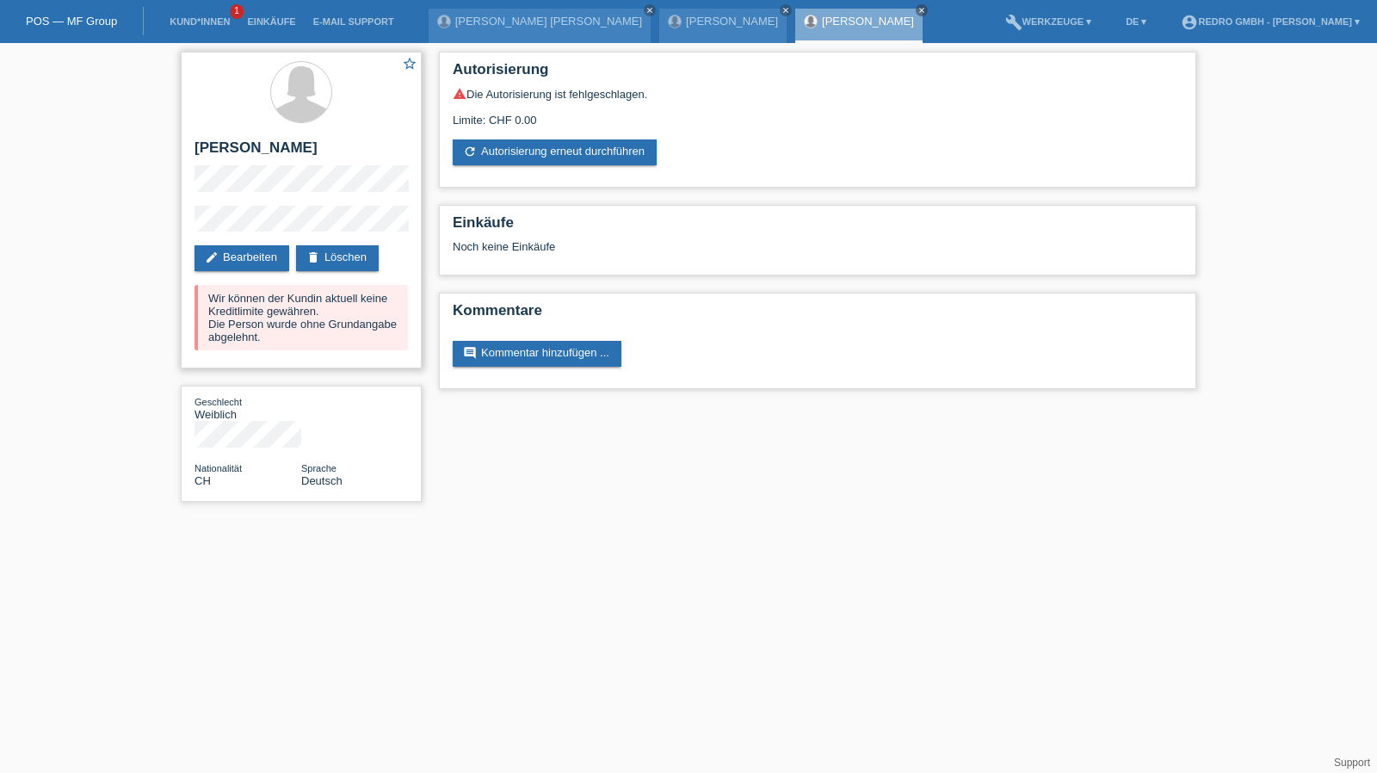
click at [259, 145] on h2 "[PERSON_NAME]" at bounding box center [301, 152] width 213 height 26
copy div "[PERSON_NAME]"
click at [273, 214] on div "star_border Nithiyananthakumary Tharmalingam edit Bearbeiten delete Löschen Wir…" at bounding box center [301, 210] width 241 height 317
click at [140, 249] on div "star_border Nithiyananthakumary Tharmalingam edit Bearbeiten delete Löschen Wir…" at bounding box center [688, 281] width 1377 height 476
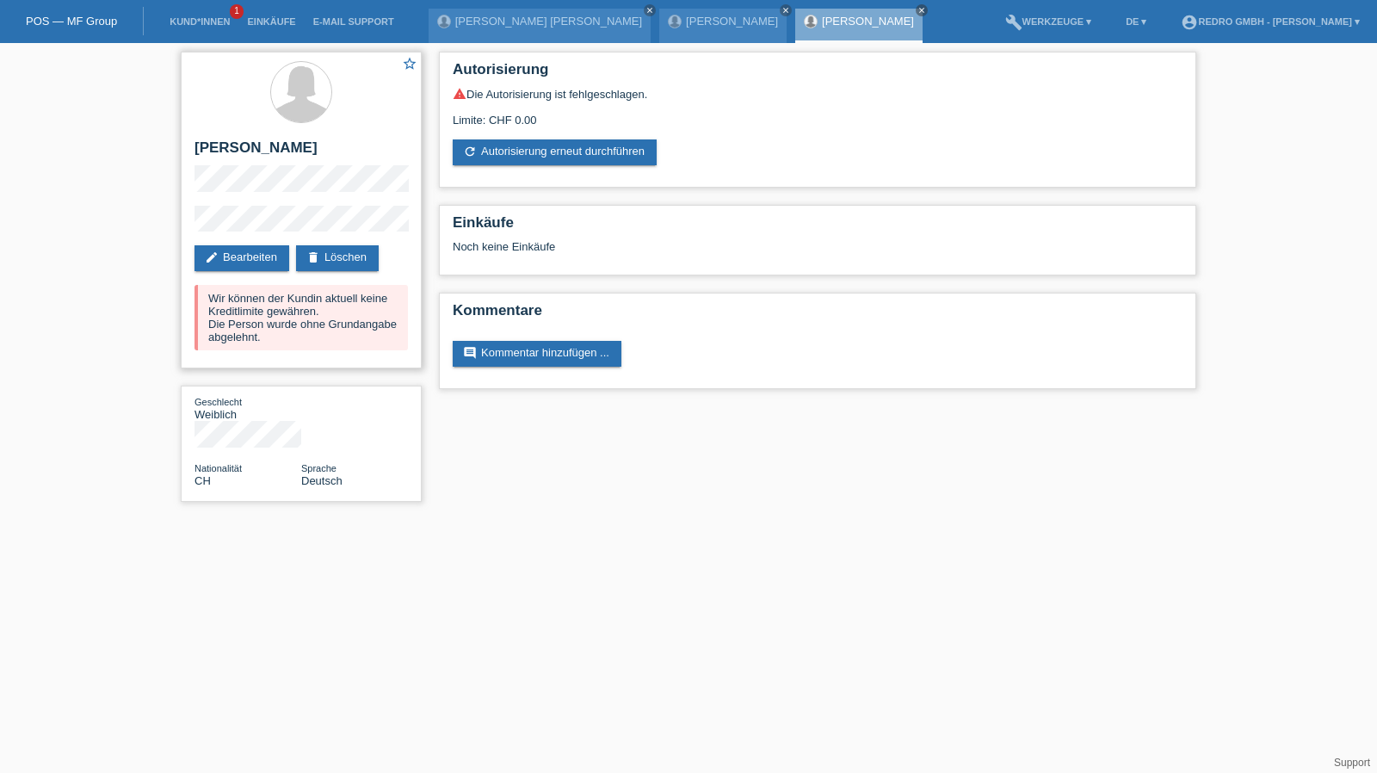
click at [310, 142] on h2 "[PERSON_NAME]" at bounding box center [301, 152] width 213 height 26
copy h2 "Nithiyananthakumary"
click at [258, 154] on h2 "[PERSON_NAME]" at bounding box center [301, 152] width 213 height 26
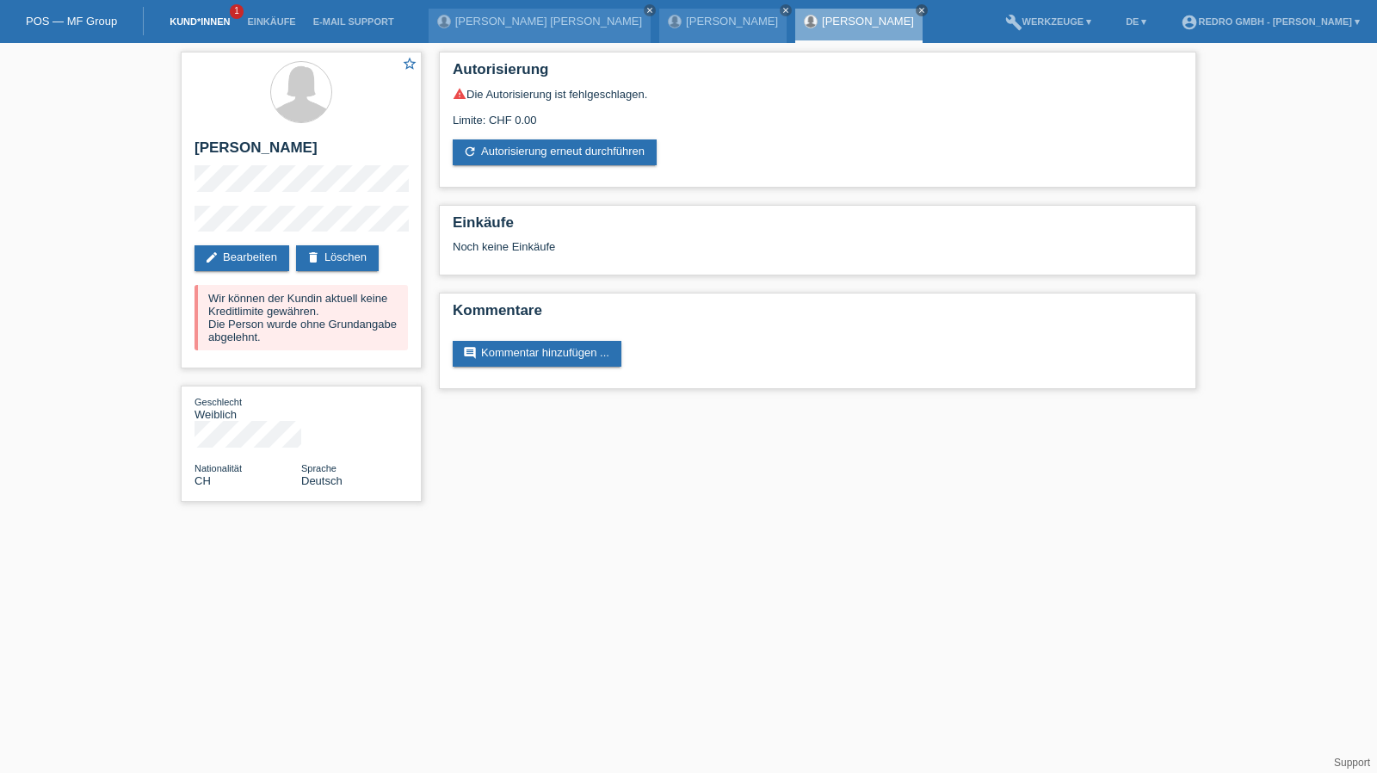
click at [200, 25] on link "Kund*innen" at bounding box center [199, 21] width 77 height 10
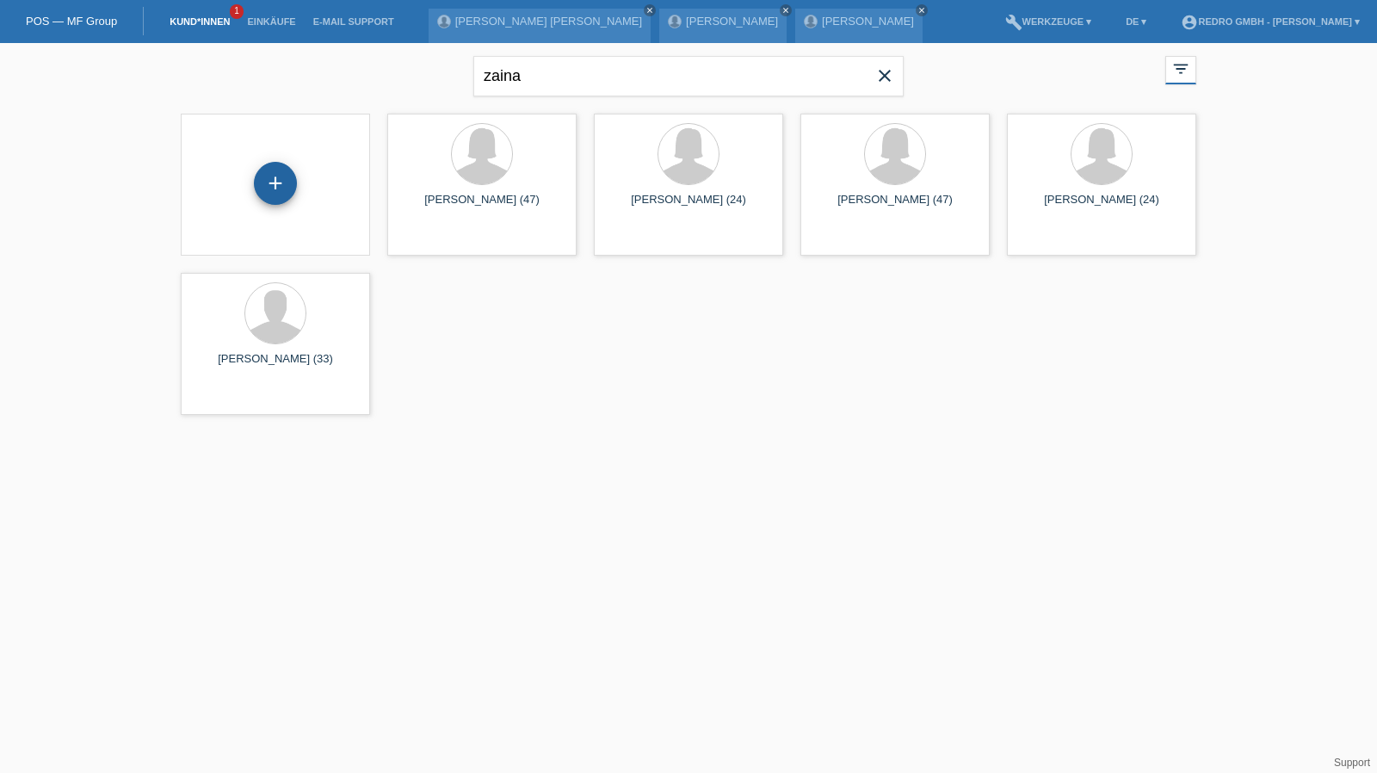
click at [262, 187] on div "+" at bounding box center [275, 183] width 41 height 29
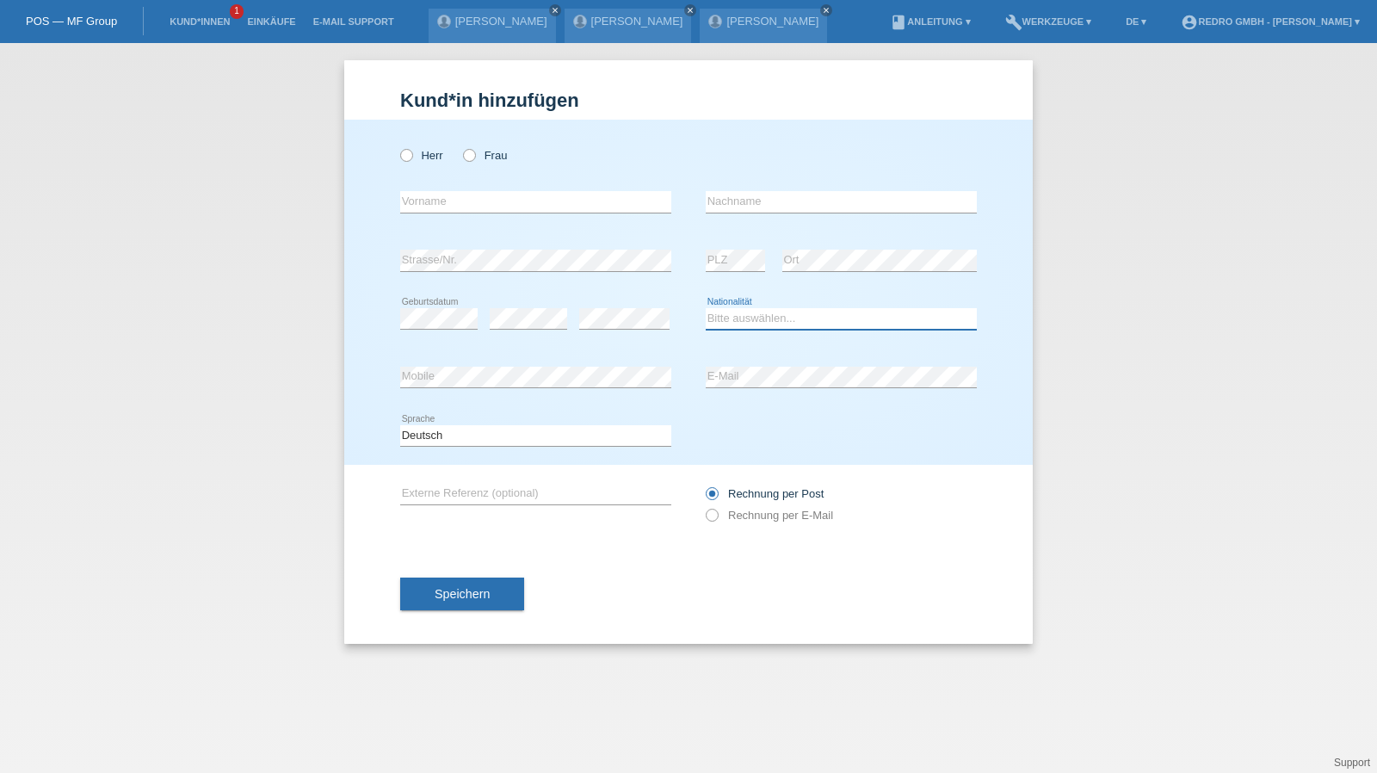
click at [722, 309] on select "Bitte auswählen... [GEOGRAPHIC_DATA] [GEOGRAPHIC_DATA] [GEOGRAPHIC_DATA] [GEOGR…" at bounding box center [841, 318] width 271 height 21
select select "DE"
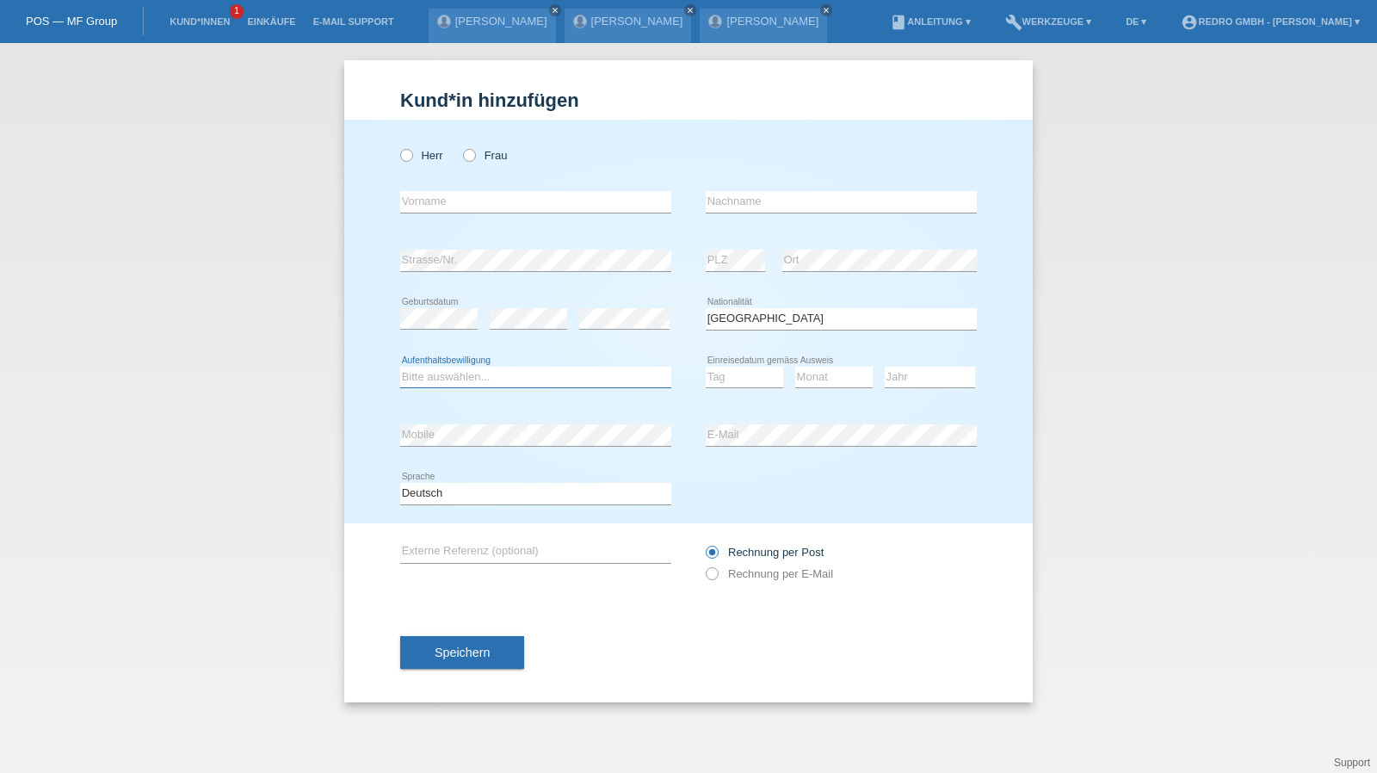
select select "B"
select select "01"
select select "03"
select select "2019"
click at [472, 149] on input "Frau" at bounding box center [468, 154] width 11 height 11
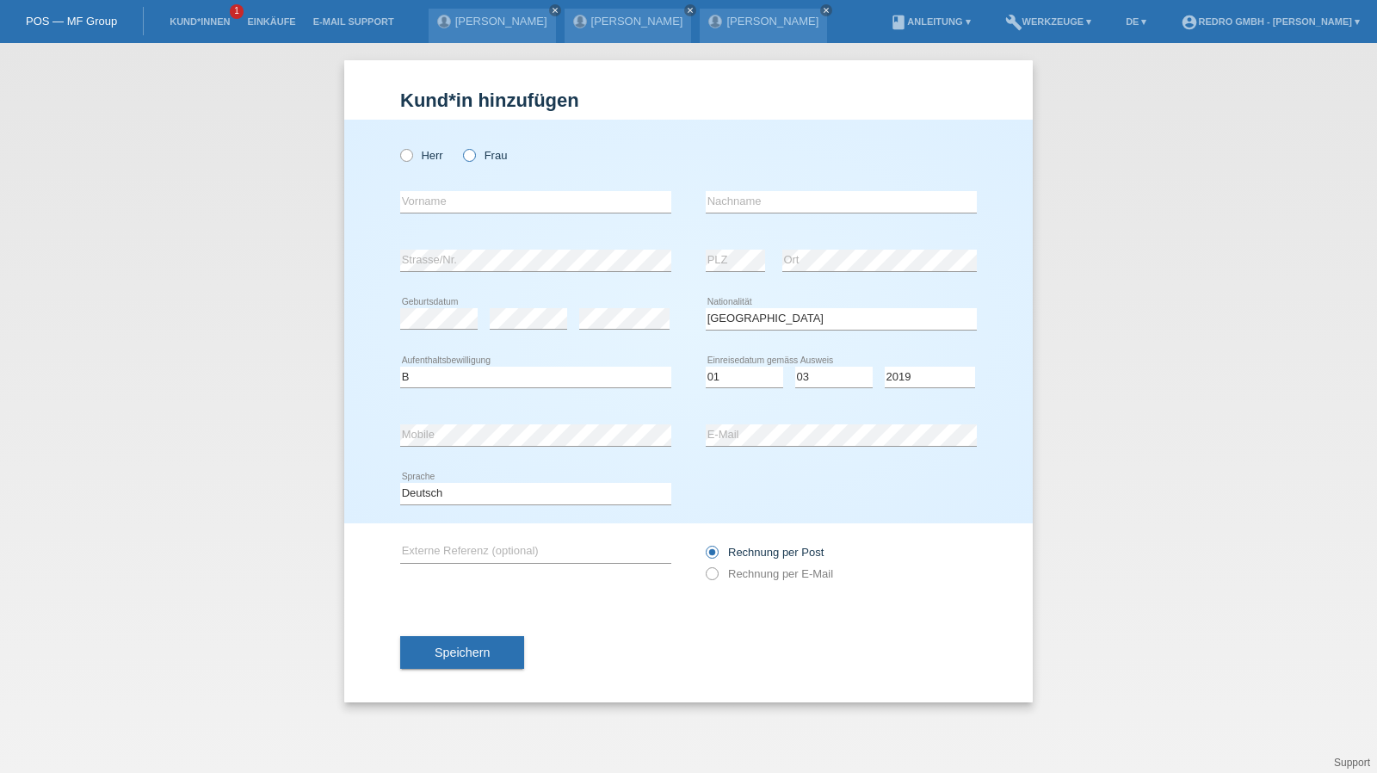
radio input "true"
click at [442, 200] on input "text" at bounding box center [535, 202] width 271 height 22
type input "[PERSON_NAME]"
type input "Kümmerling"
click at [444, 648] on span "Speichern" at bounding box center [462, 653] width 55 height 14
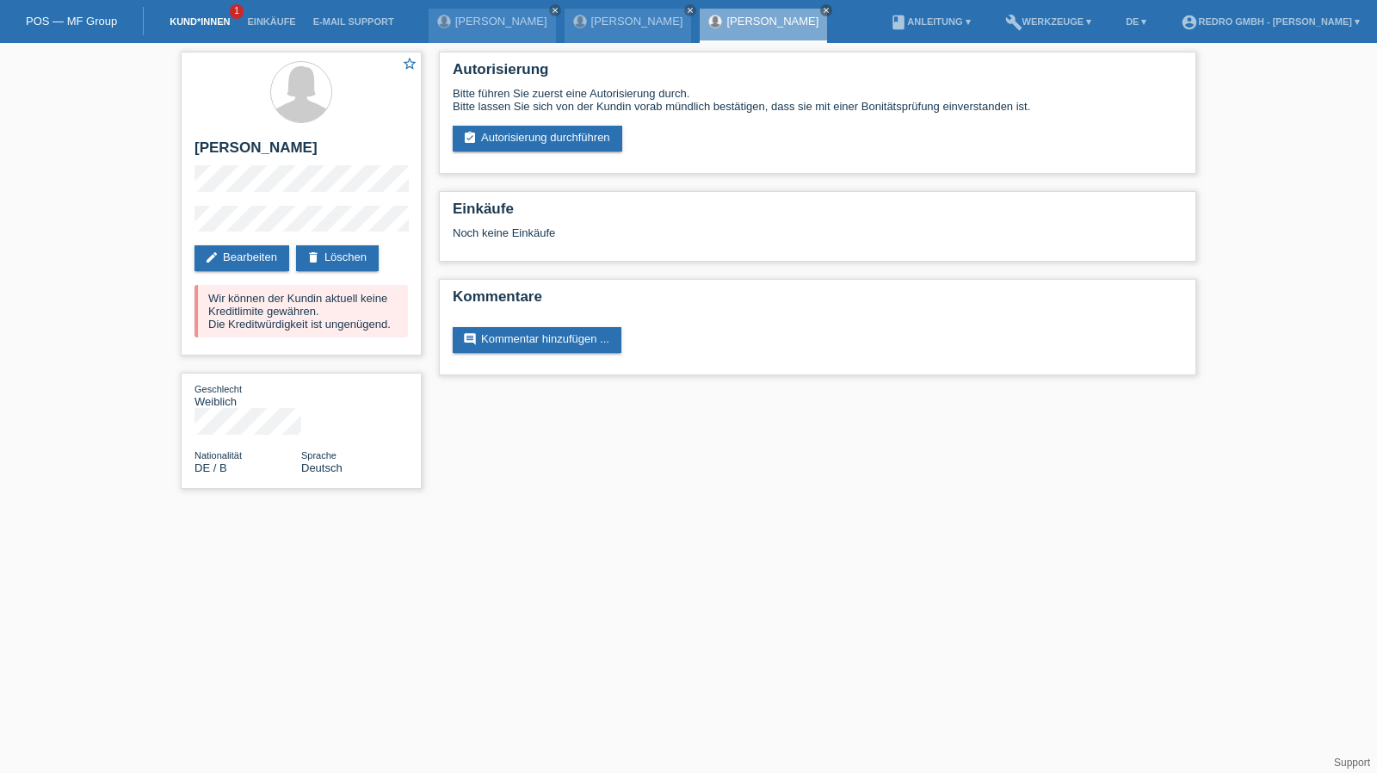
click at [195, 26] on link "Kund*innen" at bounding box center [199, 21] width 77 height 10
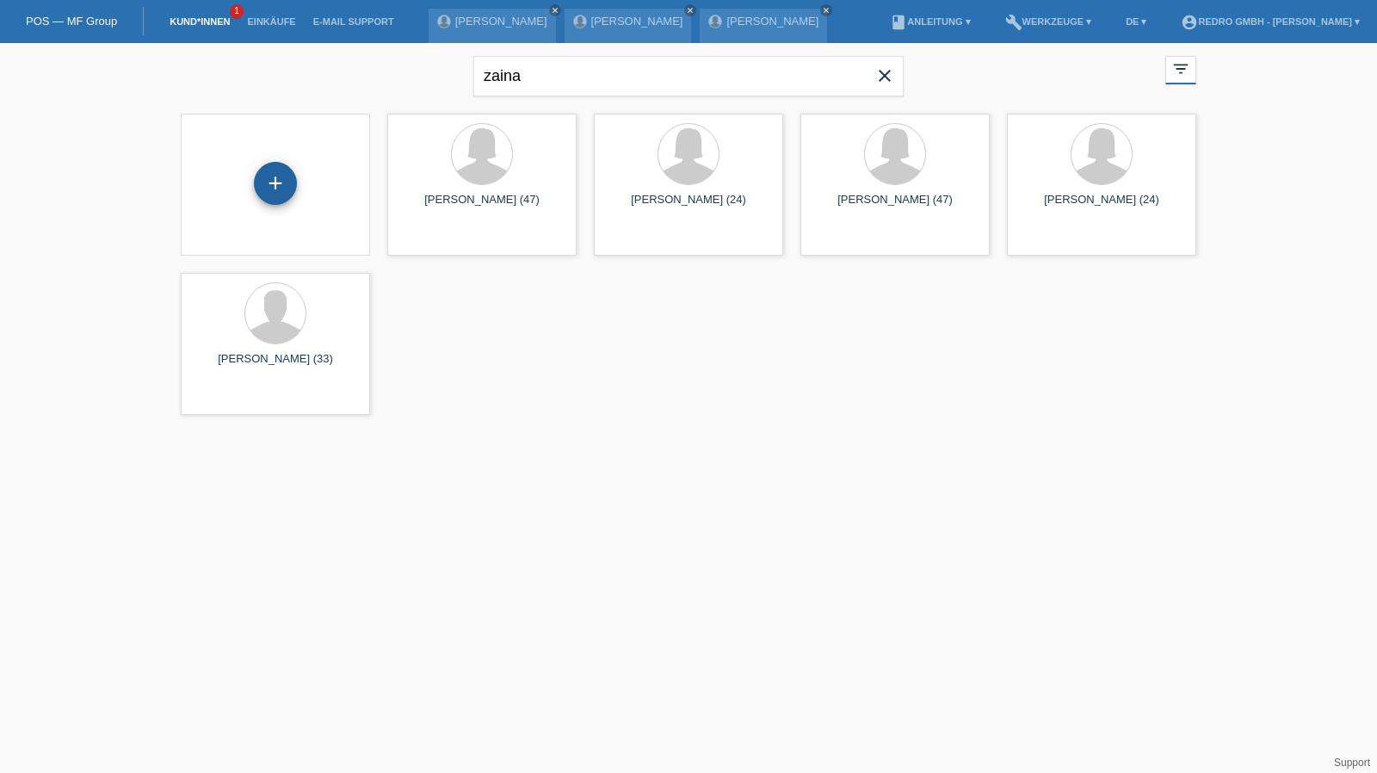
click at [268, 170] on div "+" at bounding box center [275, 183] width 41 height 29
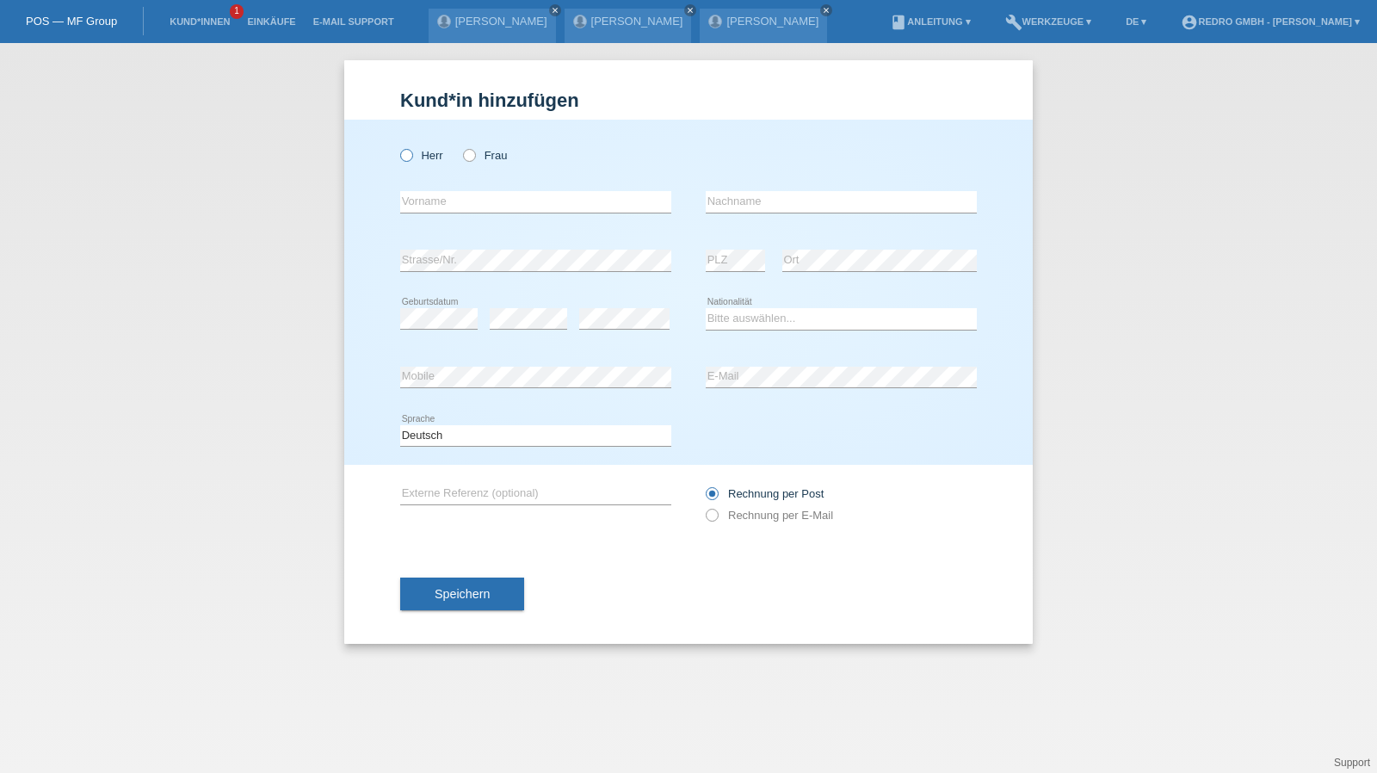
click at [430, 158] on label "Herr" at bounding box center [421, 155] width 43 height 13
click at [411, 158] on input "Herr" at bounding box center [405, 154] width 11 height 11
radio input "true"
click at [427, 201] on input "text" at bounding box center [535, 202] width 271 height 22
type input "[PERSON_NAME]"
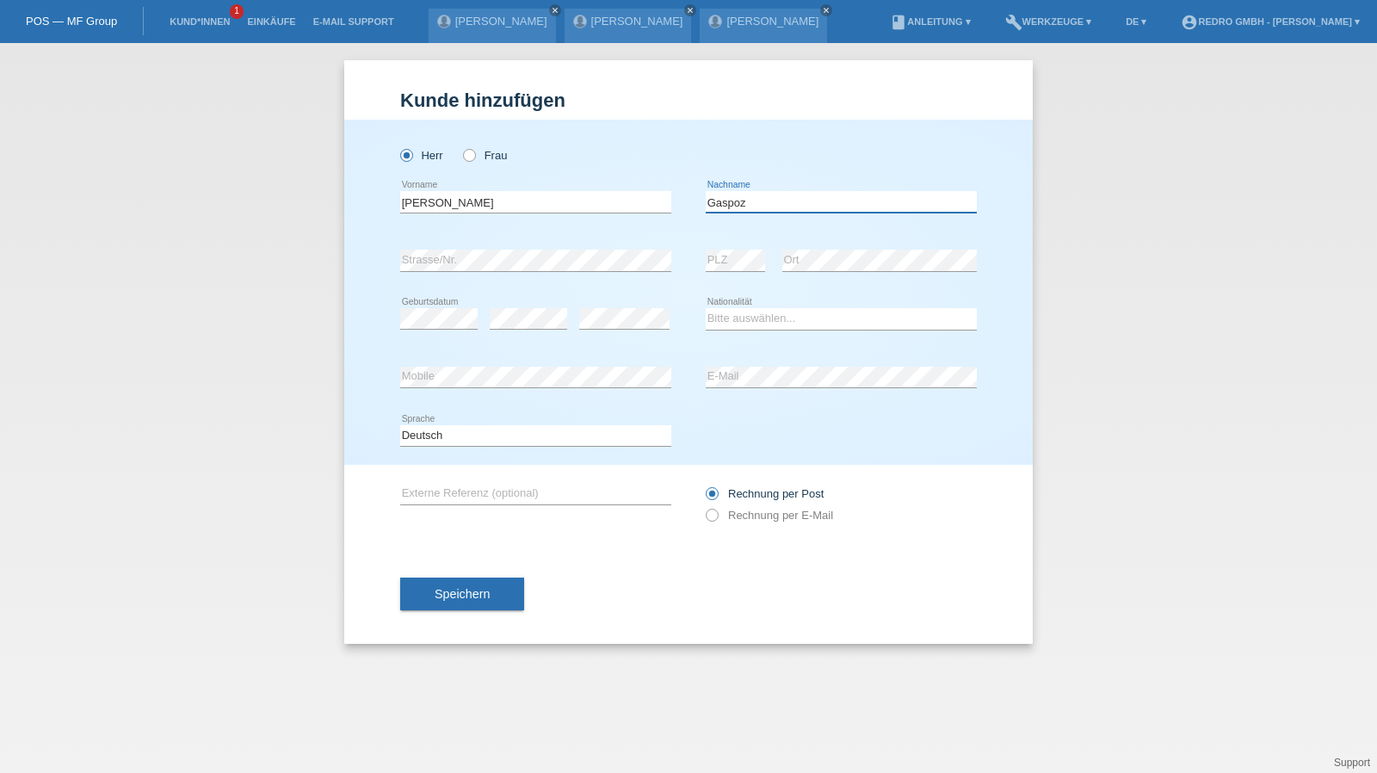
type input "Gaspoz"
click at [465, 438] on select "Deutsch Français Italiano English" at bounding box center [535, 435] width 271 height 21
select select "fr"
click at [400, 425] on select "Deutsch Français Italiano English" at bounding box center [535, 435] width 271 height 21
click at [484, 272] on div "error Strasse/Nr." at bounding box center [535, 261] width 271 height 59
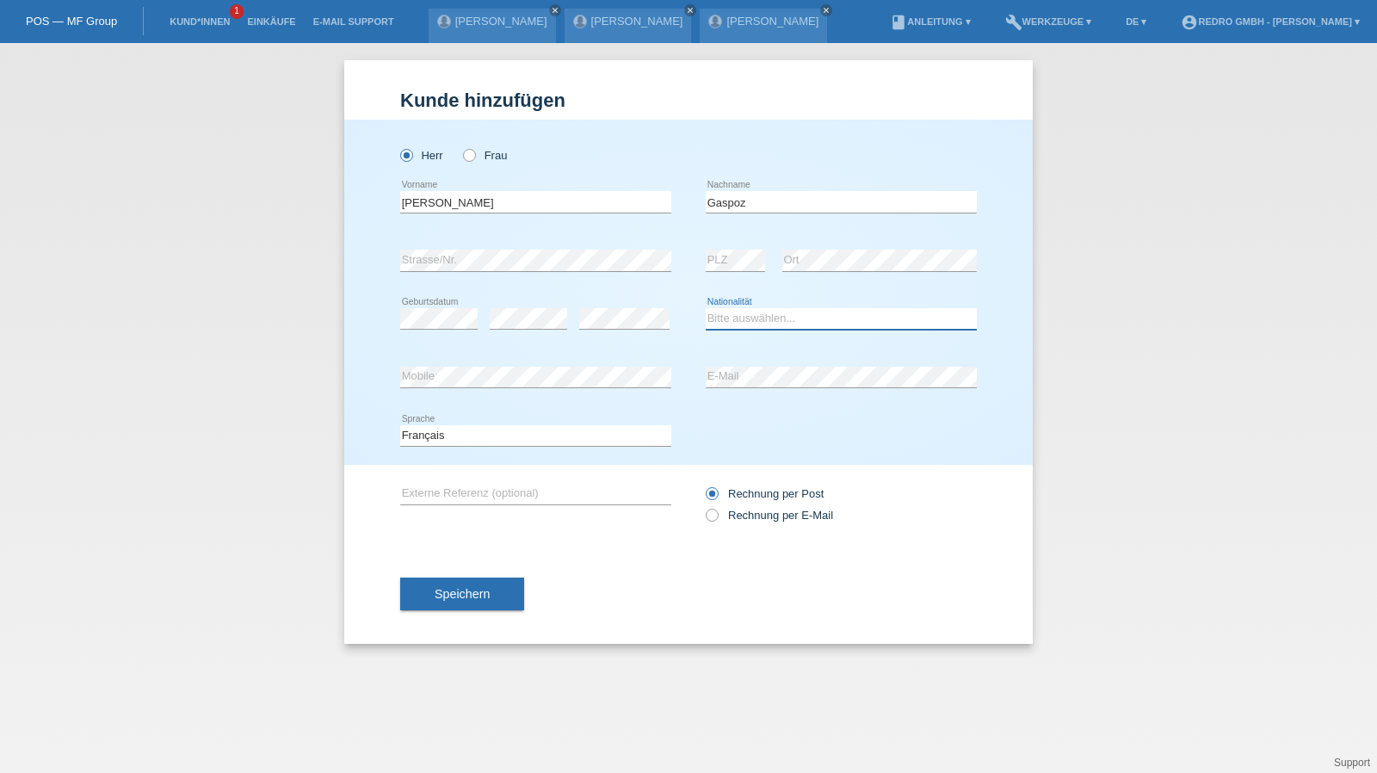
select select "CH"
click at [482, 597] on span "Speichern" at bounding box center [462, 594] width 55 height 14
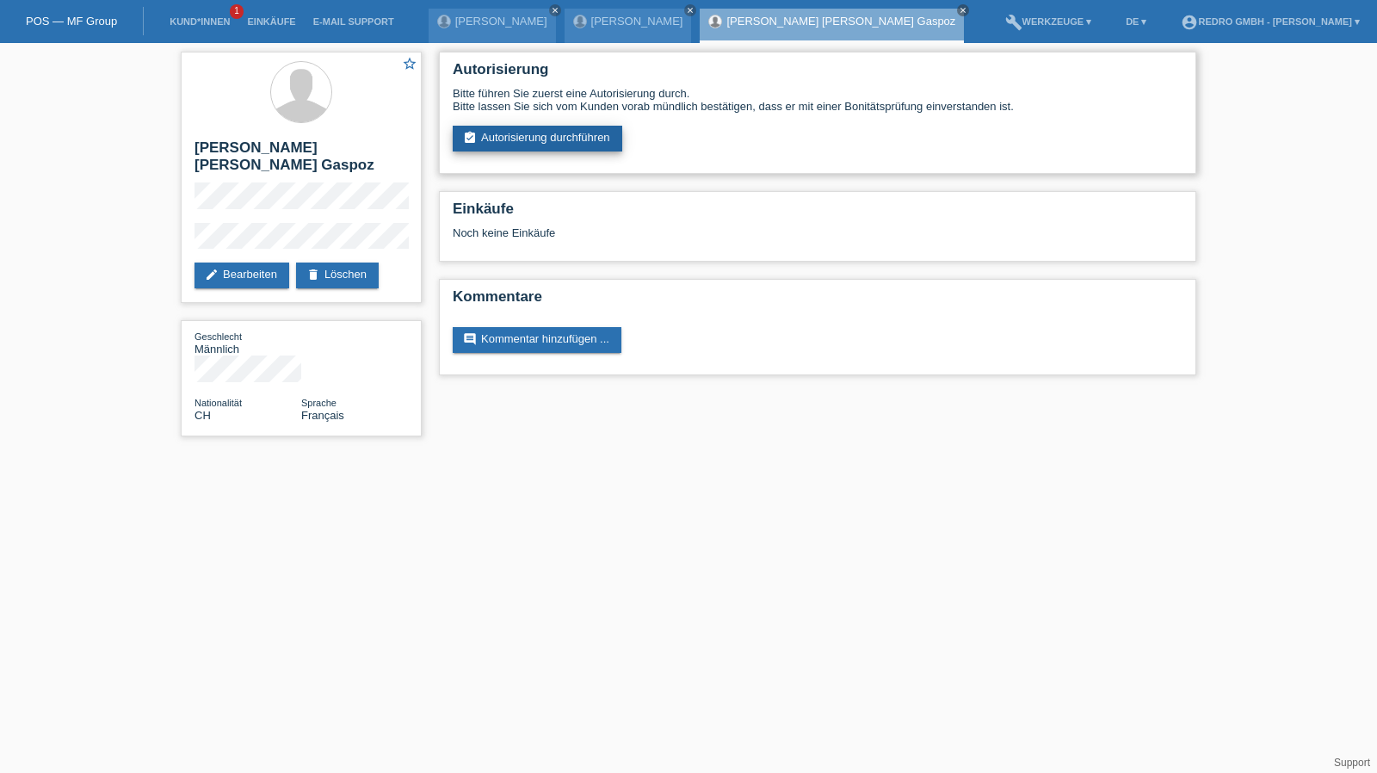
click at [540, 144] on link "assignment_turned_in Autorisierung durchführen" at bounding box center [538, 139] width 170 height 26
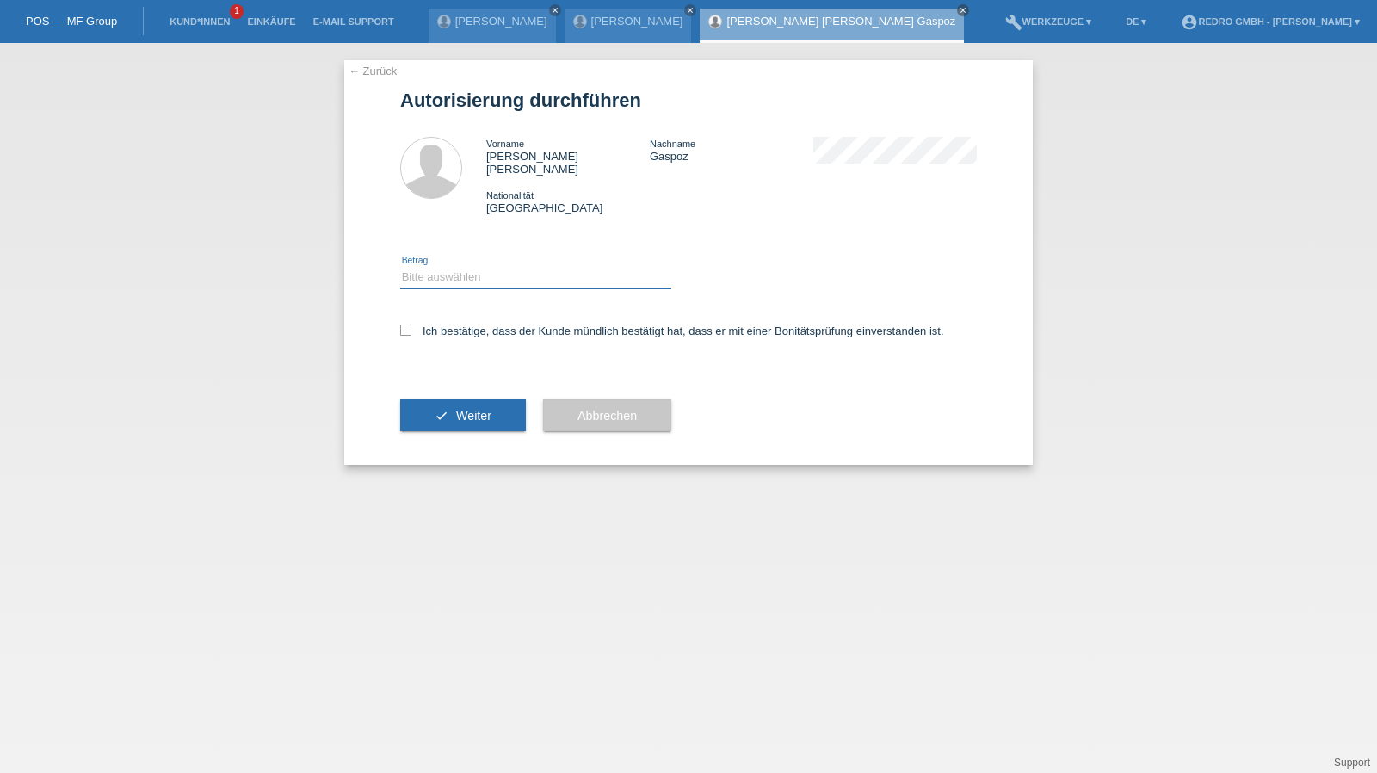
click at [448, 267] on select "Bitte auswählen CHF 1.00 - CHF 499.00 CHF 500.00 - CHF 1'999.00 CHF 2'000.00 - …" at bounding box center [535, 277] width 271 height 21
select select "1"
click at [400, 267] on select "Bitte auswählen CHF 1.00 - CHF 499.00 CHF 500.00 - CHF 1'999.00 CHF 2'000.00 - …" at bounding box center [535, 277] width 271 height 21
click at [436, 325] on label "Ich bestätige, dass der Kunde mündlich bestätigt hat, dass er mit einer Bonität…" at bounding box center [672, 331] width 544 height 13
click at [411, 325] on input "Ich bestätige, dass der Kunde mündlich bestätigt hat, dass er mit einer Bonität…" at bounding box center [405, 330] width 11 height 11
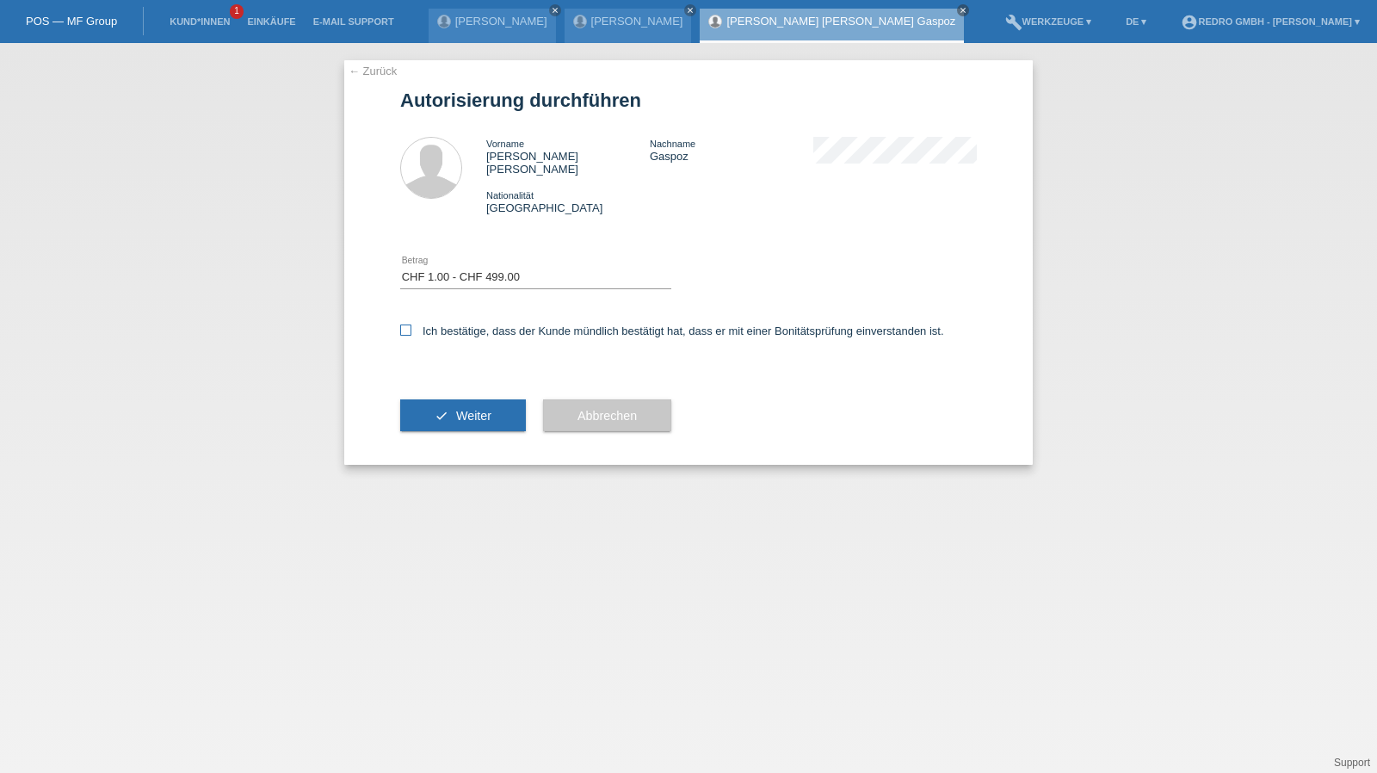
checkbox input "true"
click at [439, 387] on div "check Weiter" at bounding box center [463, 416] width 126 height 100
click at [433, 399] on button "check Weiter" at bounding box center [463, 415] width 126 height 33
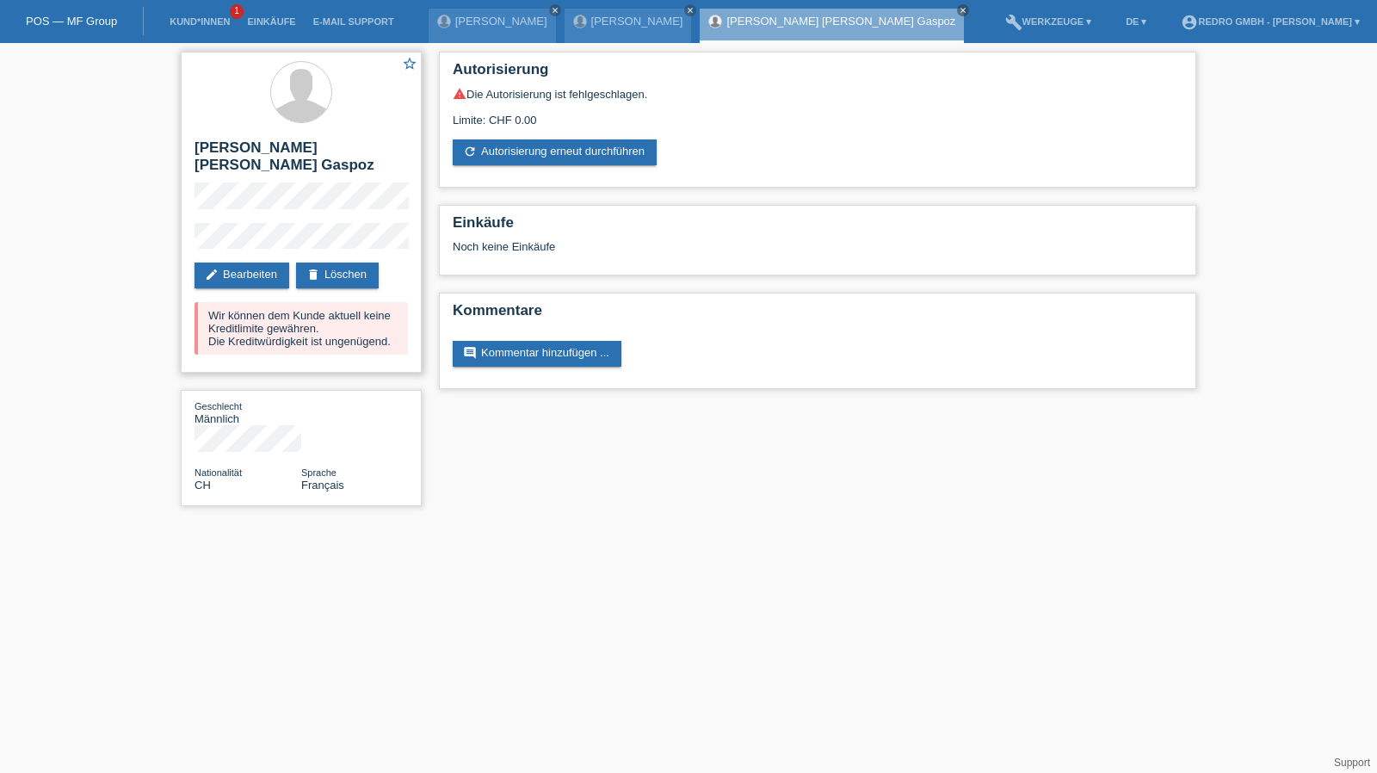
click at [272, 157] on h2 "[PERSON_NAME] [PERSON_NAME] Gaspoz" at bounding box center [301, 160] width 213 height 43
click at [279, 147] on h2 "[PERSON_NAME] [PERSON_NAME] Gaspoz" at bounding box center [301, 160] width 213 height 43
click at [279, 146] on h2 "[PERSON_NAME] [PERSON_NAME] Gaspoz" at bounding box center [301, 160] width 213 height 43
copy div "[PERSON_NAME] [PERSON_NAME] Gaspoz"
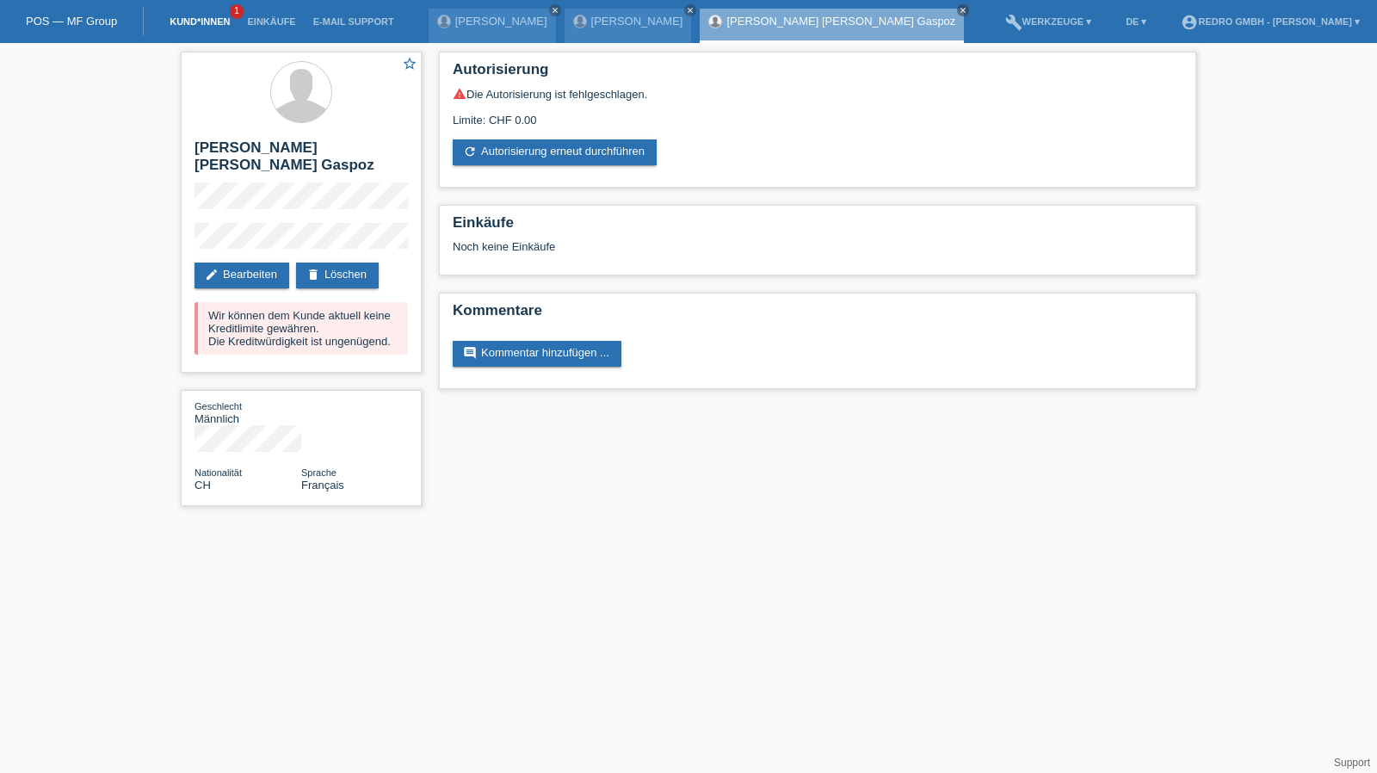
click at [212, 16] on li "Kund*innen 1" at bounding box center [199, 22] width 77 height 44
click at [209, 22] on link "Kund*innen" at bounding box center [199, 21] width 77 height 10
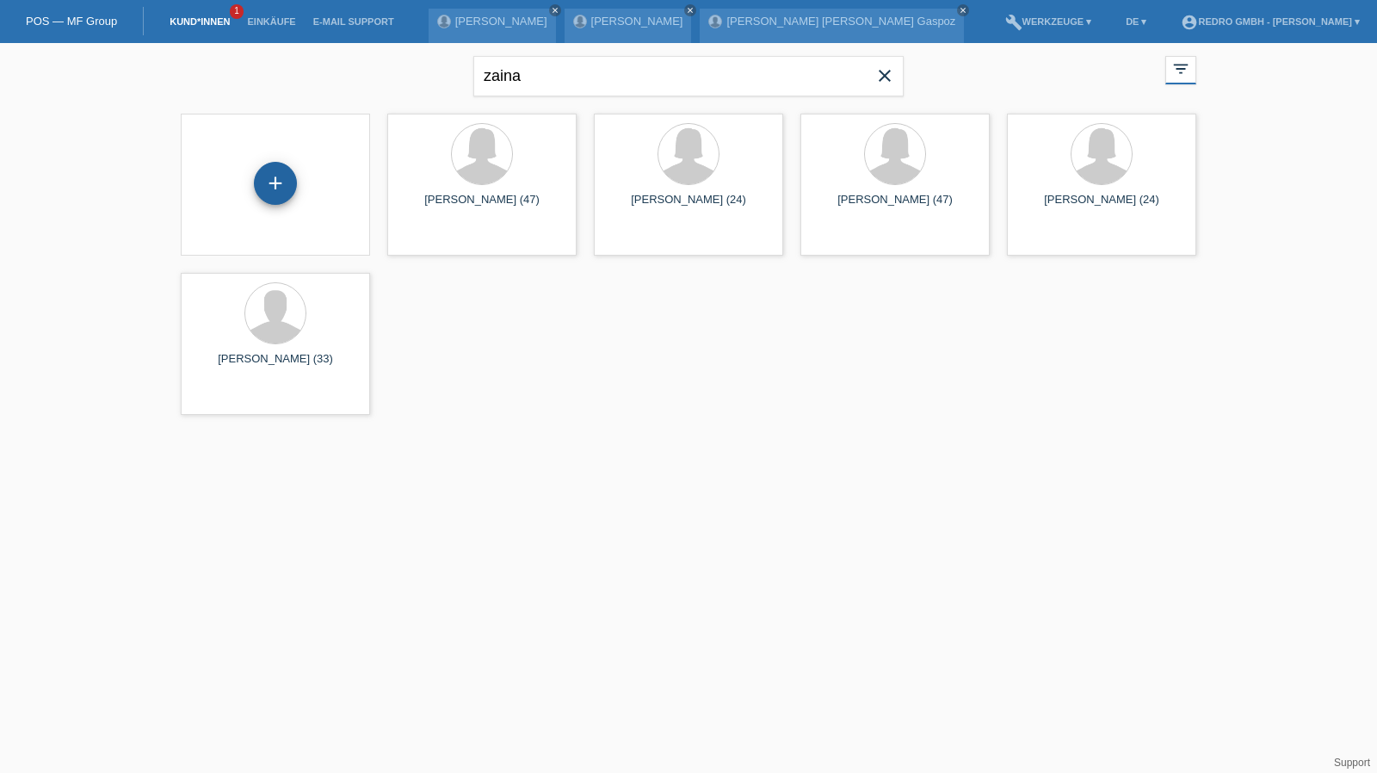
click at [284, 175] on div "+" at bounding box center [275, 183] width 43 height 43
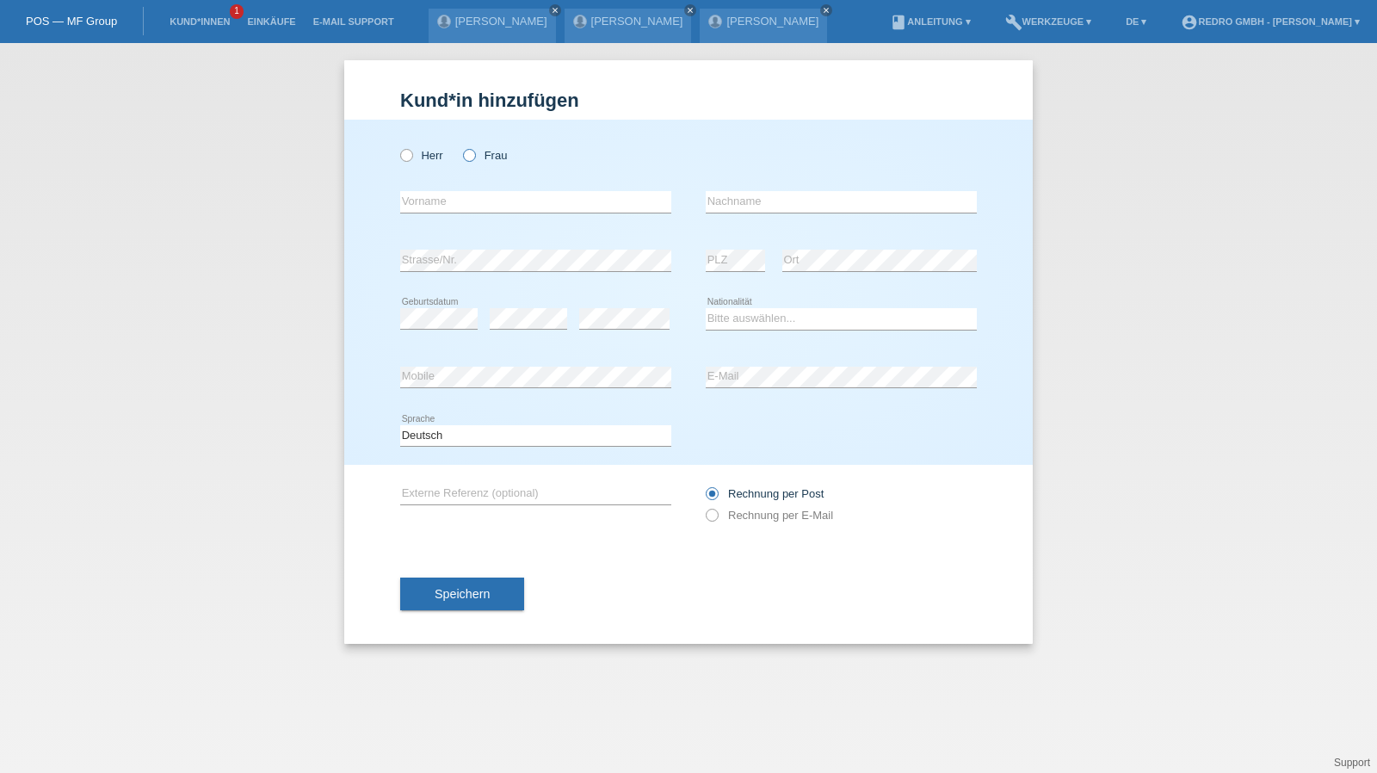
click at [477, 158] on label "Frau" at bounding box center [485, 155] width 44 height 13
click at [474, 158] on input "Frau" at bounding box center [468, 154] width 11 height 11
radio input "true"
click at [455, 465] on div "error Externe Referenz (optional)" at bounding box center [535, 494] width 271 height 59
drag, startPoint x: 465, startPoint y: 428, endPoint x: 446, endPoint y: 443, distance: 24.5
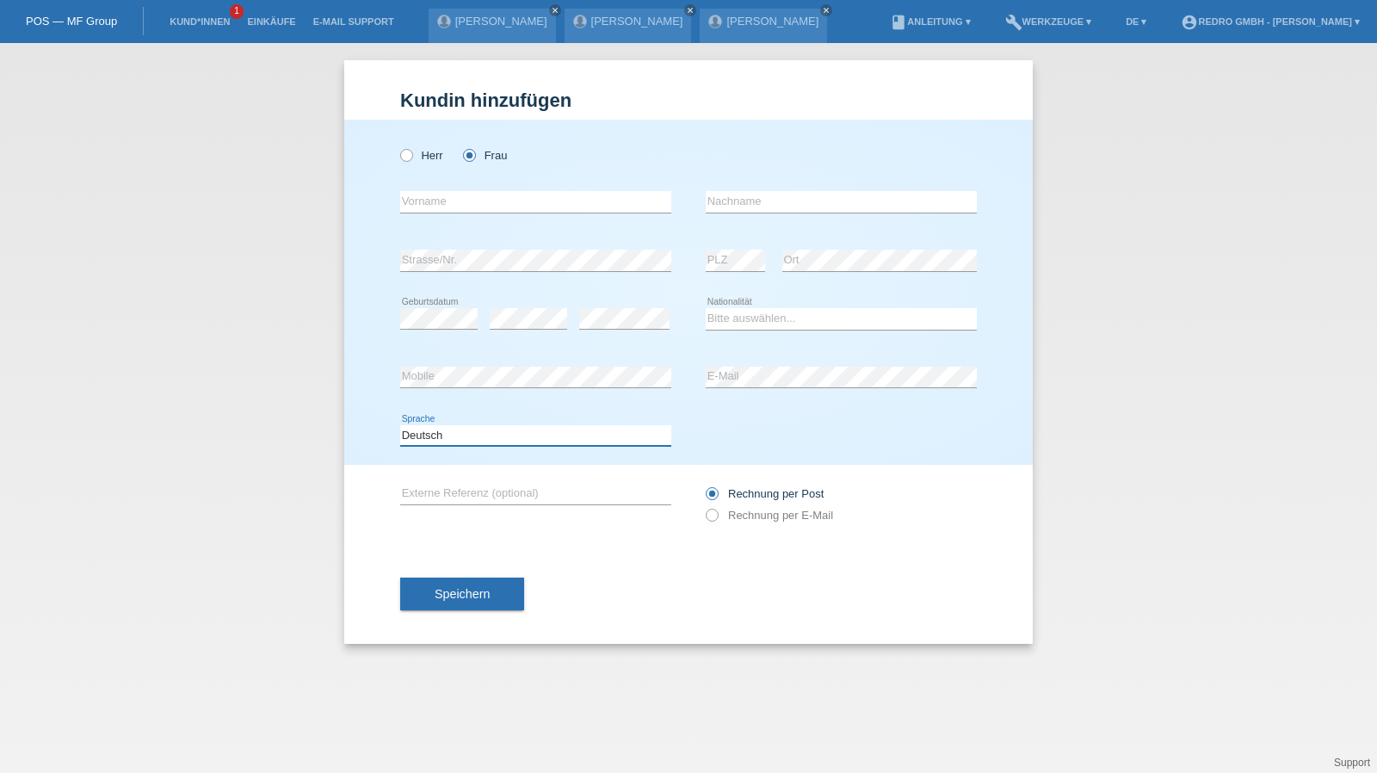
click at [465, 428] on select "Deutsch Français Italiano English" at bounding box center [535, 435] width 271 height 21
select select "fr"
click at [400, 425] on select "Deutsch Français Italiano English" at bounding box center [535, 435] width 271 height 21
click at [453, 387] on icon at bounding box center [535, 387] width 271 height 1
select select "CH"
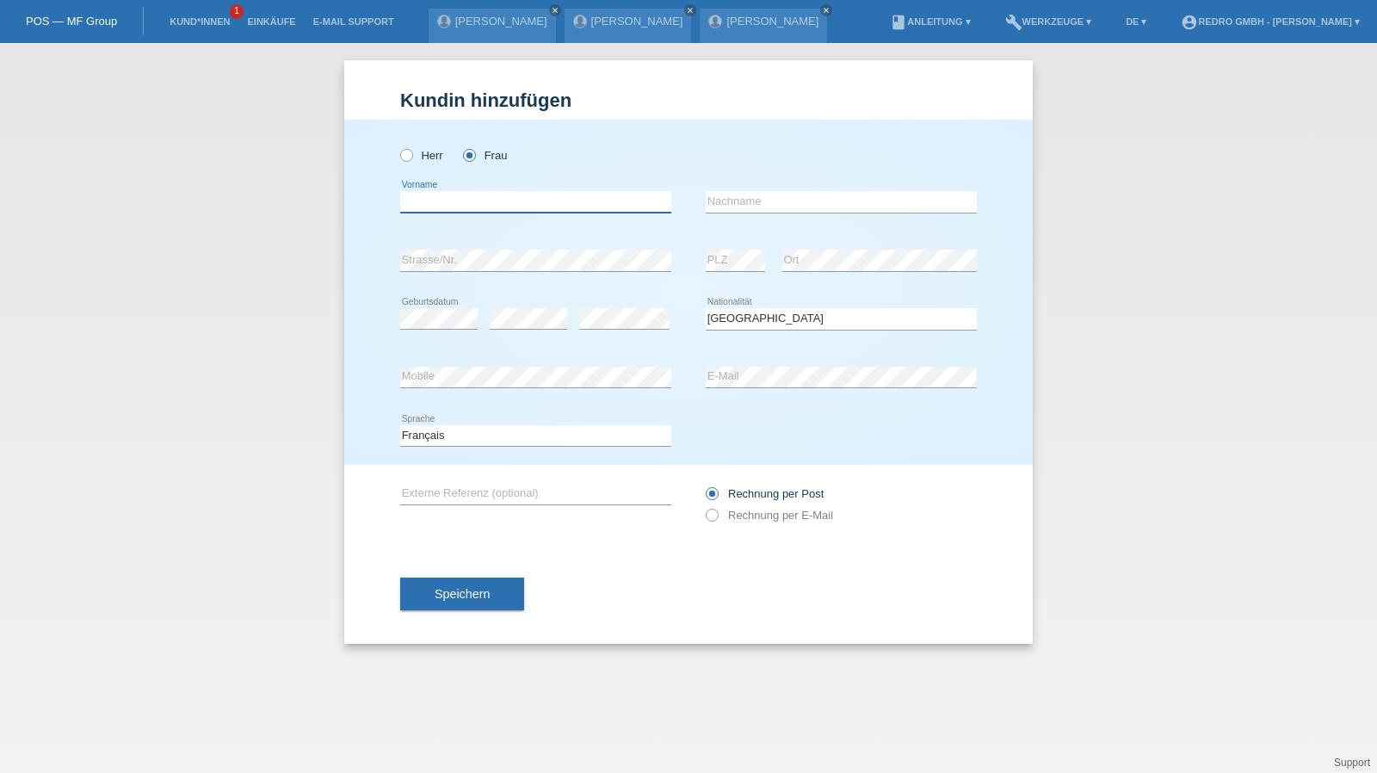
click at [520, 197] on input "text" at bounding box center [535, 202] width 271 height 22
click at [519, 195] on input "Glawdys" at bounding box center [535, 202] width 271 height 22
click at [466, 199] on input "Glawdys Paula" at bounding box center [535, 202] width 271 height 22
type input "Glawdys Paola"
click at [759, 197] on input "text" at bounding box center [841, 202] width 271 height 22
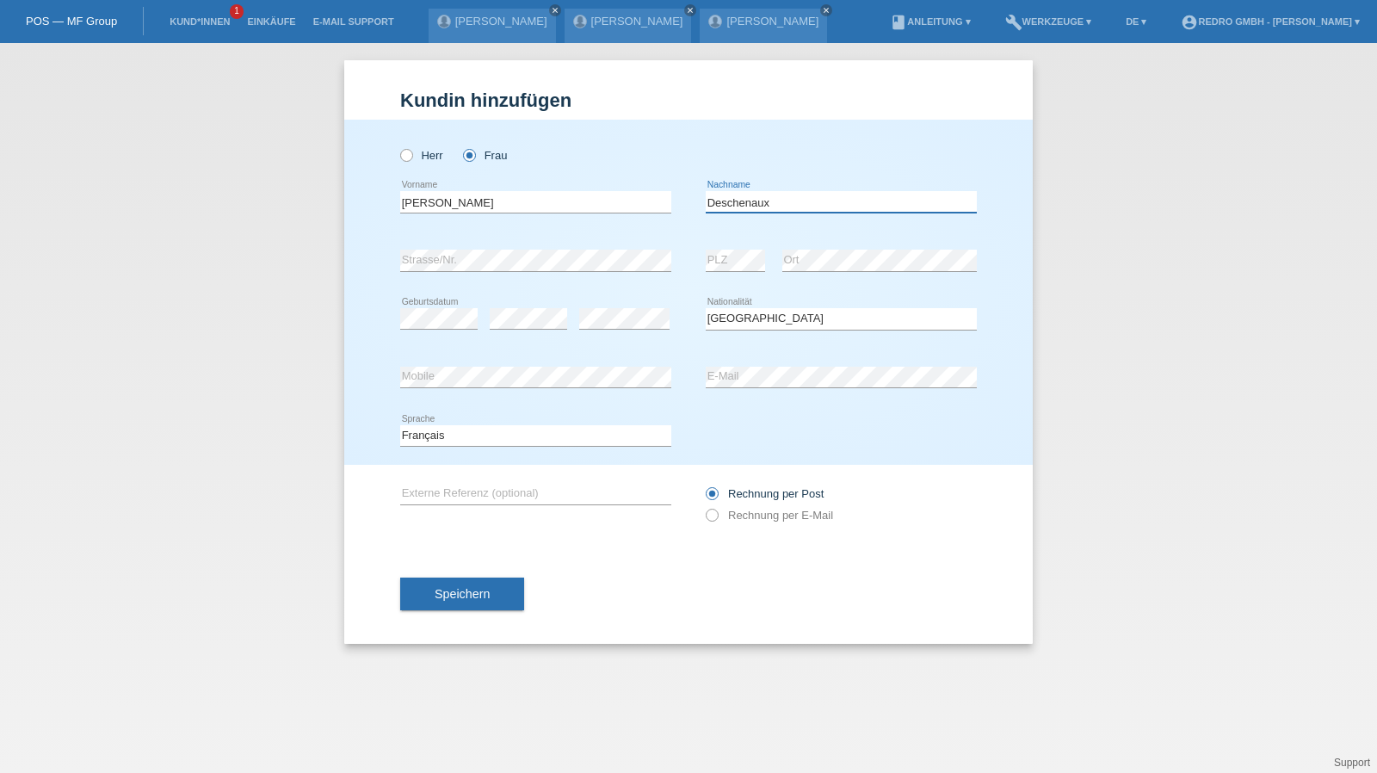
type input "Deschenaux"
drag, startPoint x: 792, startPoint y: 195, endPoint x: 715, endPoint y: 209, distance: 78.8
click at [715, 209] on input "Deschenaux" at bounding box center [841, 202] width 271 height 22
click at [451, 607] on button "Speichern" at bounding box center [462, 594] width 124 height 33
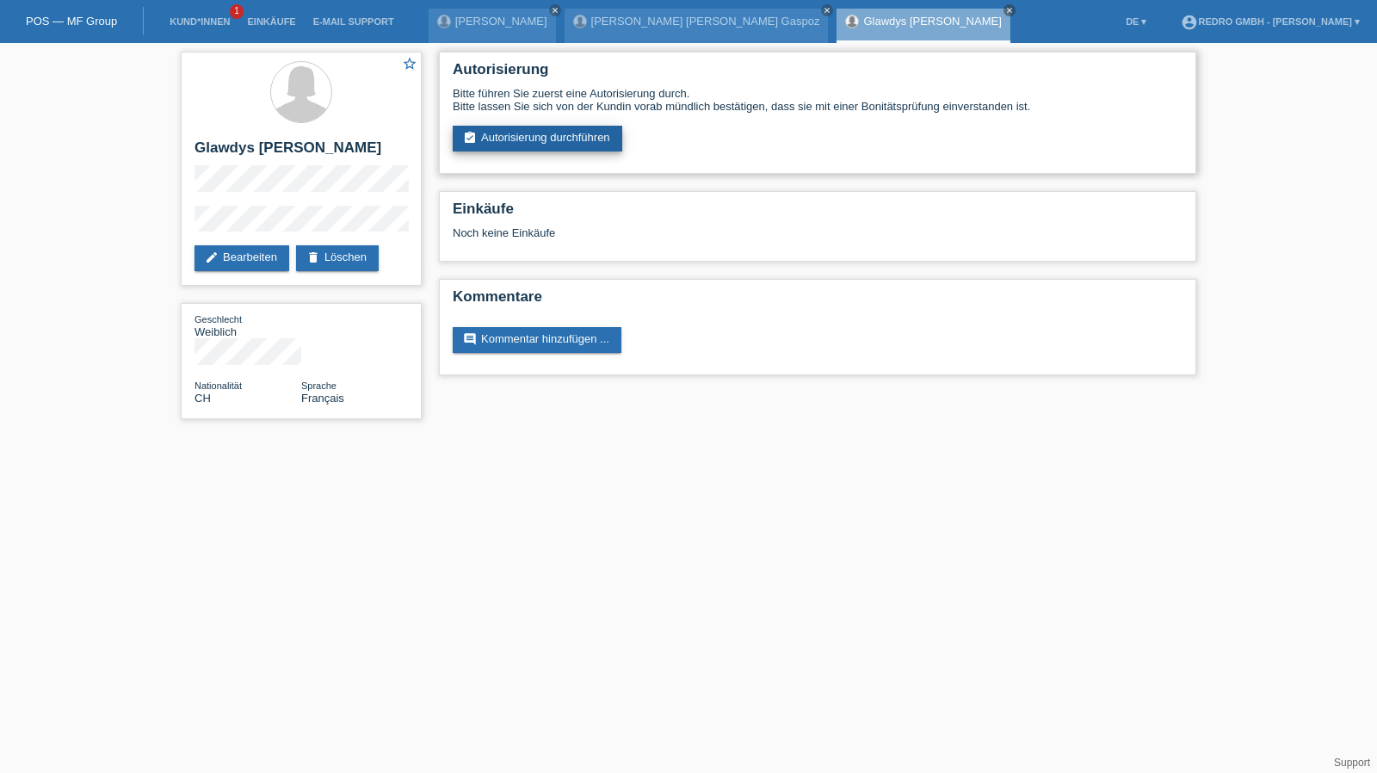
click at [570, 142] on link "assignment_turned_in Autorisierung durchführen" at bounding box center [538, 139] width 170 height 26
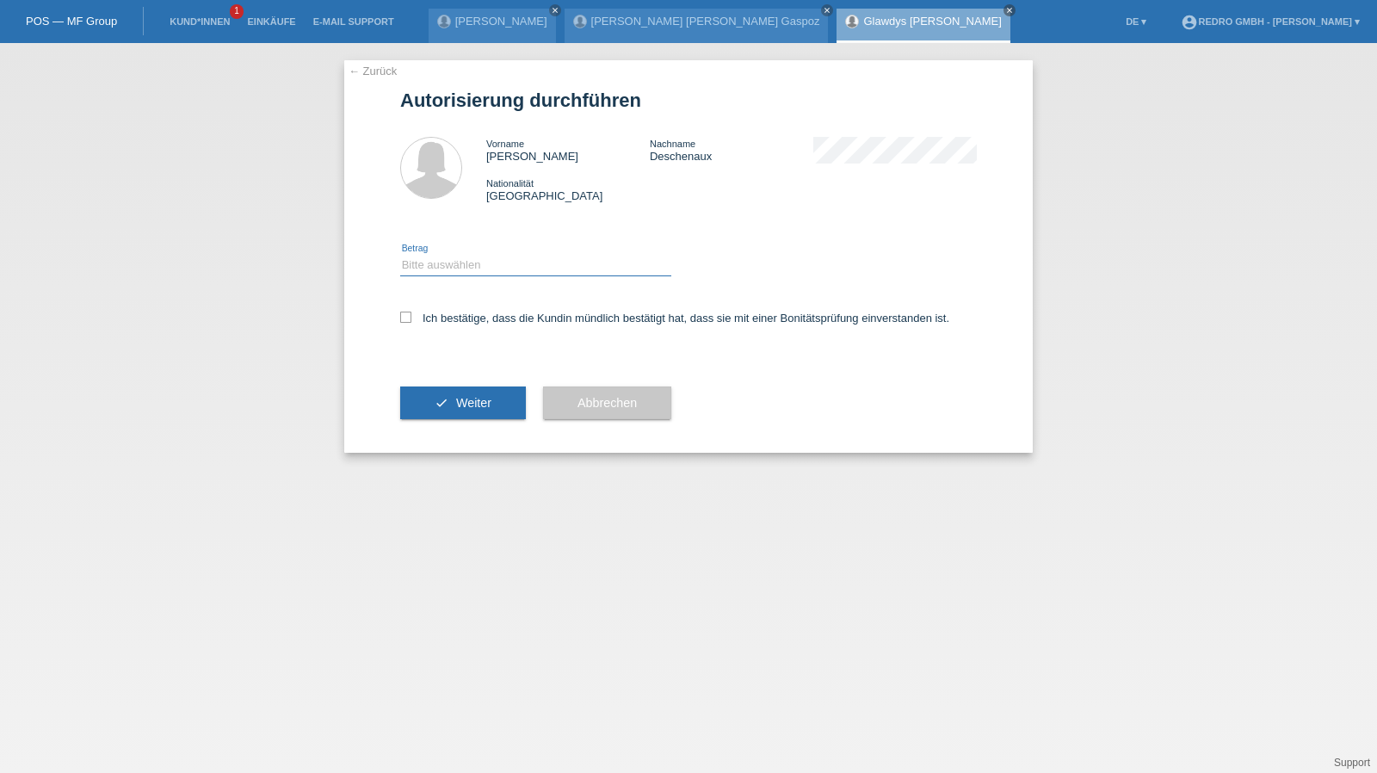
drag, startPoint x: 462, startPoint y: 262, endPoint x: 462, endPoint y: 275, distance: 13.8
click at [462, 262] on select "Bitte auswählen CHF 1.00 - CHF 499.00 CHF 500.00 - CHF 1'999.00 CHF 2'000.00 - …" at bounding box center [535, 265] width 271 height 21
select select "1"
click at [400, 255] on select "Bitte auswählen CHF 1.00 - CHF 499.00 CHF 500.00 - CHF 1'999.00 CHF 2'000.00 - …" at bounding box center [535, 265] width 271 height 21
click at [449, 312] on label "Ich bestätige, dass die Kundin mündlich bestätigt hat, dass sie mit einer Bonit…" at bounding box center [674, 318] width 549 height 13
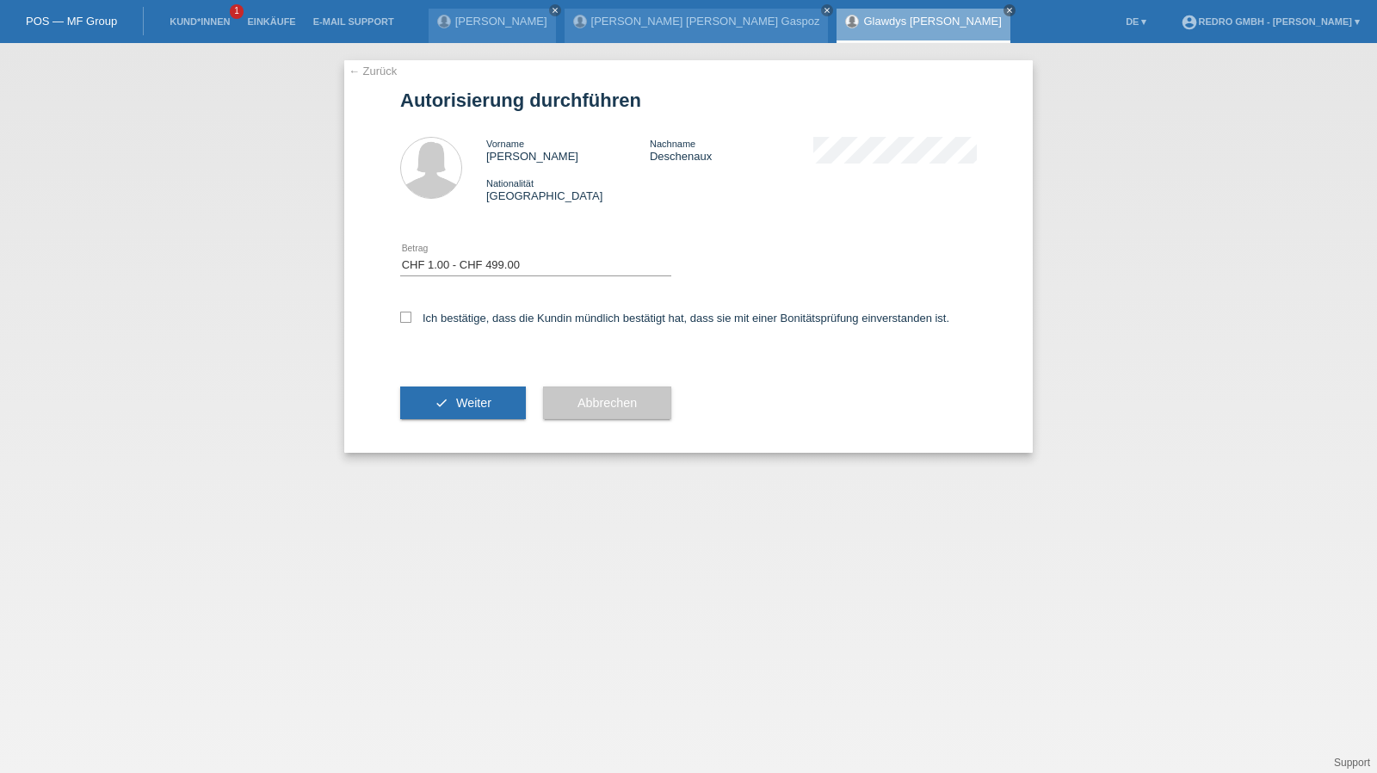
click at [434, 425] on div "check Weiter" at bounding box center [463, 403] width 126 height 100
click at [455, 311] on div "Ich bestätige, dass die Kundin mündlich bestätigt hat, dass sie mit einer Bonit…" at bounding box center [688, 323] width 577 height 59
click at [455, 318] on label "Ich bestätige, dass die Kundin mündlich bestätigt hat, dass sie mit einer Bonit…" at bounding box center [674, 318] width 549 height 13
click at [411, 318] on input "Ich bestätige, dass die Kundin mündlich bestätigt hat, dass sie mit einer Bonit…" at bounding box center [405, 317] width 11 height 11
checkbox input "true"
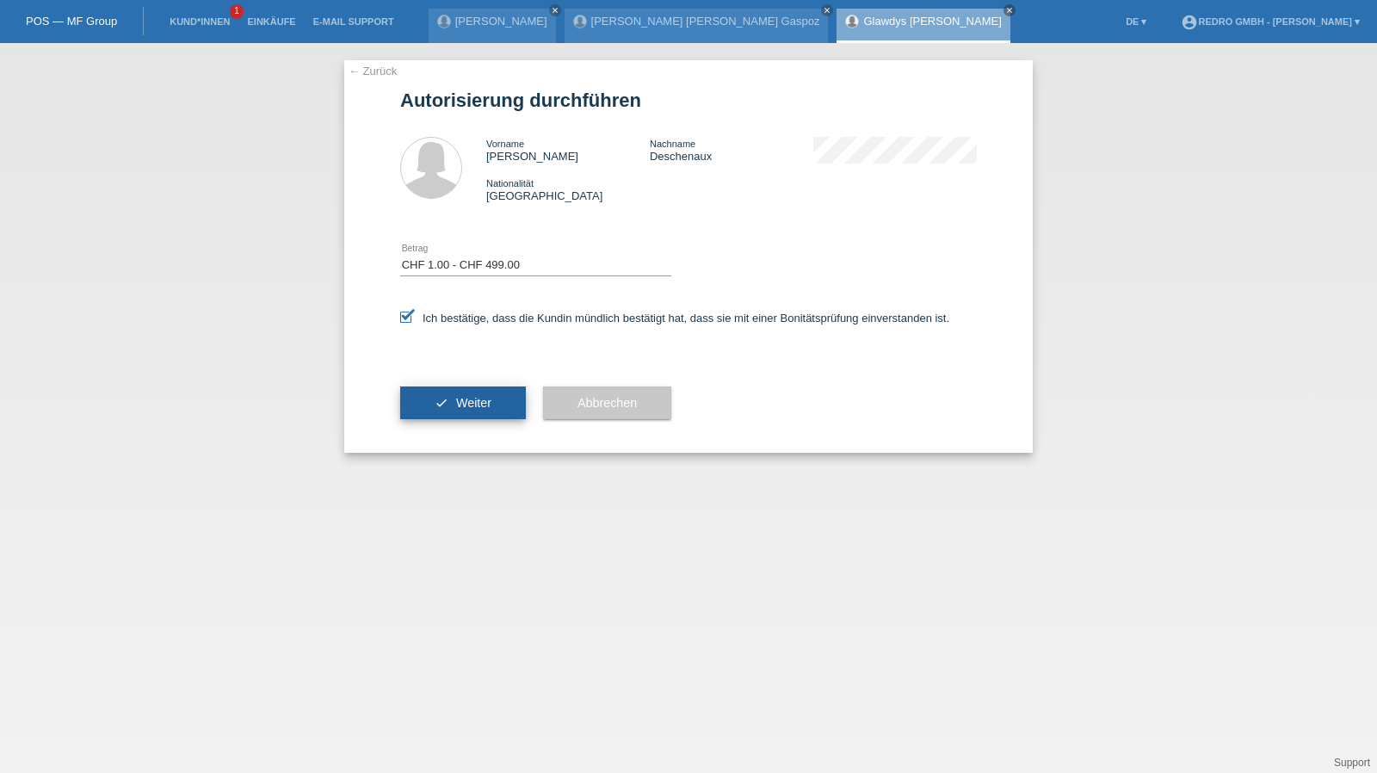
click at [429, 405] on button "check Weiter" at bounding box center [463, 403] width 126 height 33
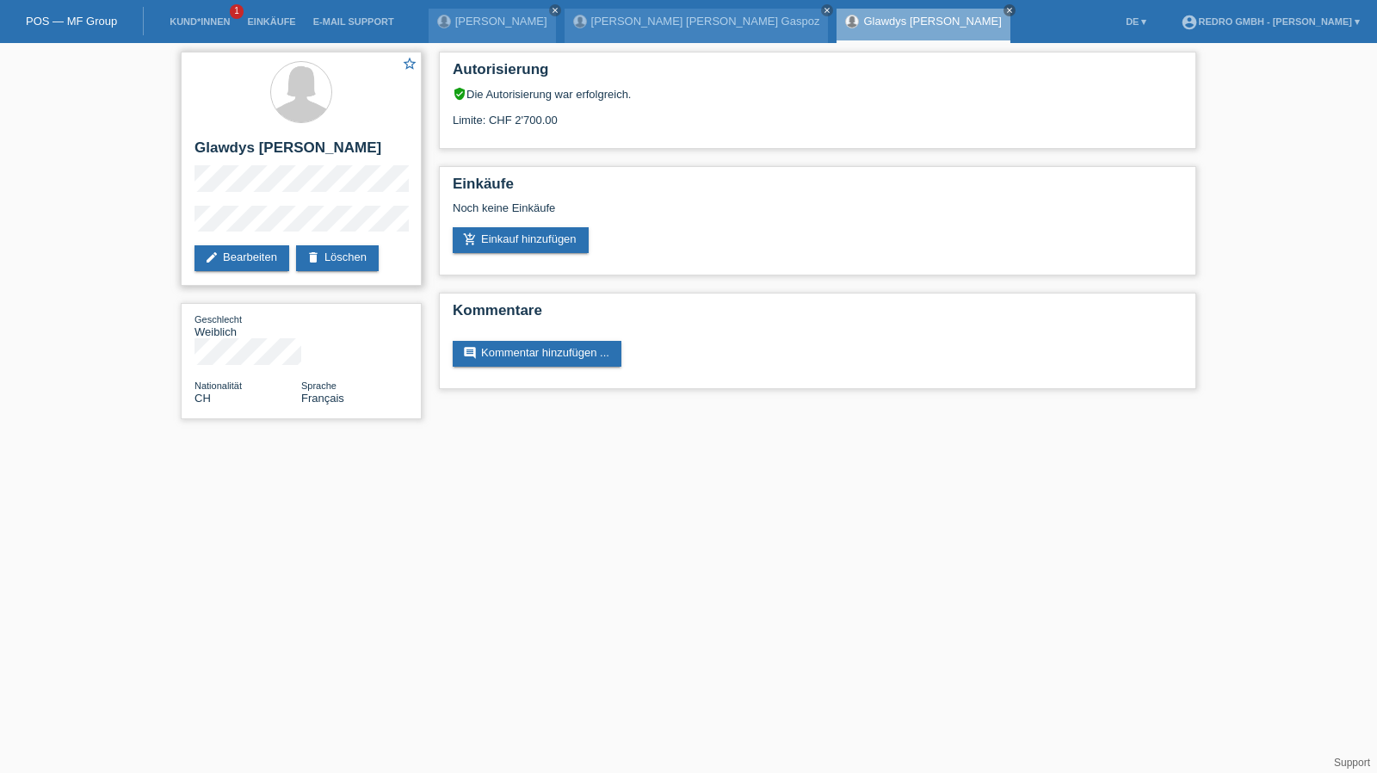
click at [379, 151] on h2 "Glawdys [PERSON_NAME]" at bounding box center [301, 152] width 213 height 26
copy h2 "Deschenaux"
click at [184, 28] on li "Kund*innen 1" at bounding box center [199, 22] width 77 height 44
click at [225, 27] on link "Kund*innen" at bounding box center [199, 21] width 77 height 10
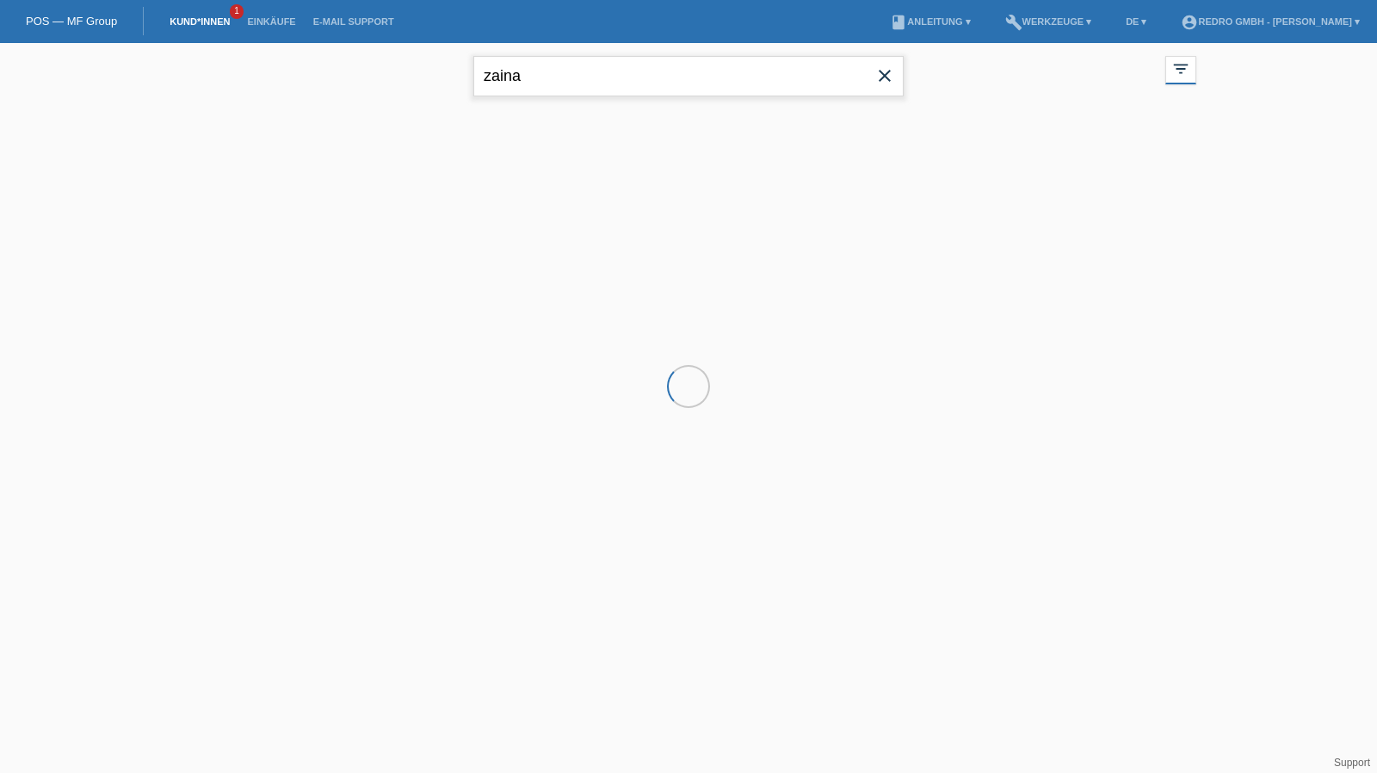
click at [683, 75] on input "zaina" at bounding box center [688, 76] width 430 height 40
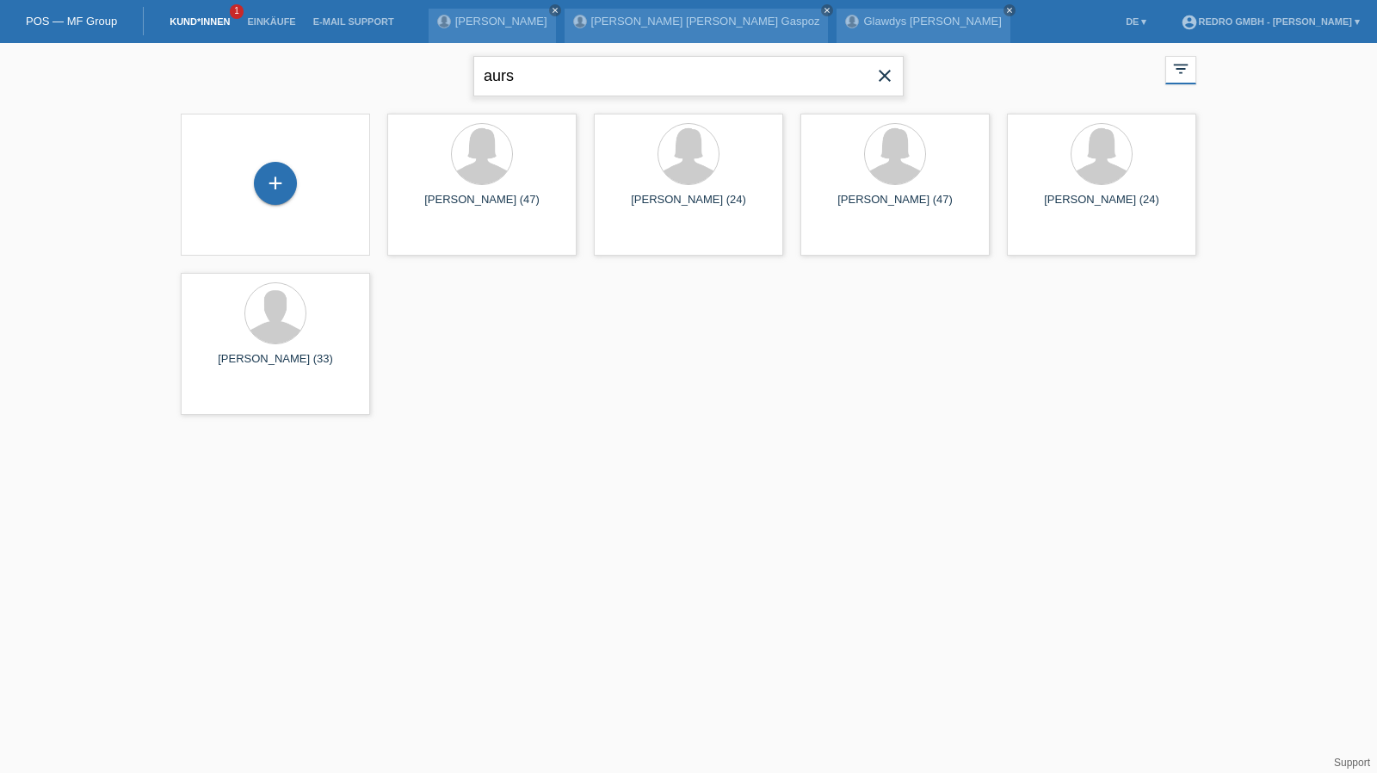
type input "aurs"
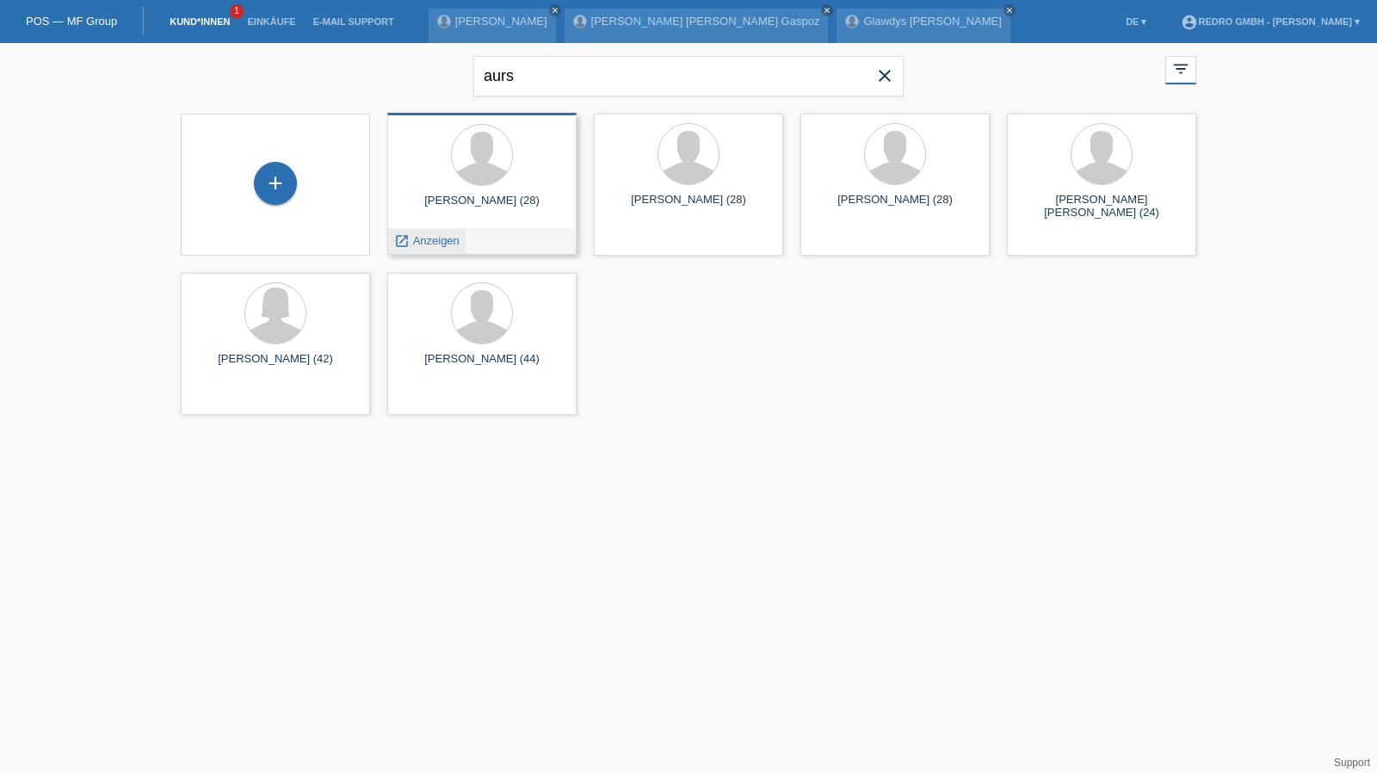
click at [437, 244] on span "Anzeigen" at bounding box center [436, 240] width 46 height 13
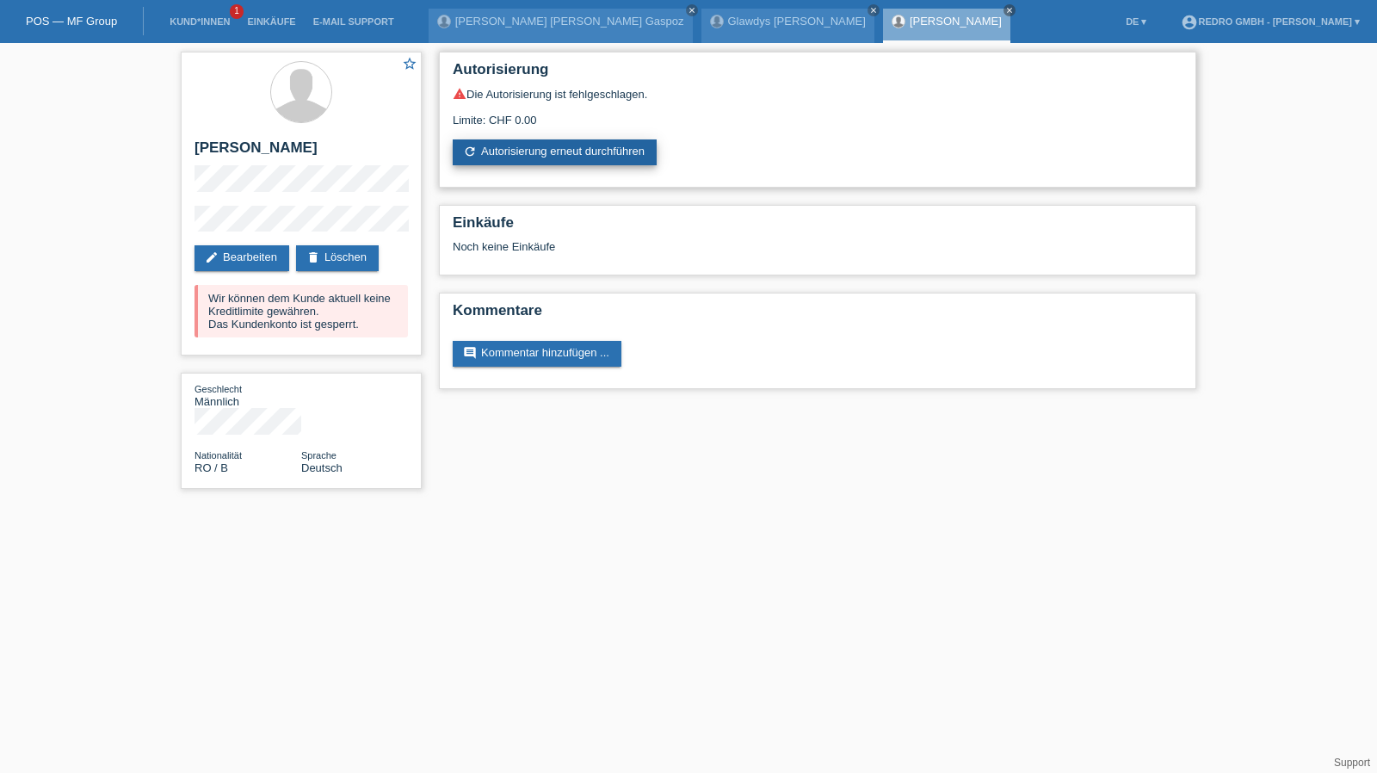
click at [527, 145] on link "refresh Autorisierung erneut durchführen" at bounding box center [555, 152] width 204 height 26
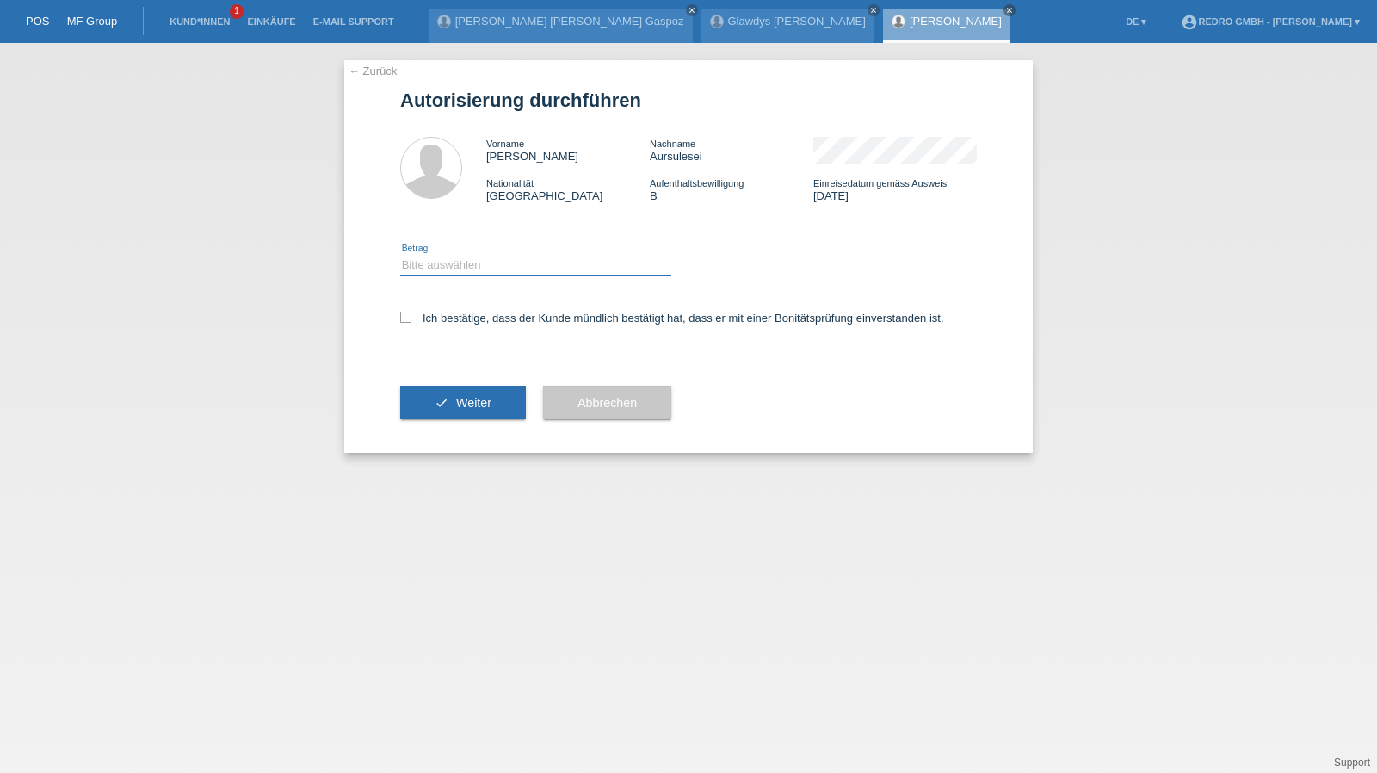
click at [489, 270] on select "Bitte auswählen CHF 1.00 - CHF 499.00 CHF 500.00 - CHF 1'999.00 CHF 2'000.00 - …" at bounding box center [535, 265] width 271 height 21
select select "1"
click at [400, 255] on select "Bitte auswählen CHF 1.00 - CHF 499.00 CHF 500.00 - CHF 1'999.00 CHF 2'000.00 - …" at bounding box center [535, 265] width 271 height 21
click at [459, 314] on label "Ich bestätige, dass der Kunde mündlich bestätigt hat, dass er mit einer Bonität…" at bounding box center [672, 318] width 544 height 13
click at [411, 314] on input "Ich bestätige, dass der Kunde mündlich bestätigt hat, dass er mit einer Bonität…" at bounding box center [405, 317] width 11 height 11
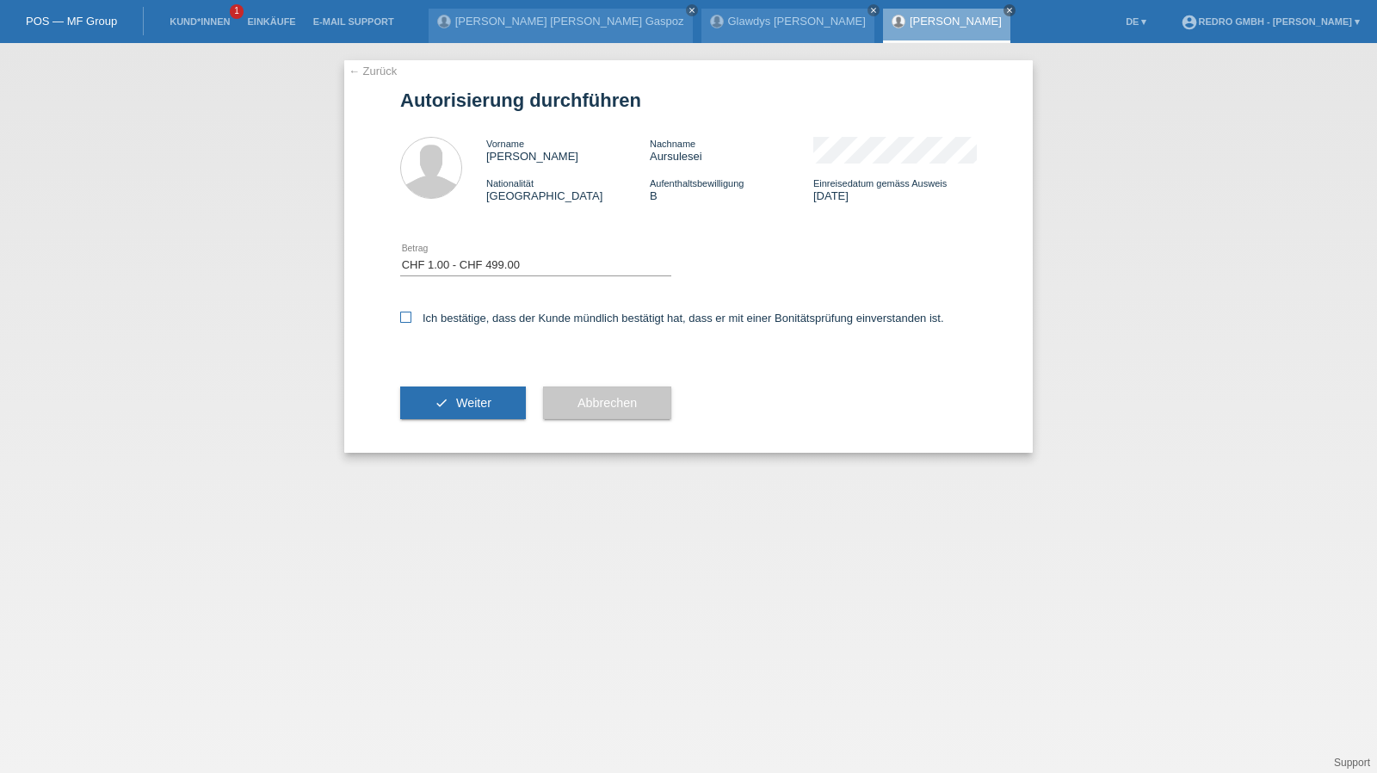
checkbox input "true"
click at [452, 407] on button "check Weiter" at bounding box center [463, 403] width 126 height 33
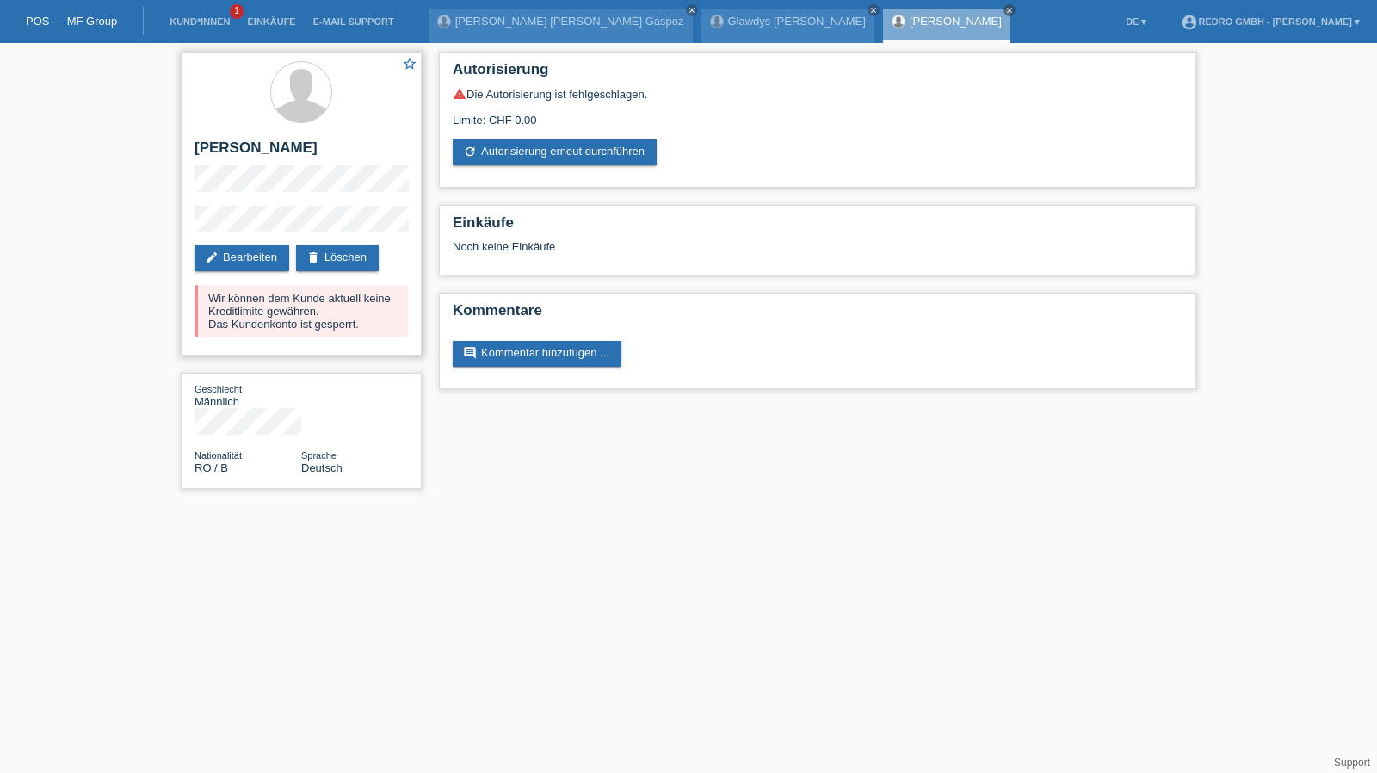
click at [362, 150] on h2 "[PERSON_NAME]" at bounding box center [301, 152] width 213 height 26
copy h2 "Aursulesei"
drag, startPoint x: 195, startPoint y: 146, endPoint x: 317, endPoint y: 153, distance: 122.4
click at [317, 153] on h2 "[PERSON_NAME]" at bounding box center [301, 152] width 213 height 26
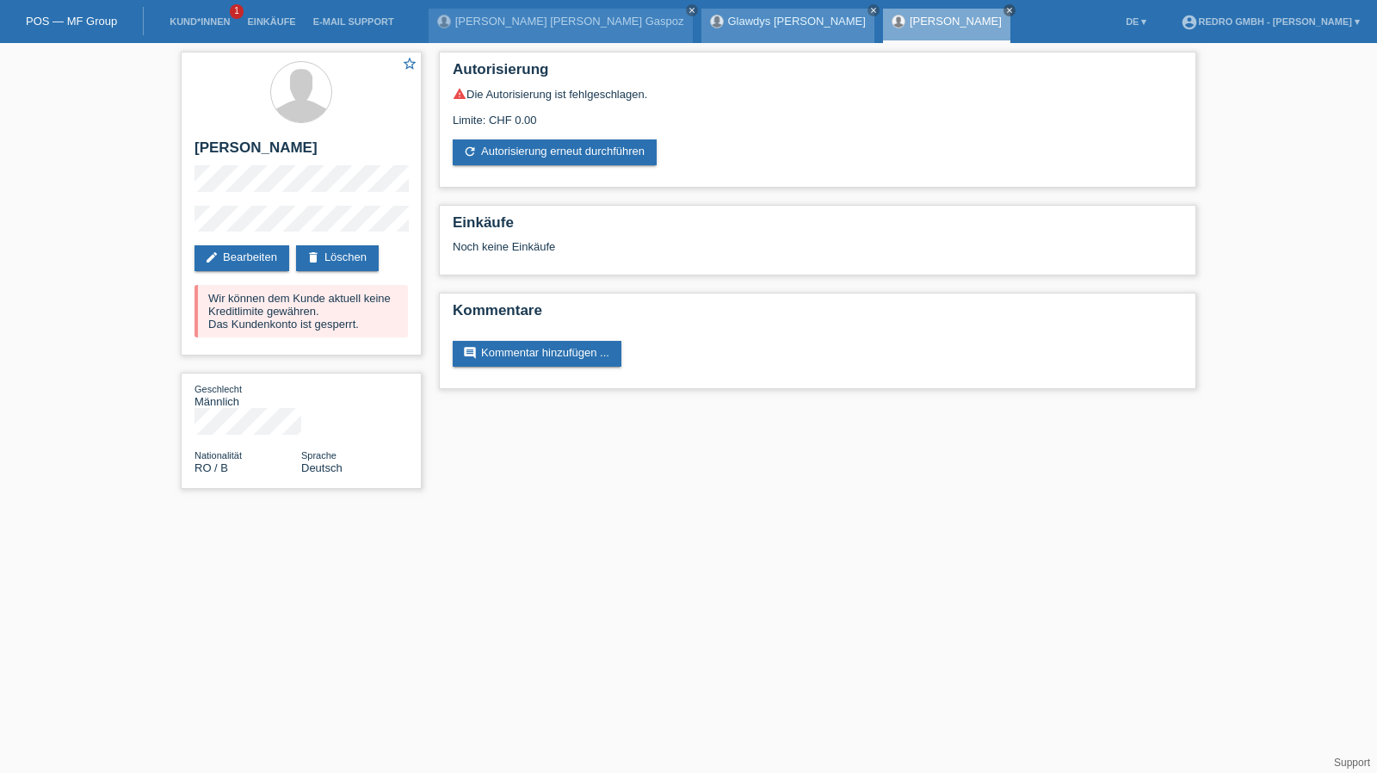
click at [736, 14] on div "Glawdys [PERSON_NAME] close" at bounding box center [788, 26] width 173 height 34
click at [728, 22] on link "Glawdys [PERSON_NAME]" at bounding box center [797, 21] width 138 height 13
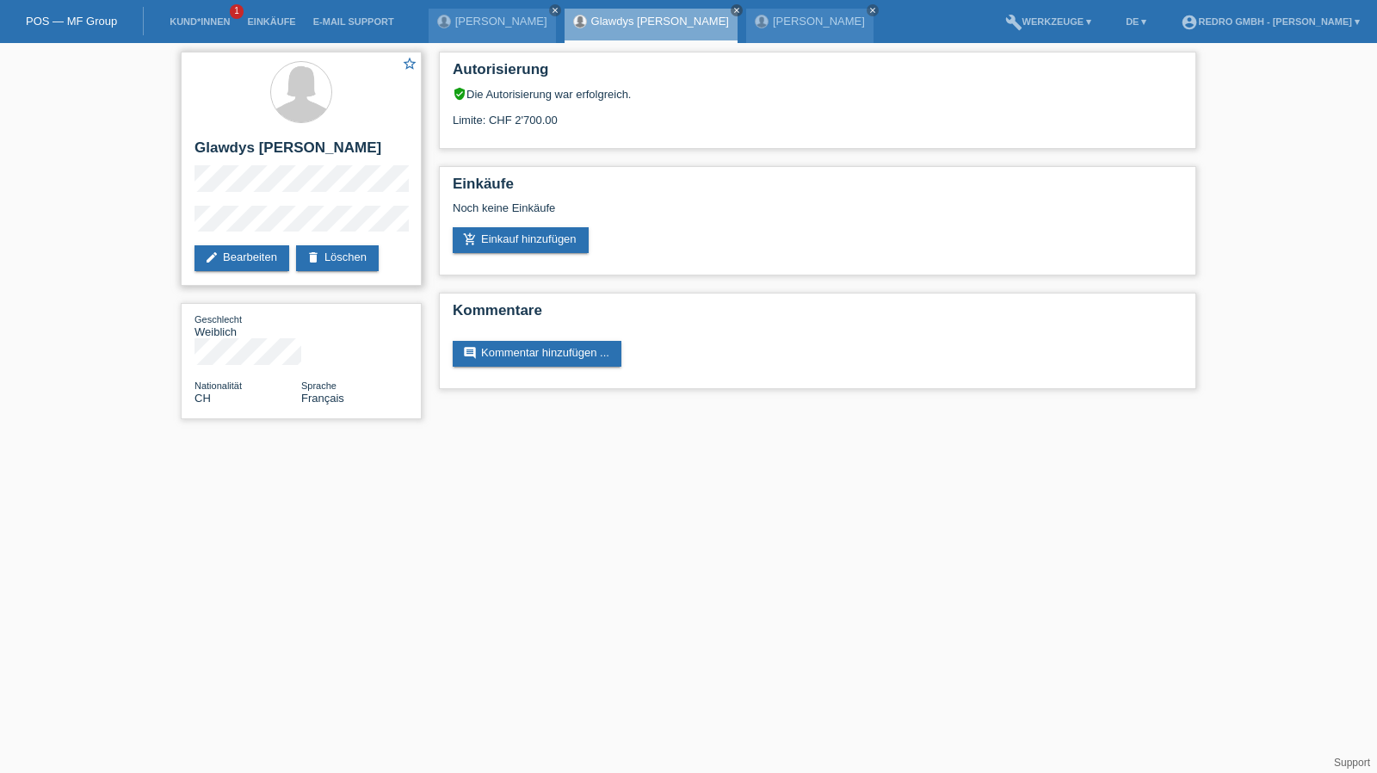
click at [356, 146] on h2 "Glawdys [PERSON_NAME]" at bounding box center [301, 152] width 213 height 26
copy h2 "Deschenaux"
click at [308, 151] on h2 "Glawdys Paola Deschenaux" at bounding box center [301, 152] width 213 height 26
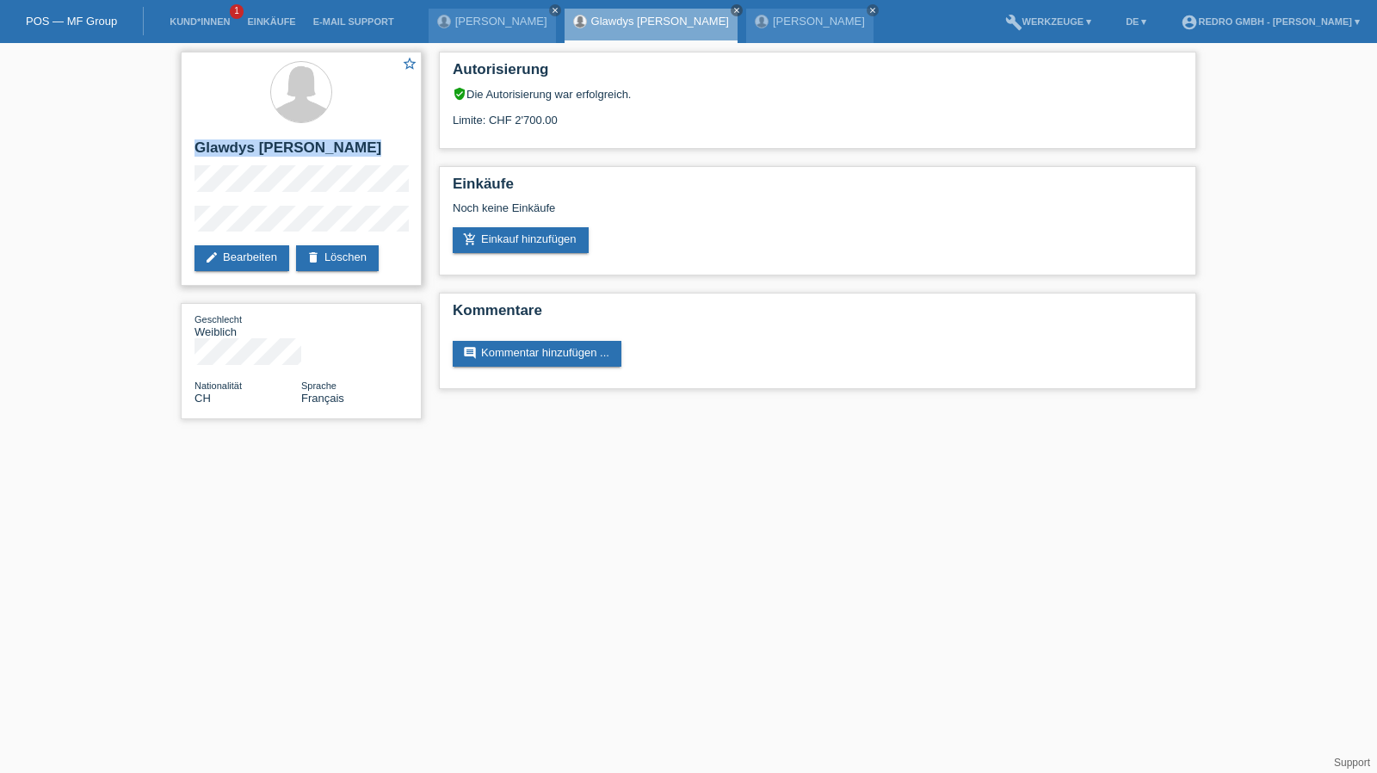
click at [308, 151] on h2 "Glawdys Paola Deschenaux" at bounding box center [301, 152] width 213 height 26
click at [158, 218] on div "star_border Glawdys Paola Deschenaux edit Bearbeiten delete Löschen Geschlecht …" at bounding box center [688, 239] width 1377 height 393
click at [364, 202] on div "star_border Glawdys Paola Deschenaux edit Bearbeiten delete Löschen" at bounding box center [301, 169] width 241 height 234
click at [226, 204] on div "star_border Glawdys Paola Deschenaux edit Bearbeiten delete Löschen" at bounding box center [301, 169] width 241 height 234
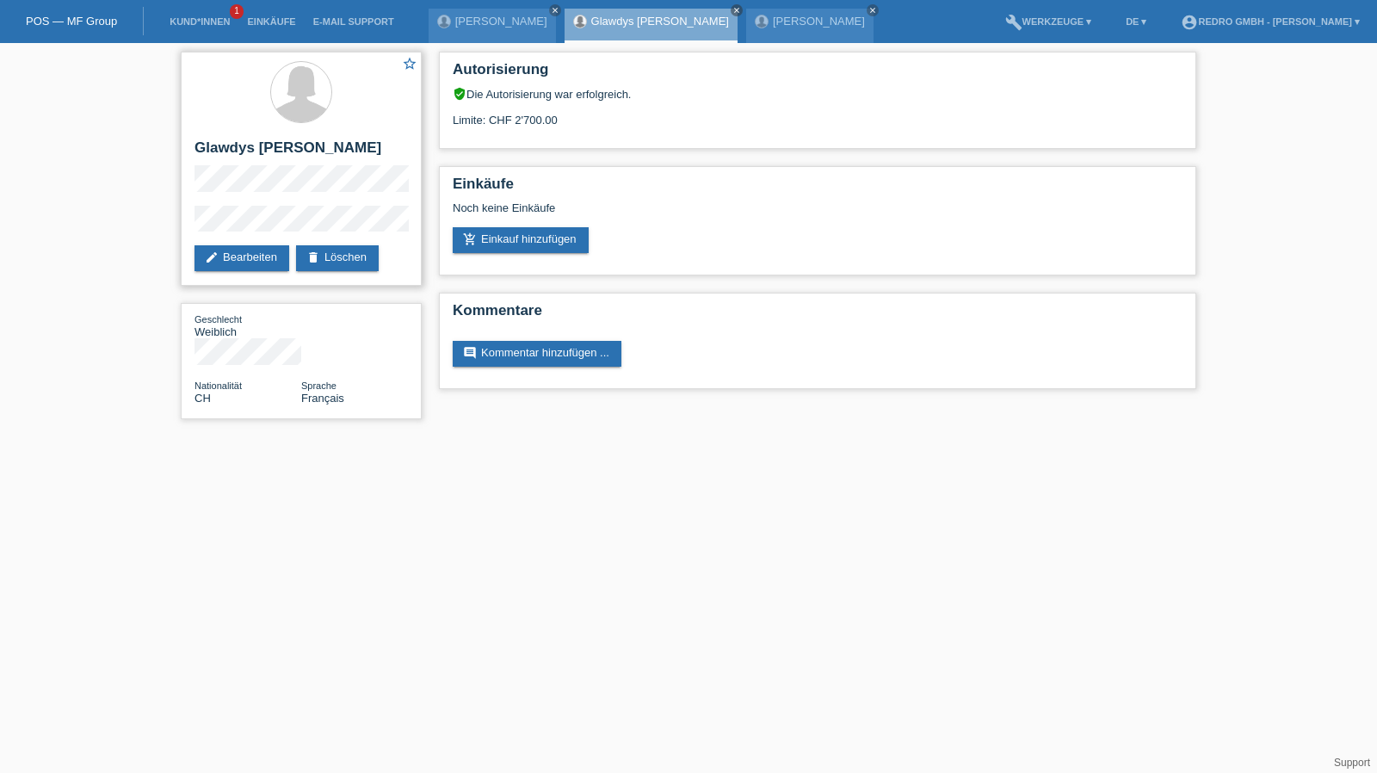
click at [226, 204] on div "star_border Glawdys Paola Deschenaux edit Bearbeiten delete Löschen" at bounding box center [301, 169] width 241 height 234
click at [548, 22] on link "Bastien René Damien Gaspoz" at bounding box center [501, 21] width 92 height 13
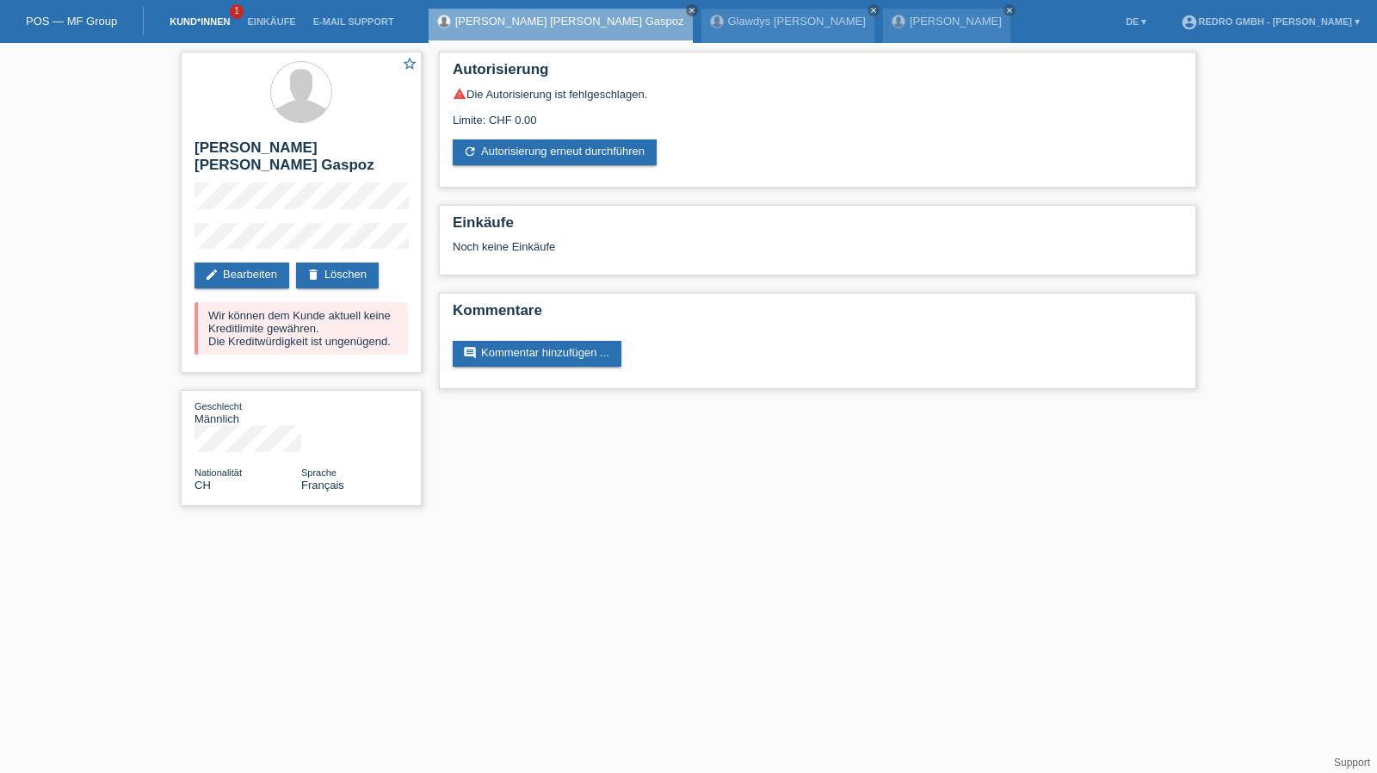
click at [212, 20] on link "Kund*innen" at bounding box center [199, 21] width 77 height 10
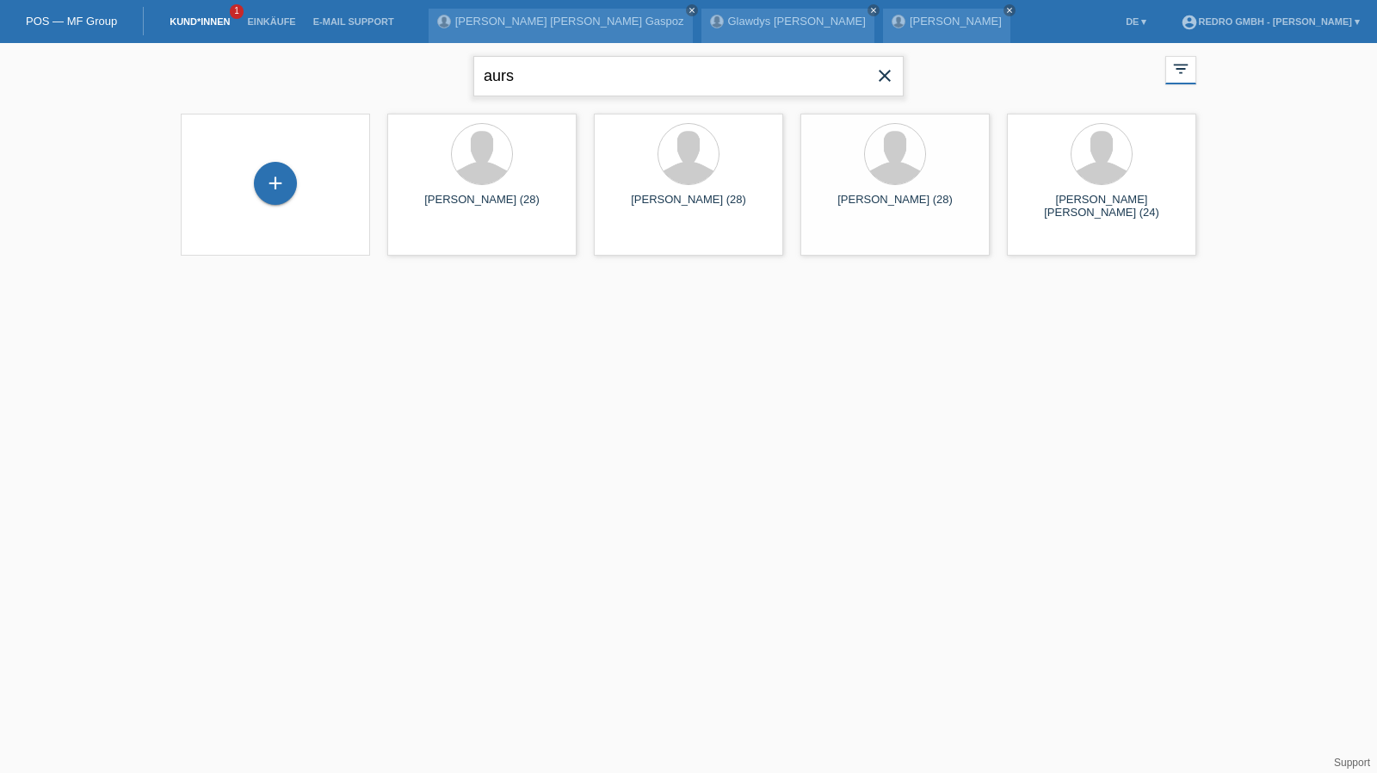
click at [551, 90] on input "aurs" at bounding box center [688, 76] width 430 height 40
click at [551, 89] on input "aurs" at bounding box center [688, 76] width 430 height 40
type input "curdin"
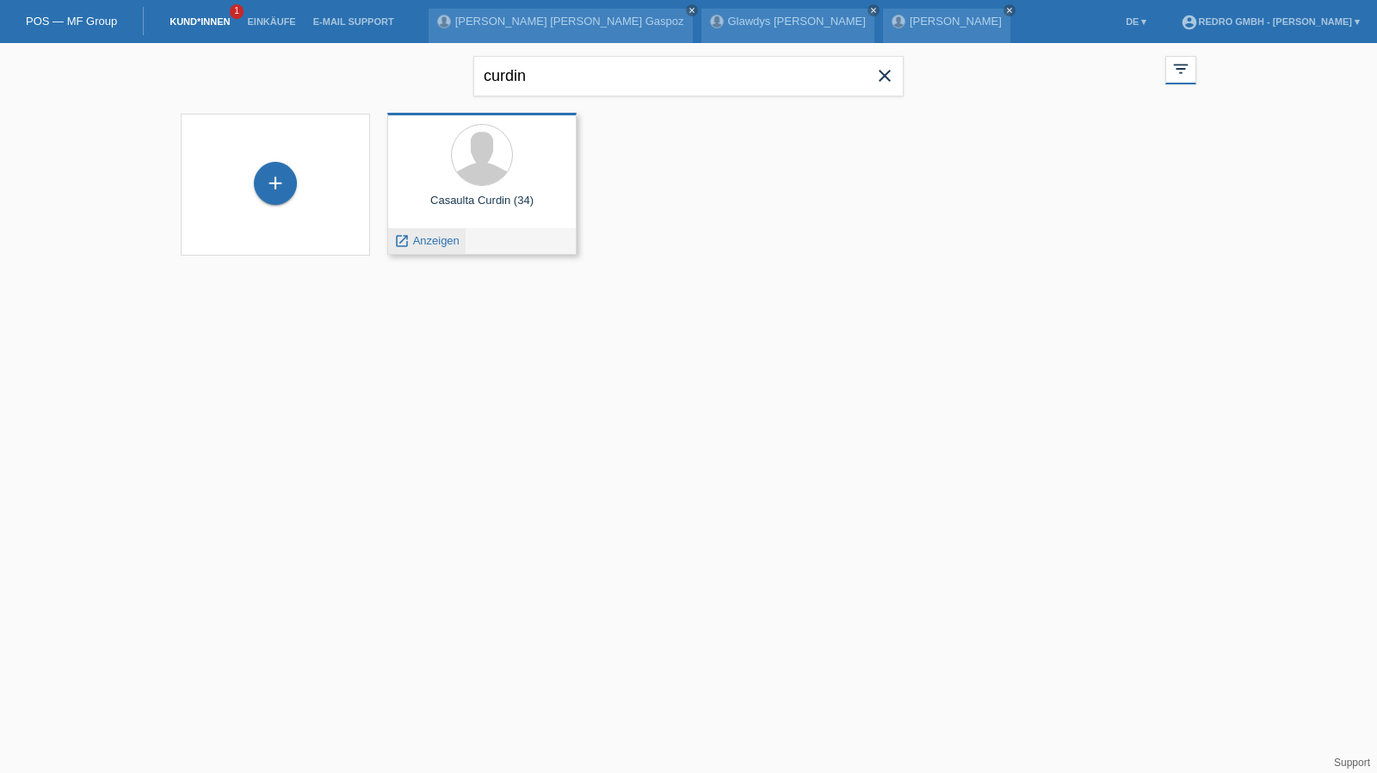
click at [432, 243] on span "Anzeigen" at bounding box center [436, 240] width 46 height 13
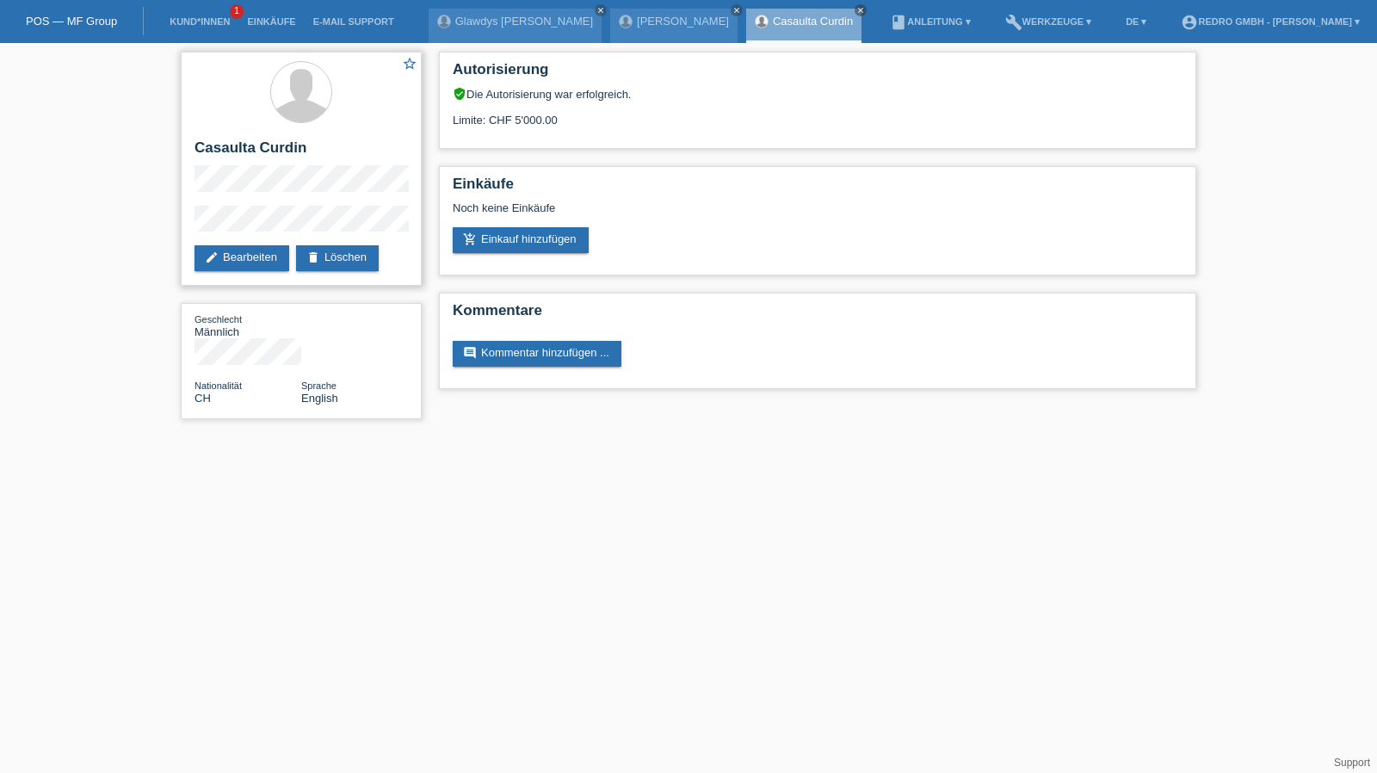
click at [187, 223] on div "star_border Casaulta Curdin edit Bearbeiten delete Löschen" at bounding box center [301, 169] width 241 height 234
click at [202, 25] on link "Kund*innen" at bounding box center [199, 21] width 77 height 10
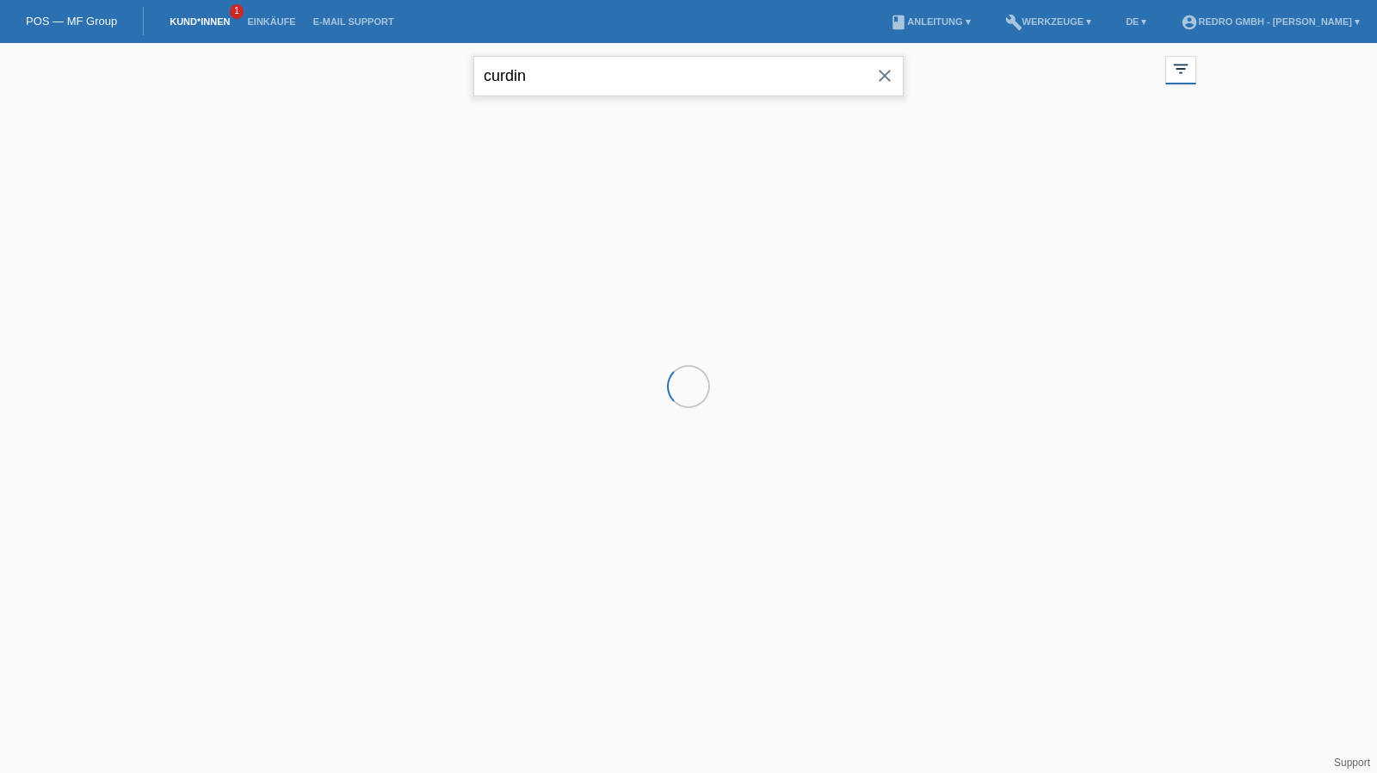
click at [641, 66] on input "curdin" at bounding box center [688, 76] width 430 height 40
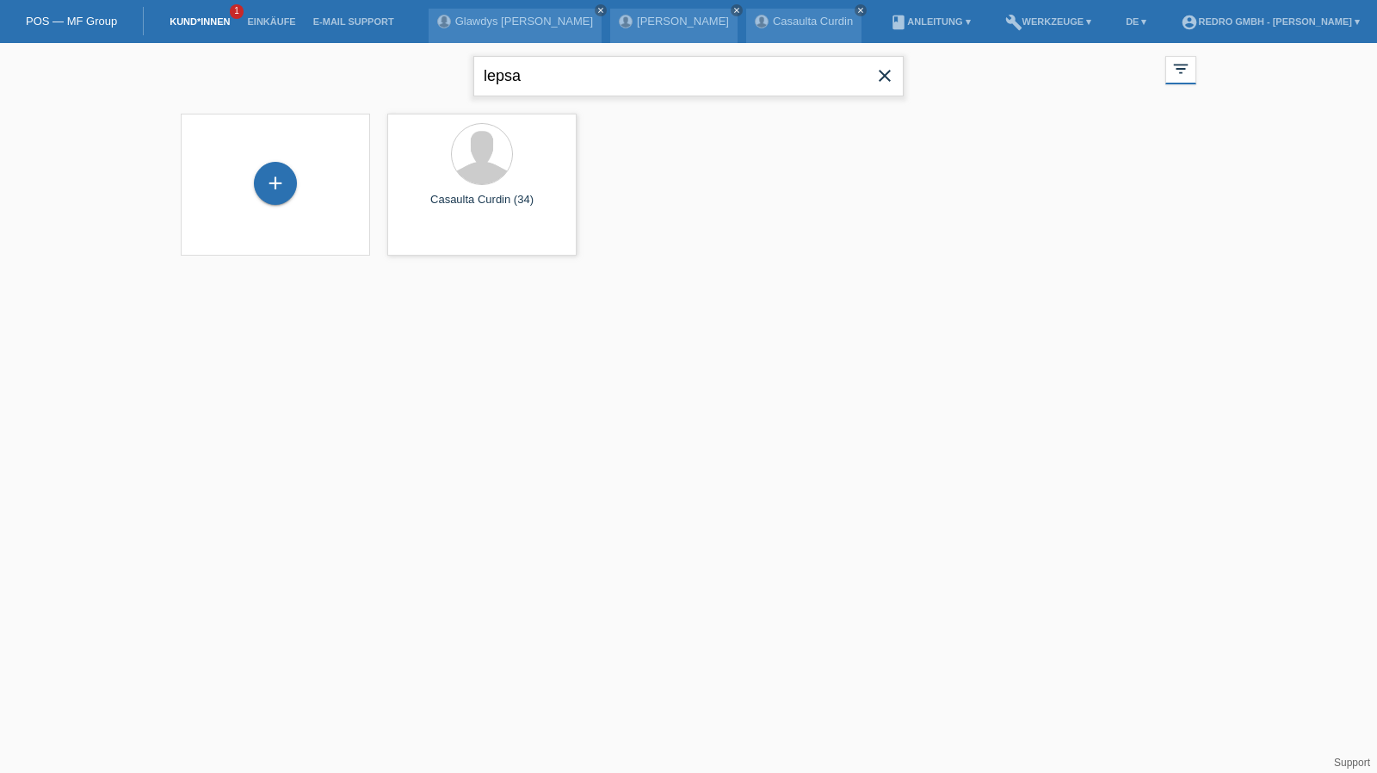
type input "lepsa"
click at [419, 242] on span "Anzeigen" at bounding box center [436, 240] width 46 height 13
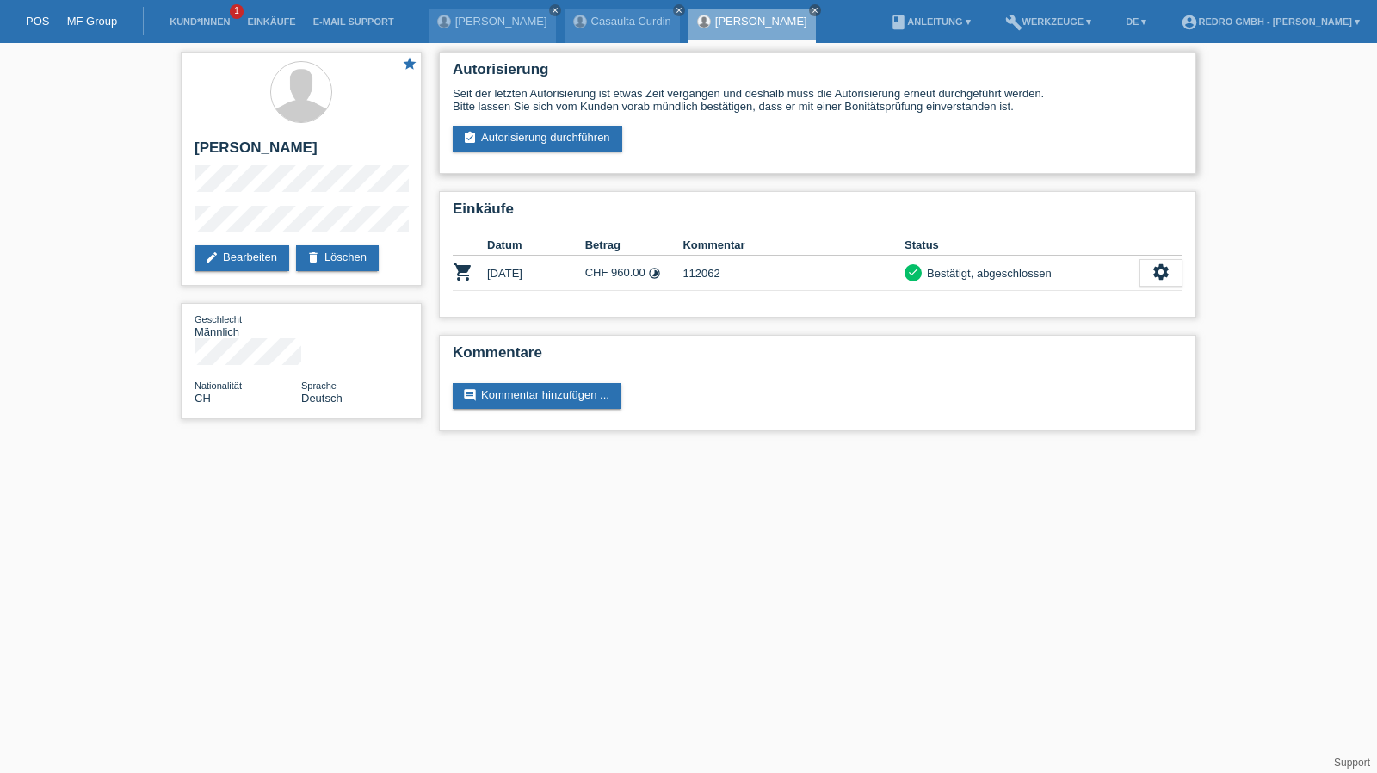
click at [509, 154] on div "Autorisierung Seit der letzten Autorisierung ist etwas Zeit vergangen und desha…" at bounding box center [818, 113] width 758 height 122
click at [511, 151] on link "assignment_turned_in Autorisierung durchführen" at bounding box center [538, 139] width 170 height 26
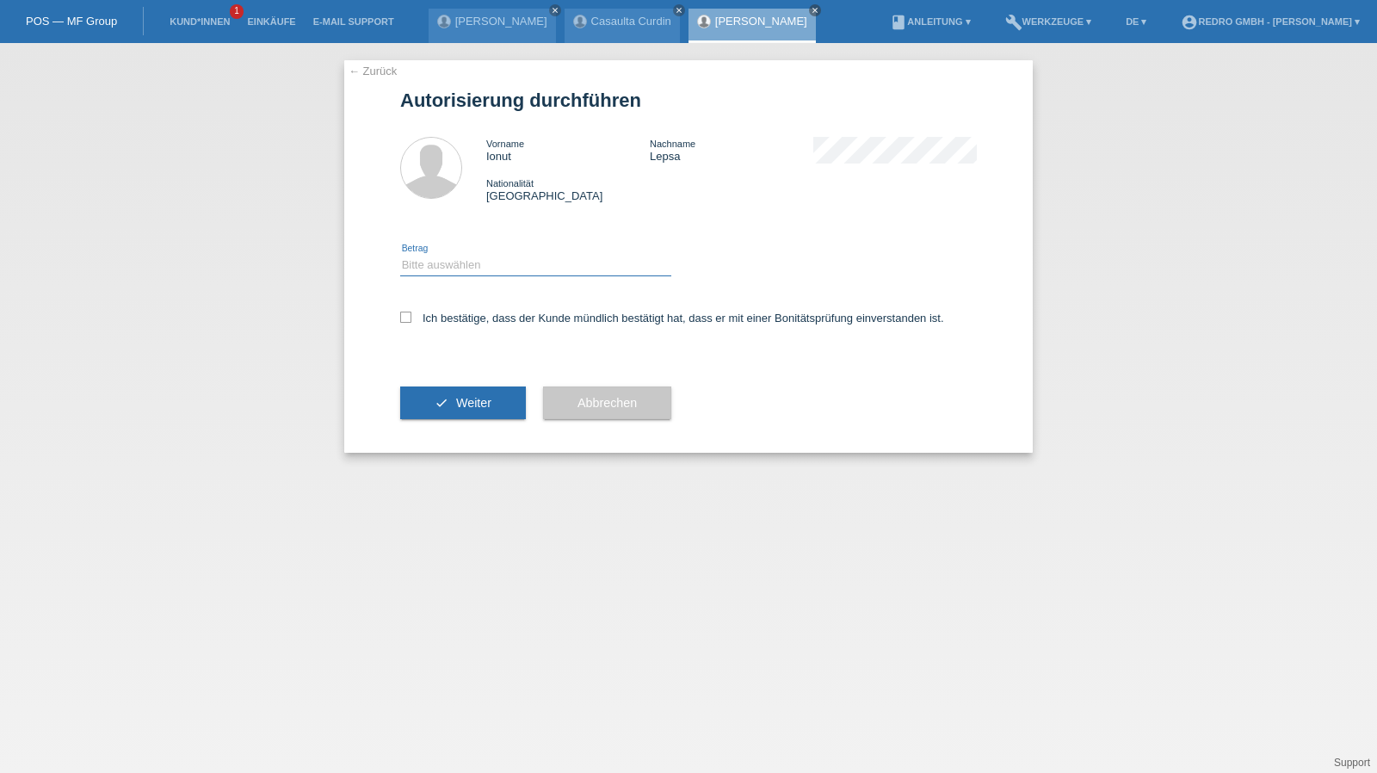
click at [444, 271] on select "Bitte auswählen CHF 1.00 - CHF 499.00 CHF 500.00 - CHF 1'999.00 CHF 2'000.00 - …" at bounding box center [535, 265] width 271 height 21
select select "1"
click at [400, 255] on select "Bitte auswählen CHF 1.00 - CHF 499.00 CHF 500.00 - CHF 1'999.00 CHF 2'000.00 - …" at bounding box center [535, 265] width 271 height 21
drag, startPoint x: 442, startPoint y: 318, endPoint x: 443, endPoint y: 328, distance: 10.4
click at [442, 318] on label "Ich bestätige, dass der Kunde mündlich bestätigt hat, dass er mit einer Bonität…" at bounding box center [672, 318] width 544 height 13
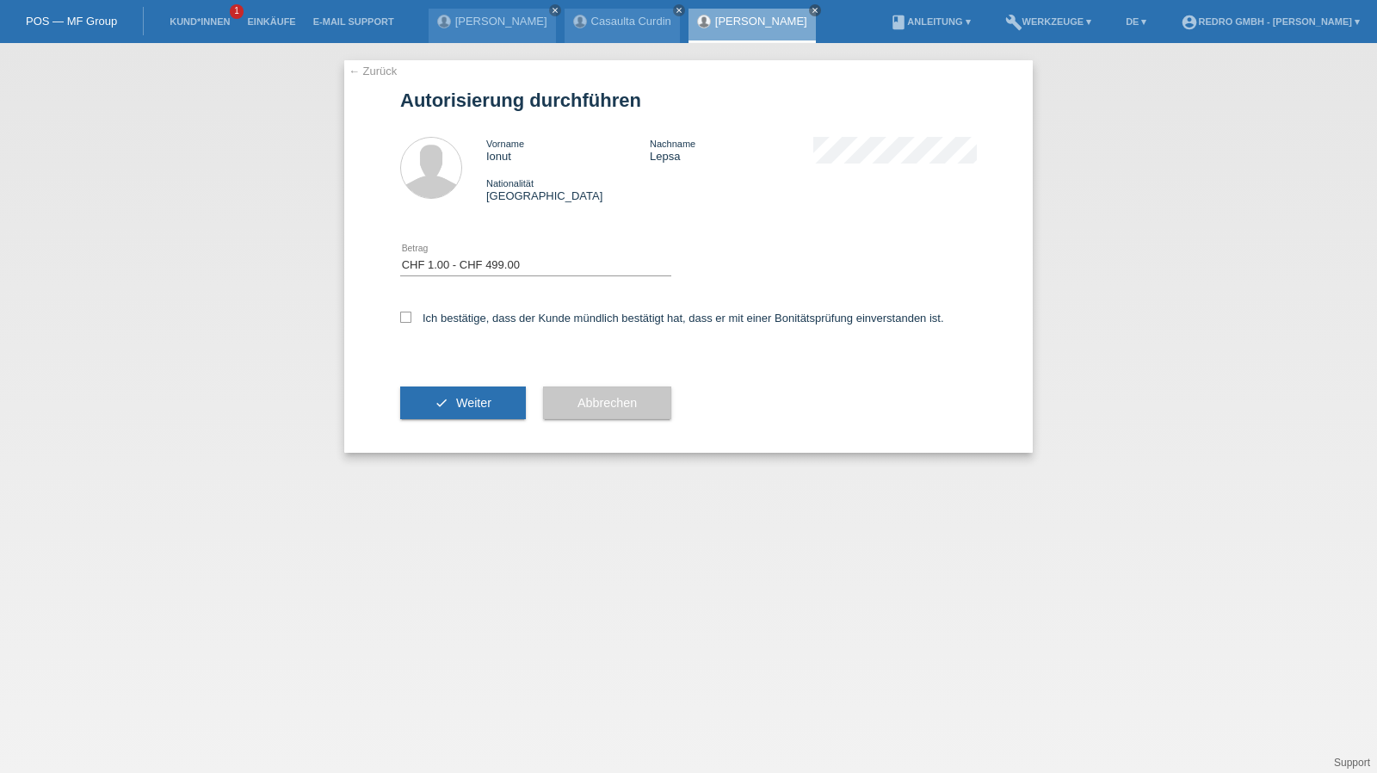
click at [411, 318] on input "Ich bestätige, dass der Kunde mündlich bestätigt hat, dass er mit einer Bonität…" at bounding box center [405, 317] width 11 height 11
checkbox input "true"
click at [447, 400] on button "check Weiter" at bounding box center [463, 403] width 126 height 33
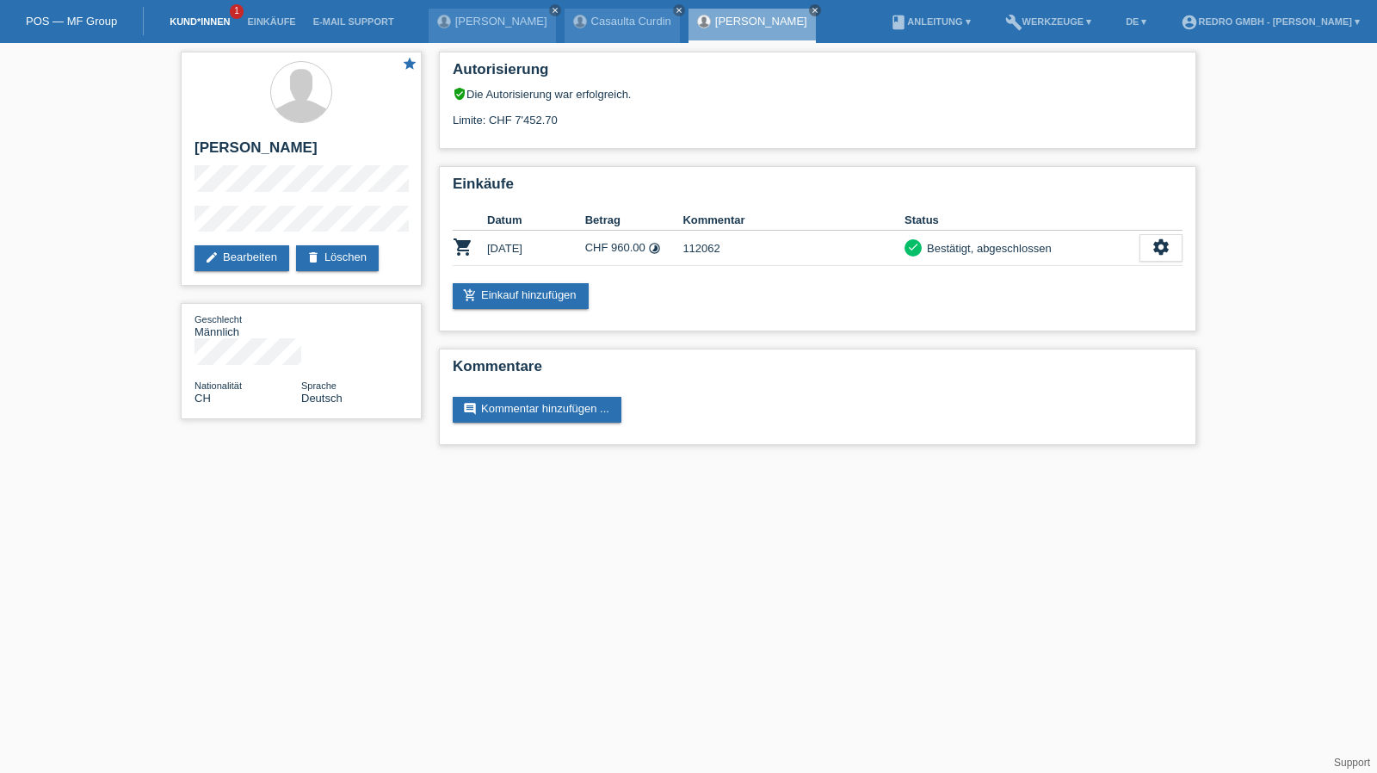
click at [216, 25] on link "Kund*innen" at bounding box center [199, 21] width 77 height 10
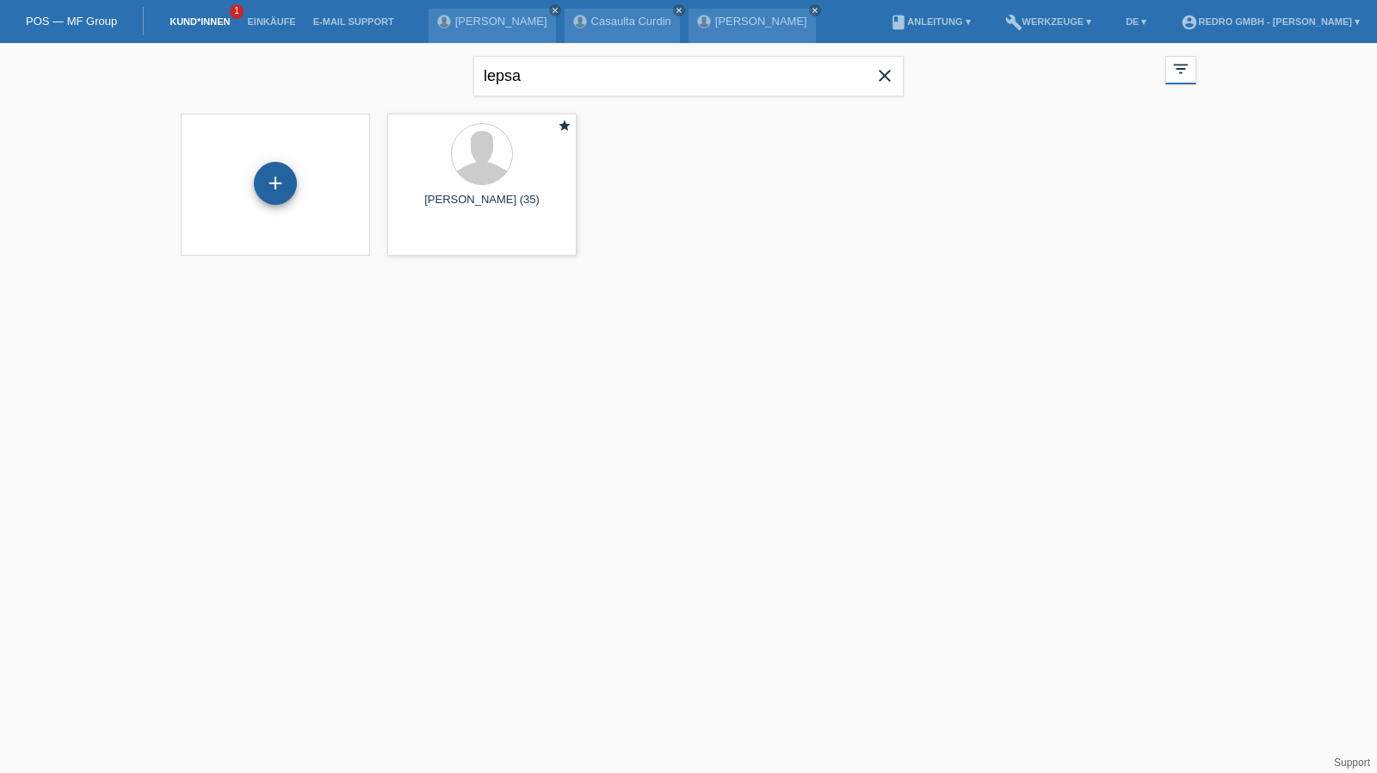
click at [286, 194] on div "+" at bounding box center [275, 183] width 41 height 29
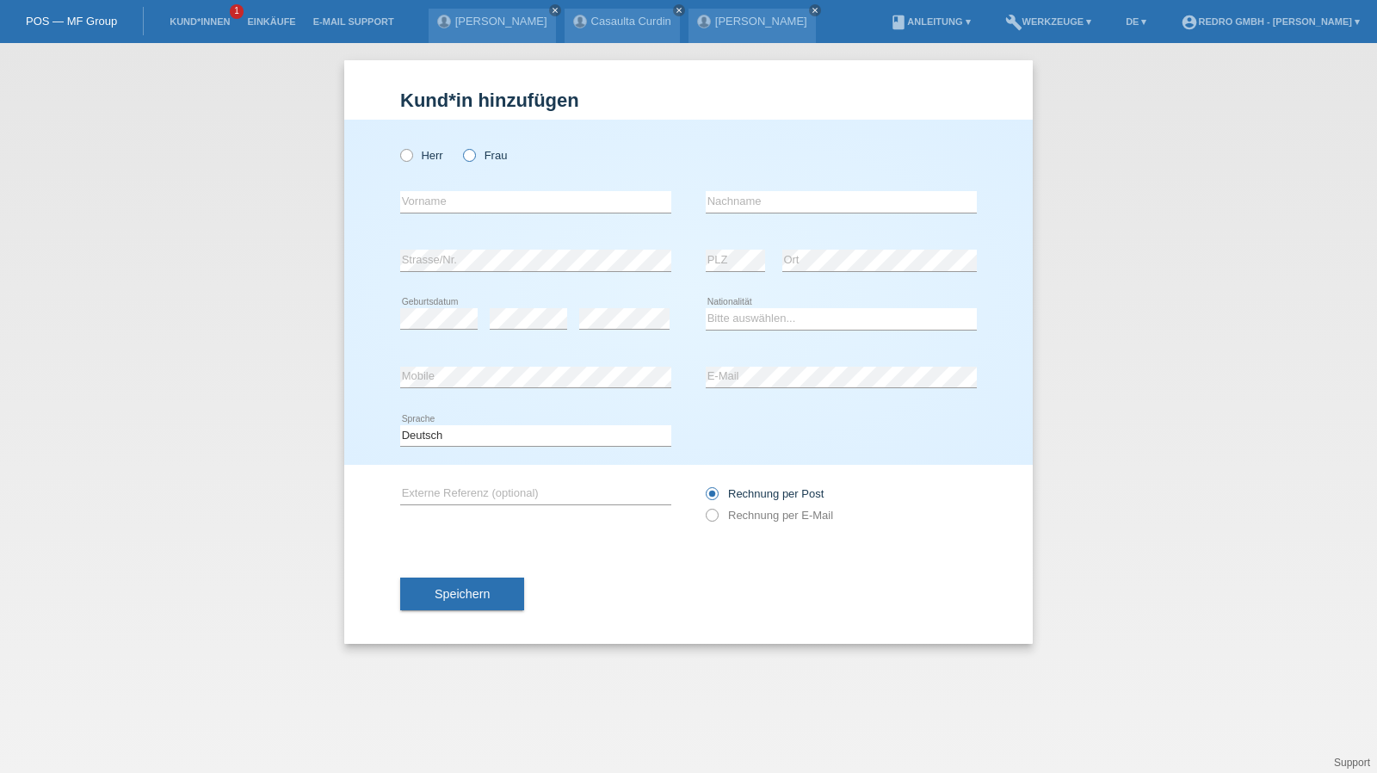
click at [496, 152] on label "Frau" at bounding box center [485, 155] width 44 height 13
click at [474, 152] on input "Frau" at bounding box center [468, 154] width 11 height 11
radio input "true"
click at [486, 195] on input "text" at bounding box center [535, 202] width 271 height 22
type input "[PERSON_NAME]"
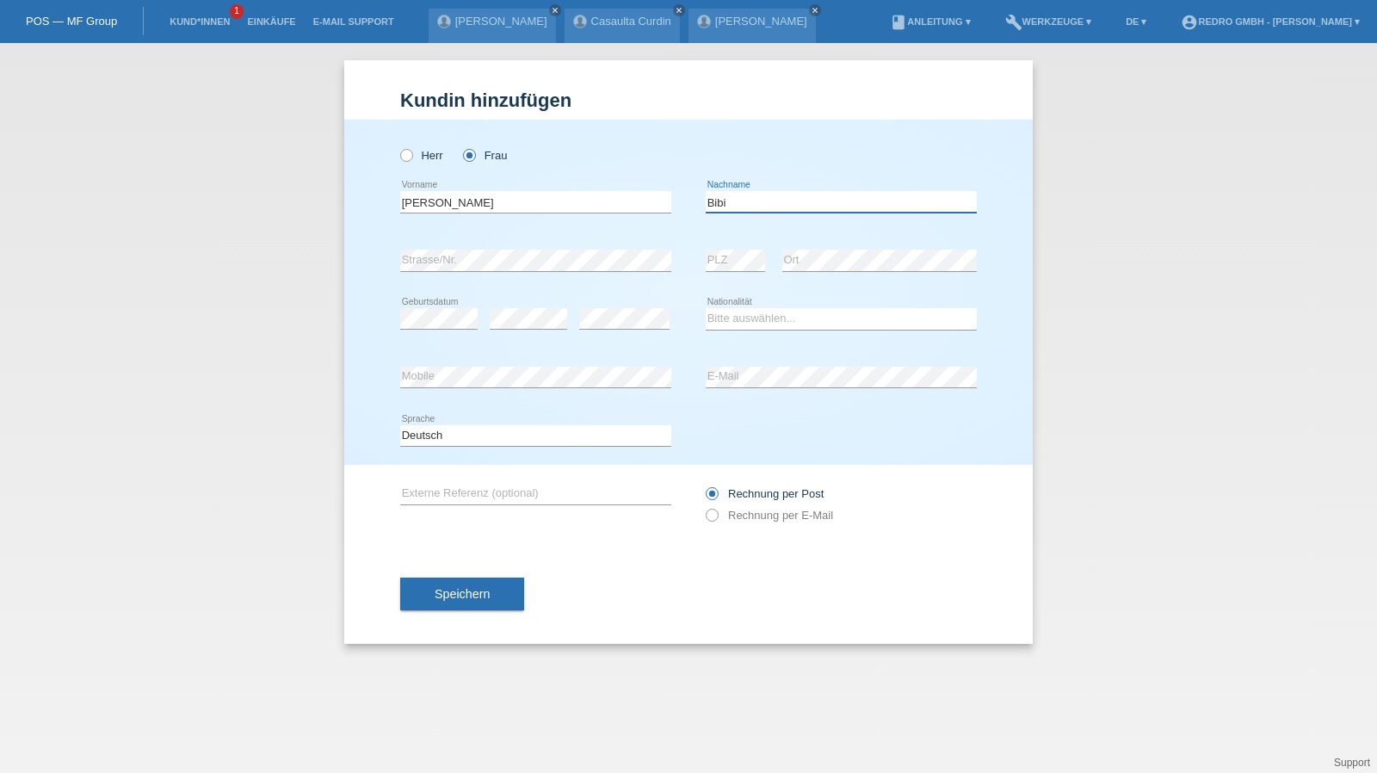
type input "Bibi"
select select "PK"
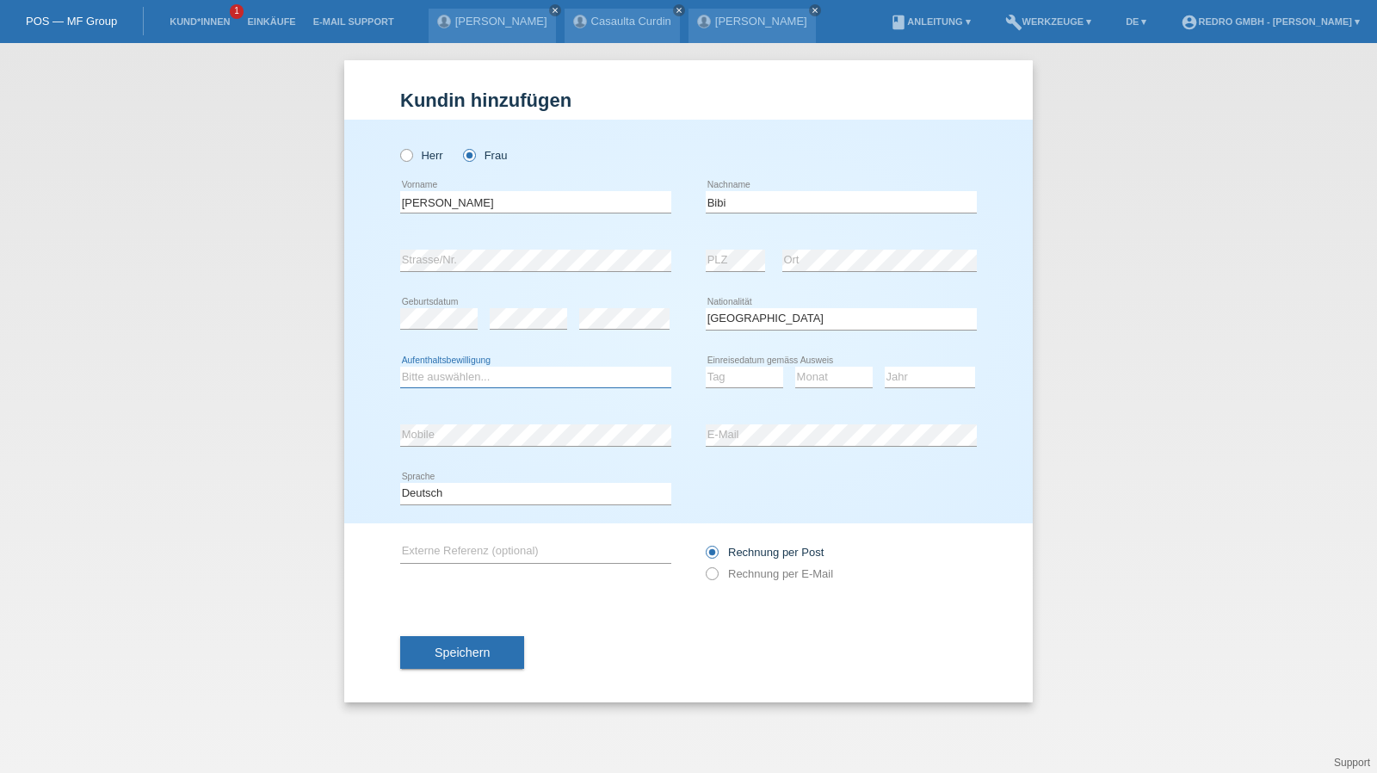
select select "B"
select select "15"
select select "03"
select select "2022"
click at [448, 646] on span "Speichern" at bounding box center [462, 653] width 55 height 14
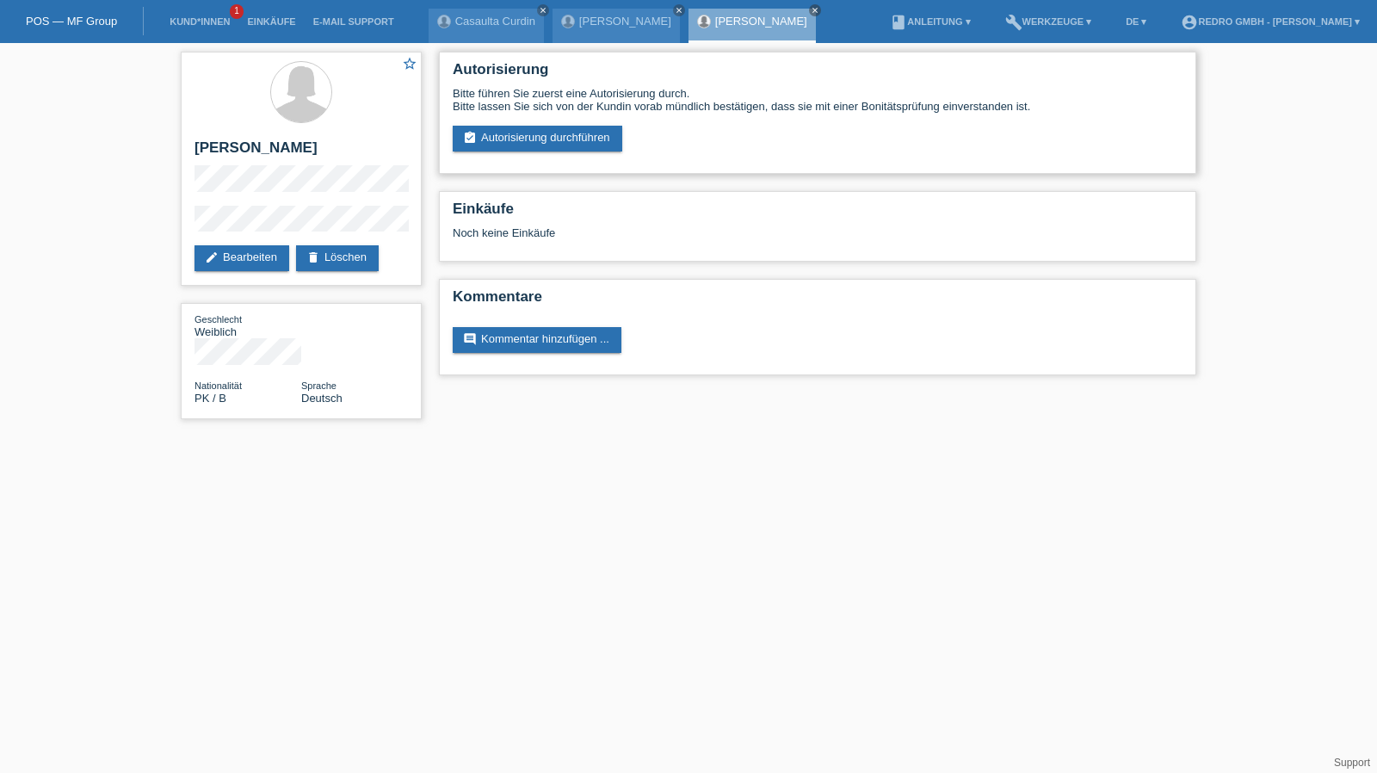
click at [568, 158] on div "Autorisierung Bitte führen Sie zuerst eine Autorisierung durch. Bitte lassen Si…" at bounding box center [818, 113] width 758 height 122
click at [575, 139] on link "assignment_turned_in Autorisierung durchführen" at bounding box center [538, 139] width 170 height 26
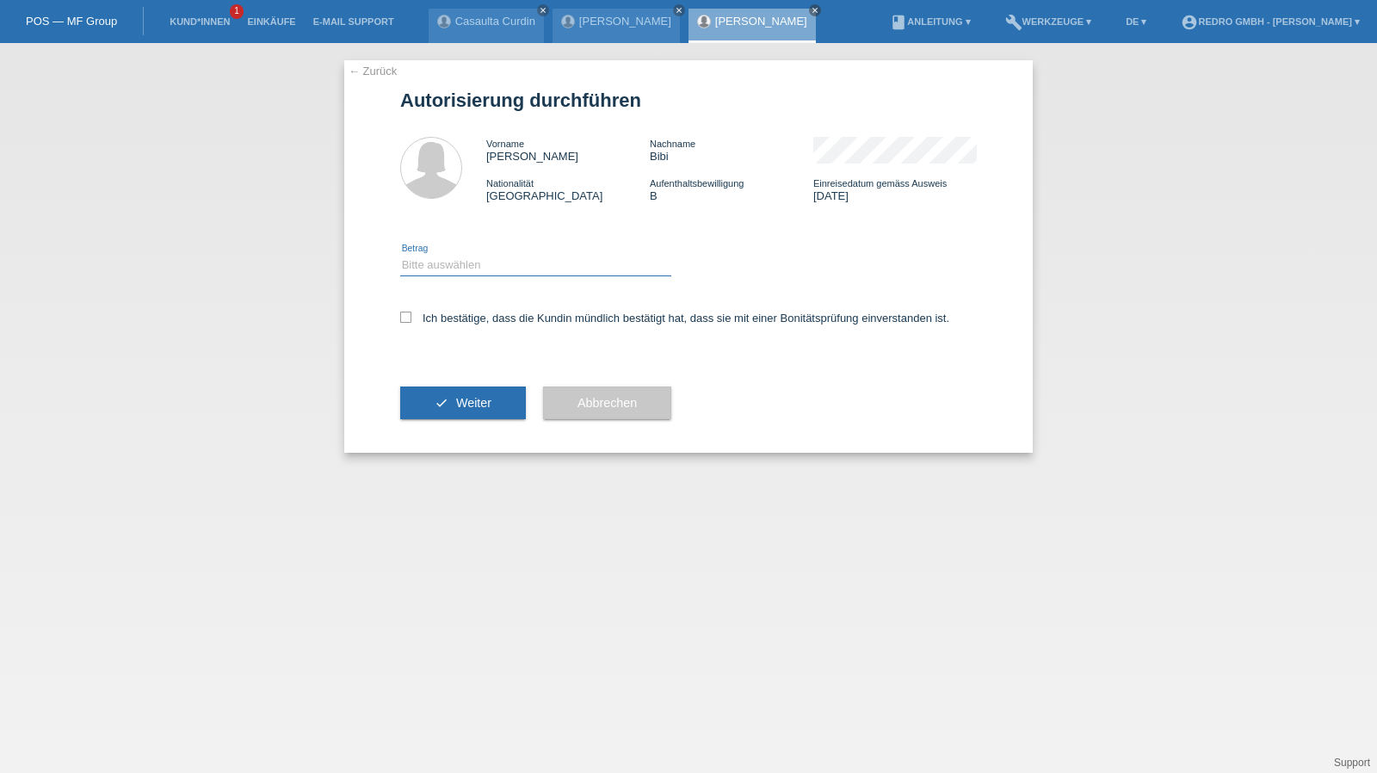
click at [466, 265] on select "Bitte auswählen CHF 1.00 - CHF 499.00 CHF 500.00 - CHF 1'999.00 CHF 2'000.00 - …" at bounding box center [535, 265] width 271 height 21
select select "1"
click at [400, 255] on select "Bitte auswählen CHF 1.00 - CHF 499.00 CHF 500.00 - CHF 1'999.00 CHF 2'000.00 - …" at bounding box center [535, 265] width 271 height 21
click at [453, 317] on label "Ich bestätige, dass die Kundin mündlich bestätigt hat, dass sie mit einer Bonit…" at bounding box center [674, 318] width 549 height 13
click at [411, 317] on input "Ich bestätige, dass die Kundin mündlich bestätigt hat, dass sie mit einer Bonit…" at bounding box center [405, 317] width 11 height 11
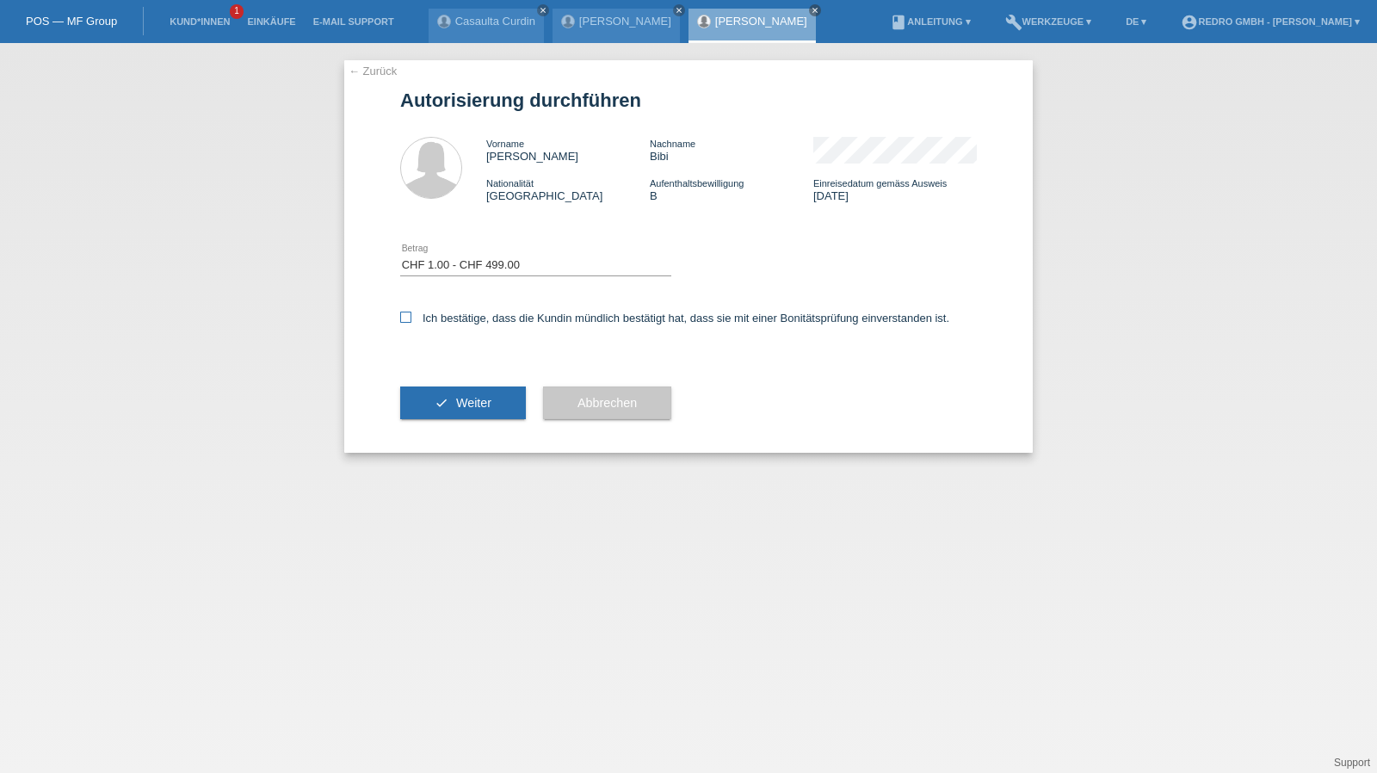
checkbox input "true"
click at [425, 411] on button "check Weiter" at bounding box center [463, 403] width 126 height 33
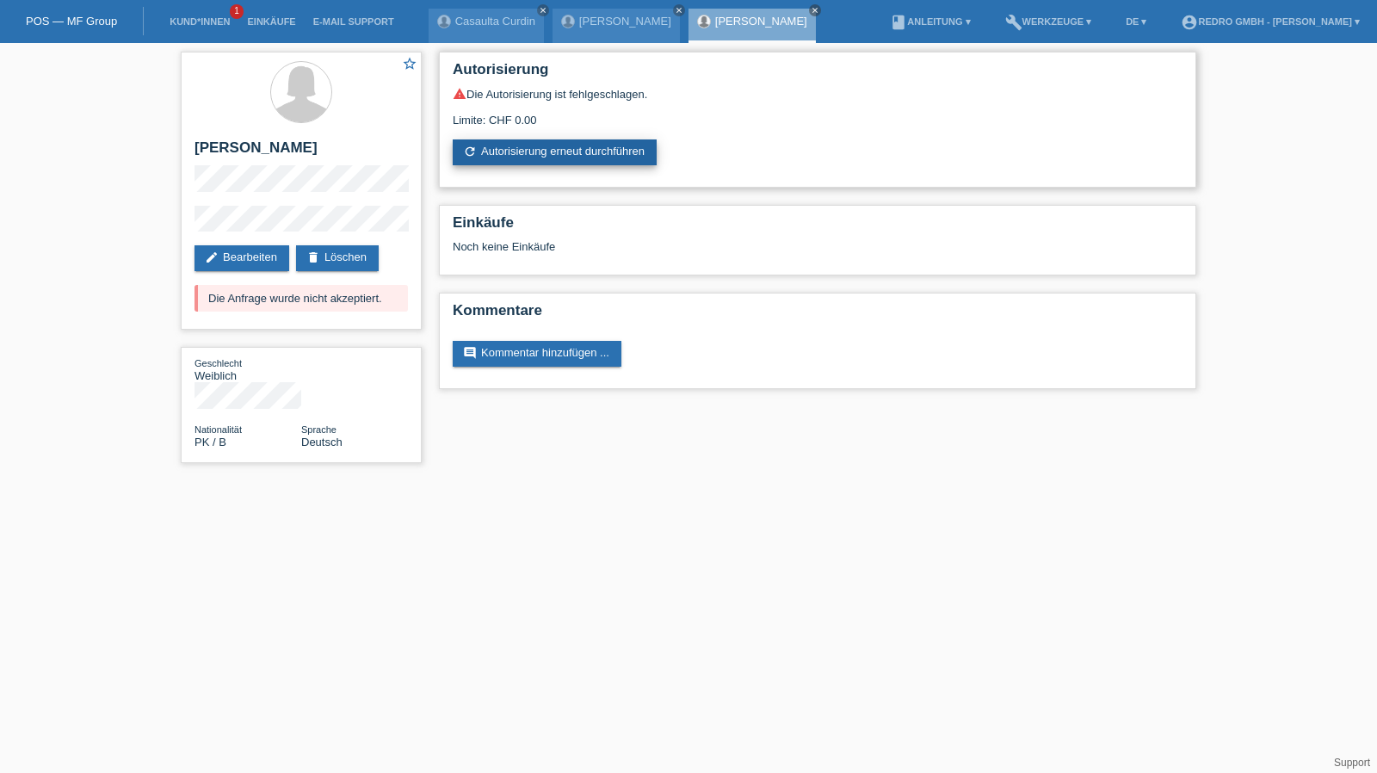
click at [550, 144] on link "refresh Autorisierung erneut durchführen" at bounding box center [555, 152] width 204 height 26
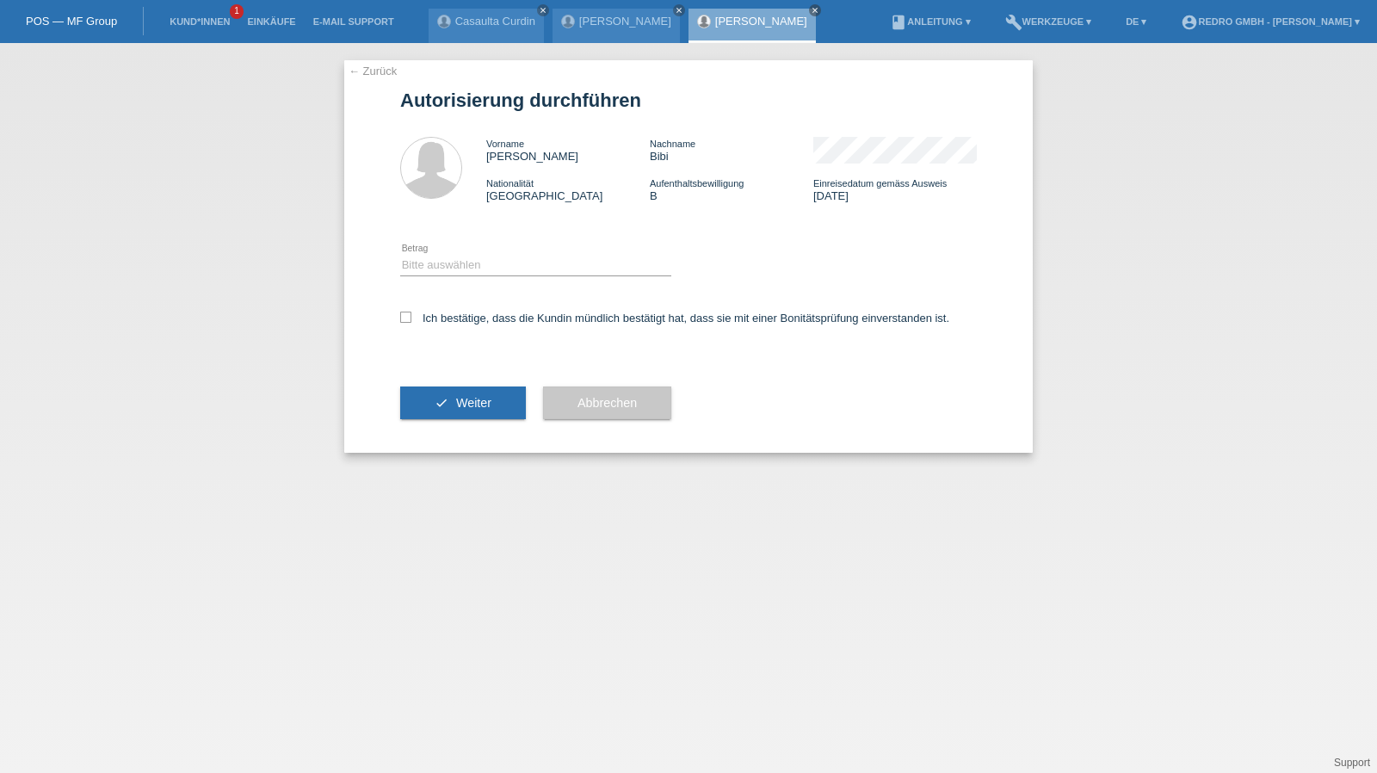
click at [467, 276] on icon at bounding box center [535, 275] width 271 height 1
click at [473, 269] on select "Bitte auswählen CHF 1.00 - CHF 499.00 CHF 500.00 - CHF 1'999.00 CHF 2'000.00 - …" at bounding box center [535, 265] width 271 height 21
select select "1"
click at [400, 255] on select "Bitte auswählen CHF 1.00 - CHF 499.00 CHF 500.00 - CHF 1'999.00 CHF 2'000.00 - …" at bounding box center [535, 265] width 271 height 21
click at [447, 319] on label "Ich bestätige, dass die Kundin mündlich bestätigt hat, dass sie mit einer Bonit…" at bounding box center [674, 318] width 549 height 13
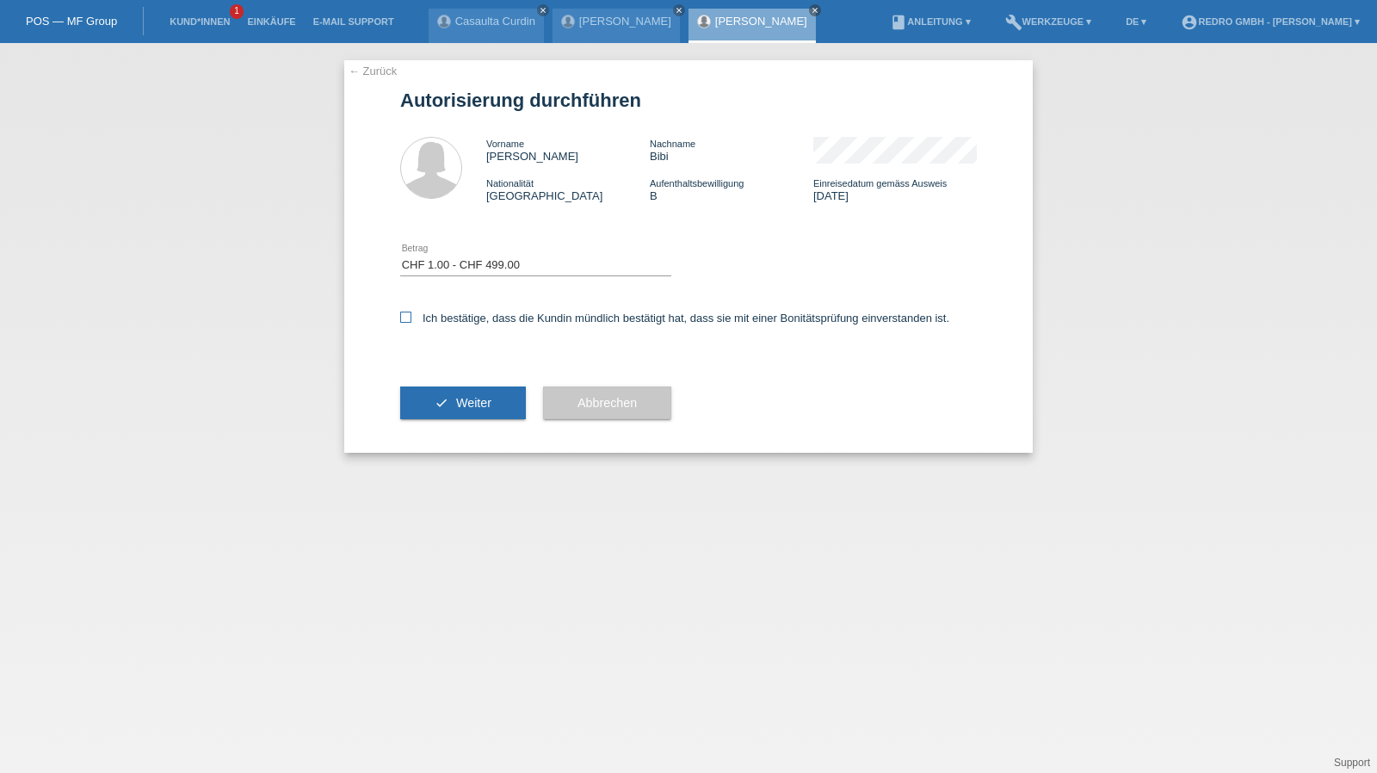
click at [411, 319] on input "Ich bestätige, dass die Kundin mündlich bestätigt hat, dass sie mit einer Bonit…" at bounding box center [405, 317] width 11 height 11
checkbox input "true"
click at [456, 403] on span "Weiter" at bounding box center [473, 403] width 35 height 14
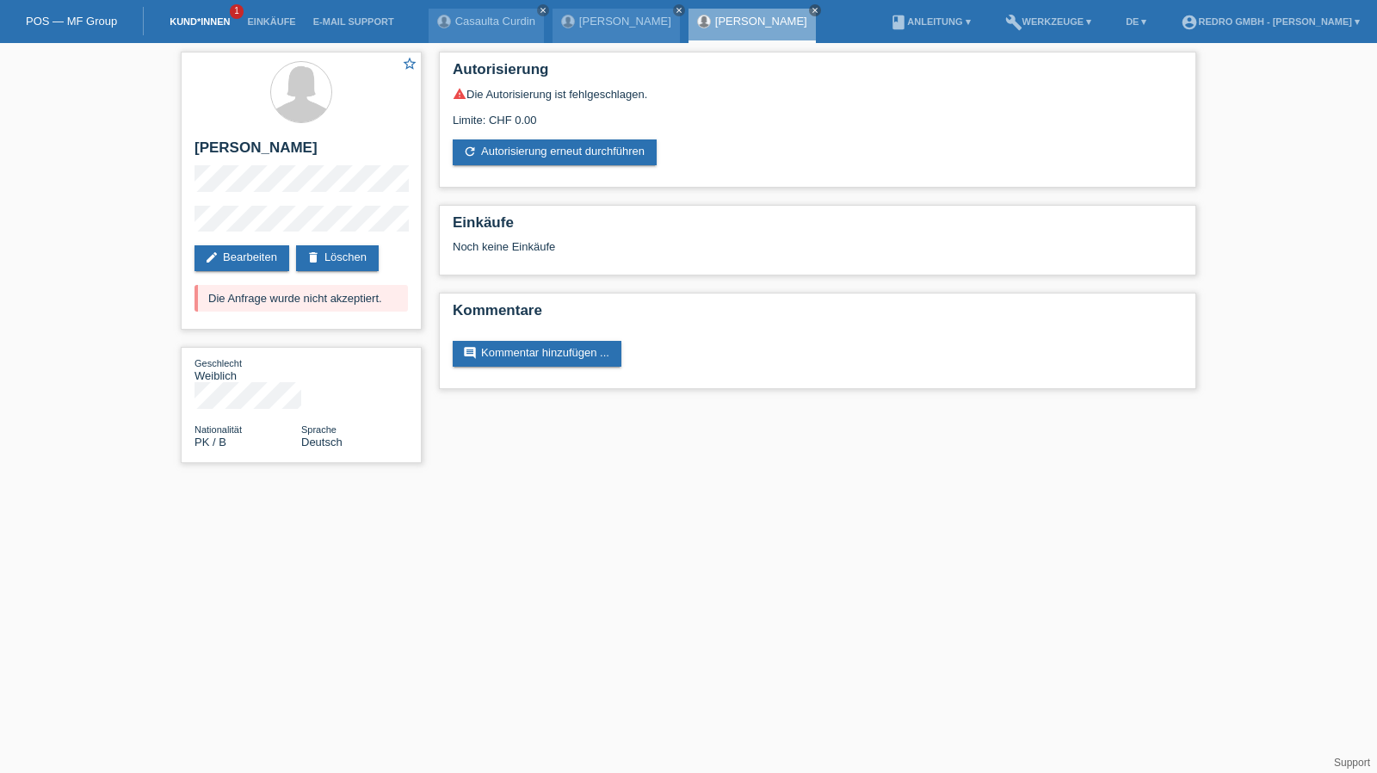
click at [186, 21] on link "Kund*innen" at bounding box center [199, 21] width 77 height 10
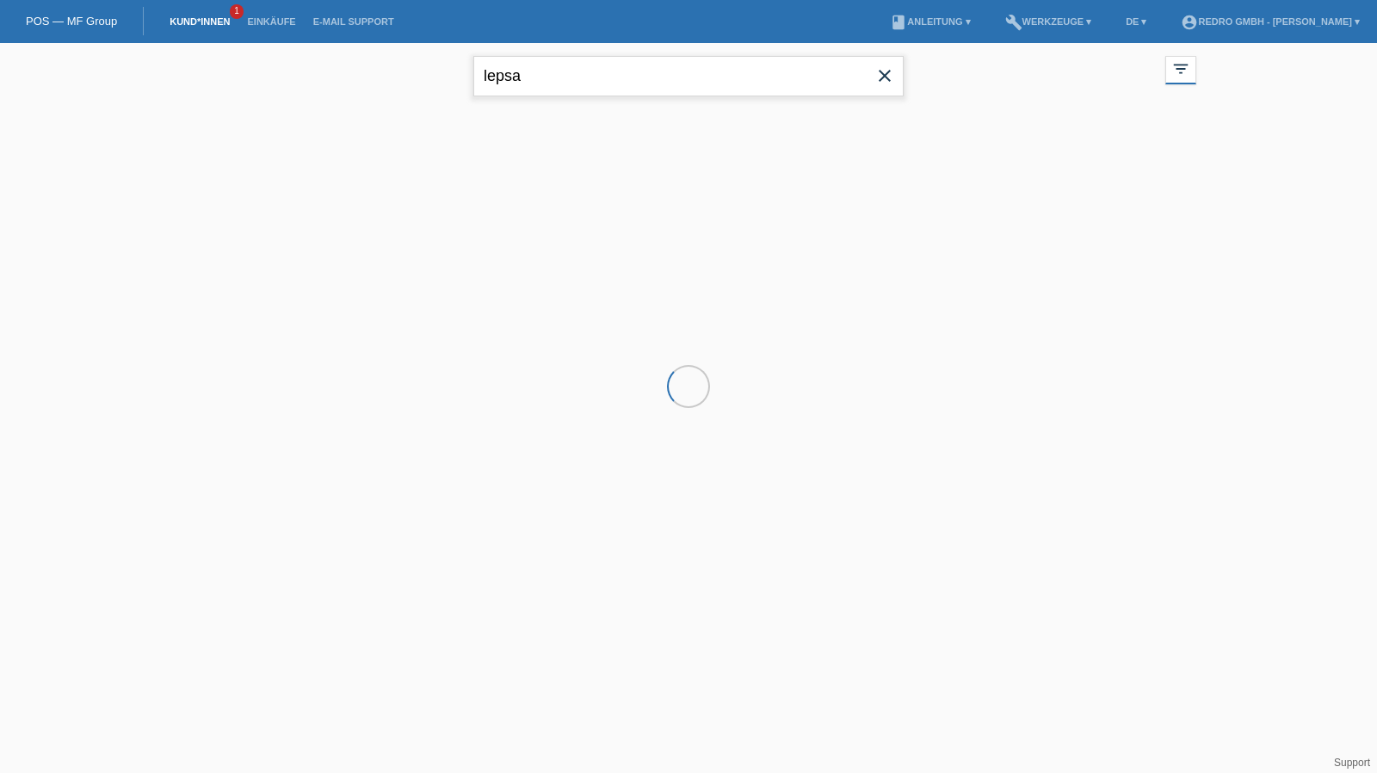
click at [515, 75] on input "lepsa" at bounding box center [688, 76] width 430 height 40
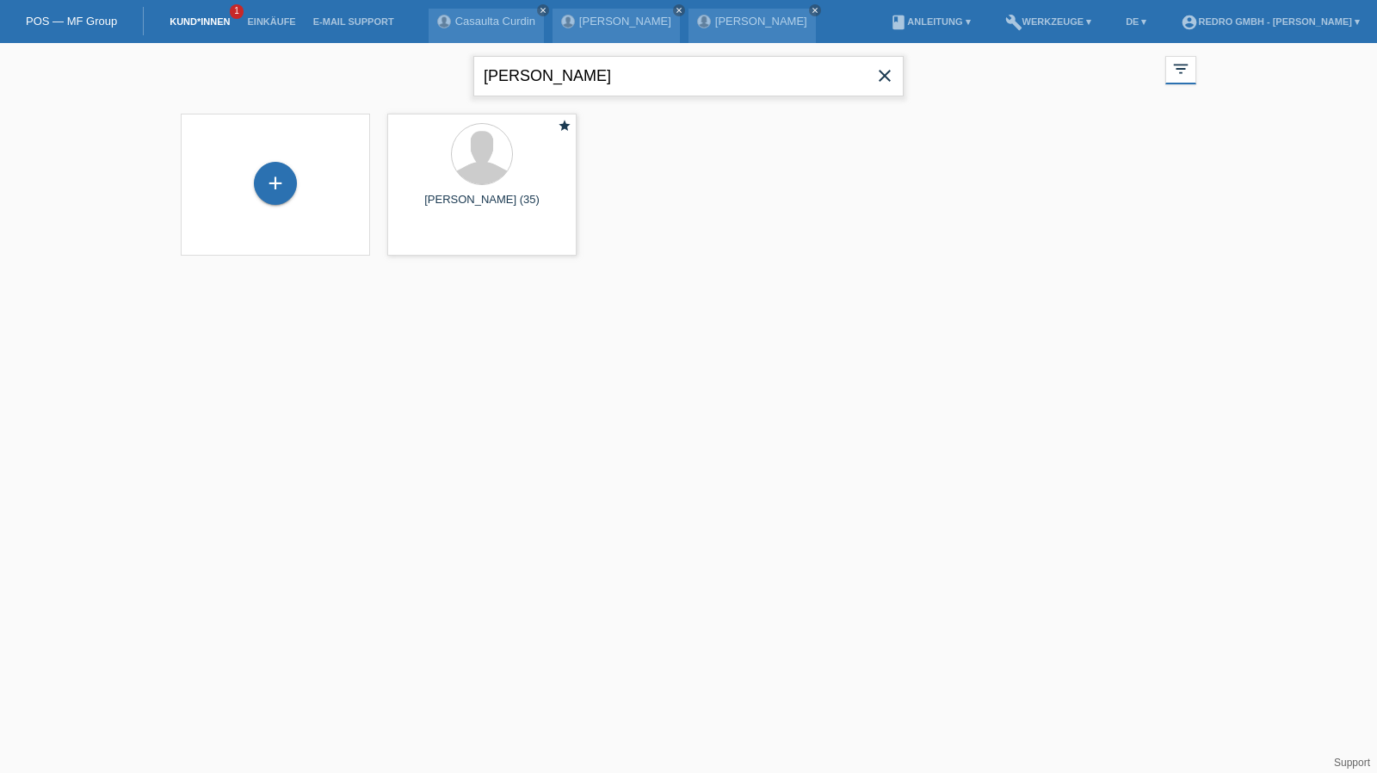
type input "fausto"
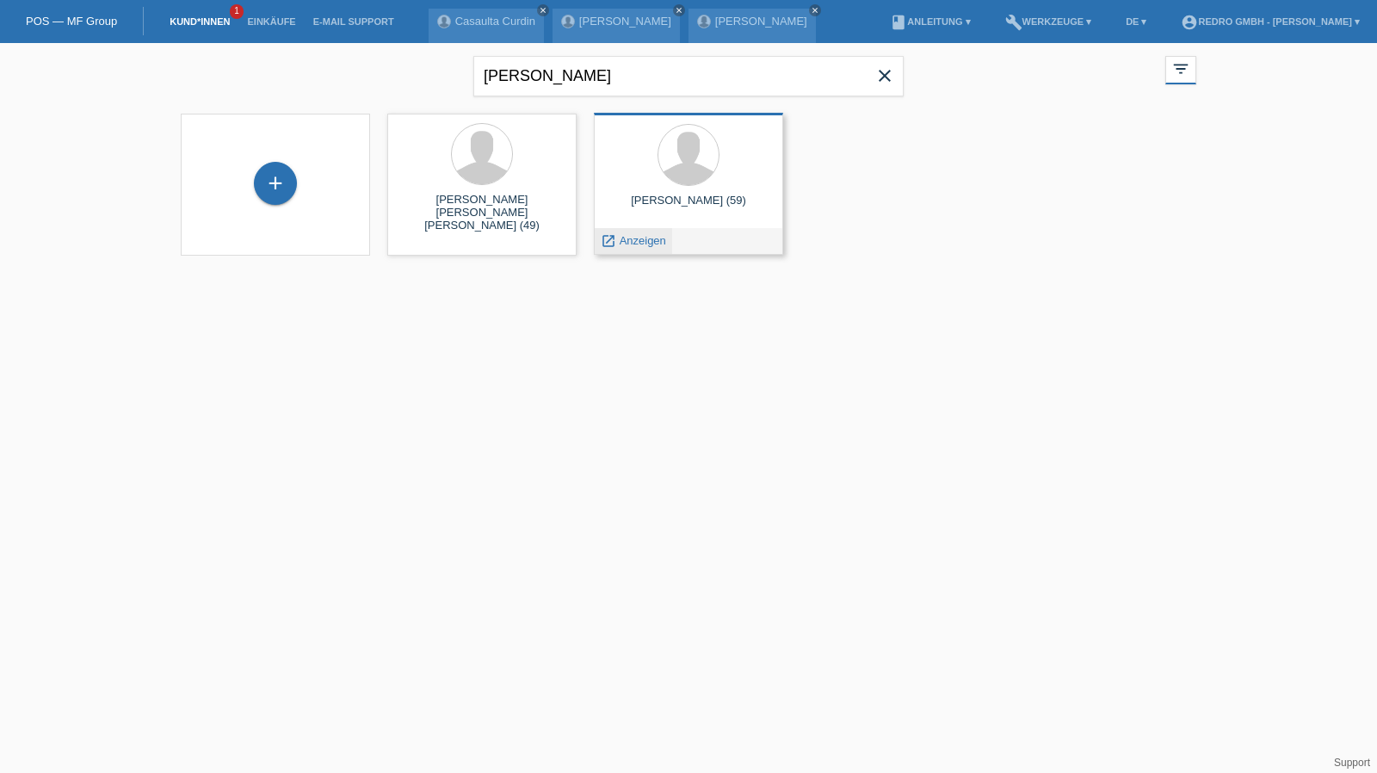
click at [650, 240] on span "Anzeigen" at bounding box center [643, 240] width 46 height 13
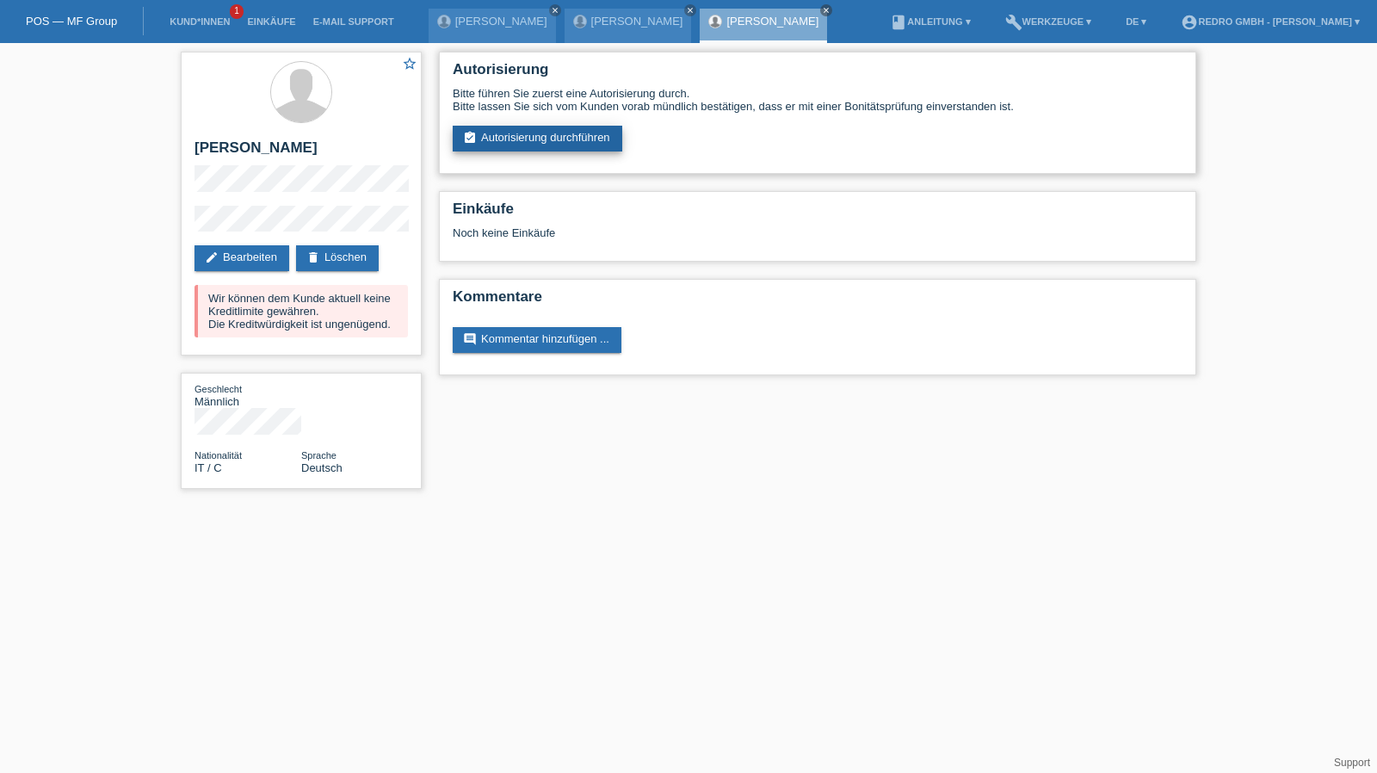
click at [498, 145] on link "assignment_turned_in Autorisierung durchführen" at bounding box center [538, 139] width 170 height 26
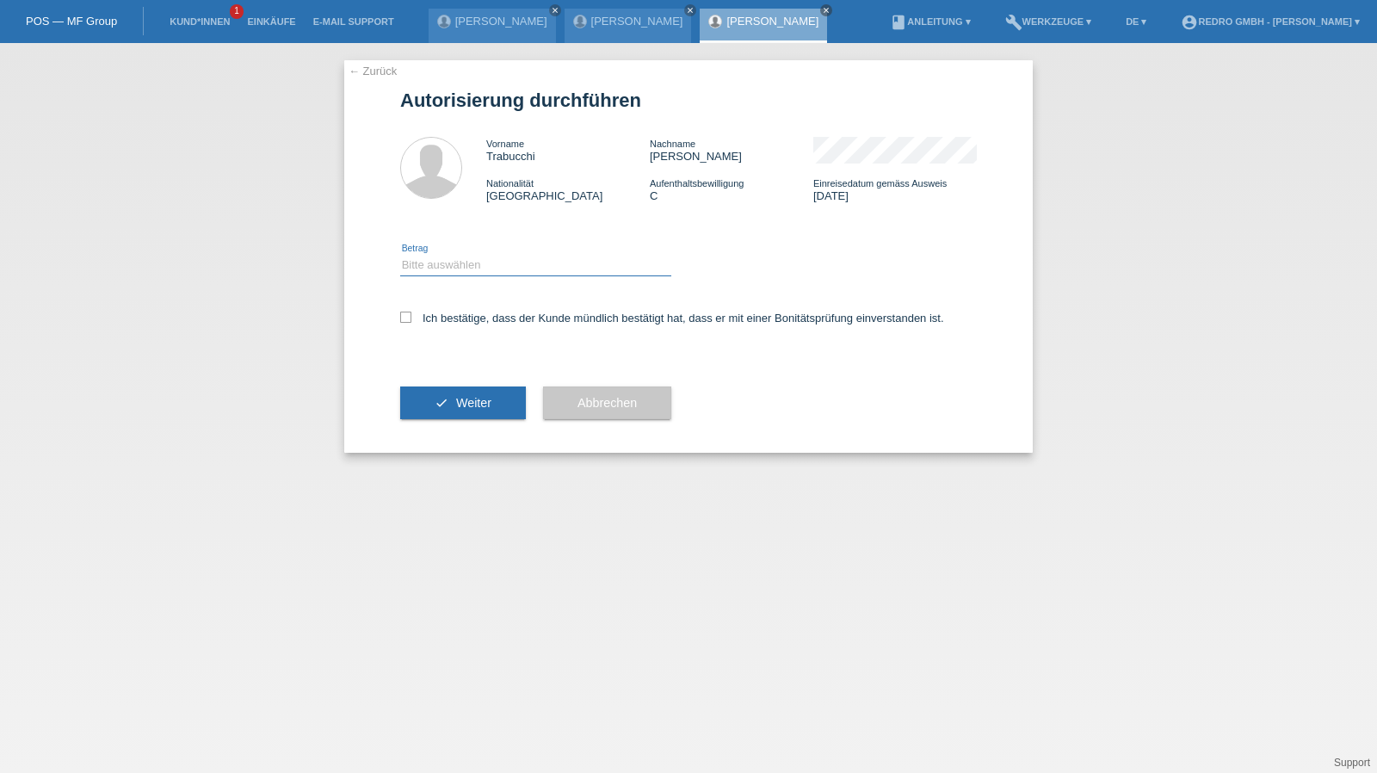
click at [472, 268] on select "Bitte auswählen CHF 1.00 - CHF 499.00 CHF 500.00 - CHF 1'999.00 CHF 2'000.00 - …" at bounding box center [535, 265] width 271 height 21
select select "1"
click at [400, 255] on select "Bitte auswählen CHF 1.00 - CHF 499.00 CHF 500.00 - CHF 1'999.00 CHF 2'000.00 - …" at bounding box center [535, 265] width 271 height 21
click at [450, 313] on label "Ich bestätige, dass der Kunde mündlich bestätigt hat, dass er mit einer Bonität…" at bounding box center [672, 318] width 544 height 13
click at [411, 313] on input "Ich bestätige, dass der Kunde mündlich bestätigt hat, dass er mit einer Bonität…" at bounding box center [405, 317] width 11 height 11
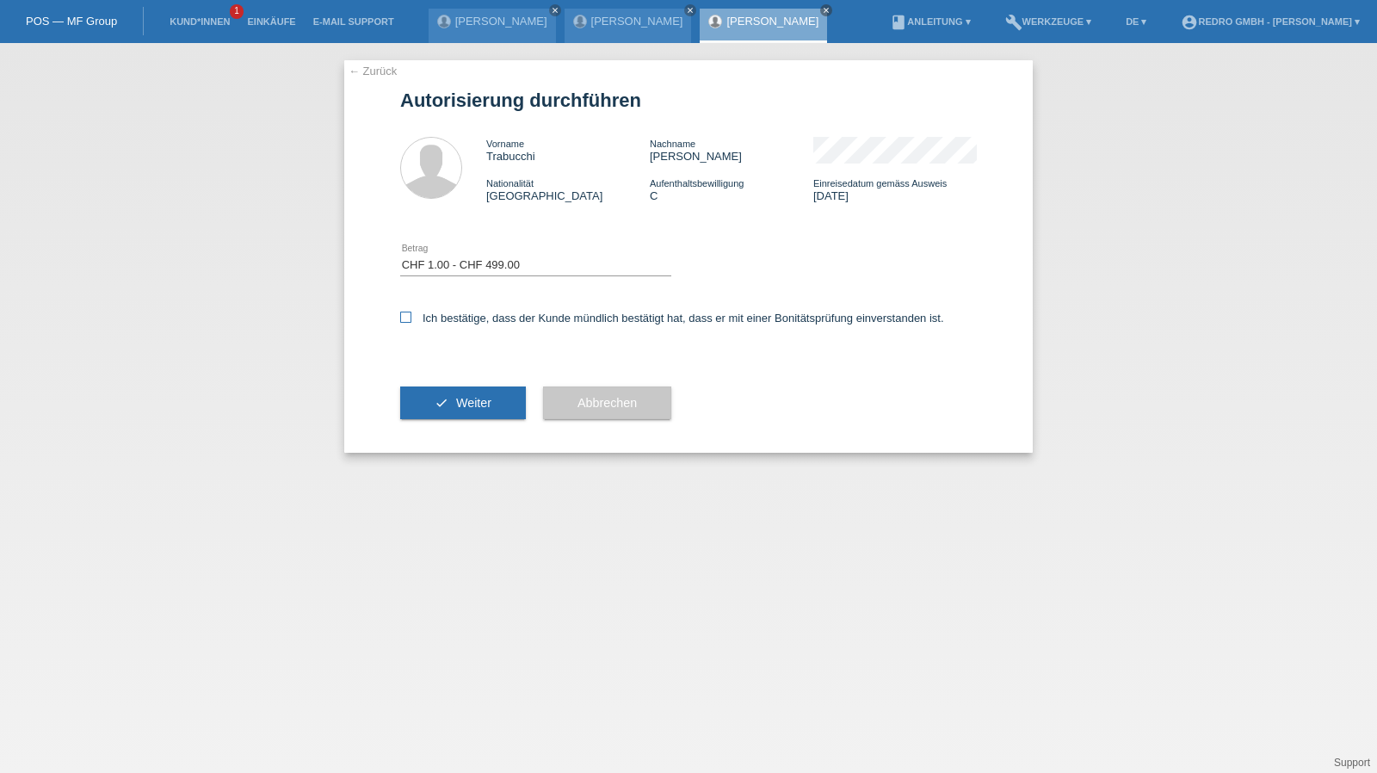
checkbox input "true"
click at [420, 423] on div "check Weiter" at bounding box center [463, 403] width 126 height 100
click at [428, 404] on button "check Weiter" at bounding box center [463, 403] width 126 height 33
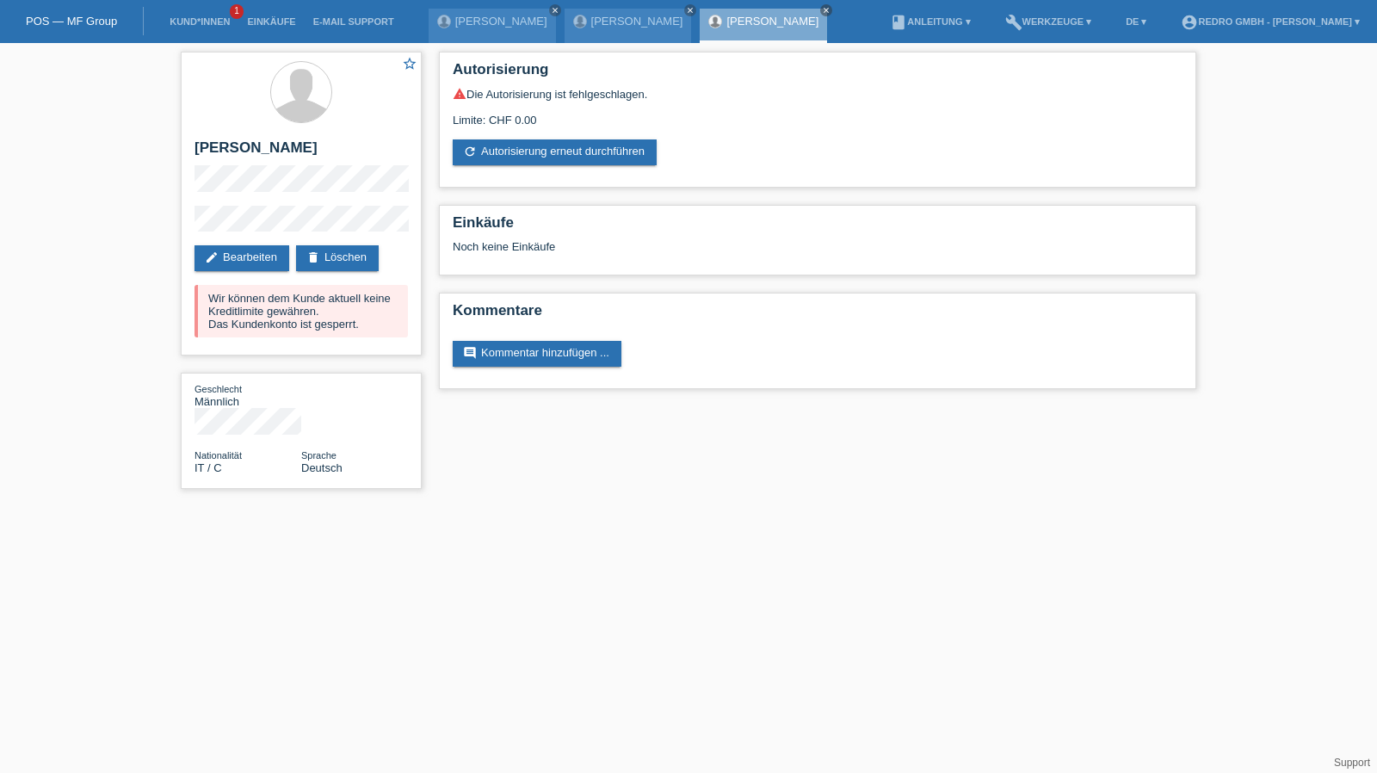
drag, startPoint x: 183, startPoint y: 11, endPoint x: 183, endPoint y: 28, distance: 17.2
click at [183, 11] on li "Kund*innen 1" at bounding box center [199, 22] width 77 height 44
click at [185, 27] on link "Kund*innen" at bounding box center [199, 21] width 77 height 10
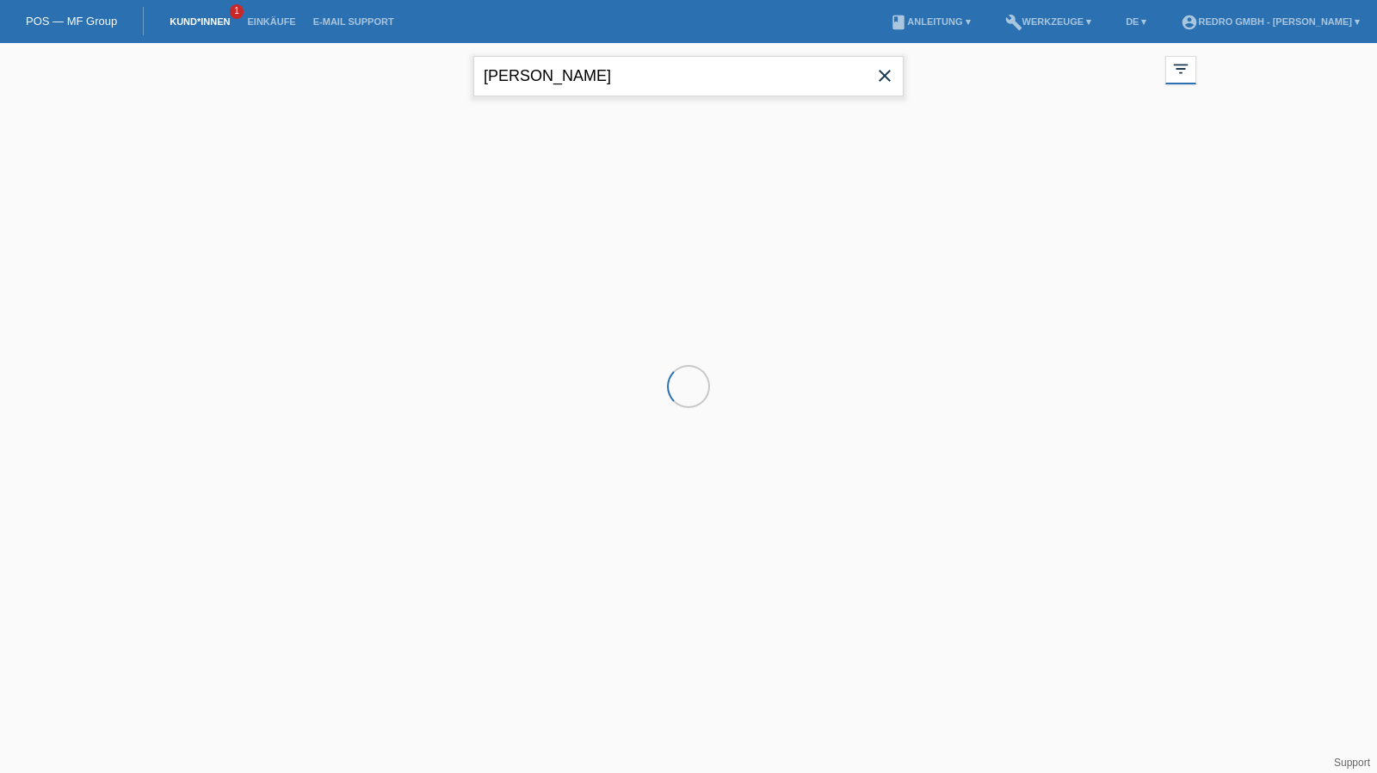
click at [548, 66] on input "fausto" at bounding box center [688, 76] width 430 height 40
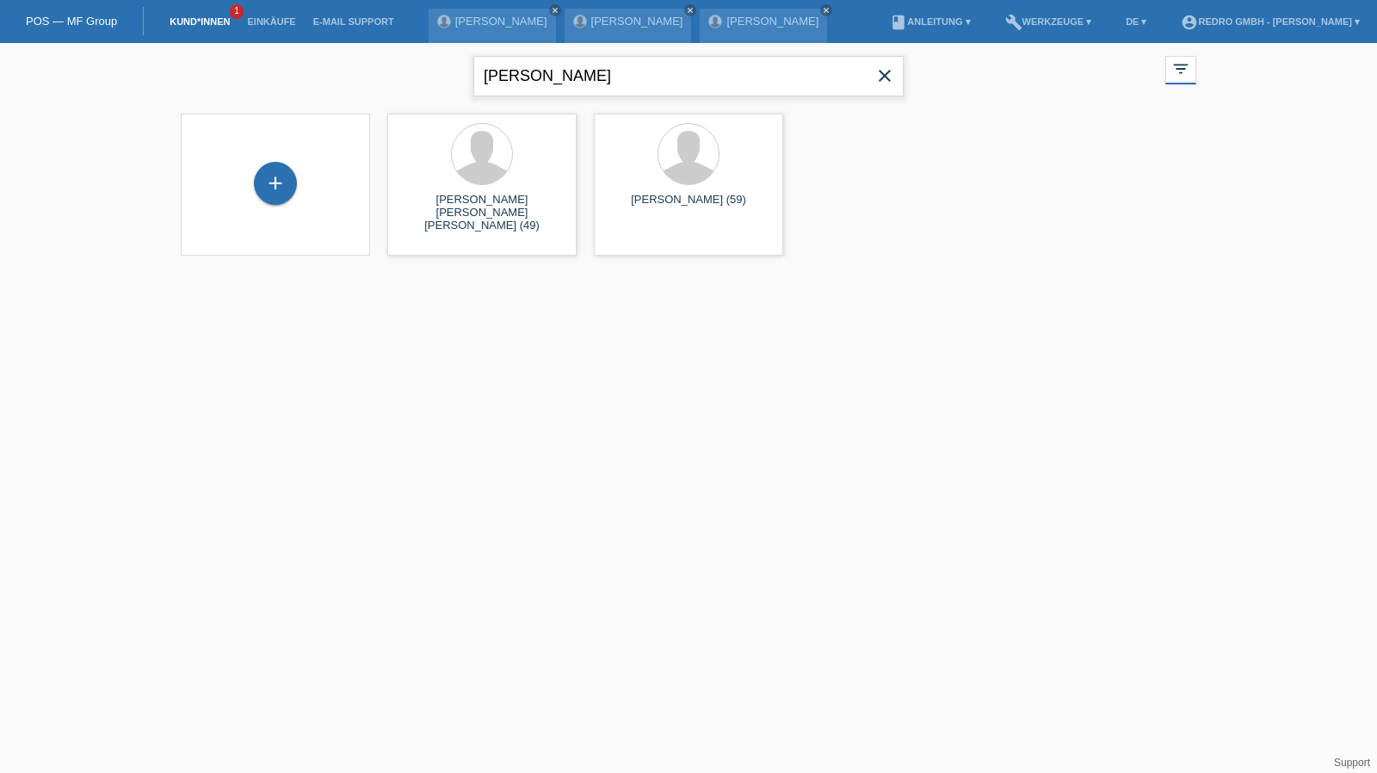
click at [548, 66] on input "fausto" at bounding box center [688, 76] width 430 height 40
type input "pfamm"
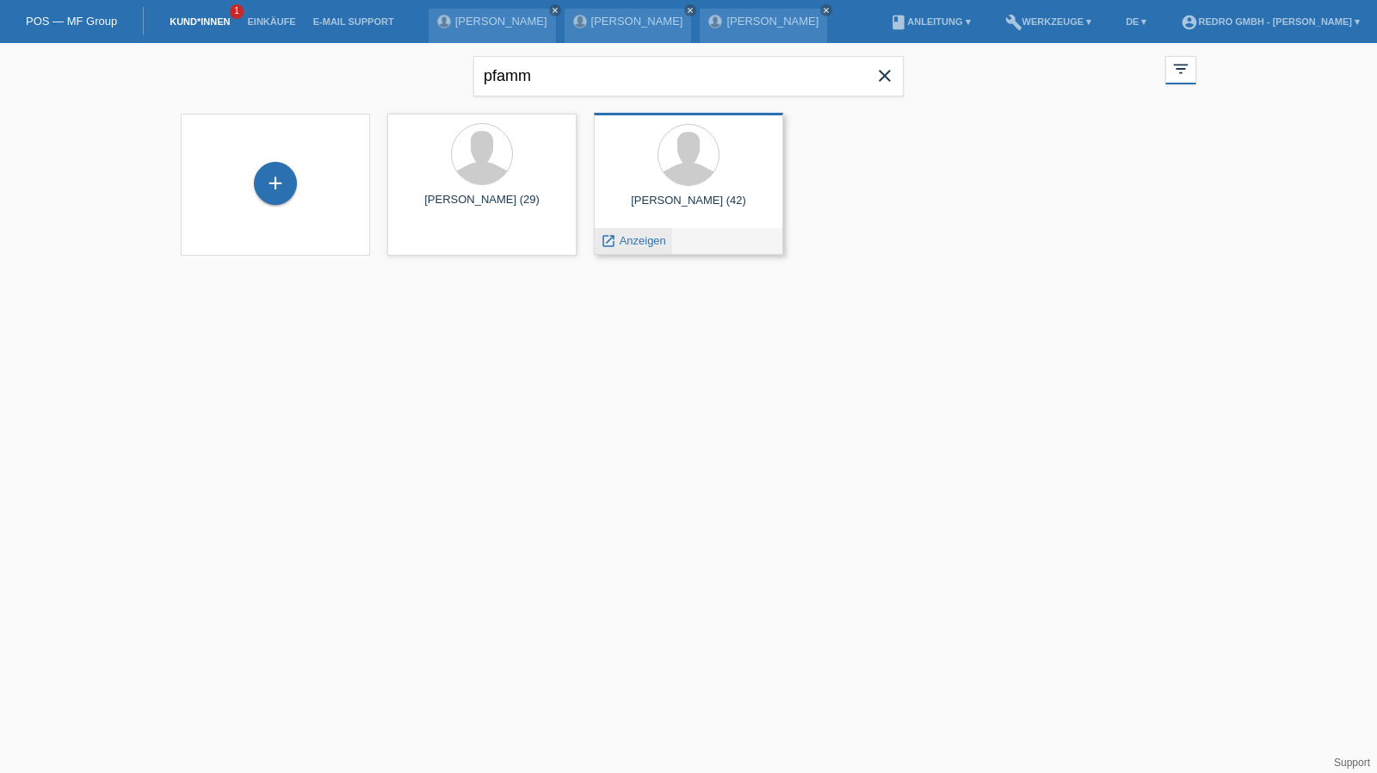
click at [623, 244] on span "Anzeigen" at bounding box center [643, 240] width 46 height 13
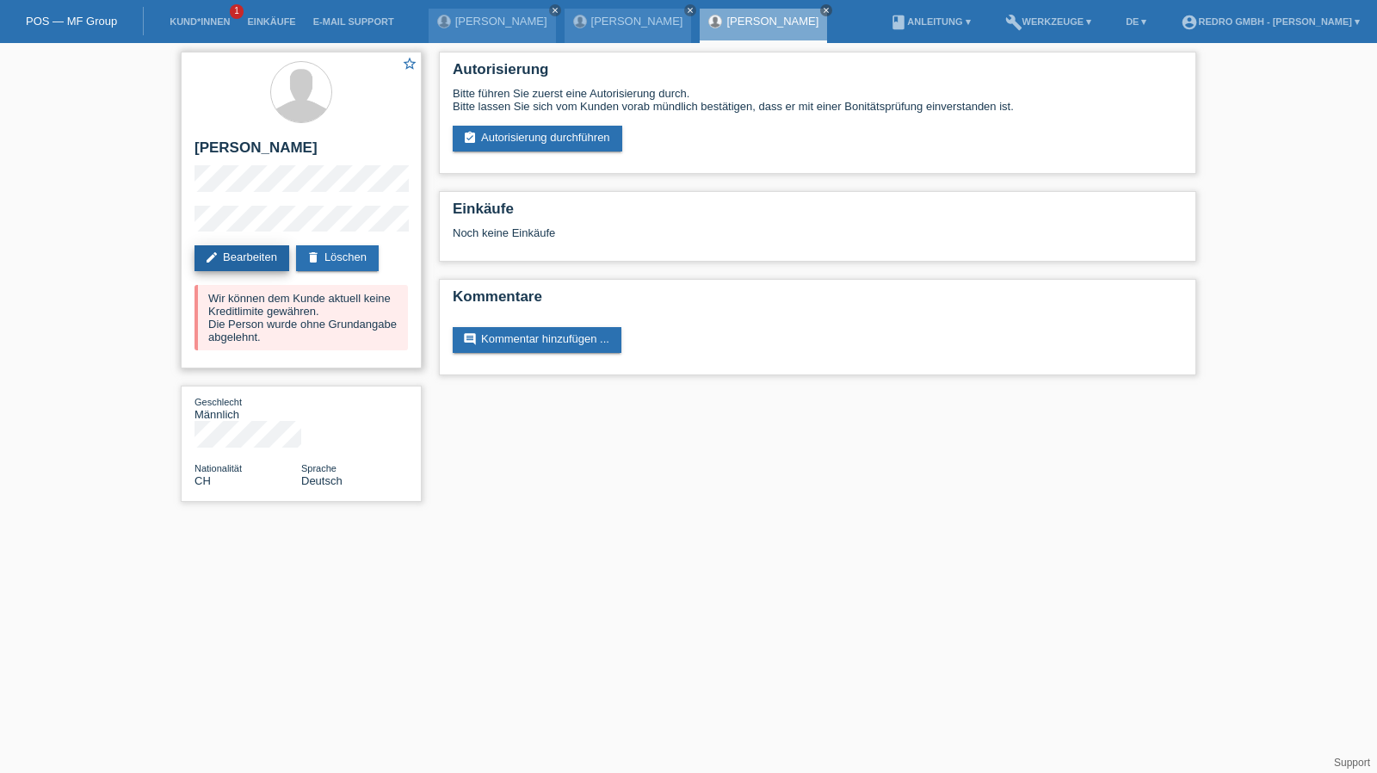
click at [251, 252] on link "edit Bearbeiten" at bounding box center [242, 258] width 95 height 26
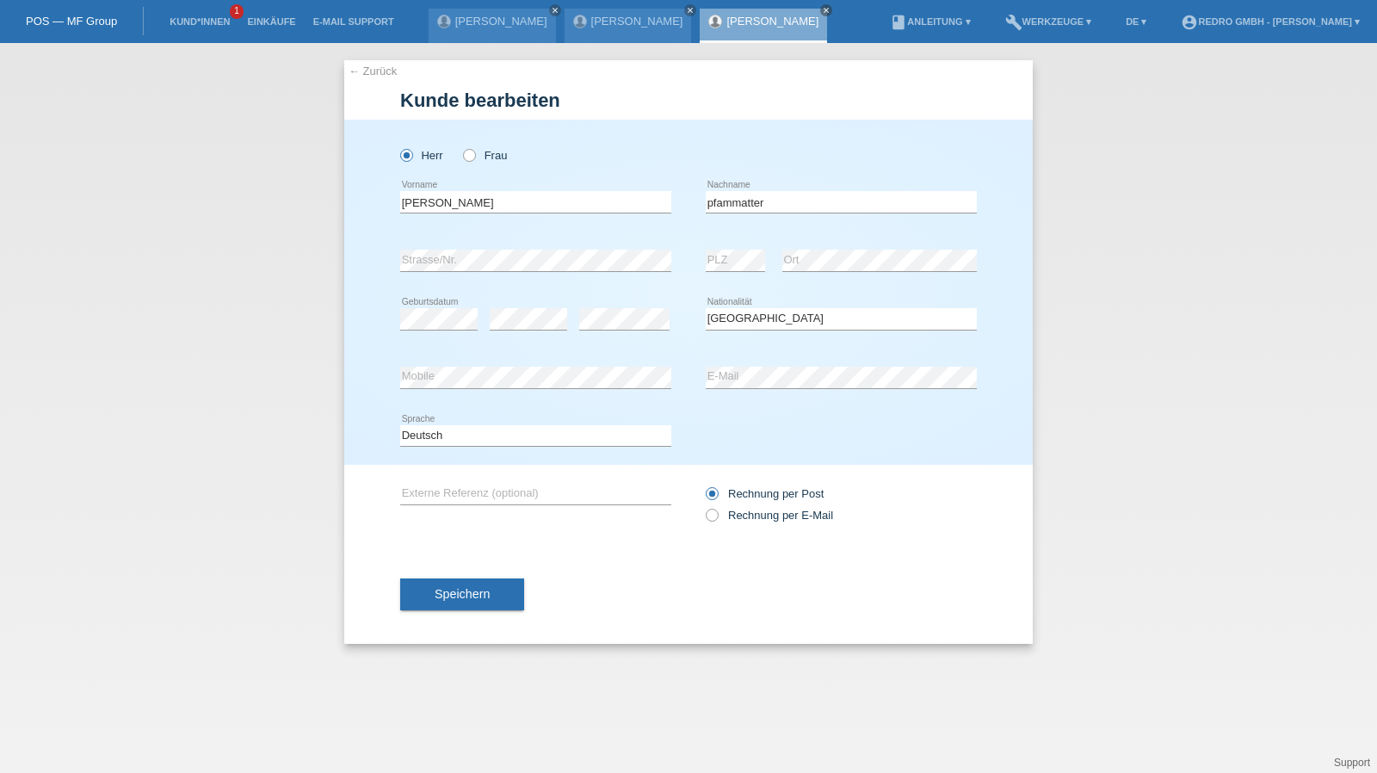
select select "CH"
click at [483, 195] on input "[PERSON_NAME]" at bounding box center [535, 202] width 271 height 22
click at [483, 195] on input "david" at bounding box center [535, 202] width 271 height 22
type input "David"
type input "Pfammatter"
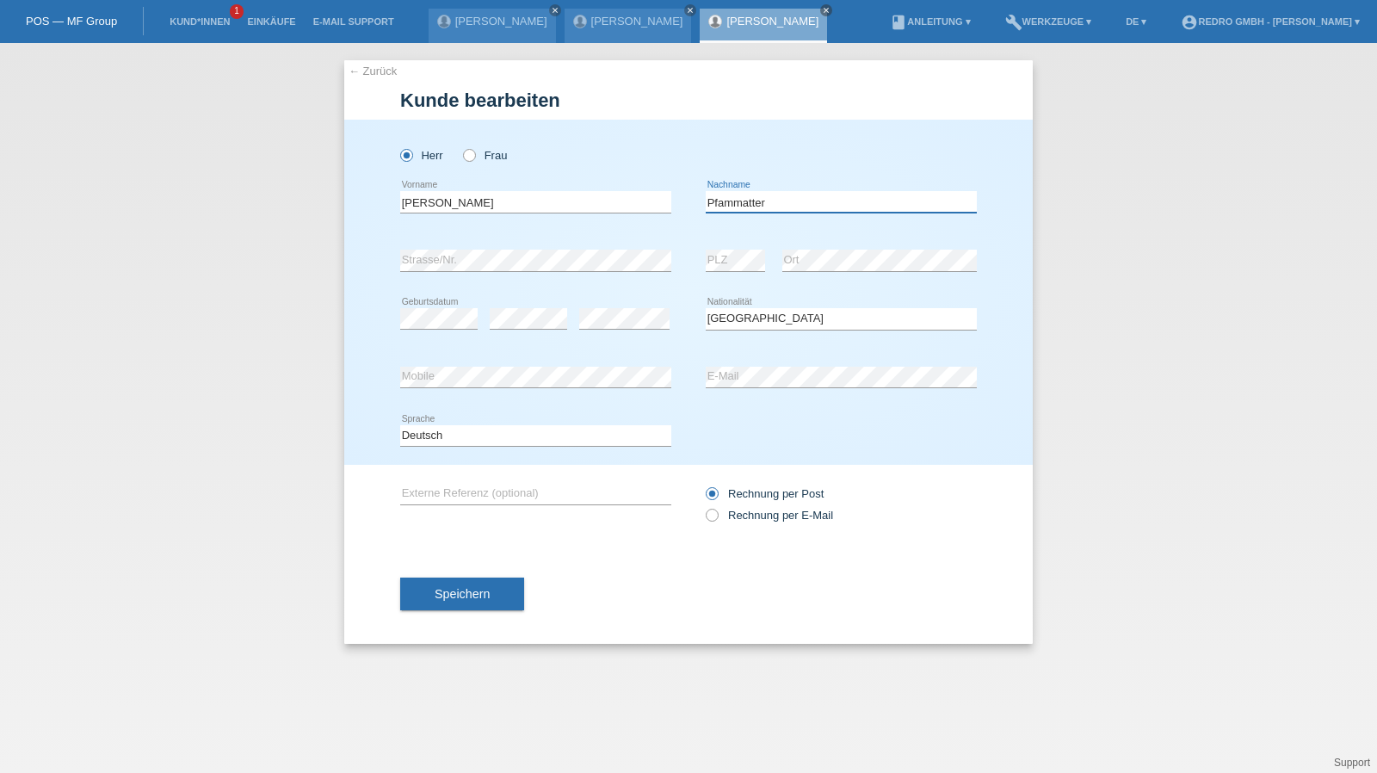
click at [821, 204] on input "Pfammatter" at bounding box center [841, 202] width 271 height 22
click at [517, 426] on select "Deutsch Français Italiano English" at bounding box center [535, 435] width 271 height 21
select select "fr"
click at [400, 425] on select "Deutsch Français Italiano English" at bounding box center [535, 435] width 271 height 21
click at [448, 562] on div "Speichern" at bounding box center [688, 594] width 577 height 100
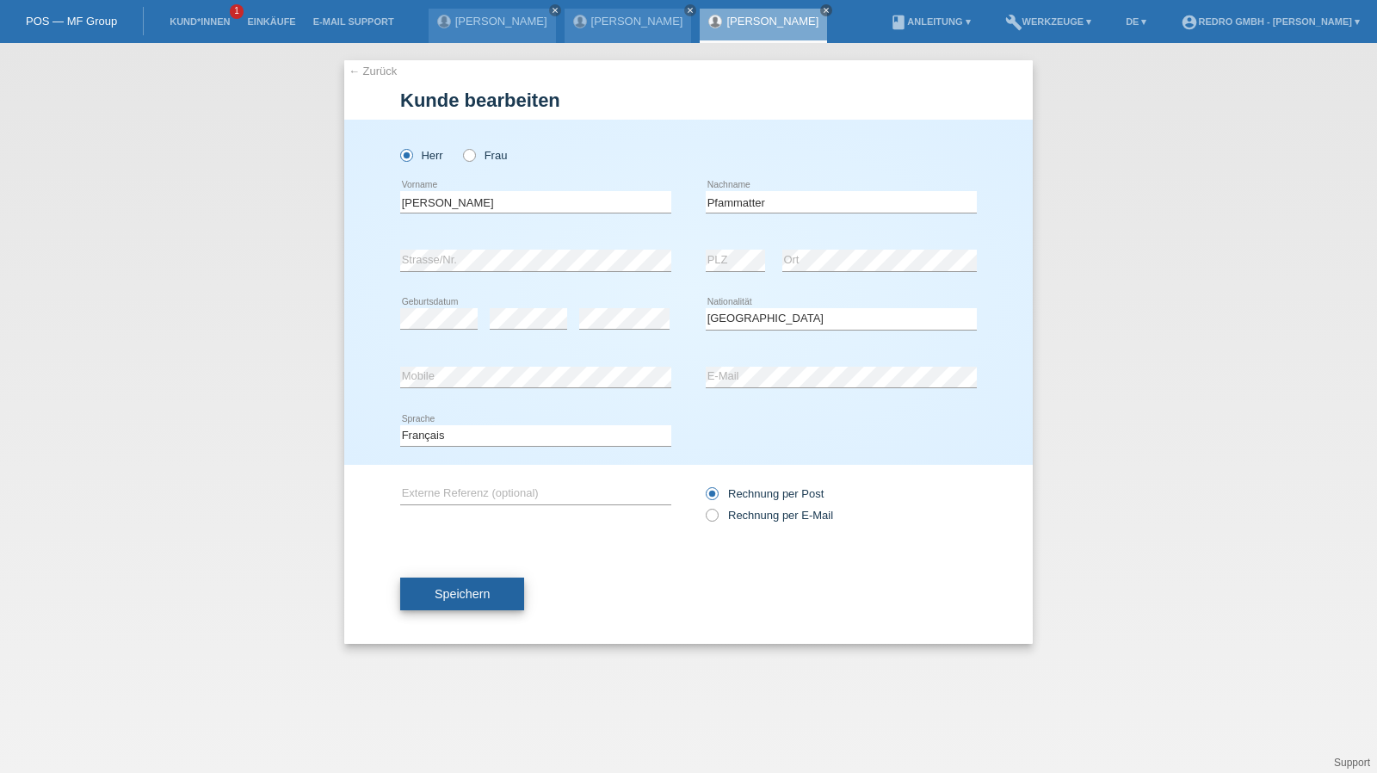
click at [443, 580] on button "Speichern" at bounding box center [462, 594] width 124 height 33
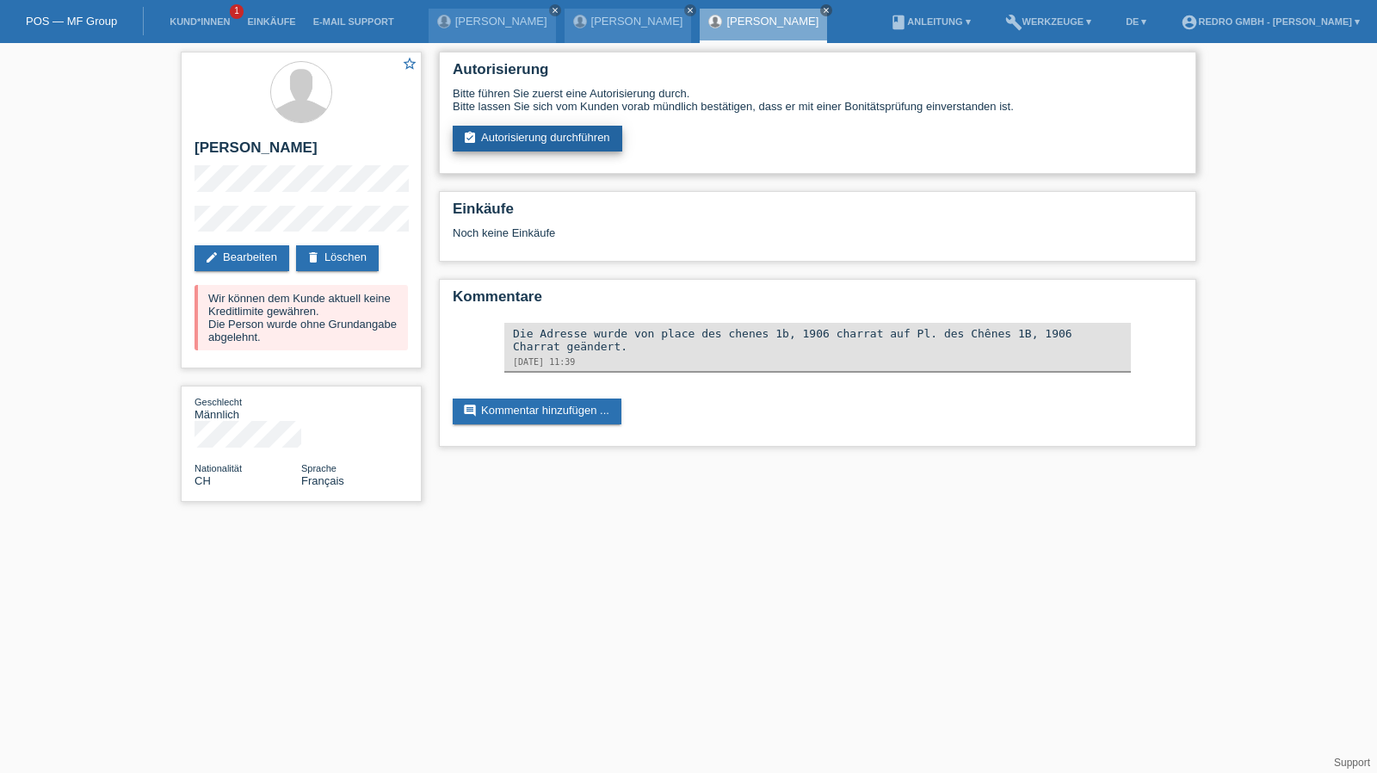
click at [510, 145] on link "assignment_turned_in Autorisierung durchführen" at bounding box center [538, 139] width 170 height 26
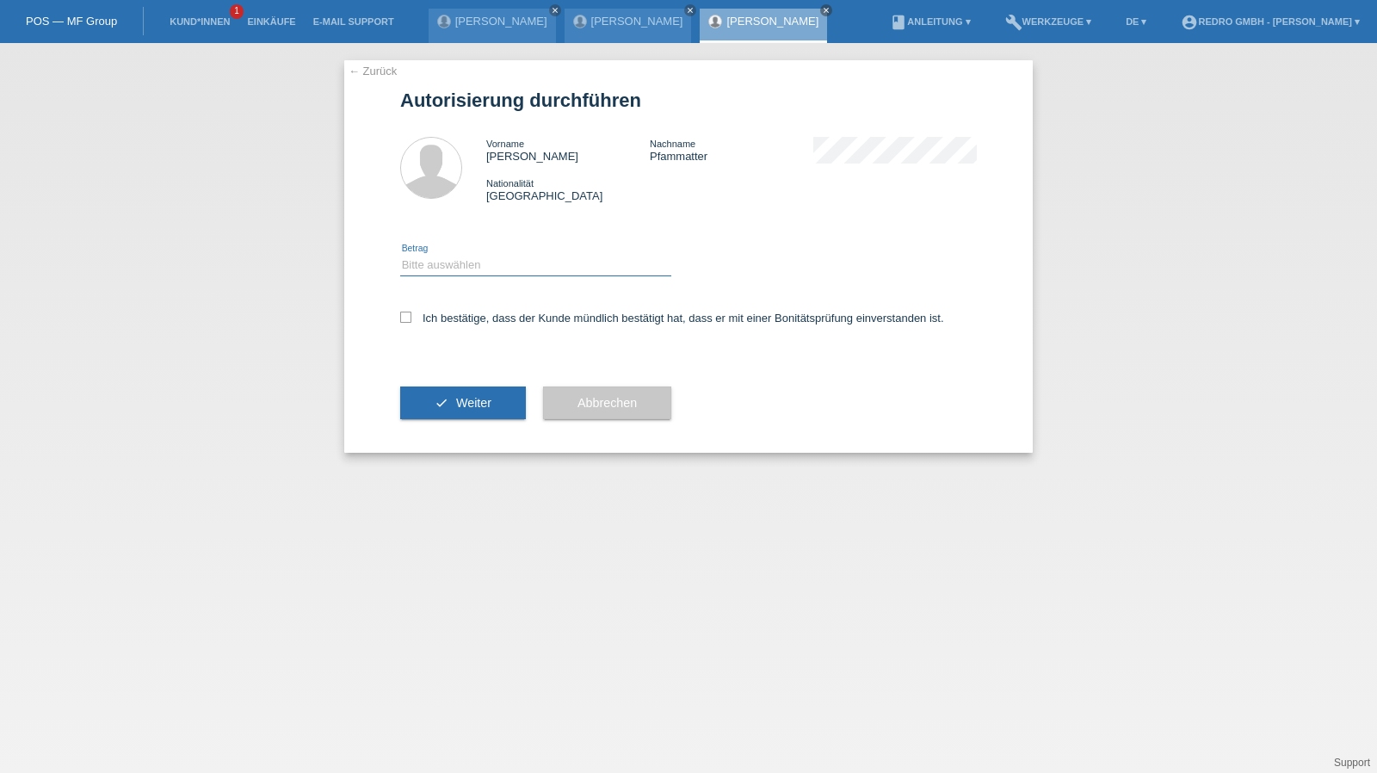
click at [450, 274] on select "Bitte auswählen CHF 1.00 - CHF 499.00 CHF 500.00 - CHF 1'999.00 CHF 2'000.00 - …" at bounding box center [535, 265] width 271 height 21
click at [400, 255] on select "Bitte auswählen CHF 1.00 - CHF 499.00 CHF 500.00 - CHF 1'999.00 CHF 2'000.00 - …" at bounding box center [535, 265] width 271 height 21
drag, startPoint x: 461, startPoint y: 262, endPoint x: 459, endPoint y: 275, distance: 13.9
click at [461, 262] on select "Bitte auswählen CHF 1.00 - CHF 499.00 CHF 500.00 - CHF 1'999.00 CHF 2'000.00 - …" at bounding box center [535, 265] width 271 height 21
select select "1"
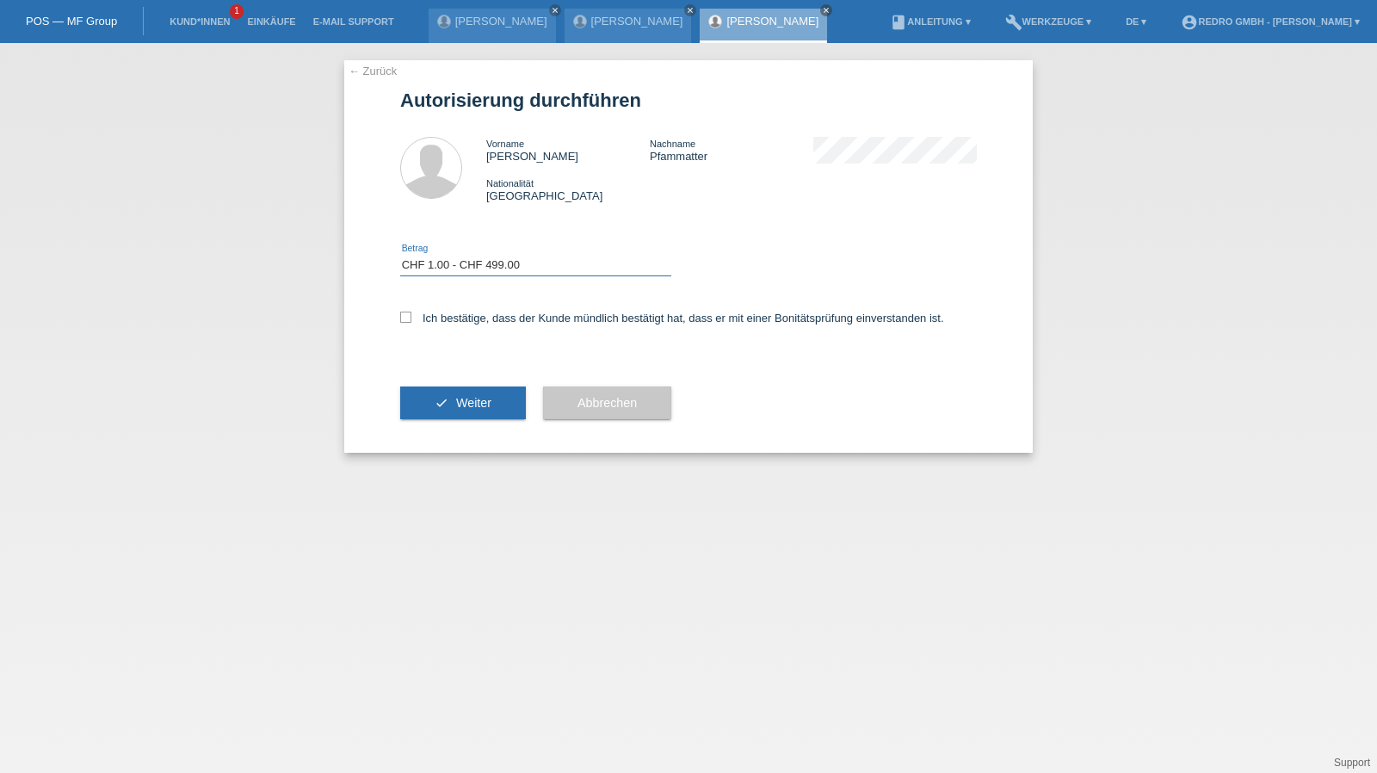
click at [400, 255] on select "Bitte auswählen CHF 1.00 - CHF 499.00 CHF 500.00 - CHF 1'999.00 CHF 2'000.00 - …" at bounding box center [535, 265] width 271 height 21
click at [451, 324] on label "Ich bestätige, dass der Kunde mündlich bestätigt hat, dass er mit einer Bonität…" at bounding box center [672, 318] width 544 height 13
click at [411, 323] on input "Ich bestätige, dass der Kunde mündlich bestätigt hat, dass er mit einer Bonität…" at bounding box center [405, 317] width 11 height 11
checkbox input "true"
click at [433, 414] on button "check Weiter" at bounding box center [463, 403] width 126 height 33
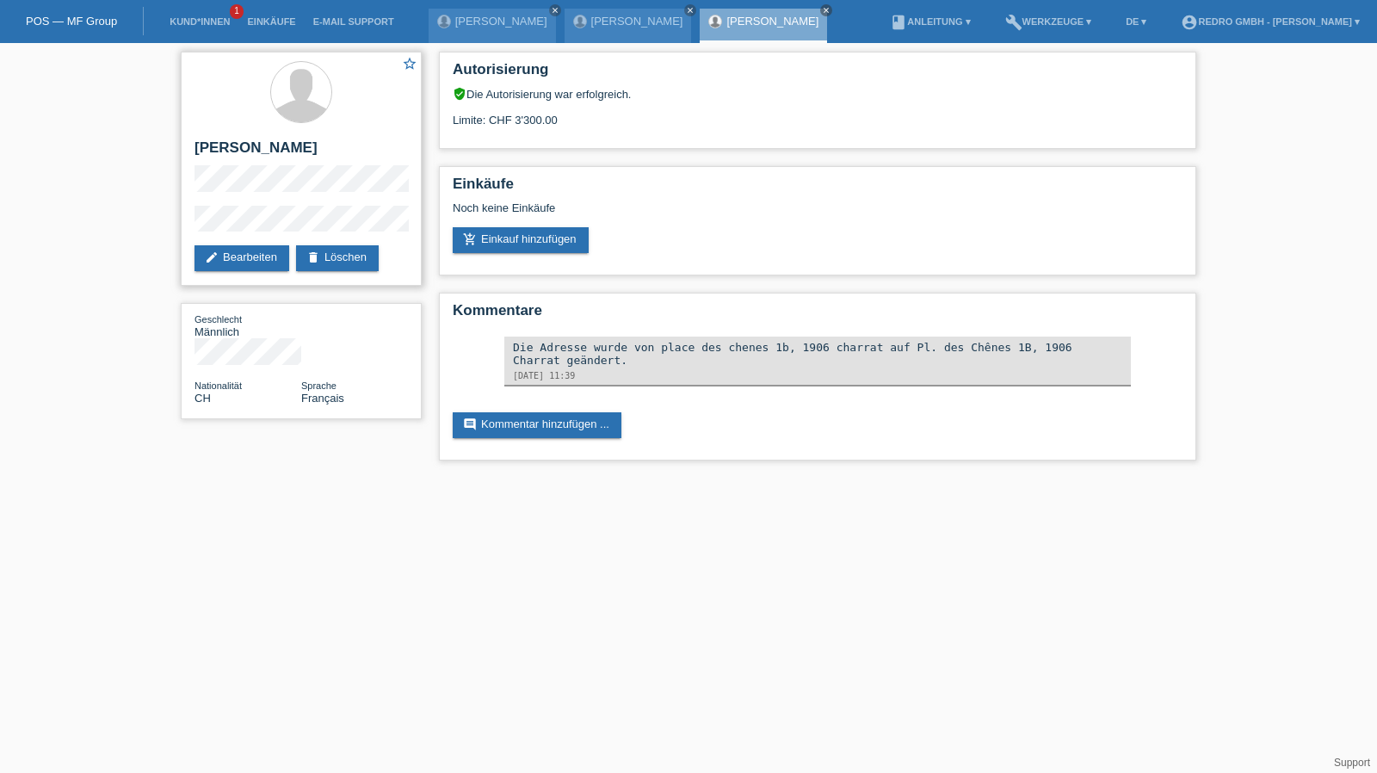
click at [220, 152] on h2 "David Pfammatter" at bounding box center [301, 152] width 213 height 26
copy div "David Pfammatter"
click at [186, 218] on div "star_border David Pfammatter edit Bearbeiten delete Löschen" at bounding box center [301, 169] width 241 height 234
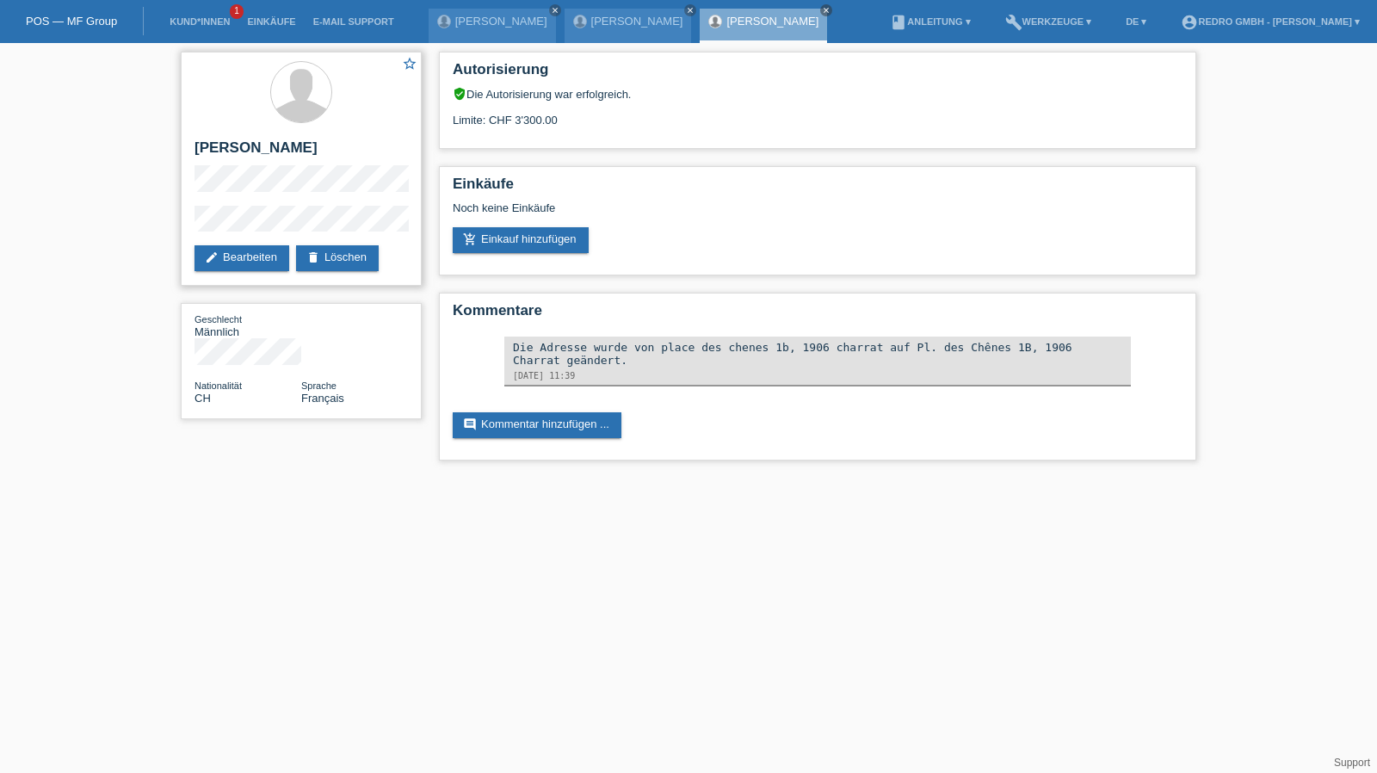
click at [320, 195] on div "star_border David Pfammatter edit Bearbeiten delete Löschen" at bounding box center [301, 169] width 241 height 234
click at [183, 220] on div "star_border David Pfammatter edit Bearbeiten delete Löschen" at bounding box center [301, 169] width 241 height 234
click at [254, 152] on h2 "David Pfammatter" at bounding box center [301, 152] width 213 height 26
click at [253, 152] on h2 "David Pfammatter" at bounding box center [301, 152] width 213 height 26
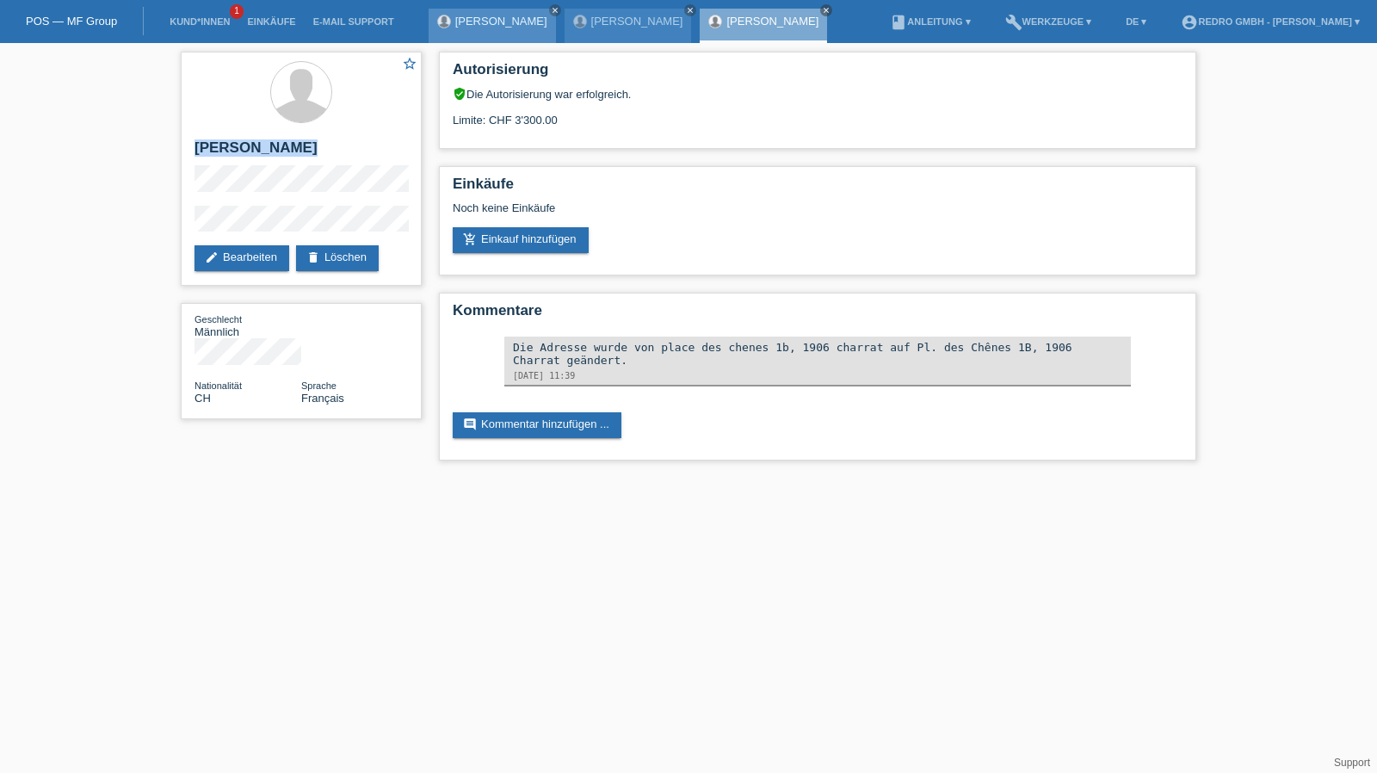
copy div "David Pfammatter"
click at [183, 15] on li "Kund*innen 1" at bounding box center [199, 22] width 77 height 44
click at [183, 22] on link "Kund*innen" at bounding box center [199, 21] width 77 height 10
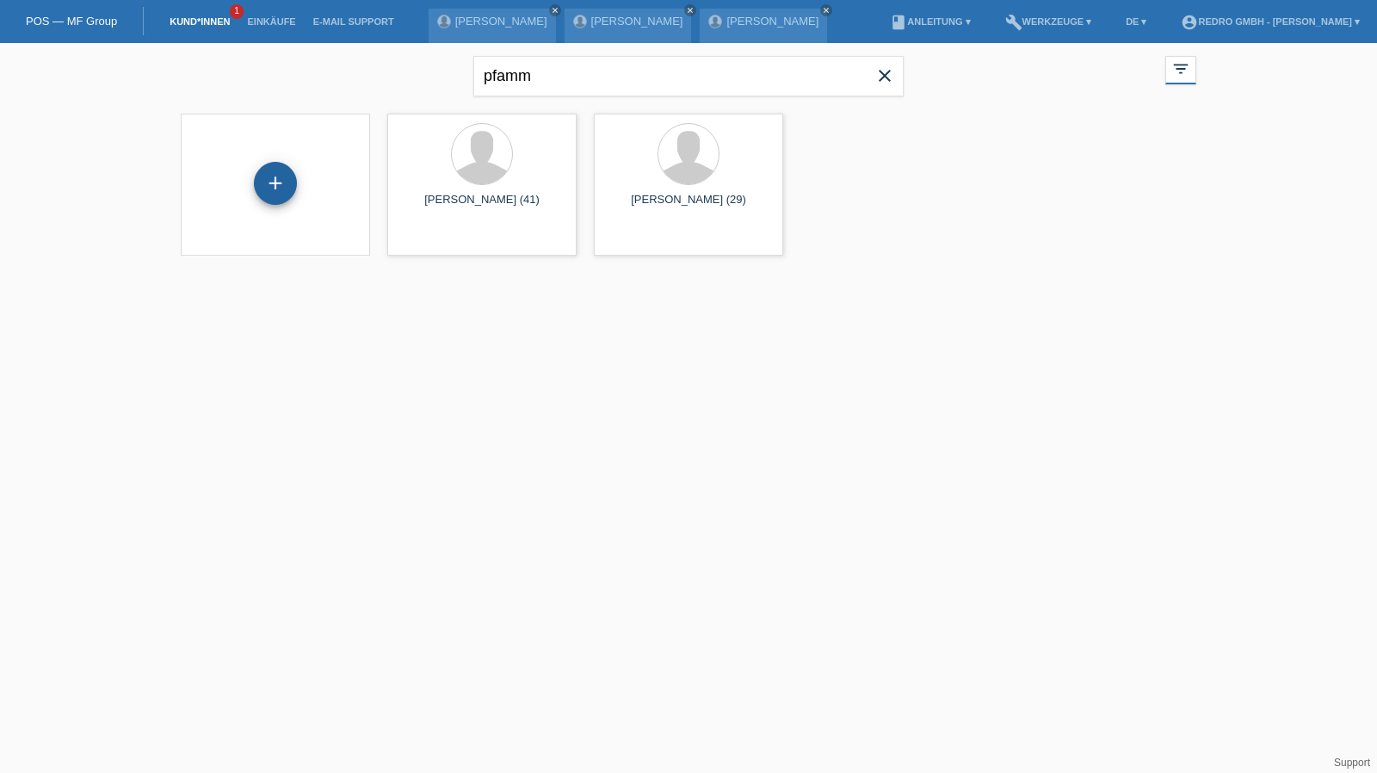
drag, startPoint x: 257, startPoint y: 161, endPoint x: 270, endPoint y: 176, distance: 20.1
click at [257, 162] on div "+" at bounding box center [276, 185] width 162 height 46
click at [286, 188] on div "+" at bounding box center [275, 183] width 43 height 43
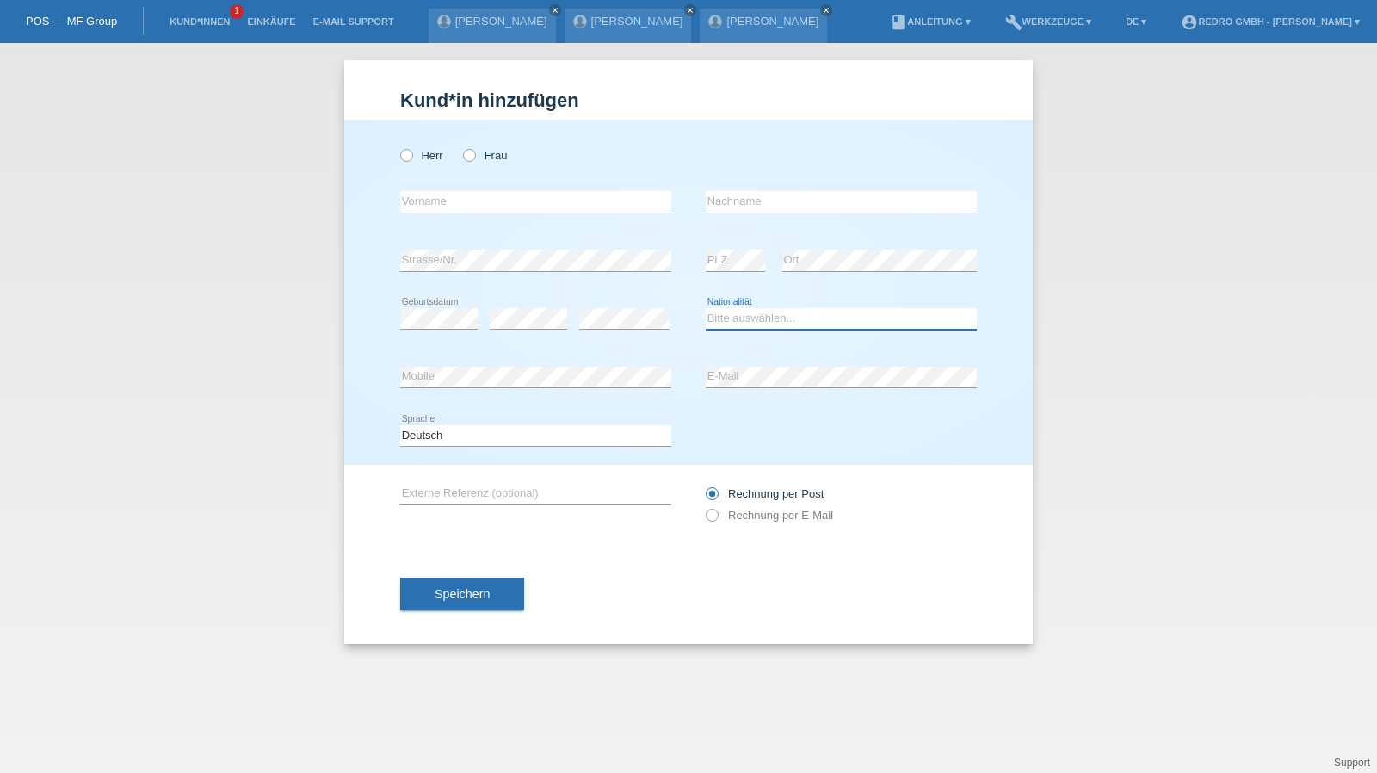
click at [746, 311] on select "Bitte auswählen... [GEOGRAPHIC_DATA] [GEOGRAPHIC_DATA] [GEOGRAPHIC_DATA] [GEOGR…" at bounding box center [841, 318] width 271 height 21
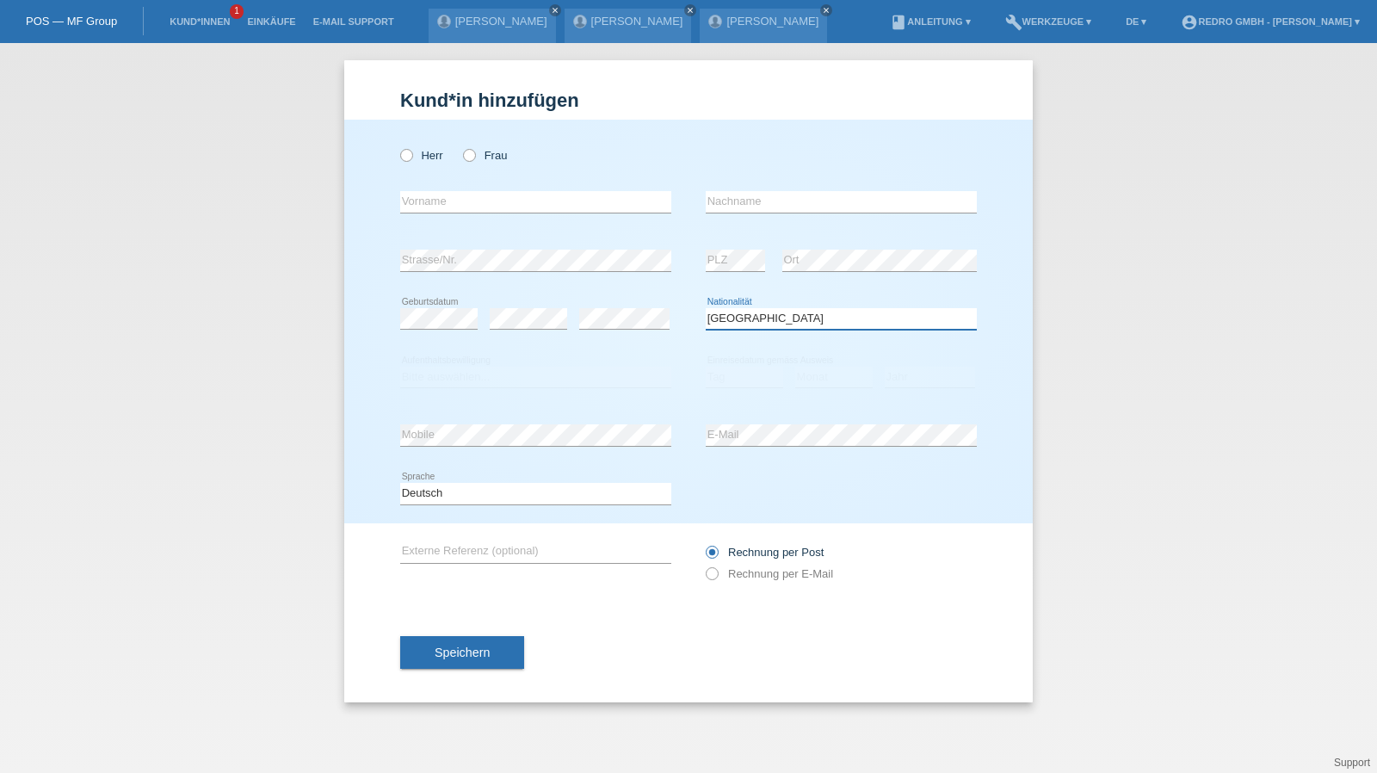
select select "XK"
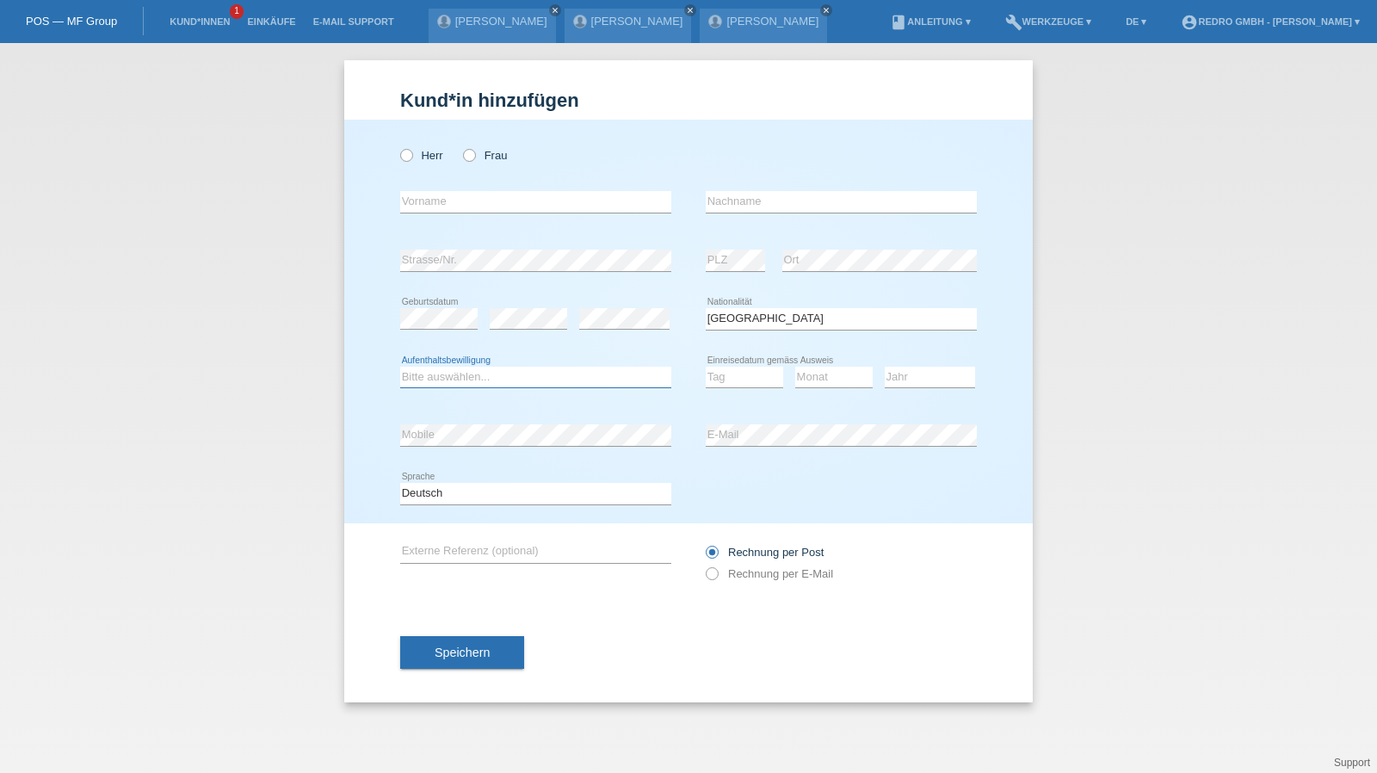
select select "C"
select select "25"
select select "07"
select select "2012"
click at [435, 158] on label "Herr" at bounding box center [421, 155] width 43 height 13
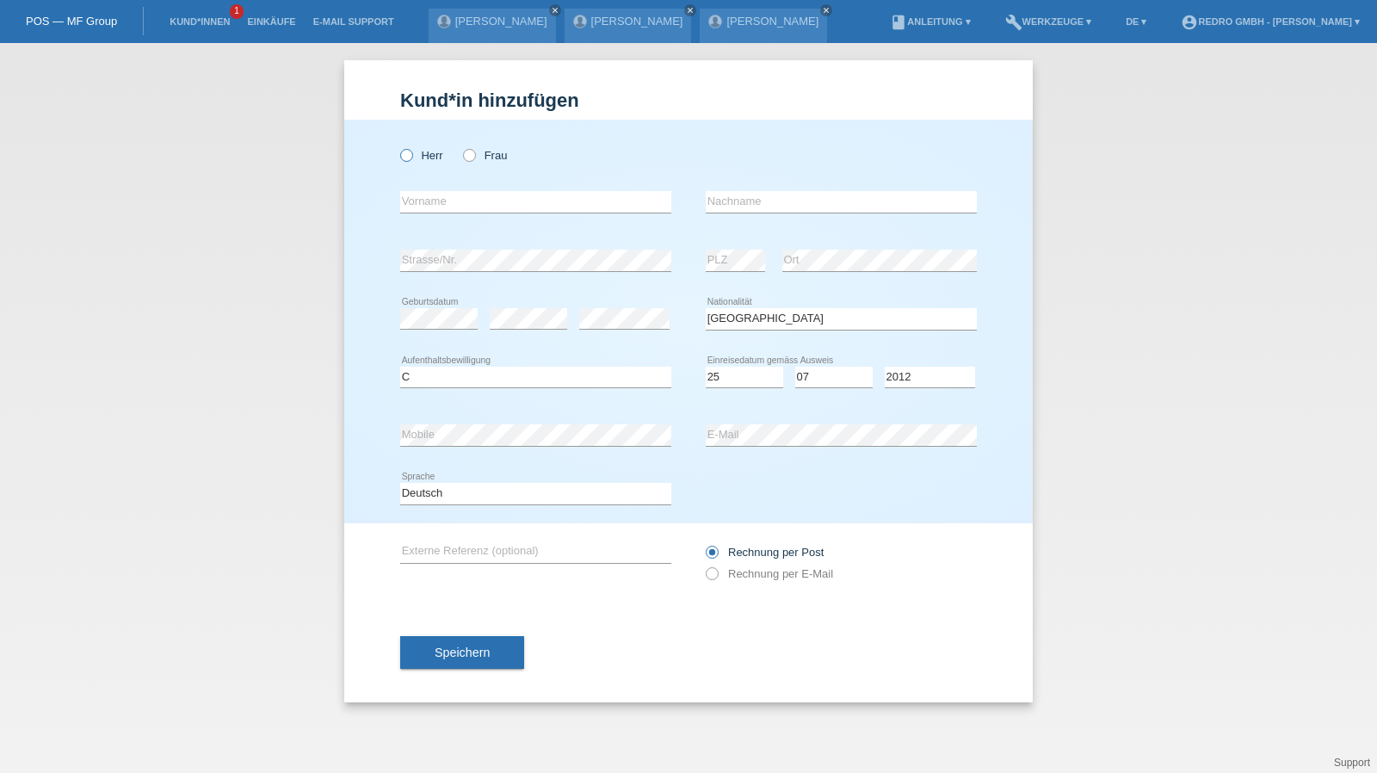
click at [411, 158] on input "Herr" at bounding box center [405, 154] width 11 height 11
radio input "true"
click at [439, 189] on div "error Vorname" at bounding box center [535, 202] width 271 height 59
click at [439, 198] on input "text" at bounding box center [535, 202] width 271 height 22
type input "Artan"
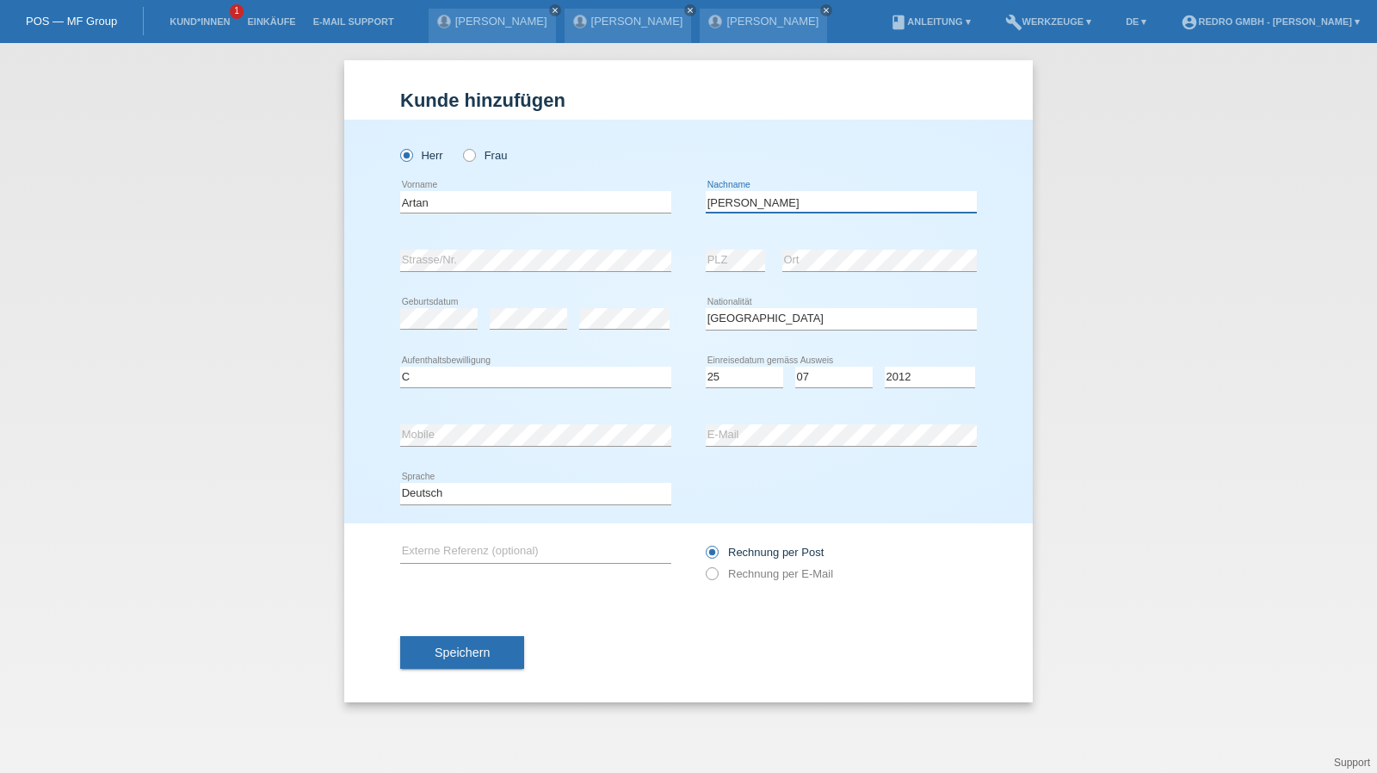
type input "[PERSON_NAME]"
click at [504, 414] on div "error Mobile" at bounding box center [535, 435] width 271 height 59
click at [498, 418] on div "error Mobile" at bounding box center [535, 435] width 271 height 59
click at [458, 647] on span "Speichern" at bounding box center [462, 653] width 55 height 14
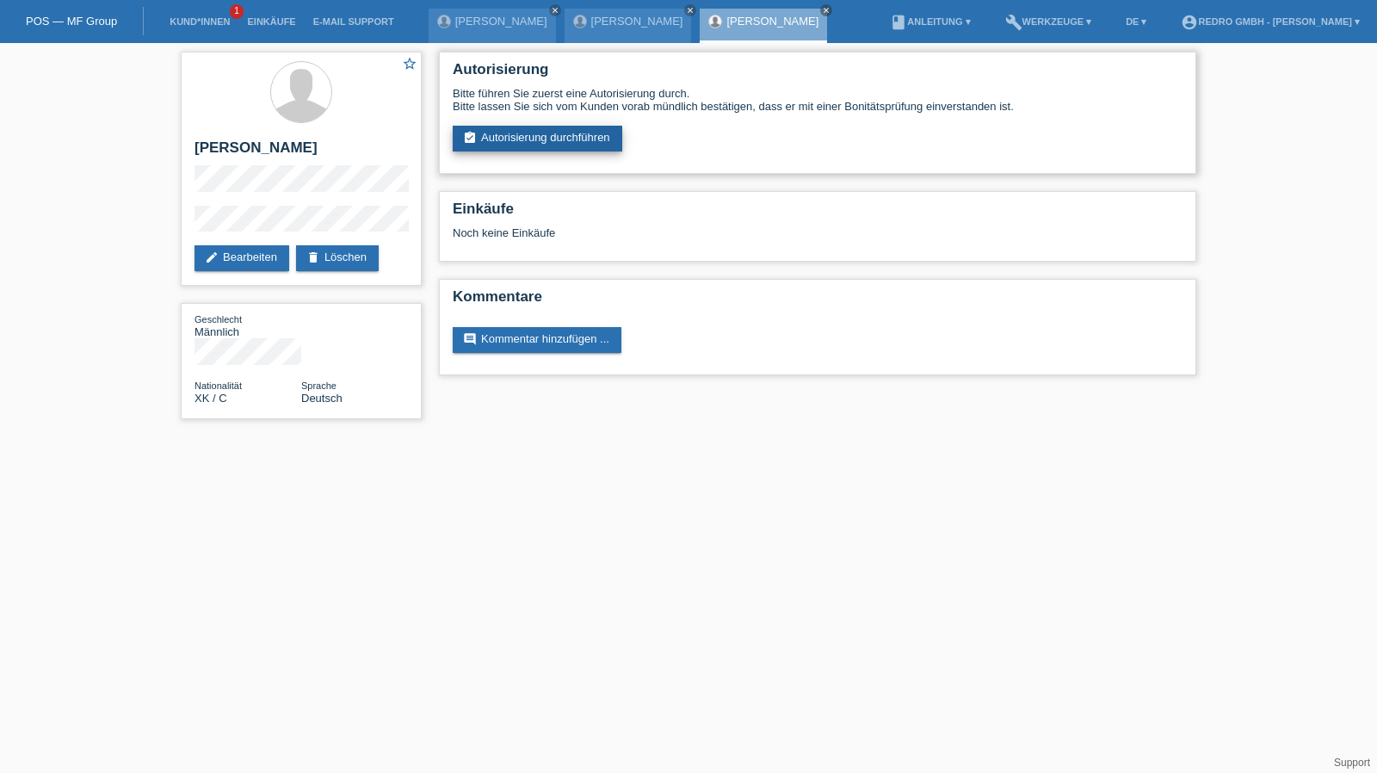
click at [570, 143] on link "assignment_turned_in Autorisierung durchführen" at bounding box center [538, 139] width 170 height 26
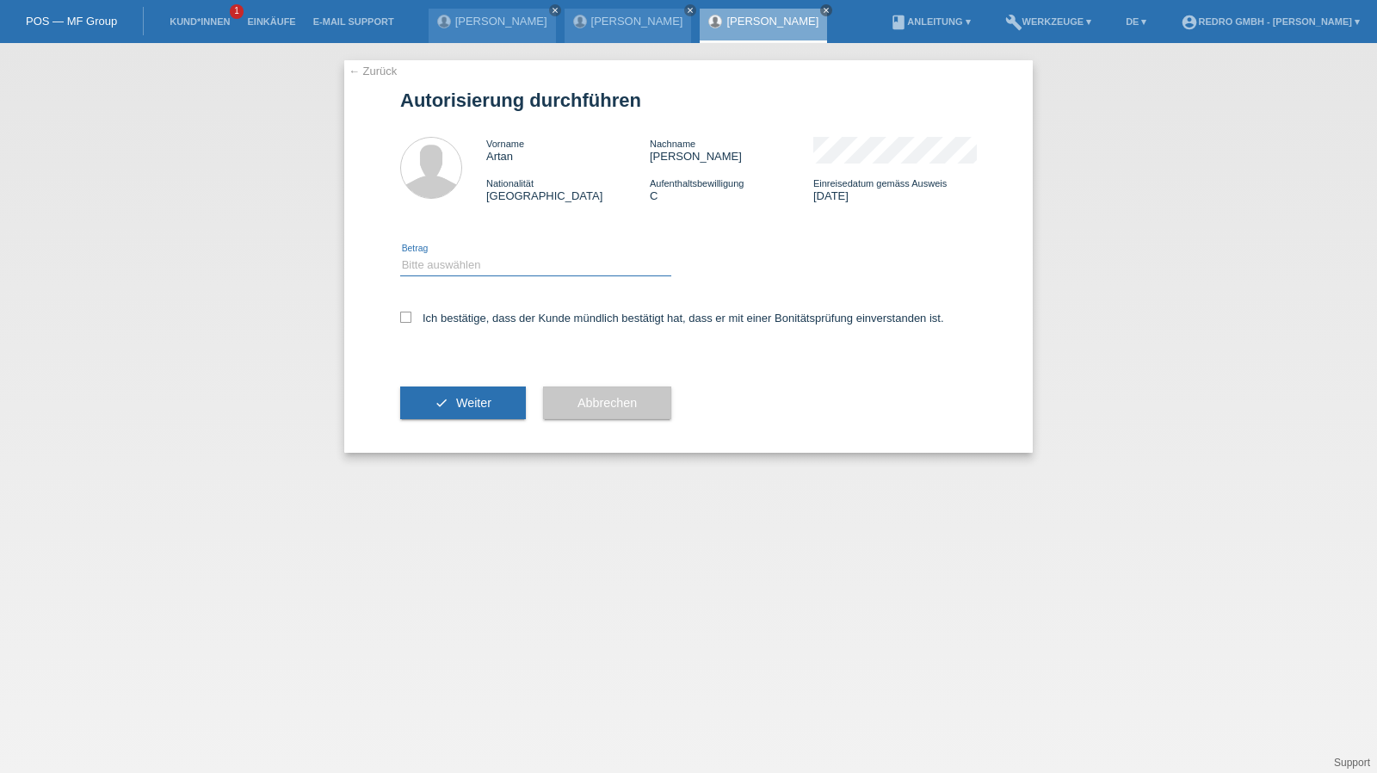
click at [472, 270] on select "Bitte auswählen CHF 1.00 - CHF 499.00 CHF 500.00 - CHF 1'999.00 CHF 2'000.00 - …" at bounding box center [535, 265] width 271 height 21
select select "1"
click at [400, 255] on select "Bitte auswählen CHF 1.00 - CHF 499.00 CHF 500.00 - CHF 1'999.00 CHF 2'000.00 - …" at bounding box center [535, 265] width 271 height 21
click at [463, 315] on label "Ich bestätige, dass der Kunde mündlich bestätigt hat, dass er mit einer Bonität…" at bounding box center [672, 318] width 544 height 13
click at [411, 315] on input "Ich bestätige, dass der Kunde mündlich bestätigt hat, dass er mit einer Bonität…" at bounding box center [405, 317] width 11 height 11
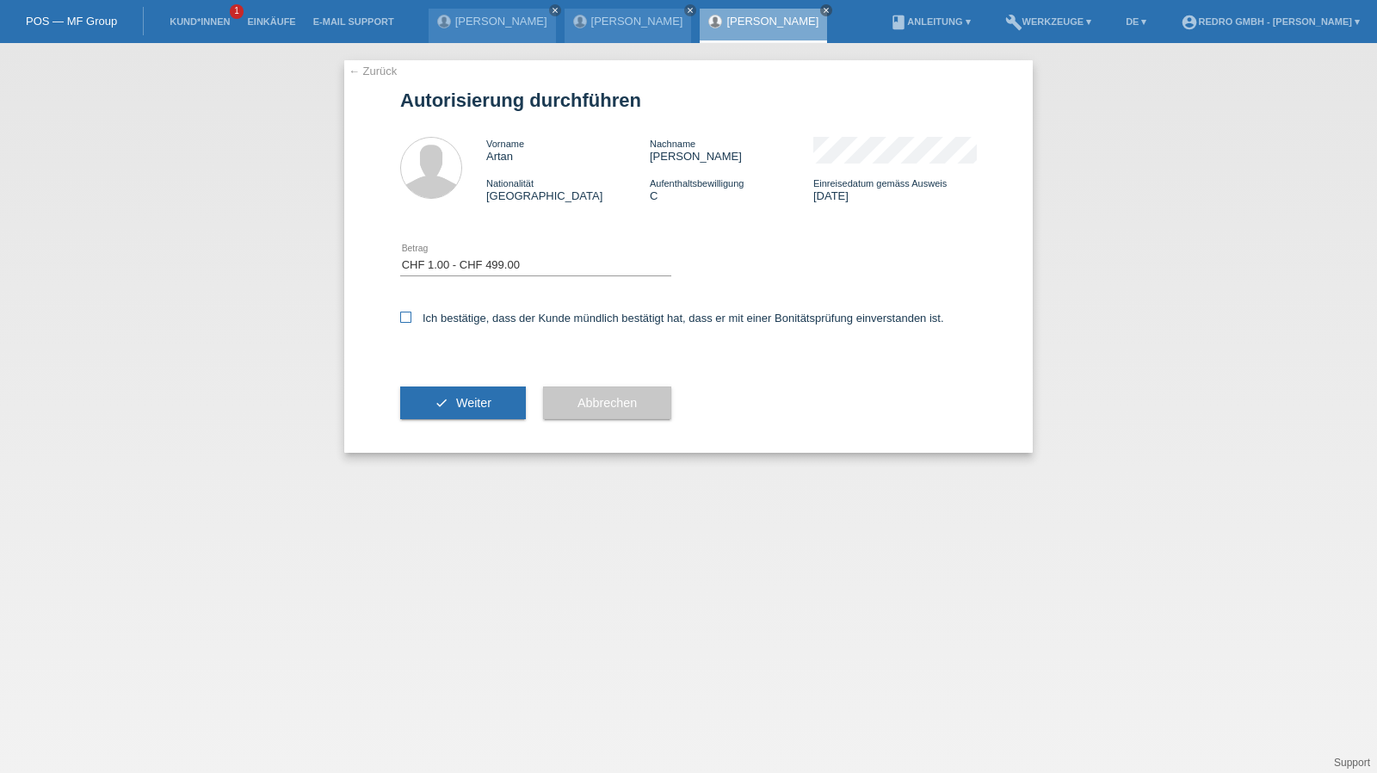
checkbox input "true"
click at [442, 400] on icon "check" at bounding box center [442, 403] width 14 height 14
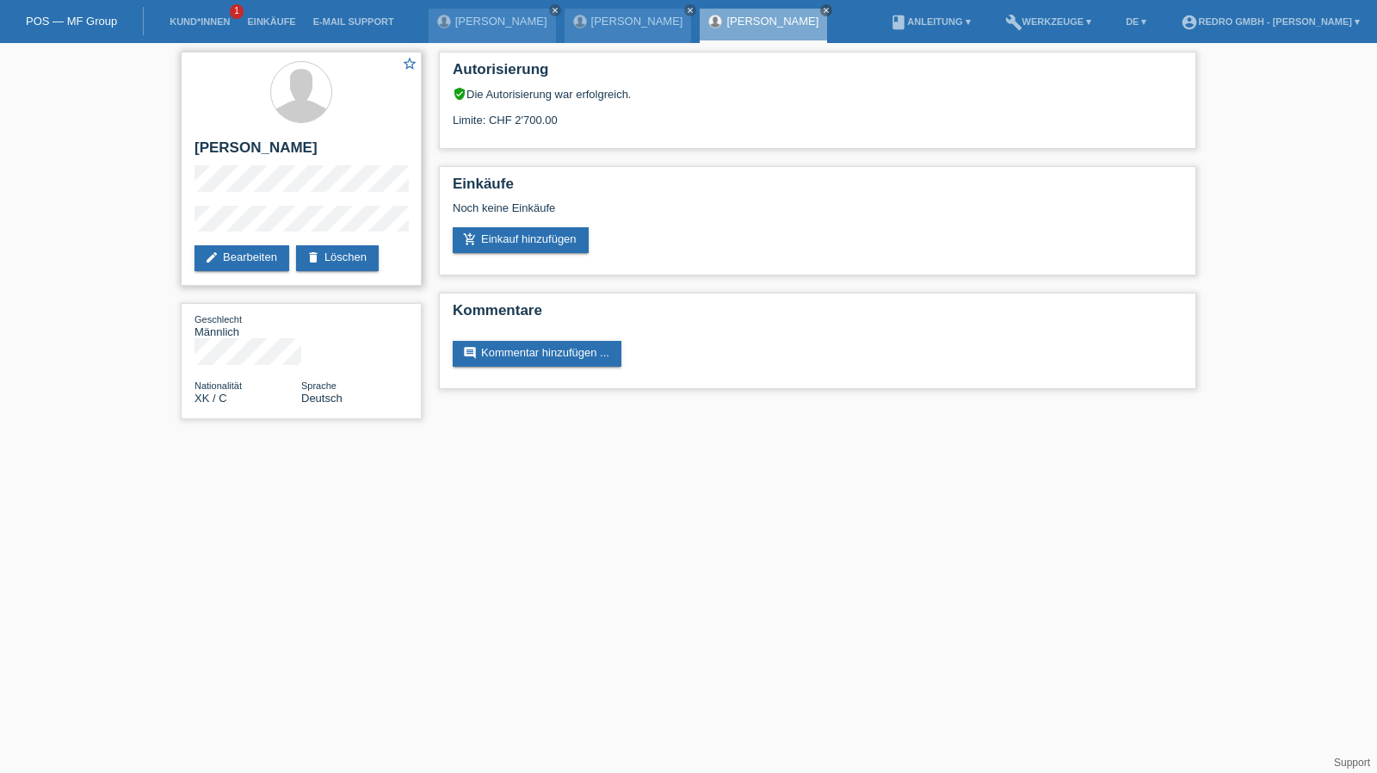
click at [233, 143] on h2 "[PERSON_NAME]" at bounding box center [301, 152] width 213 height 26
copy div "[PERSON_NAME]"
click at [246, 134] on div "star_border Artan Mustafa edit Bearbeiten delete Löschen" at bounding box center [301, 169] width 241 height 234
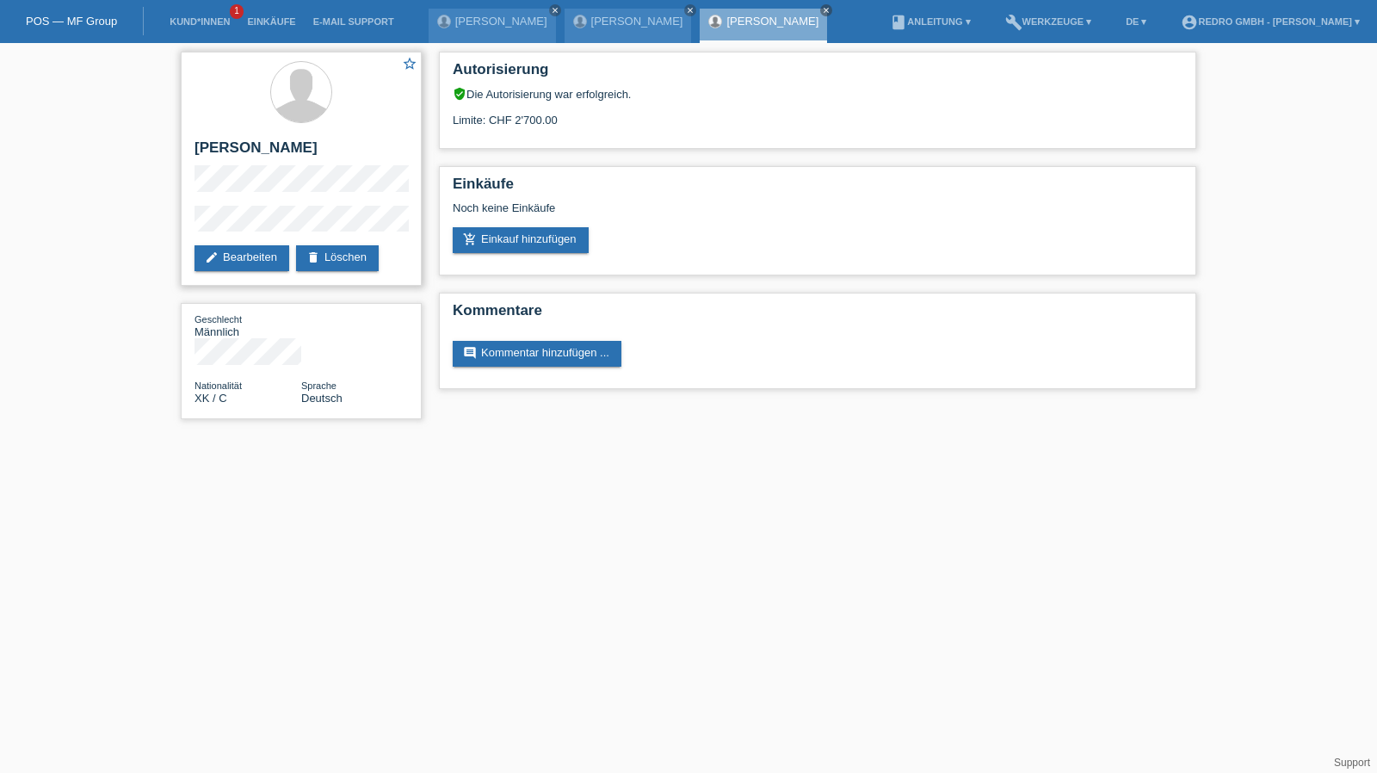
click at [222, 149] on h2 "[PERSON_NAME]" at bounding box center [301, 152] width 213 height 26
copy div "[PERSON_NAME]"
click at [179, 226] on div "star_border Artan Mustafa edit Bearbeiten delete Löschen Geschlecht Männlich Na…" at bounding box center [301, 239] width 258 height 393
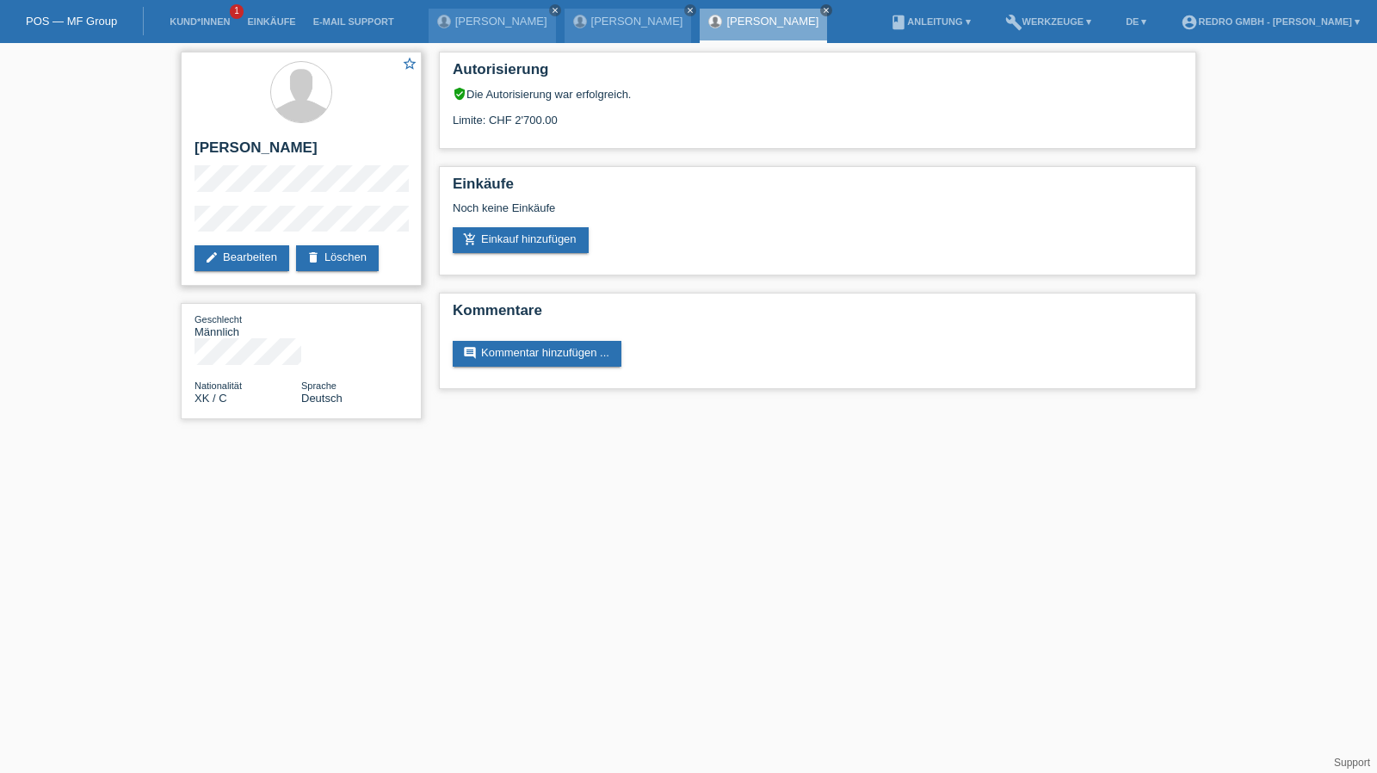
click at [242, 151] on h2 "[PERSON_NAME]" at bounding box center [301, 152] width 213 height 26
copy div "[PERSON_NAME]"
click at [220, 207] on div "star_border Artan Mustafa edit Bearbeiten delete Löschen" at bounding box center [301, 169] width 241 height 234
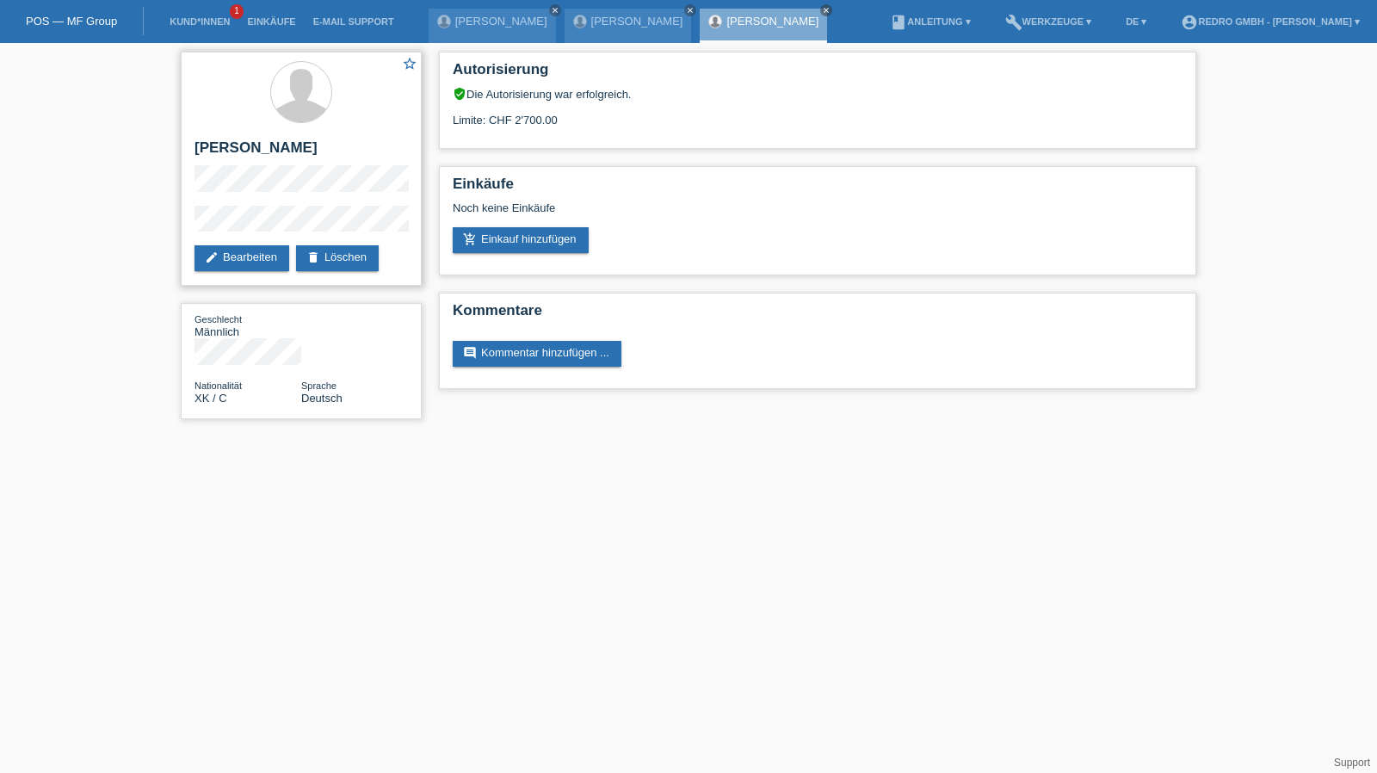
click at [246, 202] on div "star_border Artan Mustafa edit Bearbeiten delete Löschen" at bounding box center [301, 169] width 241 height 234
click at [184, 22] on link "Kund*innen" at bounding box center [199, 21] width 77 height 10
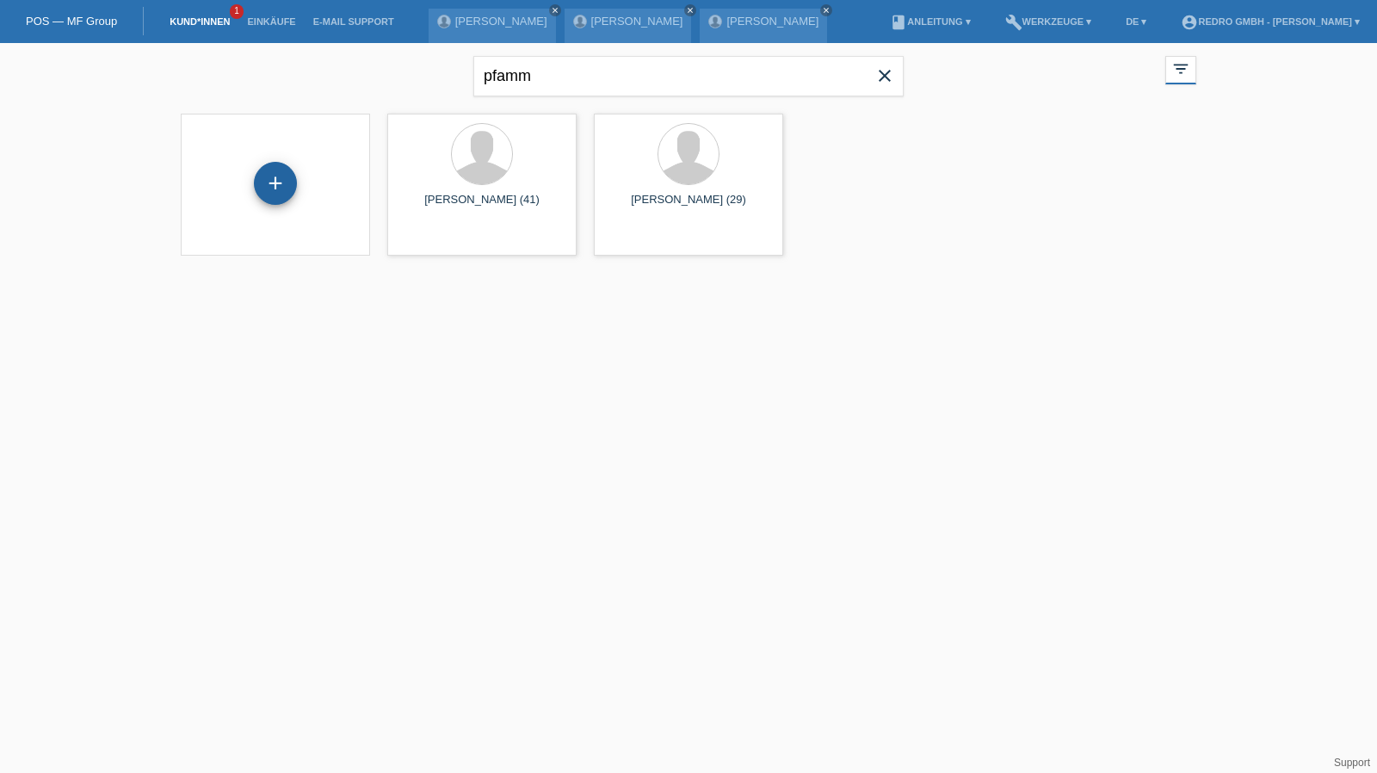
click at [269, 171] on div "+" at bounding box center [275, 183] width 41 height 29
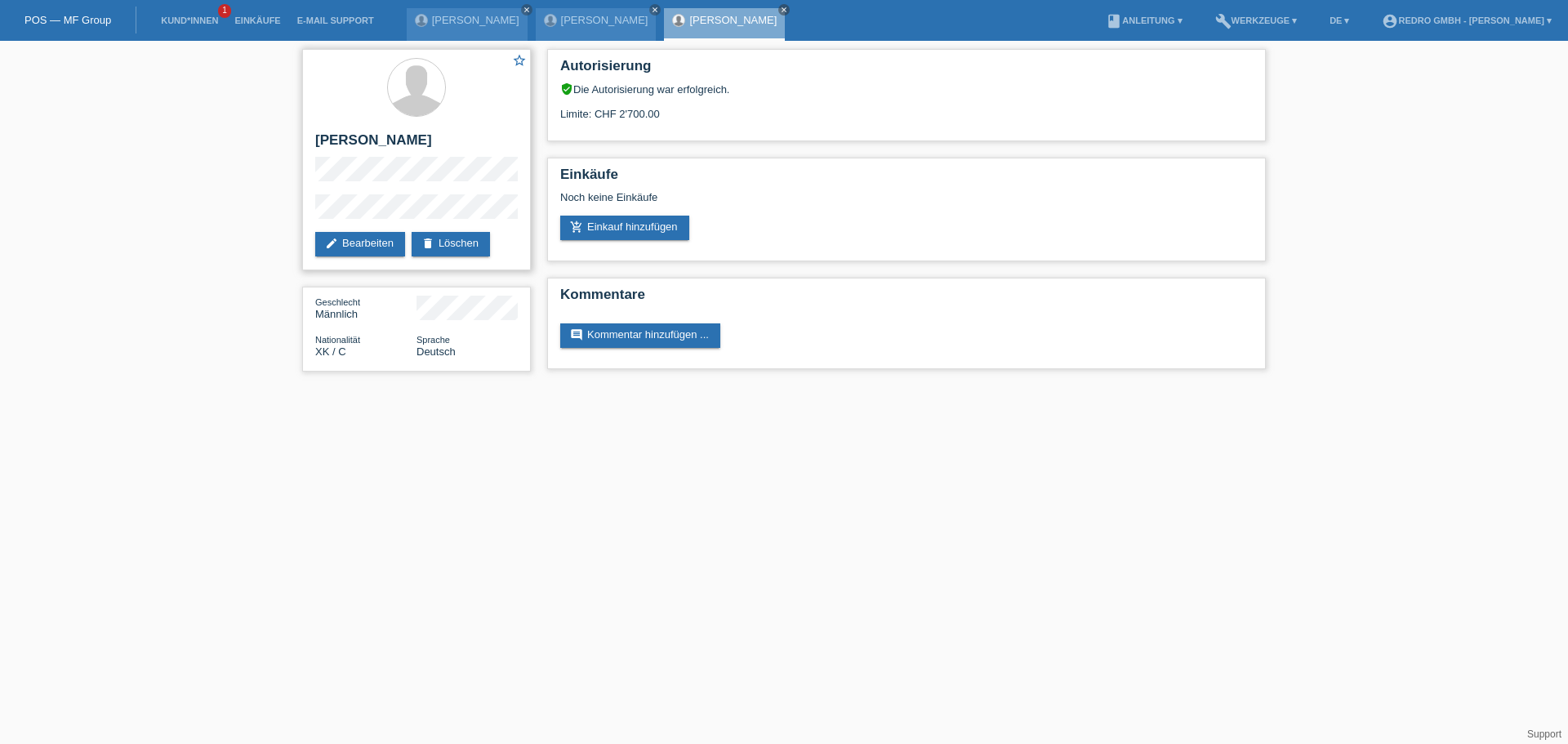
click at [386, 140] on h2 "[PERSON_NAME]" at bounding box center [415, 144] width 202 height 25
copy h2 "[PERSON_NAME]"
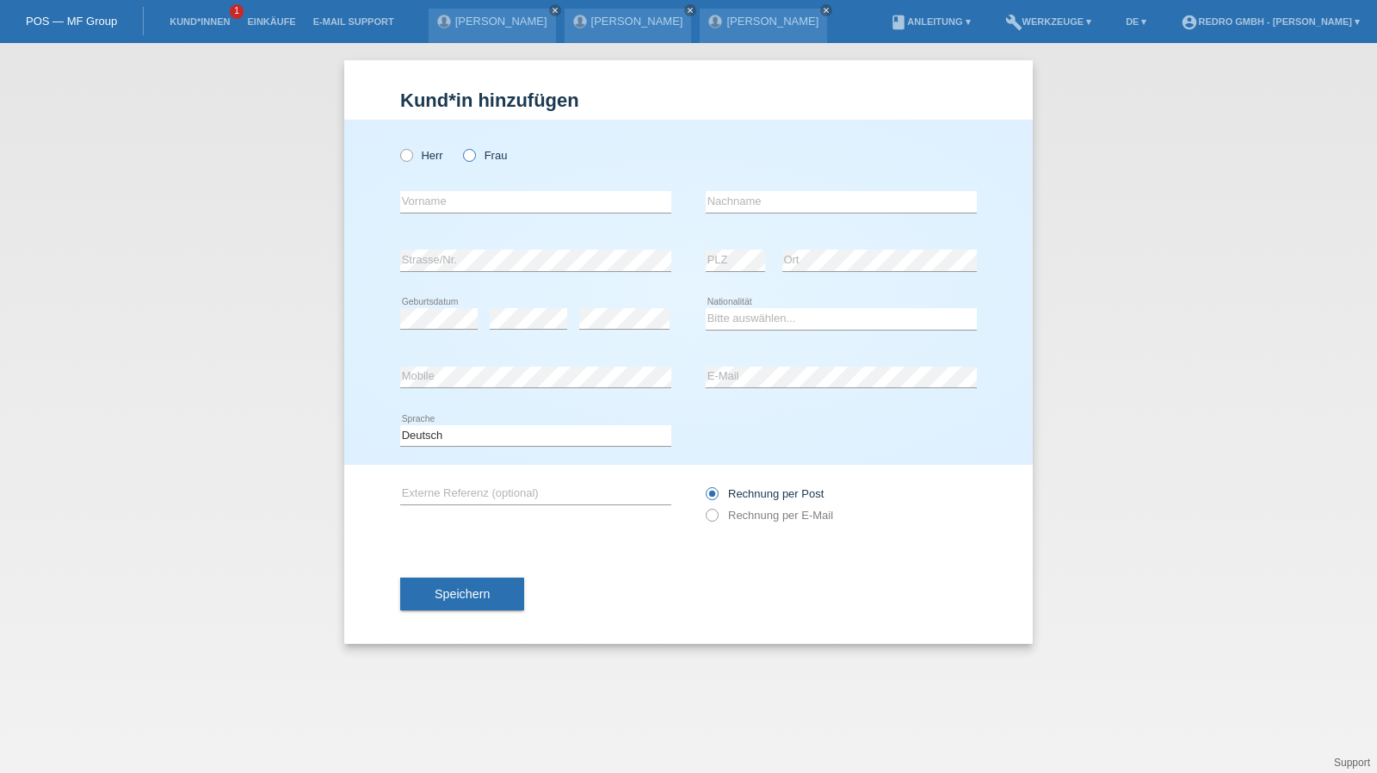
click at [486, 156] on label "Frau" at bounding box center [485, 155] width 44 height 13
click at [474, 156] on input "Frau" at bounding box center [468, 154] width 11 height 11
radio input "true"
click at [484, 202] on input "text" at bounding box center [535, 202] width 271 height 22
click at [1123, 275] on div "Kund*in hinzufügen Kunde hinzufügen Kundin hinzufügen Herr Frau error Vorname e…" at bounding box center [688, 408] width 1377 height 730
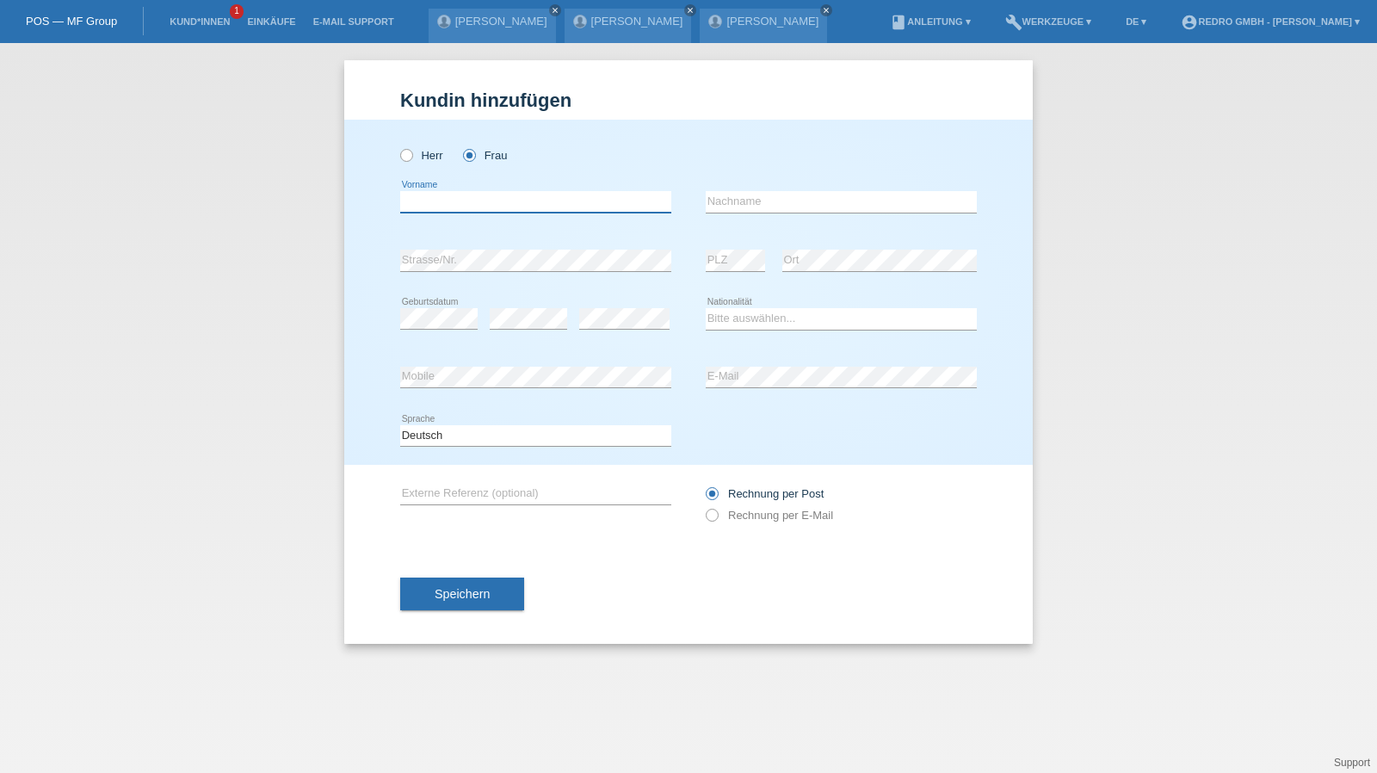
click at [521, 208] on input "text" at bounding box center [535, 202] width 271 height 22
type input "Ardiana"
click at [765, 201] on input "Imeri" at bounding box center [841, 202] width 271 height 22
paste input "Mustafa"
type input "[PERSON_NAME]"
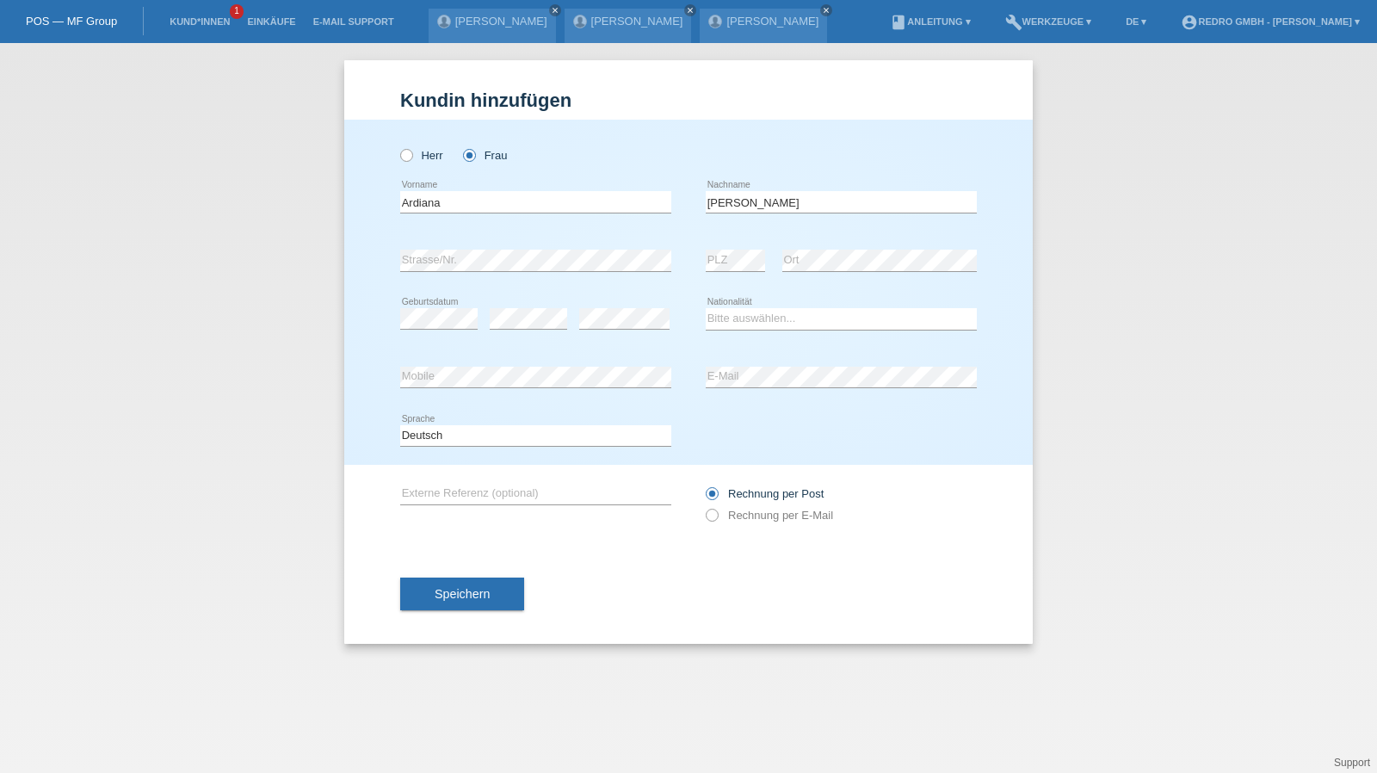
click at [1152, 218] on div "Kund*in hinzufügen Kunde hinzufügen Kundin hinzufügen Herr Frau Ardiana error V…" at bounding box center [688, 408] width 1377 height 730
select select "CH"
click at [448, 600] on button "Speichern" at bounding box center [462, 594] width 124 height 33
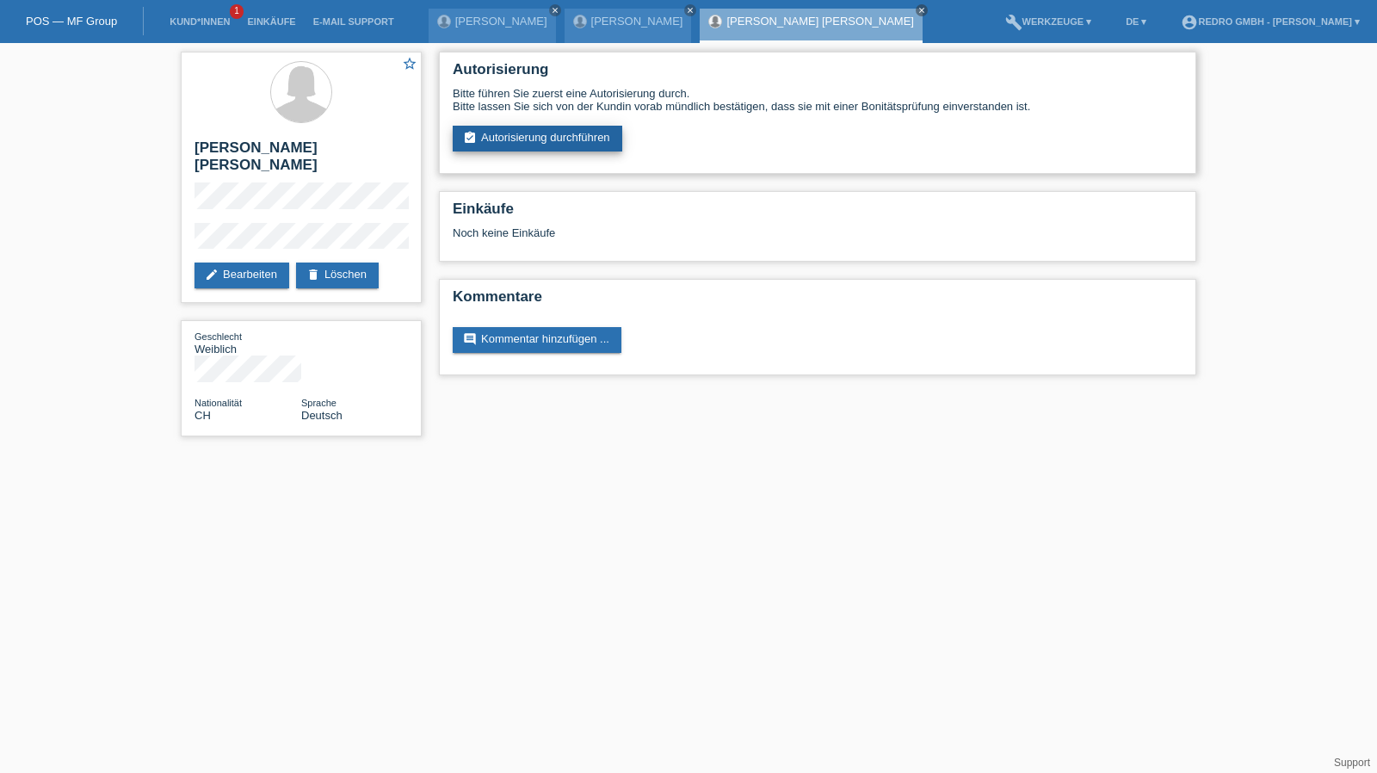
click at [592, 148] on link "assignment_turned_in Autorisierung durchführen" at bounding box center [538, 139] width 170 height 26
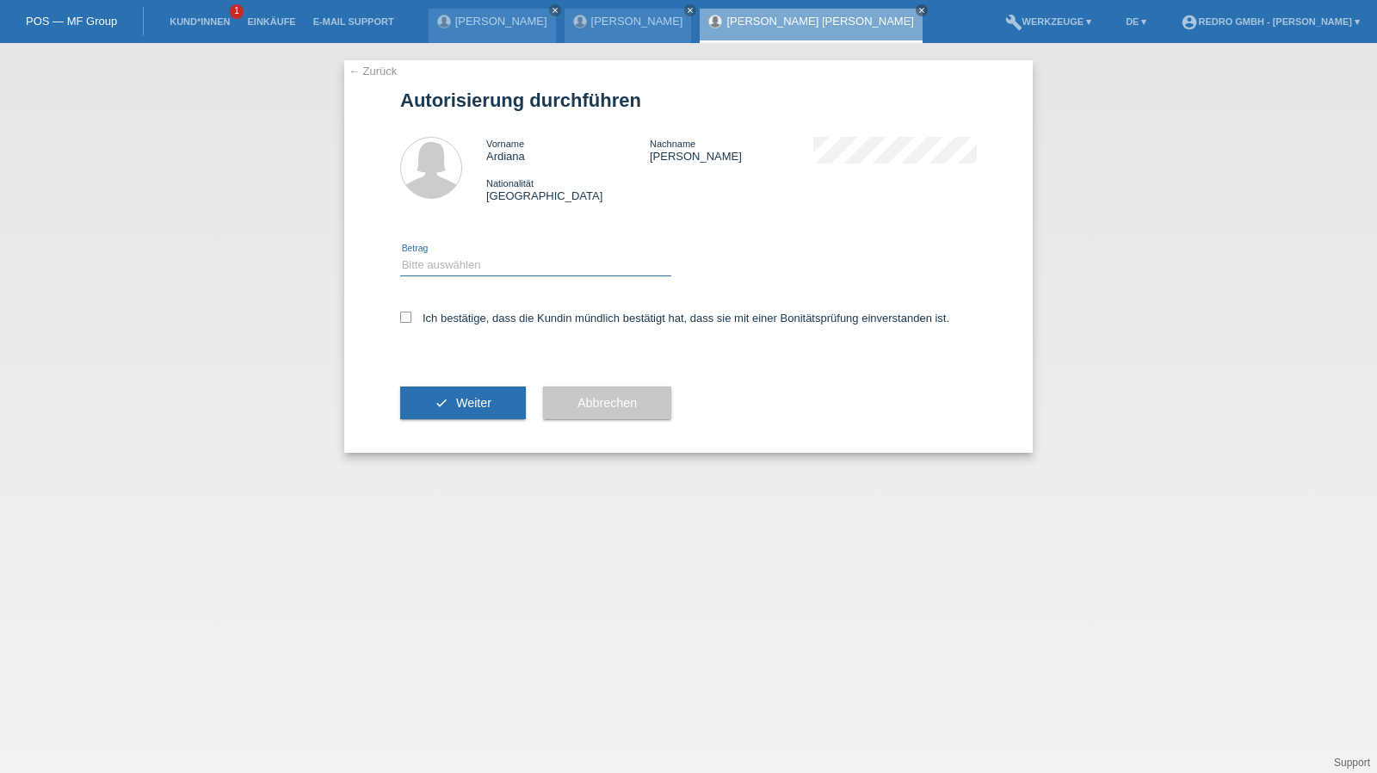
click at [456, 270] on select "Bitte auswählen CHF 1.00 - CHF 499.00 CHF 500.00 - CHF 1'999.00 CHF 2'000.00 - …" at bounding box center [535, 265] width 271 height 21
select select "1"
click at [400, 255] on select "Bitte auswählen CHF 1.00 - CHF 499.00 CHF 500.00 - CHF 1'999.00 CHF 2'000.00 - …" at bounding box center [535, 265] width 271 height 21
click at [436, 323] on label "Ich bestätige, dass die Kundin mündlich bestätigt hat, dass sie mit einer Bonit…" at bounding box center [674, 318] width 549 height 13
click at [411, 323] on input "Ich bestätige, dass die Kundin mündlich bestätigt hat, dass sie mit einer Bonit…" at bounding box center [405, 317] width 11 height 11
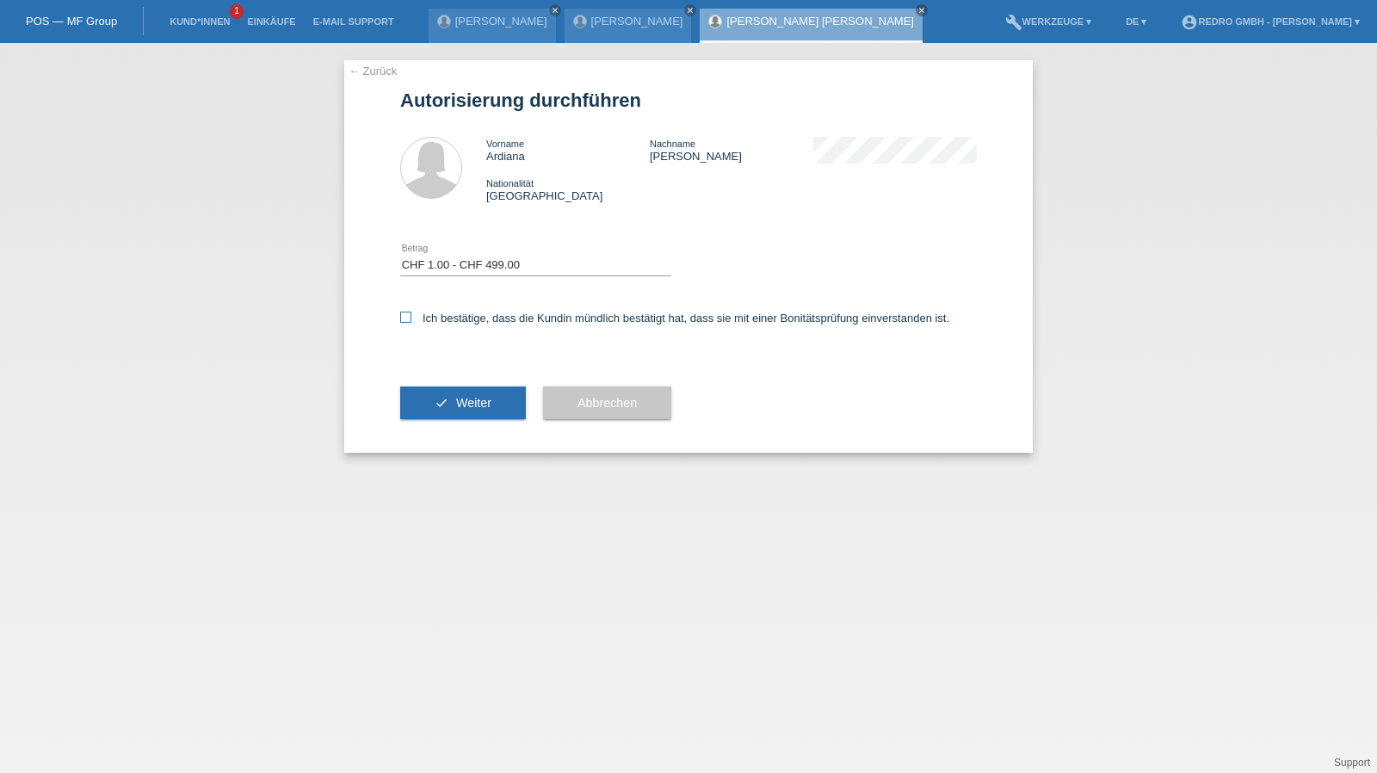
checkbox input "true"
click at [436, 392] on button "check Weiter" at bounding box center [463, 403] width 126 height 33
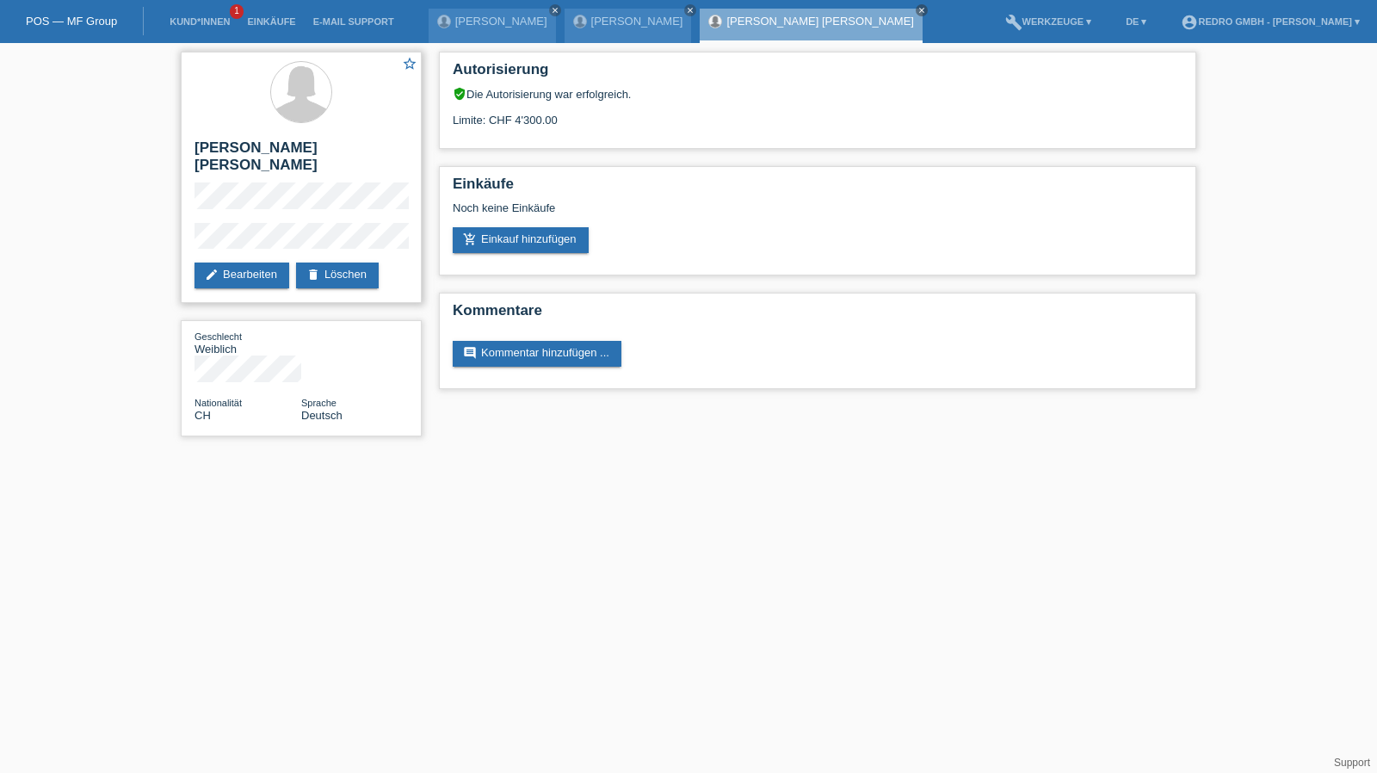
click at [289, 151] on h2 "[PERSON_NAME] [PERSON_NAME]" at bounding box center [301, 160] width 213 height 43
copy div "[PERSON_NAME] [PERSON_NAME]"
click at [252, 148] on h2 "[PERSON_NAME] [PERSON_NAME]" at bounding box center [301, 160] width 213 height 43
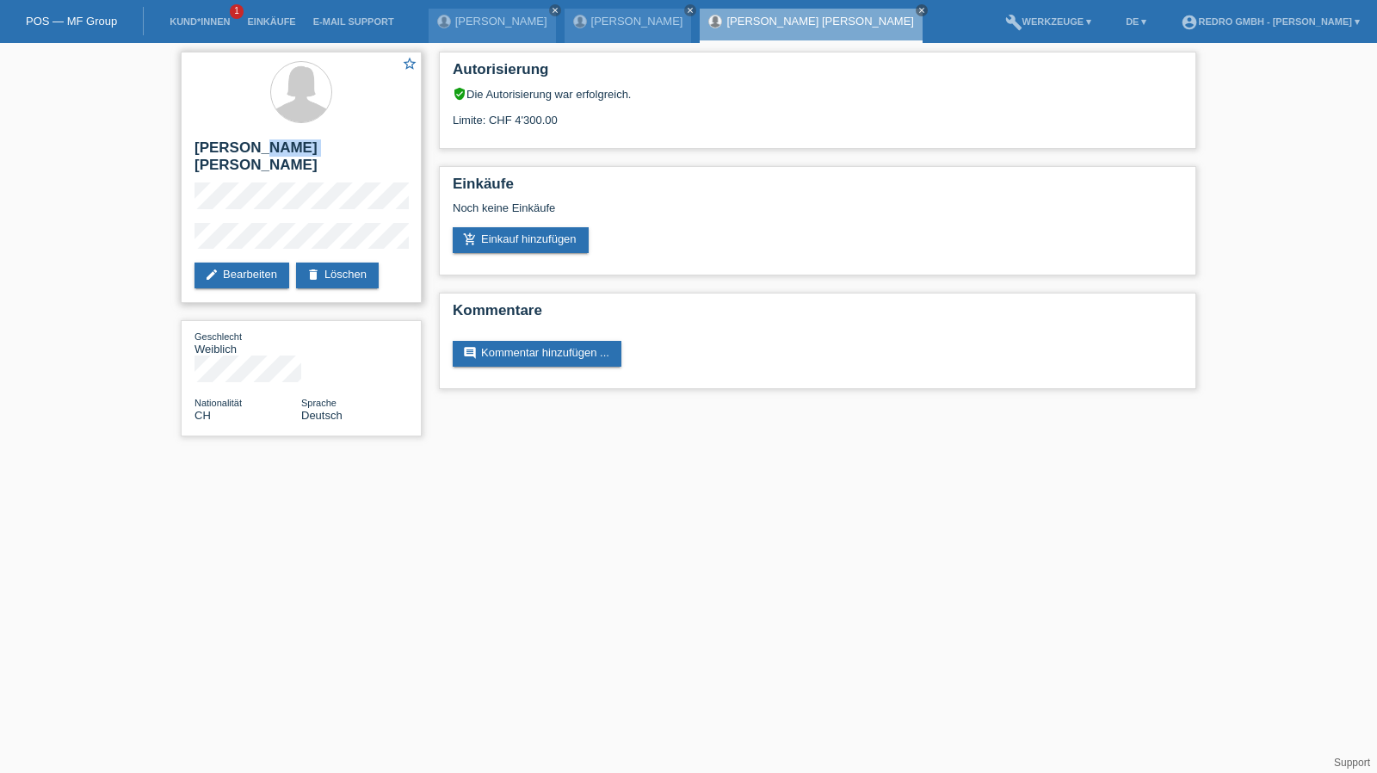
click at [252, 148] on h2 "[PERSON_NAME] [PERSON_NAME]" at bounding box center [301, 160] width 213 height 43
click at [288, 201] on div "star_border [PERSON_NAME] [PERSON_NAME] edit Bearbeiten delete Löschen" at bounding box center [301, 177] width 241 height 251
click at [627, 21] on link "[PERSON_NAME]" at bounding box center [637, 21] width 92 height 13
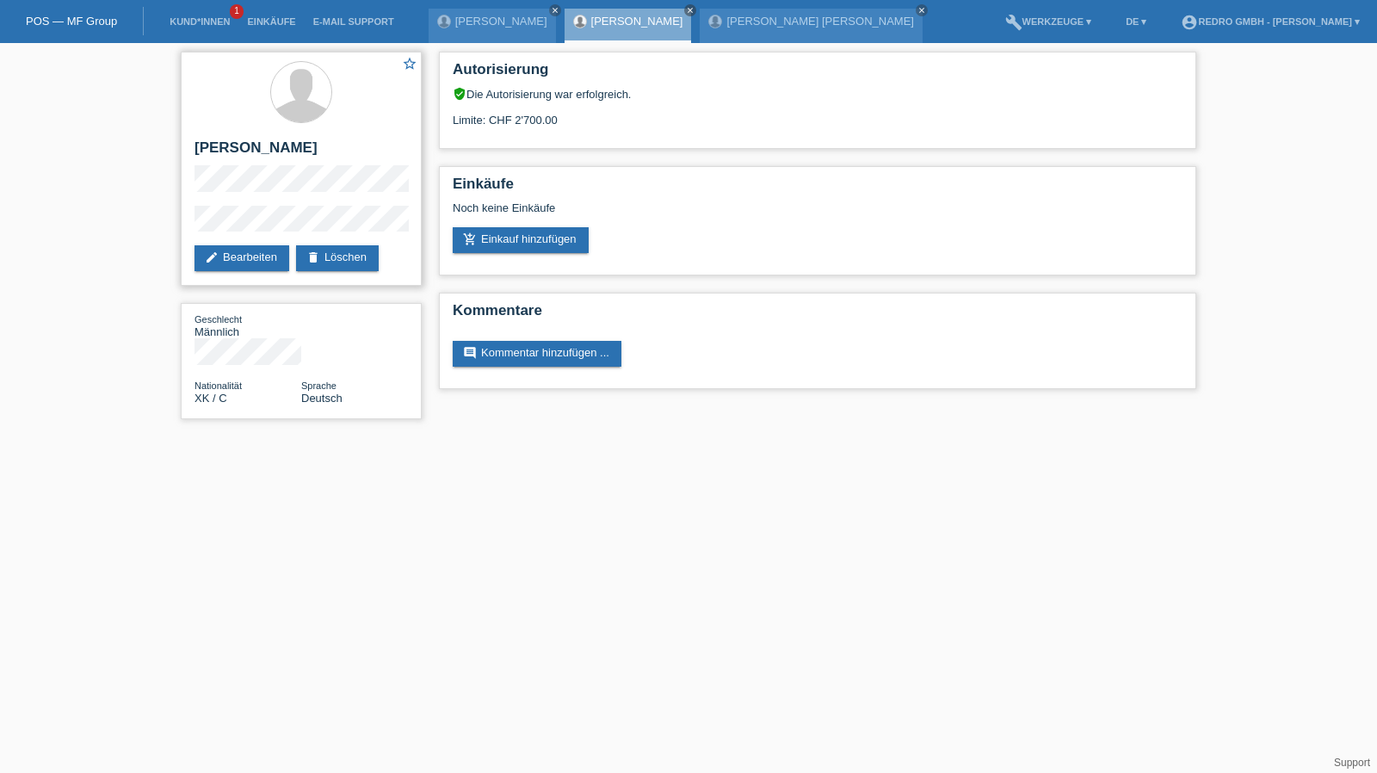
click at [243, 200] on div "star_border [PERSON_NAME] edit Bearbeiten delete Löschen" at bounding box center [301, 169] width 241 height 234
click at [303, 203] on div "star_border [PERSON_NAME] edit Bearbeiten delete Löschen" at bounding box center [301, 169] width 241 height 234
click at [196, 18] on link "Kund*innen" at bounding box center [199, 21] width 77 height 10
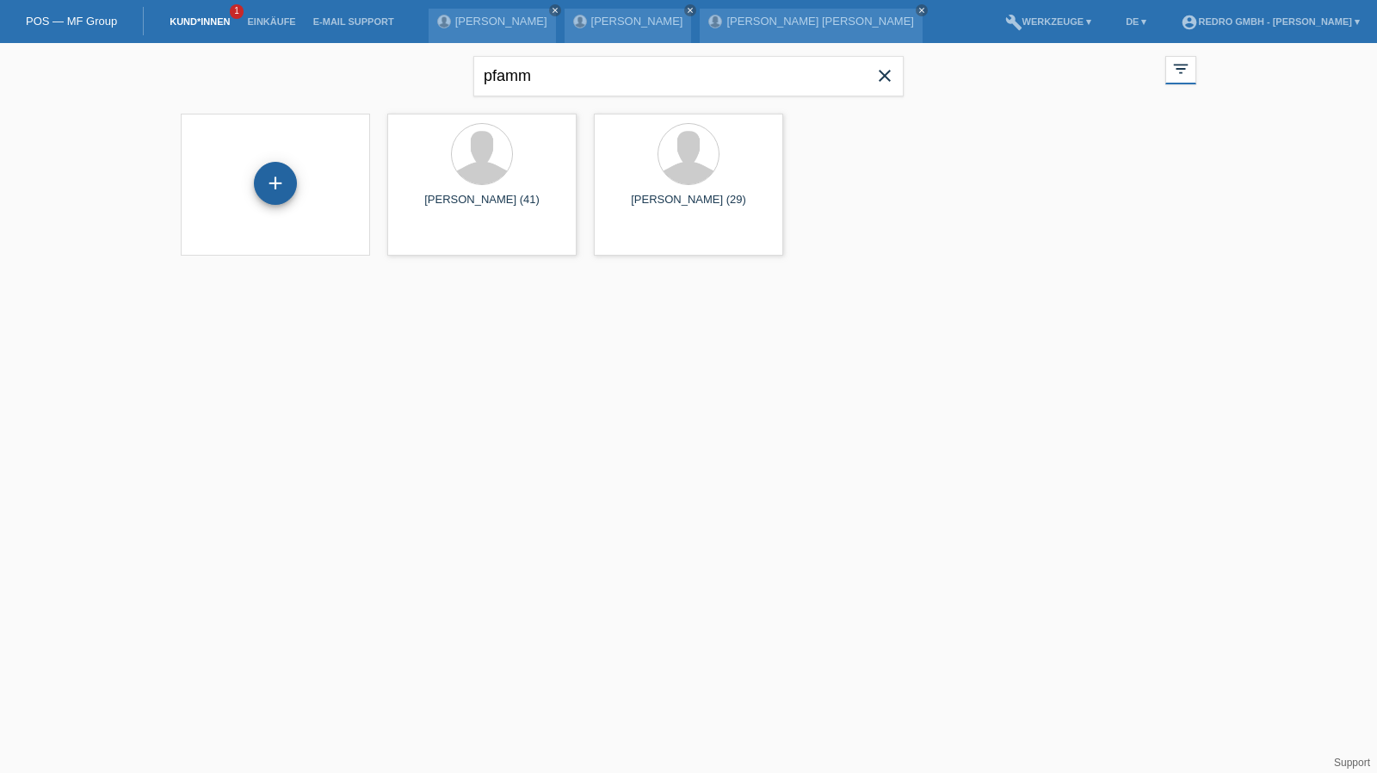
click at [281, 182] on div "+" at bounding box center [275, 183] width 43 height 43
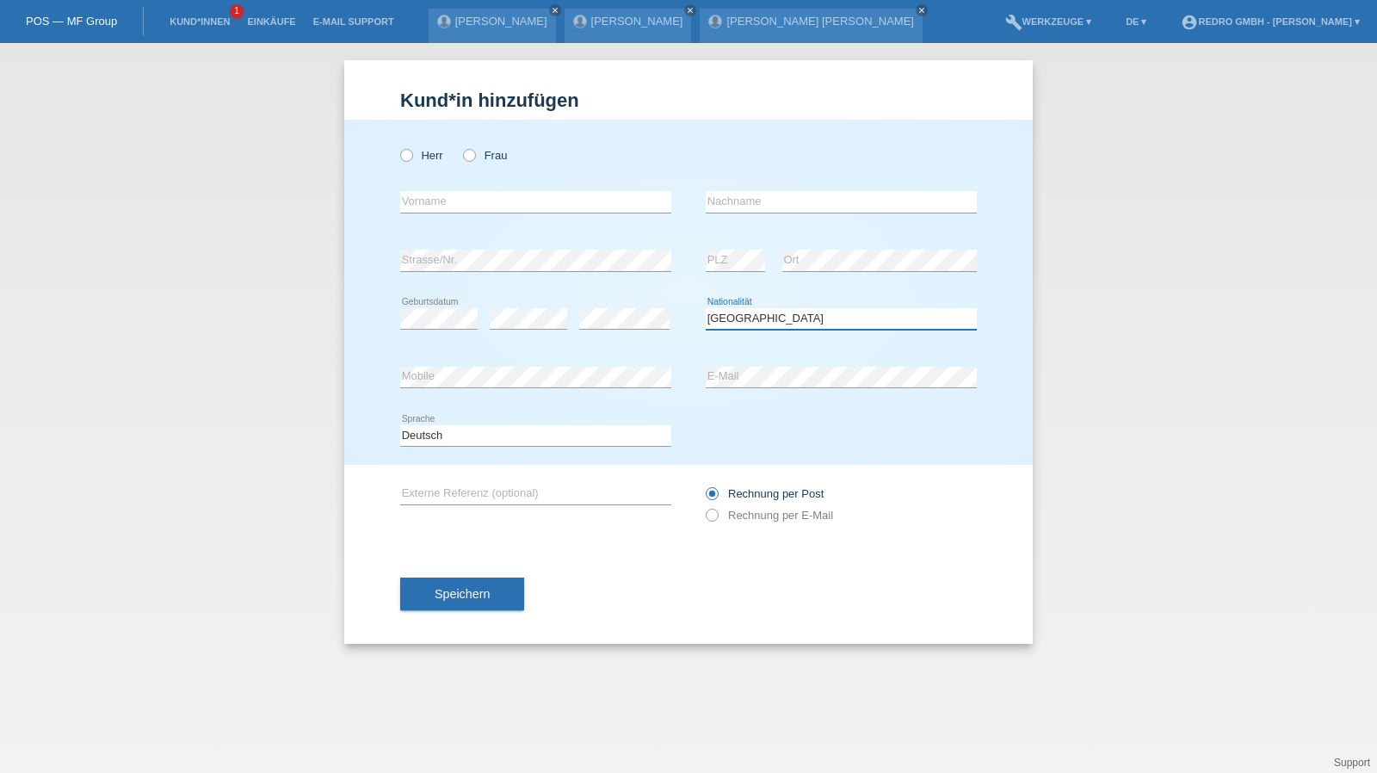
click at [806, 319] on select "Bitte auswählen... [GEOGRAPHIC_DATA] [GEOGRAPHIC_DATA] [GEOGRAPHIC_DATA] [GEOGR…" at bounding box center [841, 318] width 271 height 21
select select "MK"
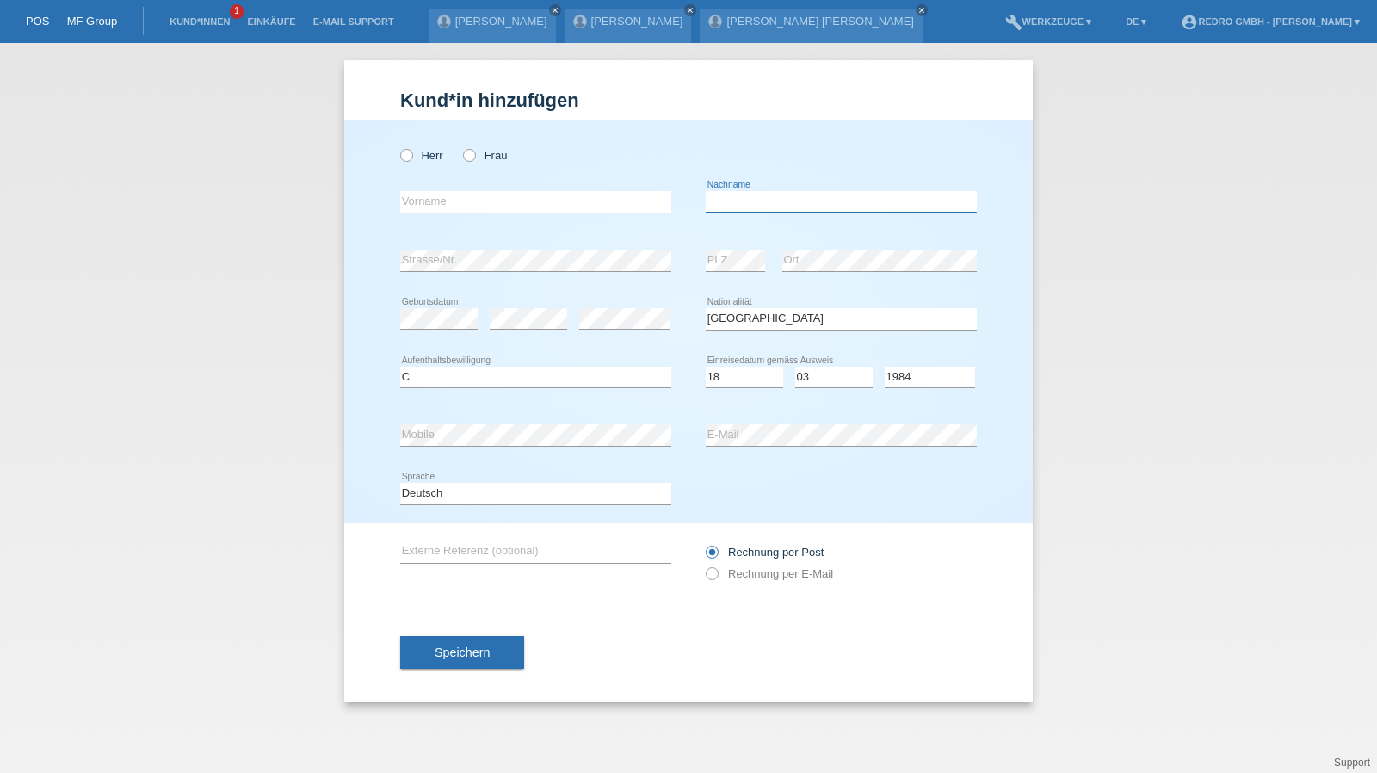
click at [802, 194] on input "text" at bounding box center [841, 202] width 271 height 22
type input "Rosal"
select select "ES"
select select "C"
click at [446, 652] on span "Speichern" at bounding box center [462, 653] width 55 height 14
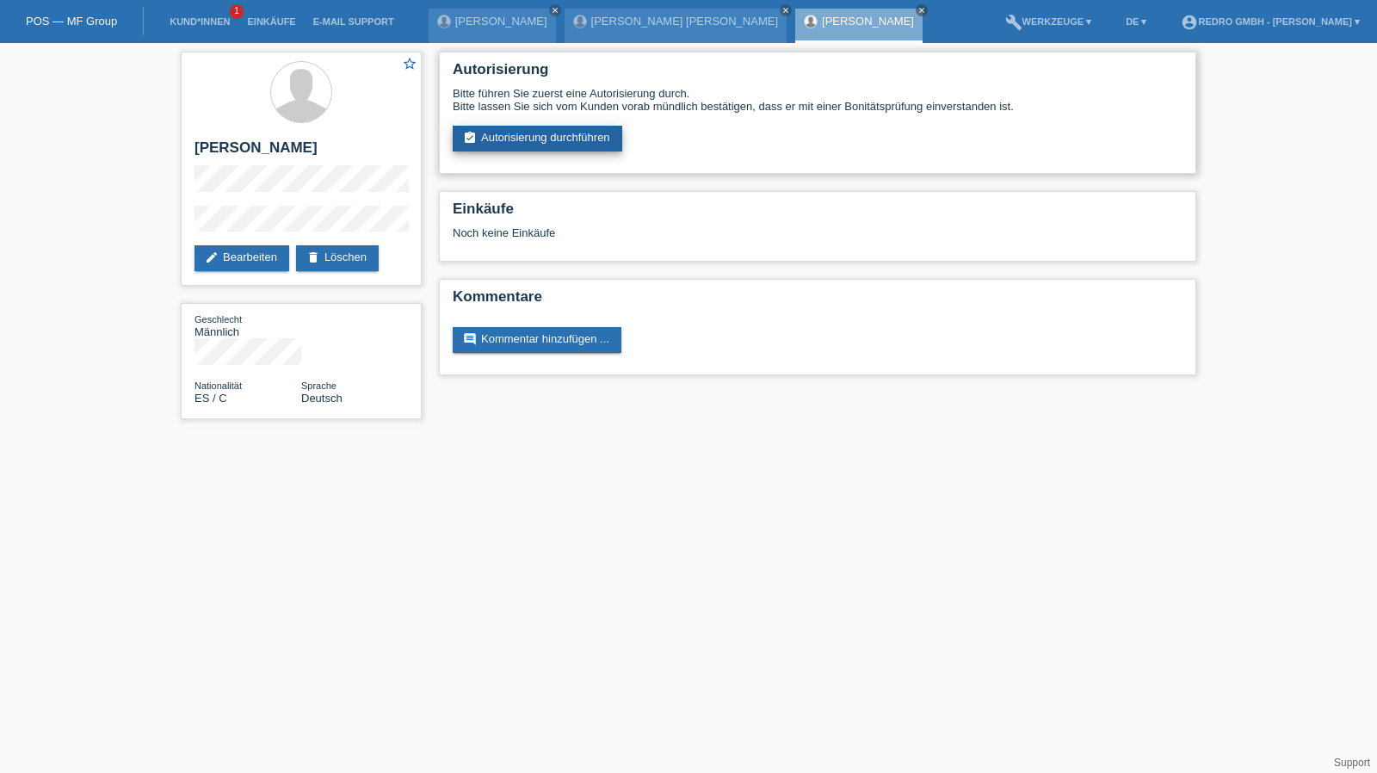
click at [513, 131] on link "assignment_turned_in Autorisierung durchführen" at bounding box center [538, 139] width 170 height 26
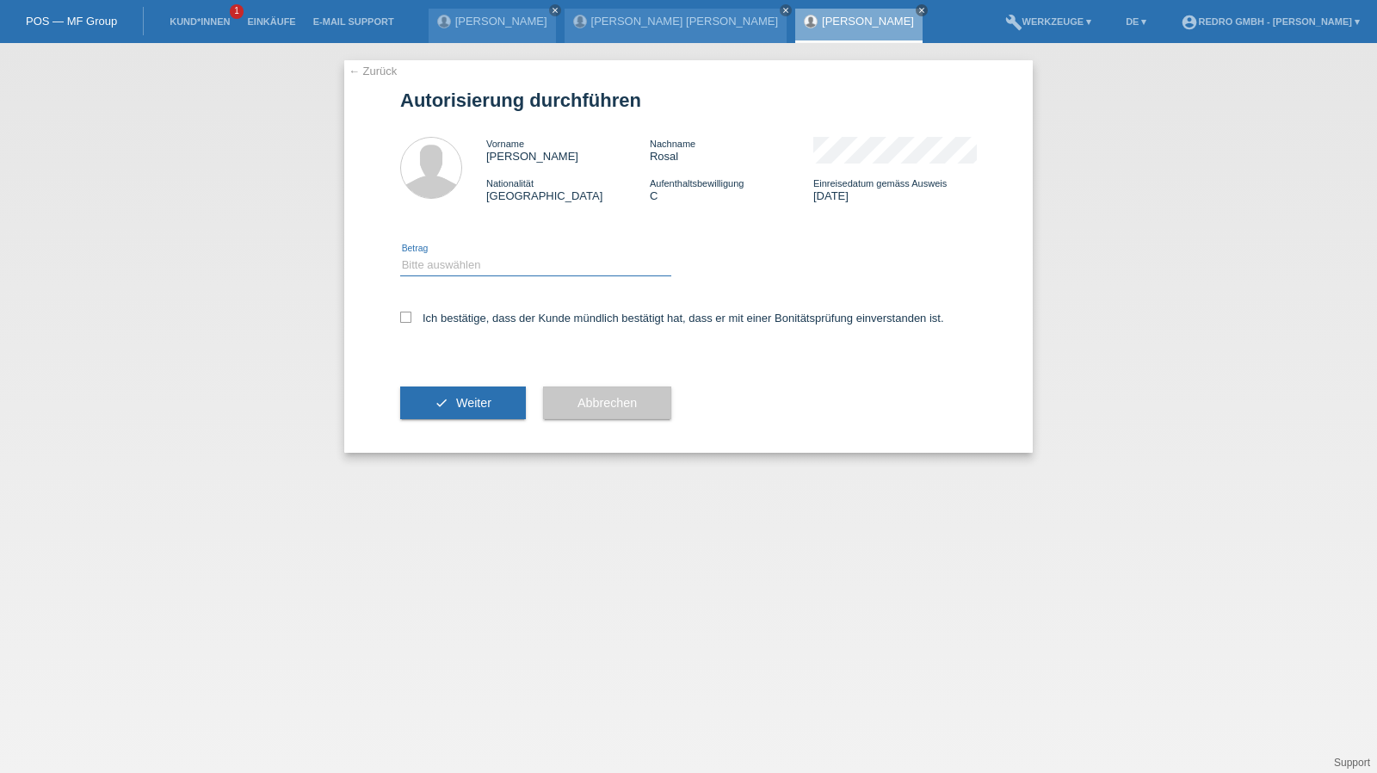
drag, startPoint x: 459, startPoint y: 264, endPoint x: 453, endPoint y: 275, distance: 12.0
click at [459, 264] on select "Bitte auswählen CHF 1.00 - CHF 499.00 CHF 500.00 - CHF 1'999.00 CHF 2'000.00 - …" at bounding box center [535, 265] width 271 height 21
select select "1"
click at [400, 255] on select "Bitte auswählen CHF 1.00 - CHF 499.00 CHF 500.00 - CHF 1'999.00 CHF 2'000.00 - …" at bounding box center [535, 265] width 271 height 21
click at [431, 334] on div "Ich bestätige, dass der Kunde mündlich bestätigt hat, dass er mit einer Bonität…" at bounding box center [688, 323] width 577 height 59
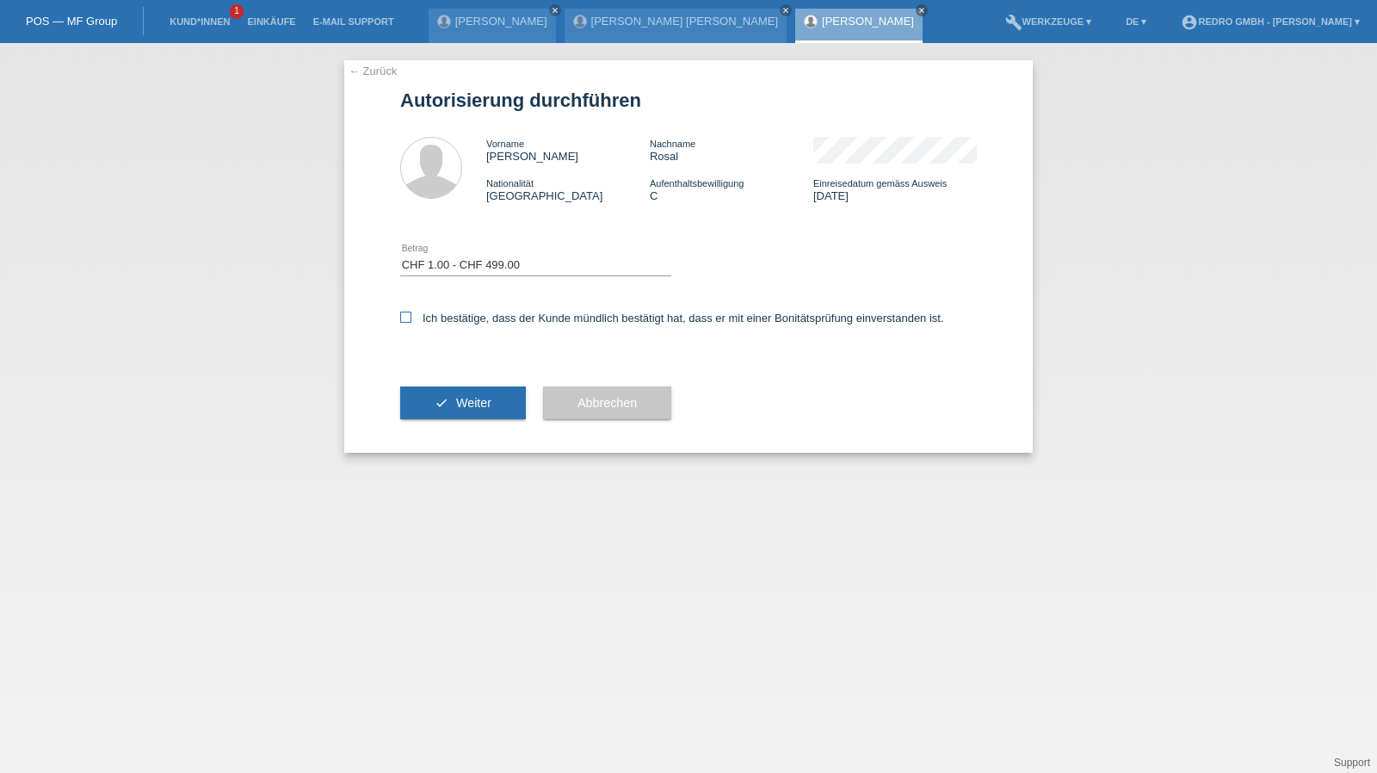
click at [452, 321] on label "Ich bestätige, dass der Kunde mündlich bestätigt hat, dass er mit einer Bonität…" at bounding box center [672, 318] width 544 height 13
click at [411, 321] on input "Ich bestätige, dass der Kunde mündlich bestätigt hat, dass er mit einer Bonität…" at bounding box center [405, 317] width 11 height 11
checkbox input "true"
click at [441, 414] on button "check Weiter" at bounding box center [463, 403] width 126 height 33
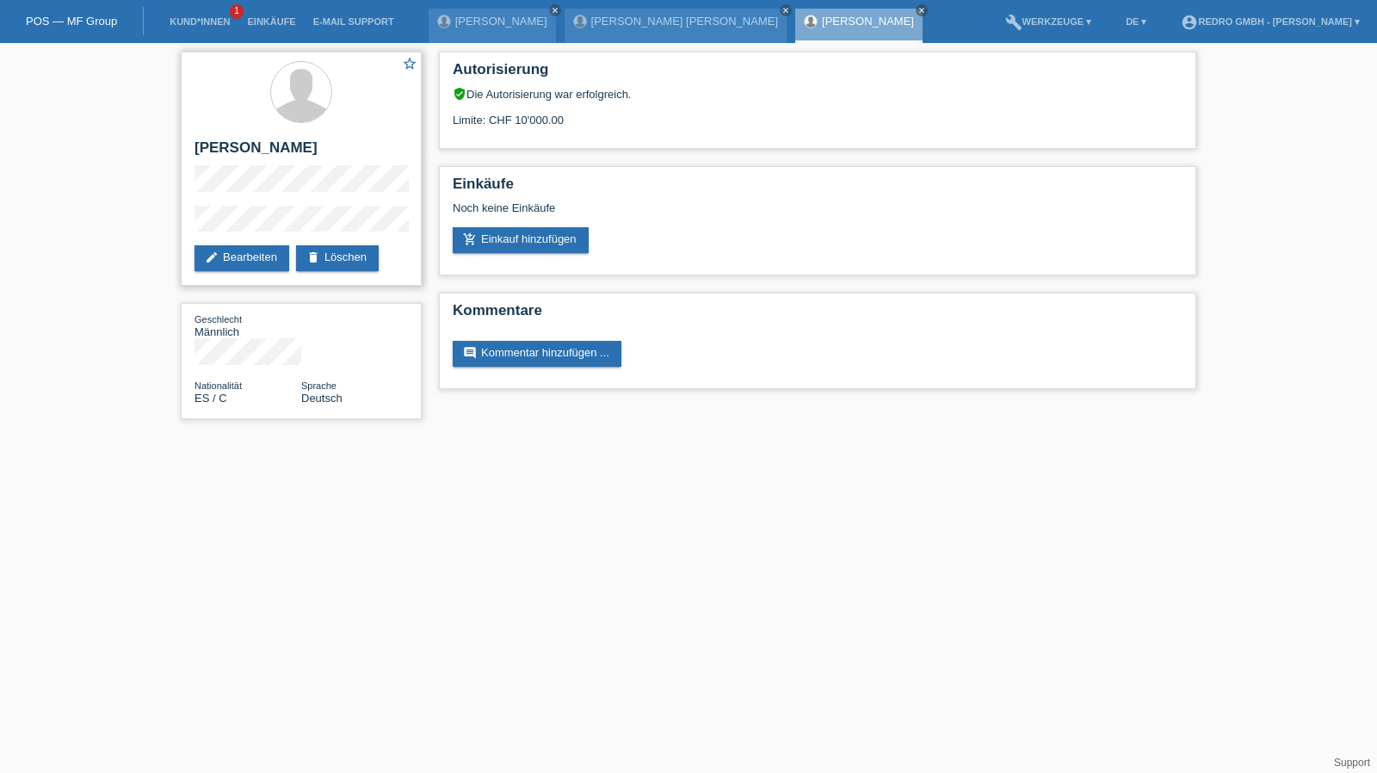
click at [225, 139] on h2 "[PERSON_NAME]" at bounding box center [301, 152] width 213 height 26
click at [224, 139] on h2 "[PERSON_NAME]" at bounding box center [301, 152] width 213 height 26
copy div "[PERSON_NAME]"
click at [238, 161] on h2 "[PERSON_NAME]" at bounding box center [301, 152] width 213 height 26
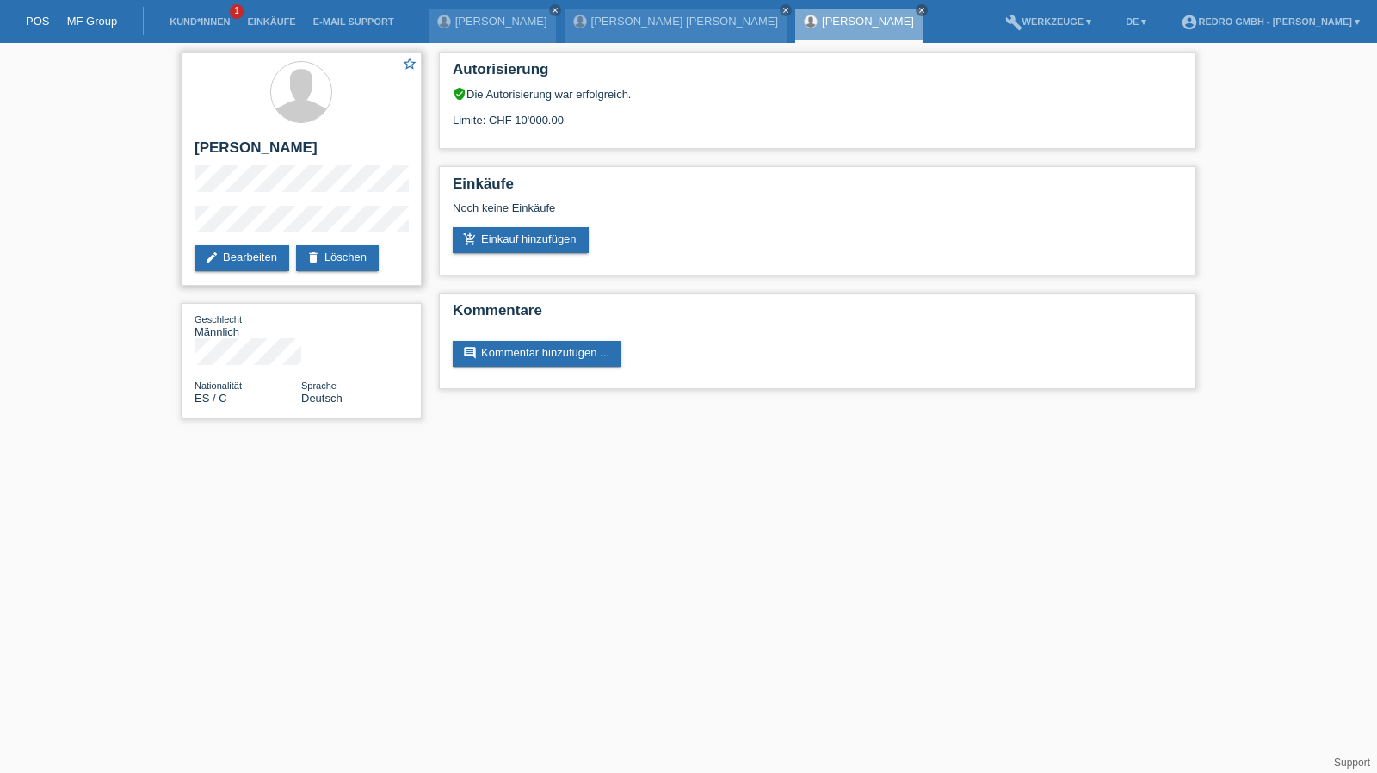
click at [183, 229] on div "star_border [PERSON_NAME] edit Bearbeiten delete Löschen" at bounding box center [301, 169] width 241 height 234
click at [474, 16] on link "[PERSON_NAME]" at bounding box center [501, 21] width 92 height 13
click at [250, 152] on h2 "[PERSON_NAME]" at bounding box center [301, 152] width 213 height 26
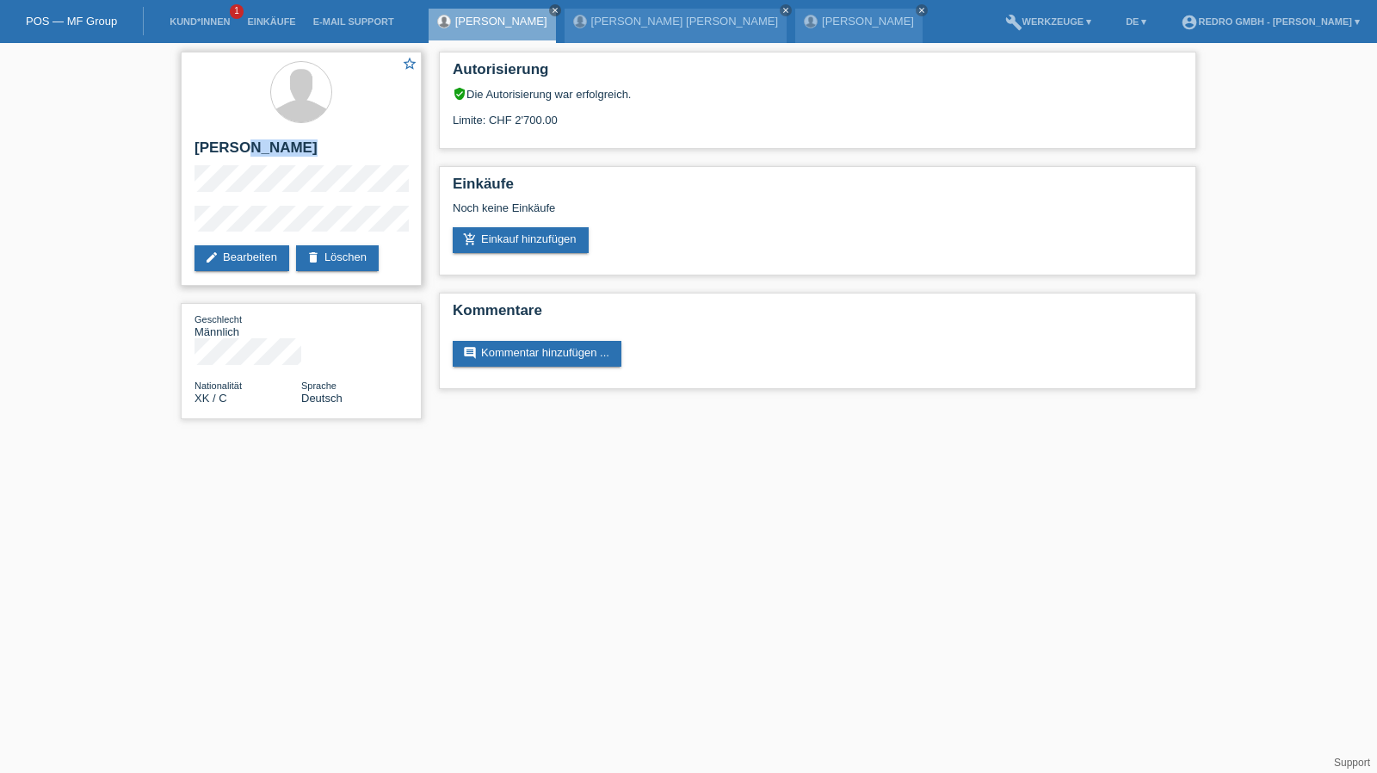
click at [250, 152] on h2 "[PERSON_NAME]" at bounding box center [301, 152] width 213 height 26
copy div "[PERSON_NAME]"
drag, startPoint x: 560, startPoint y: 118, endPoint x: 504, endPoint y: 127, distance: 56.6
click at [504, 127] on div "Limite: CHF 2'700.00" at bounding box center [818, 114] width 730 height 26
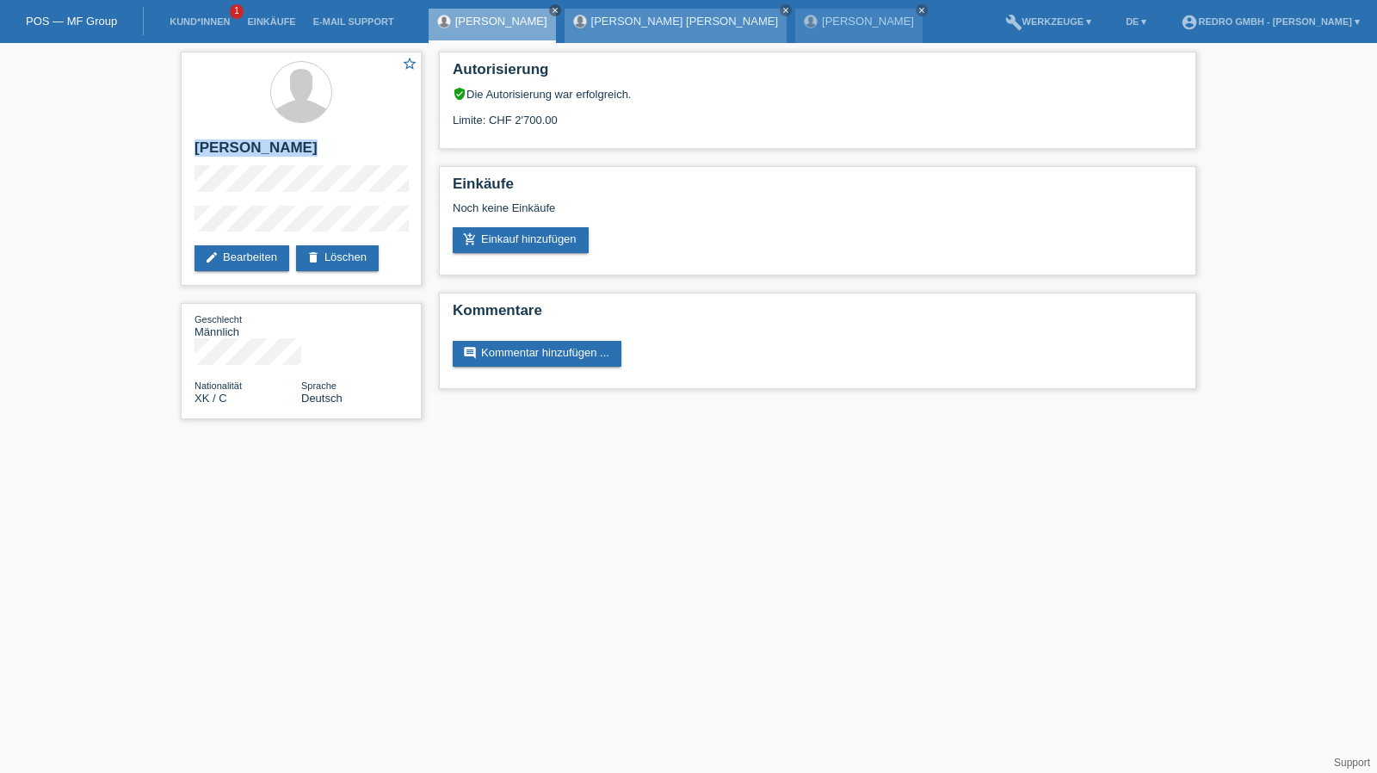
click at [614, 22] on link "[PERSON_NAME] [PERSON_NAME]" at bounding box center [684, 21] width 187 height 13
